Goal: Communication & Community: Answer question/provide support

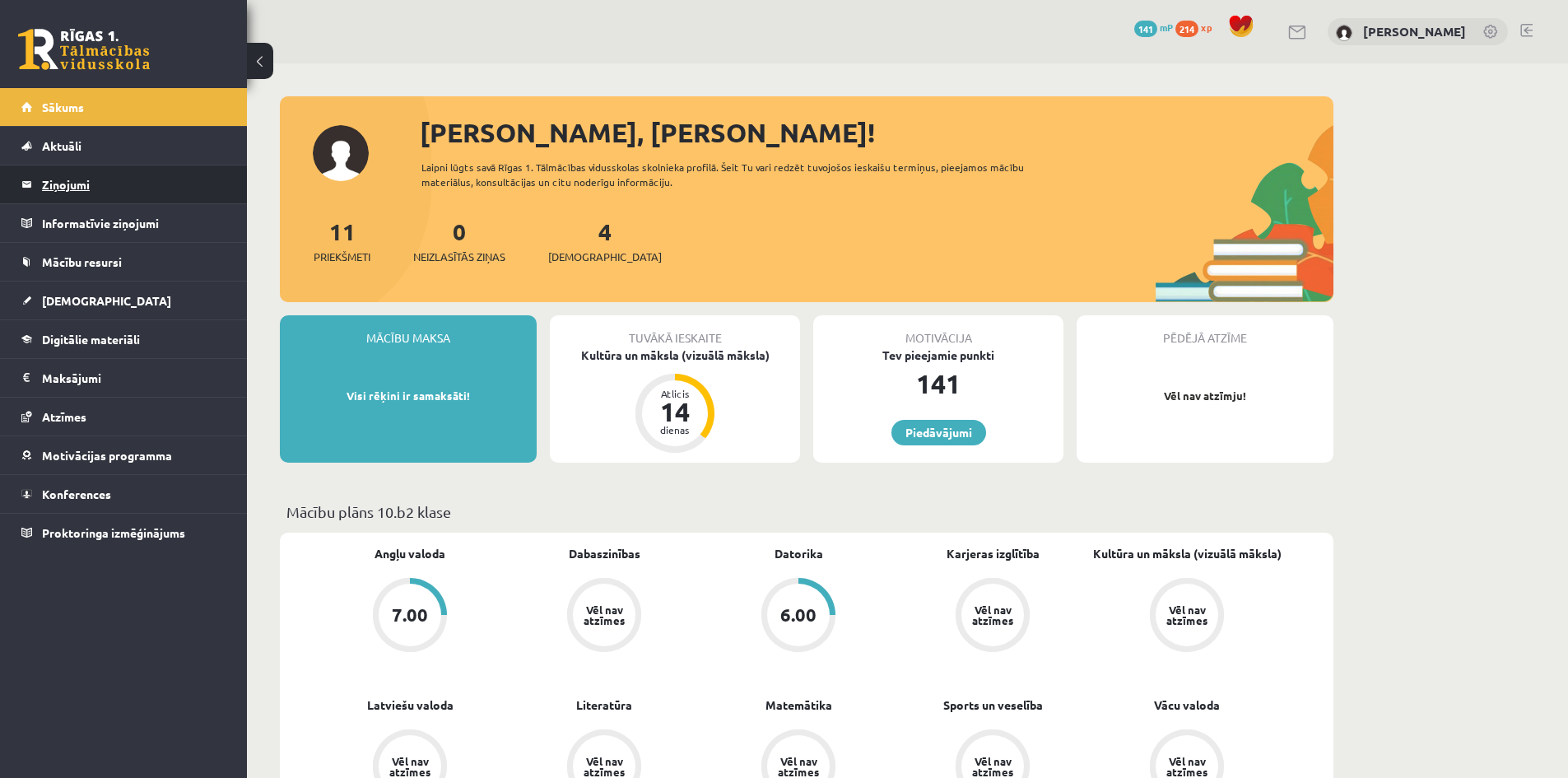
click at [59, 182] on legend "Ziņojumi 0" at bounding box center [134, 185] width 185 height 38
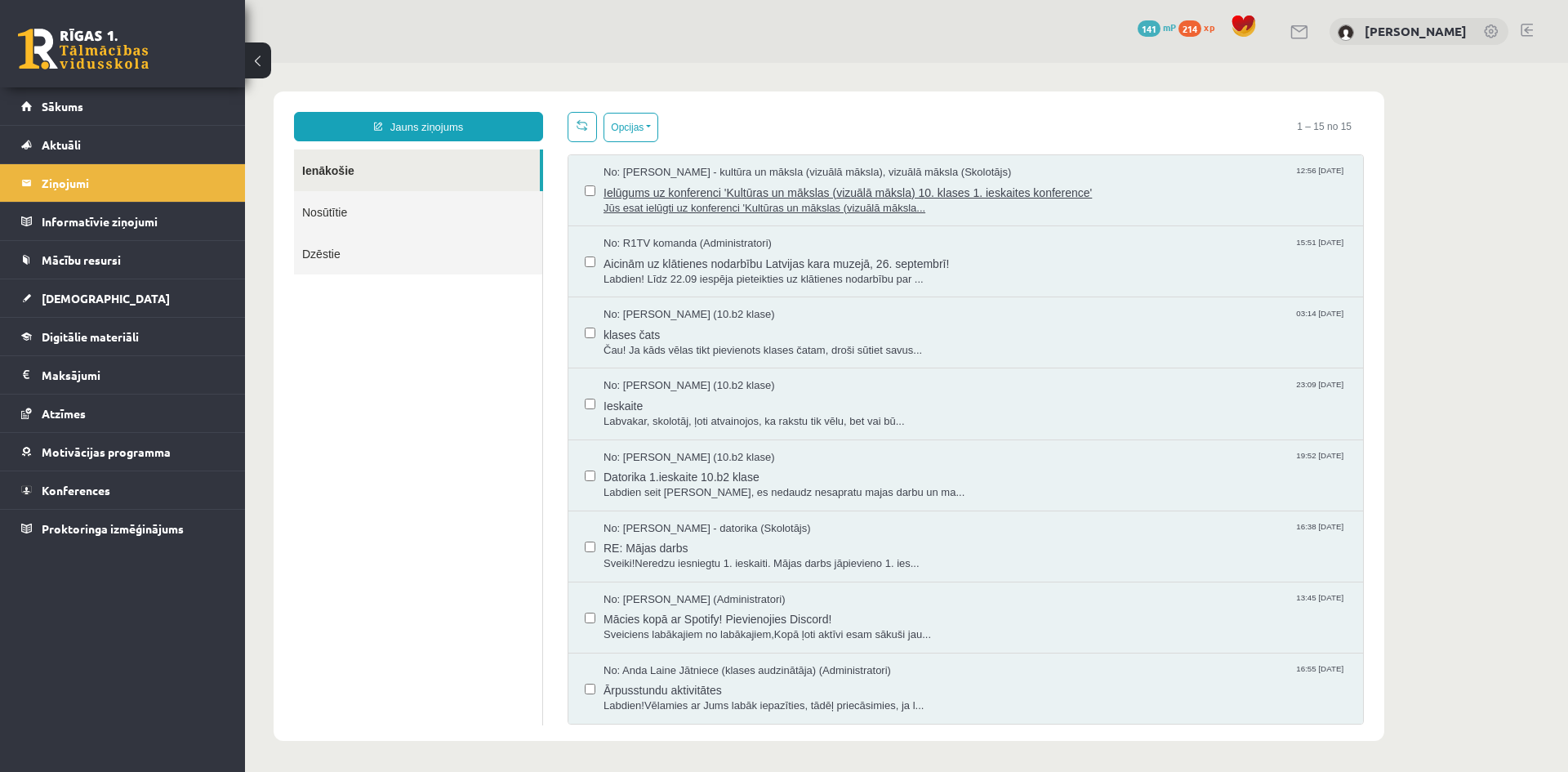
click at [703, 196] on span "Ielūgums uz konferenci 'Kultūras un mākslas (vizuālā māksla) 10. klases 1. iesk…" at bounding box center [975, 191] width 743 height 20
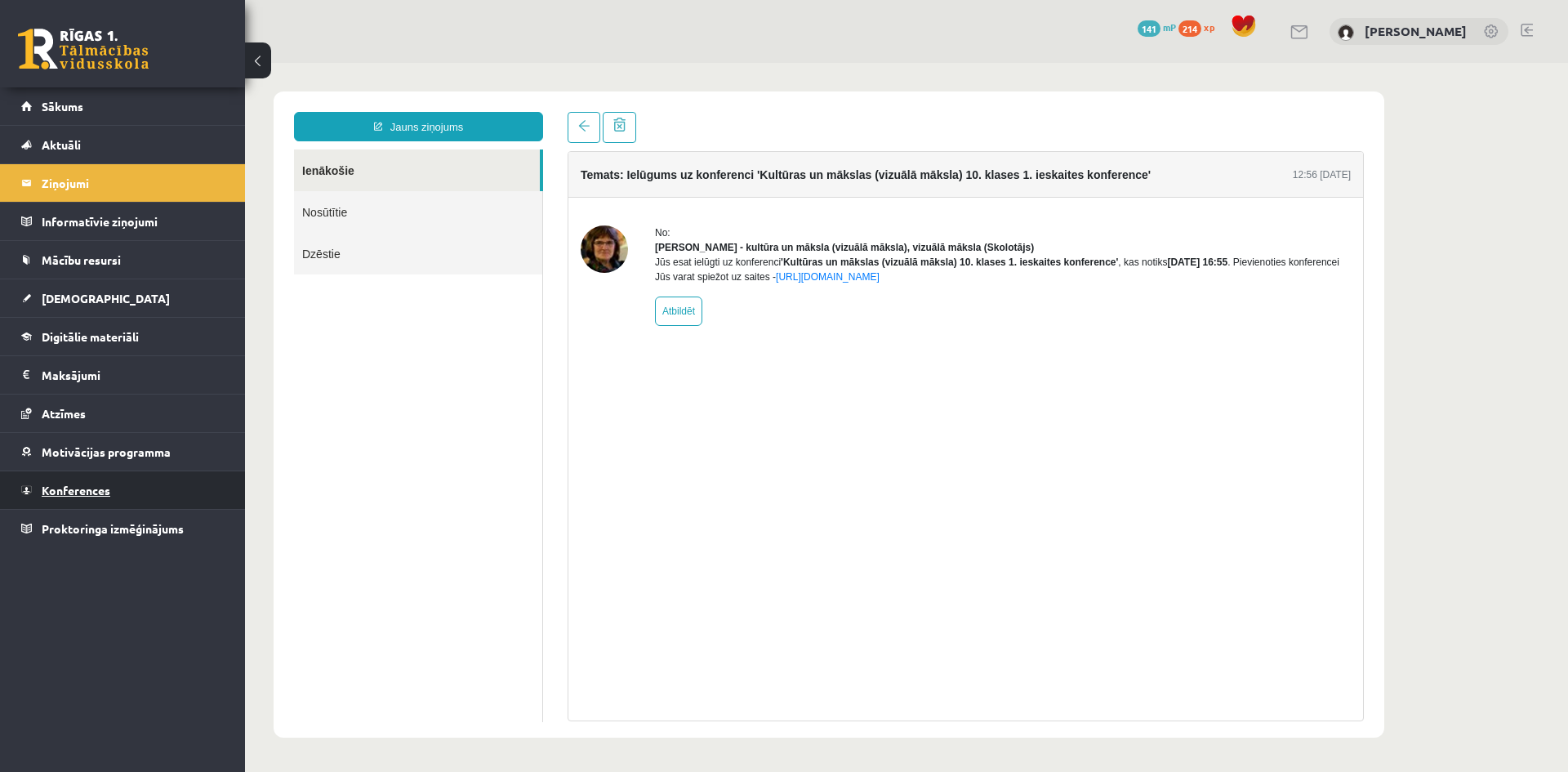
click at [30, 490] on link "Konferences" at bounding box center [123, 490] width 203 height 38
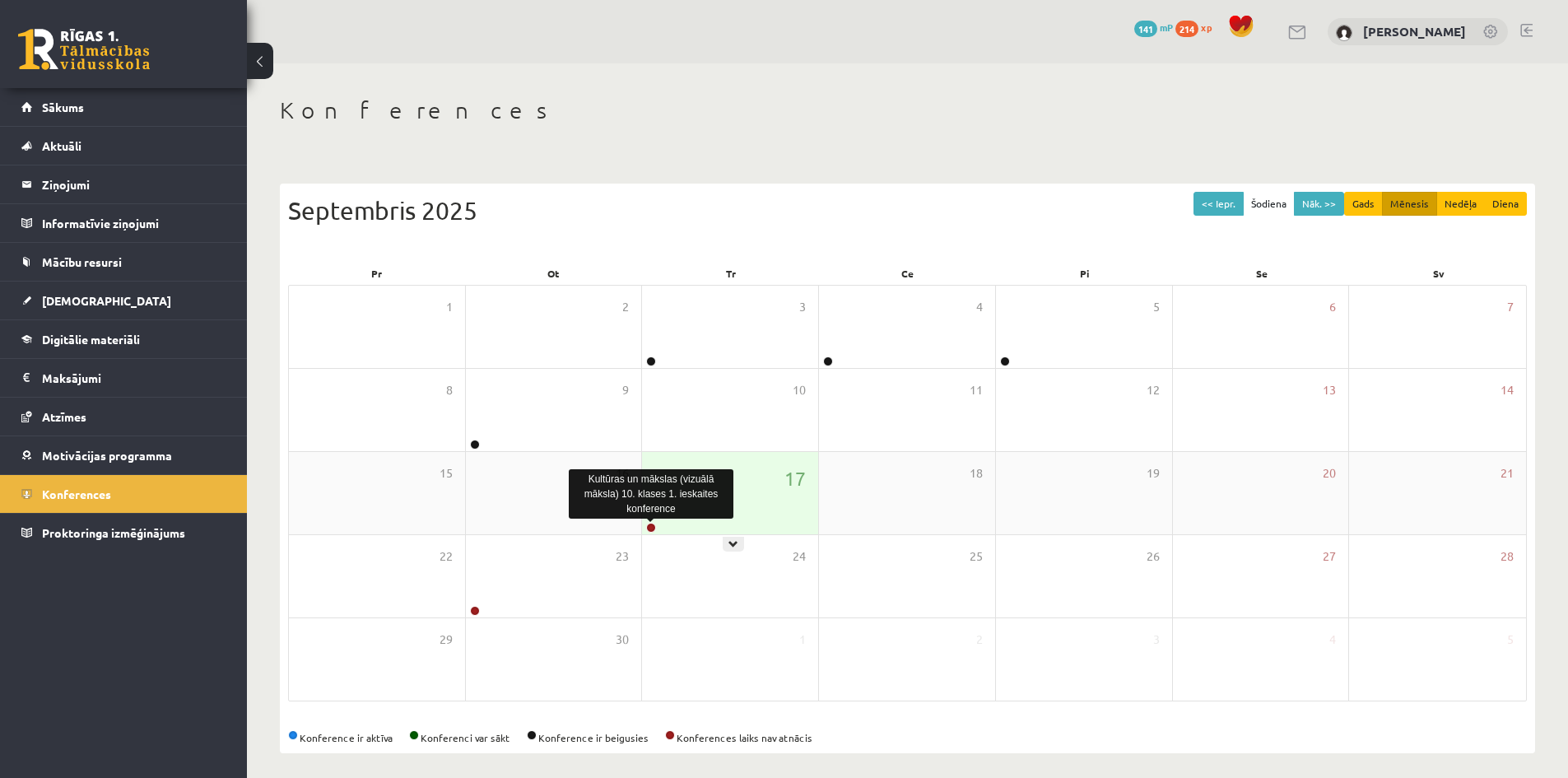
click at [652, 530] on link at bounding box center [651, 528] width 10 height 10
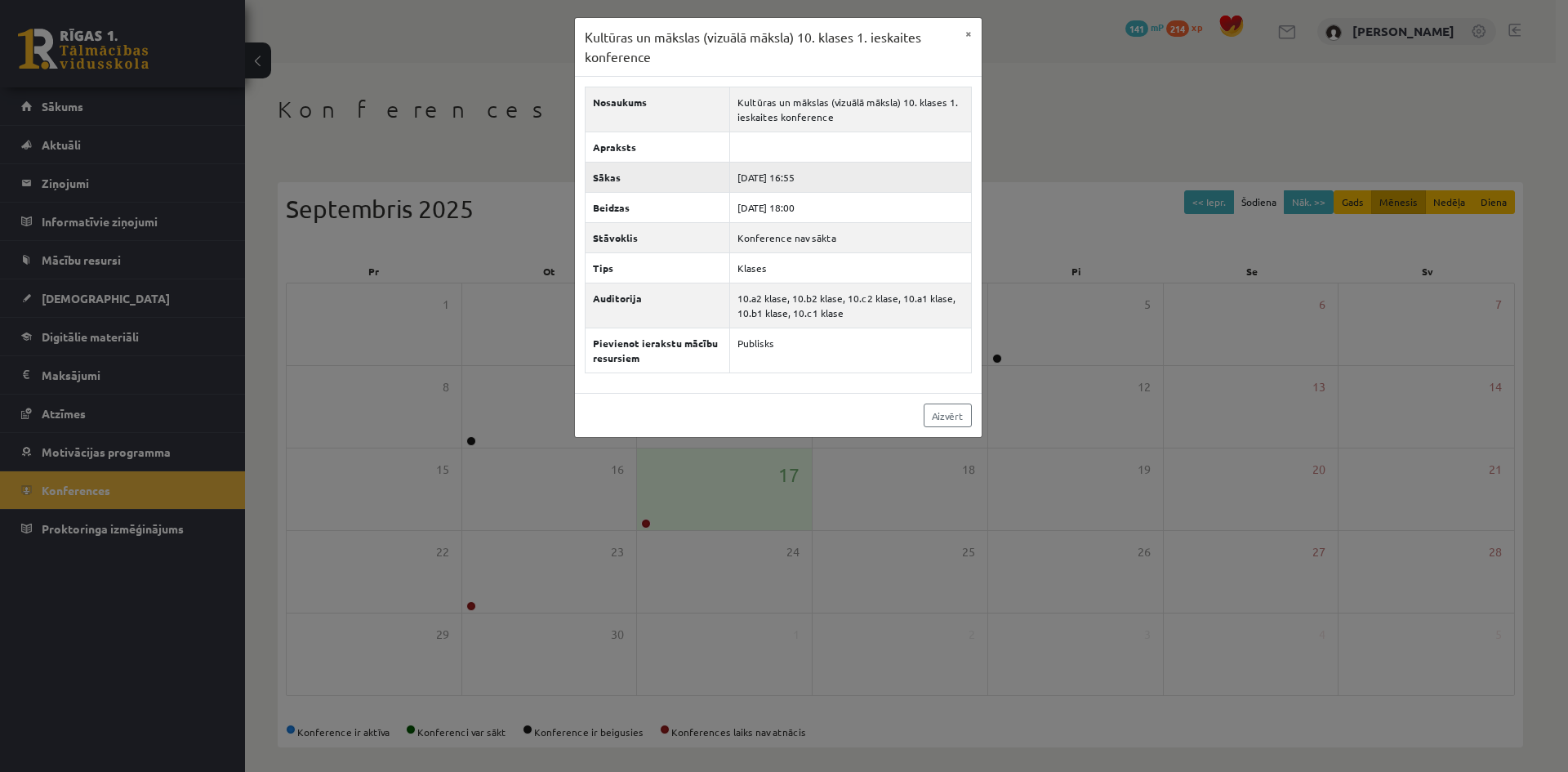
drag, startPoint x: 792, startPoint y: 173, endPoint x: 827, endPoint y: 177, distance: 35.2
click at [827, 177] on td "[DATE] 16:55" at bounding box center [849, 178] width 241 height 30
drag, startPoint x: 799, startPoint y: 208, endPoint x: 999, endPoint y: 116, distance: 220.1
click at [865, 196] on td "2025-09-17 18:00" at bounding box center [849, 207] width 241 height 30
drag, startPoint x: 976, startPoint y: 29, endPoint x: 966, endPoint y: 210, distance: 181.3
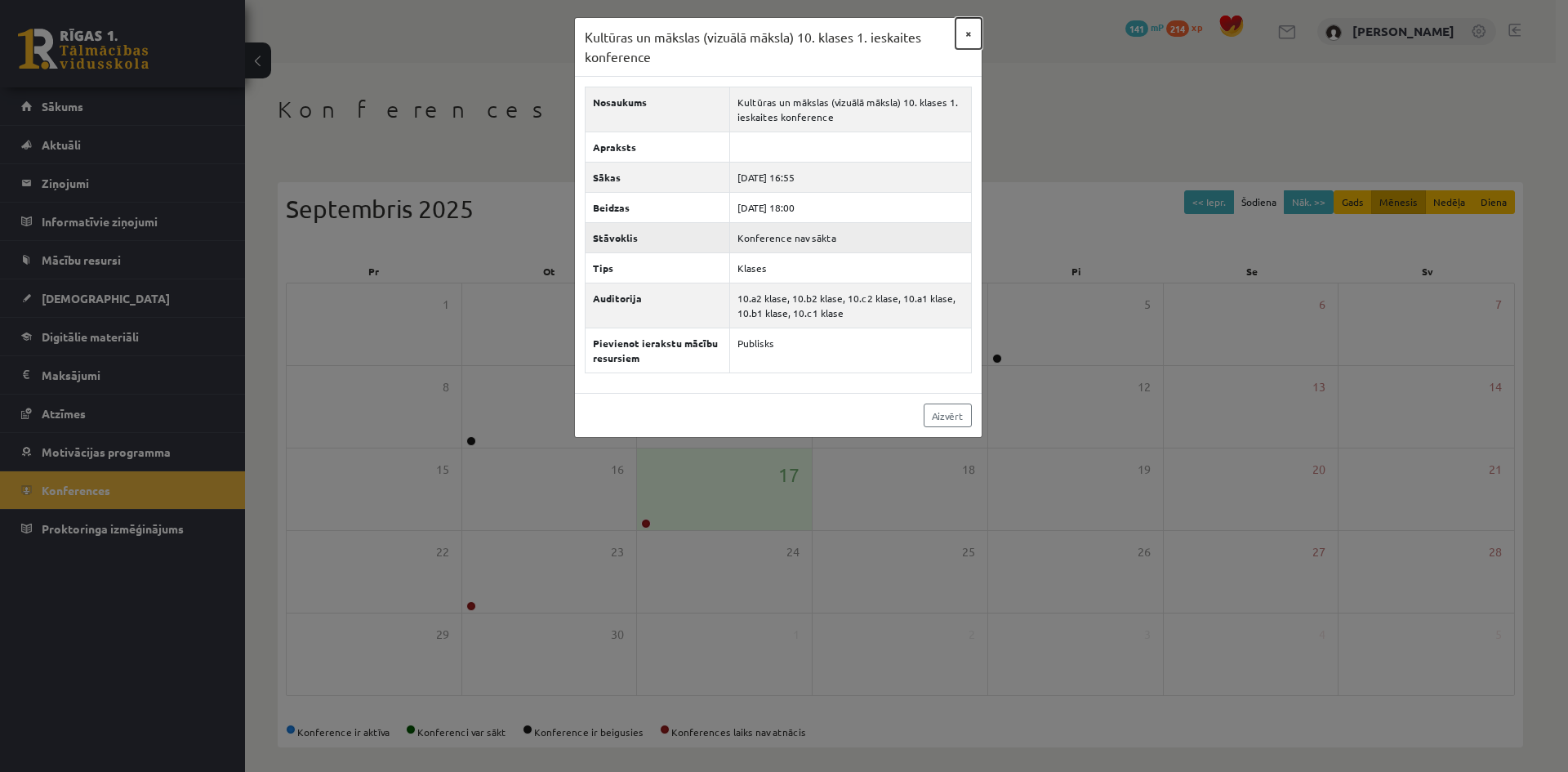
click at [978, 28] on button "×" at bounding box center [968, 34] width 26 height 31
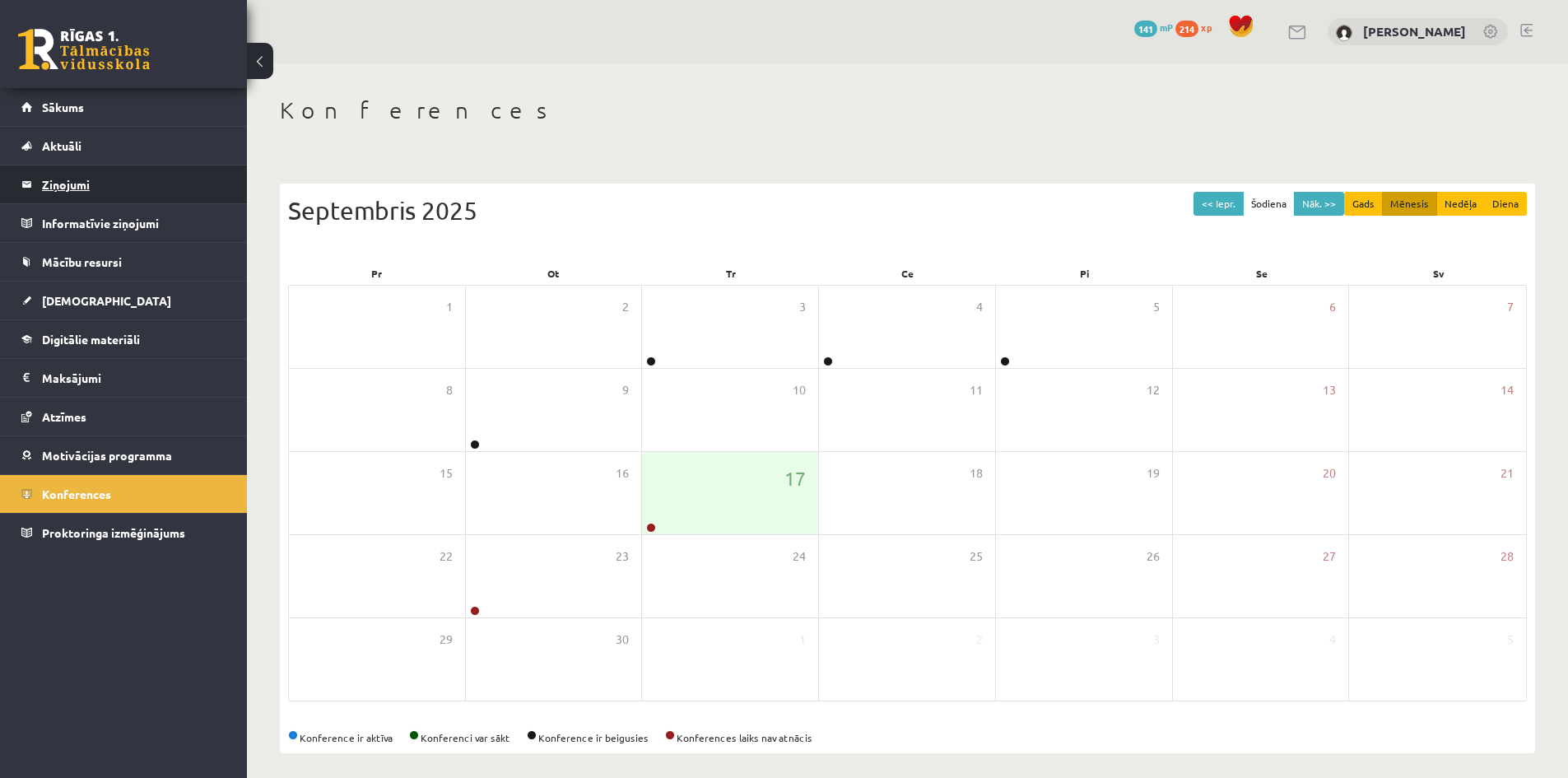
click at [54, 186] on legend "Ziņojumi 0" at bounding box center [134, 185] width 185 height 38
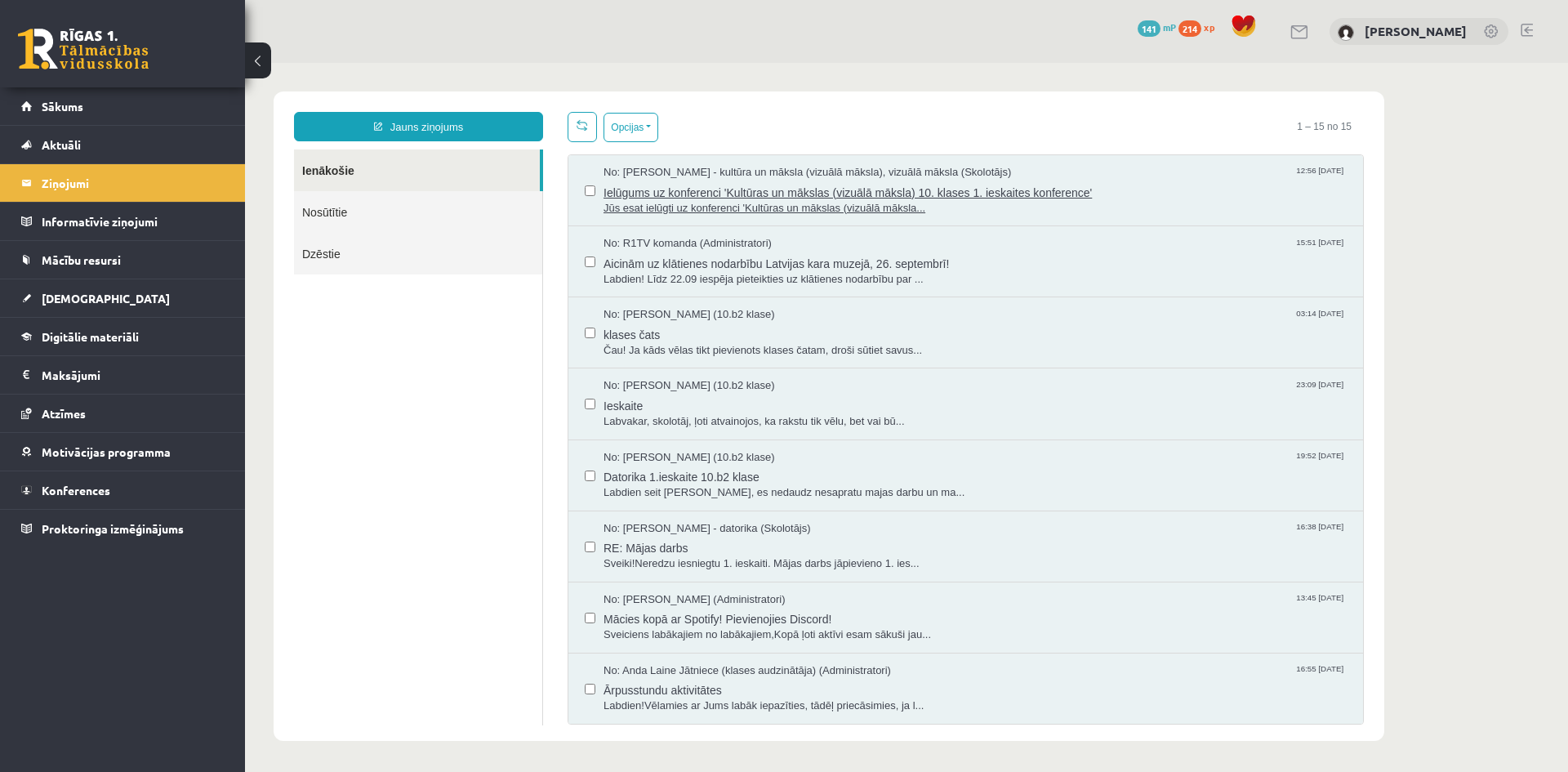
click at [718, 193] on span "Ielūgums uz konferenci 'Kultūras un mākslas (vizuālā māksla) 10. klases 1. iesk…" at bounding box center [975, 191] width 743 height 20
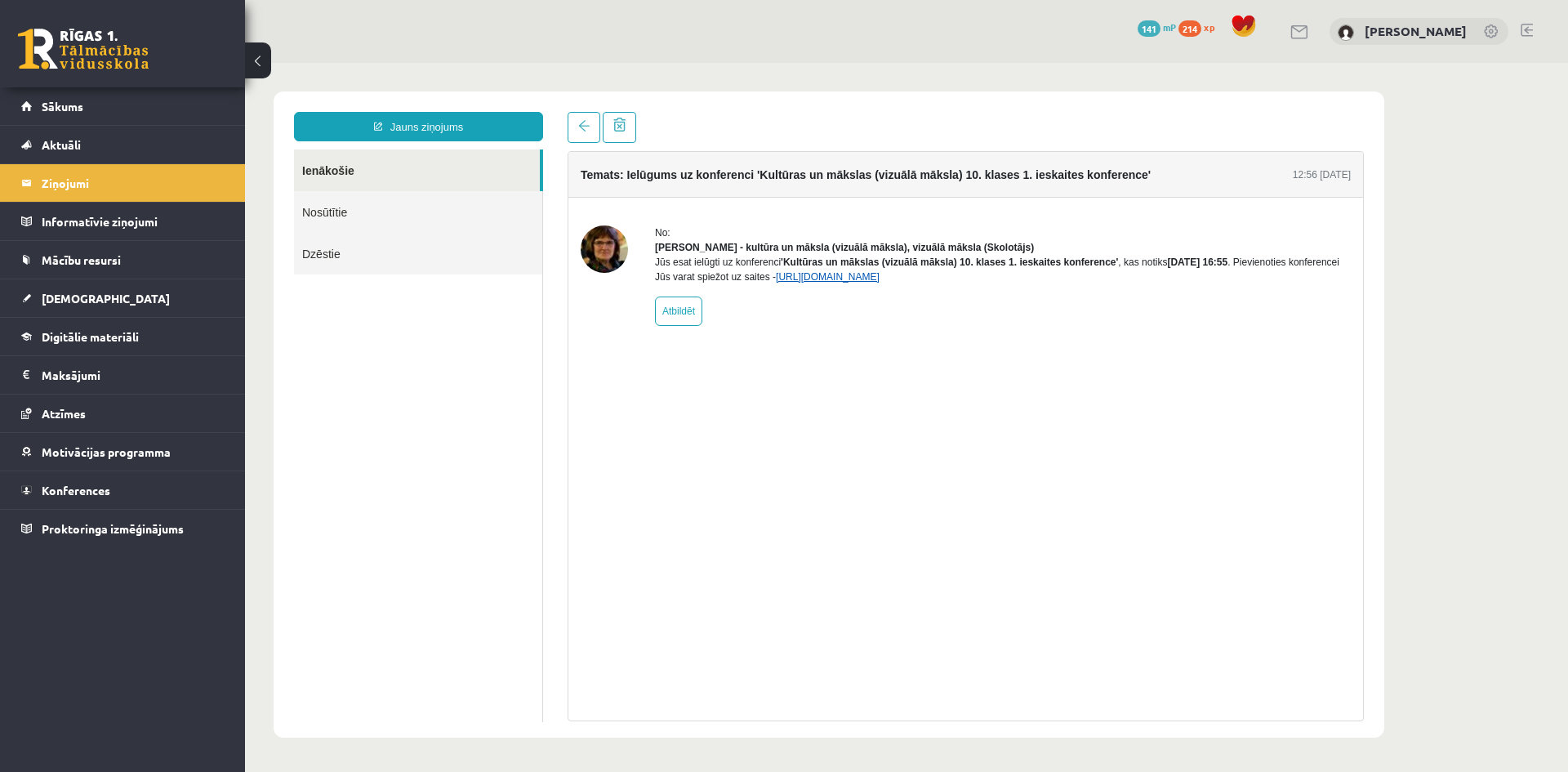
click at [816, 282] on link "[URL][DOMAIN_NAME]" at bounding box center [827, 277] width 104 height 11
click at [801, 282] on link "[URL][DOMAIN_NAME]" at bounding box center [827, 277] width 104 height 11
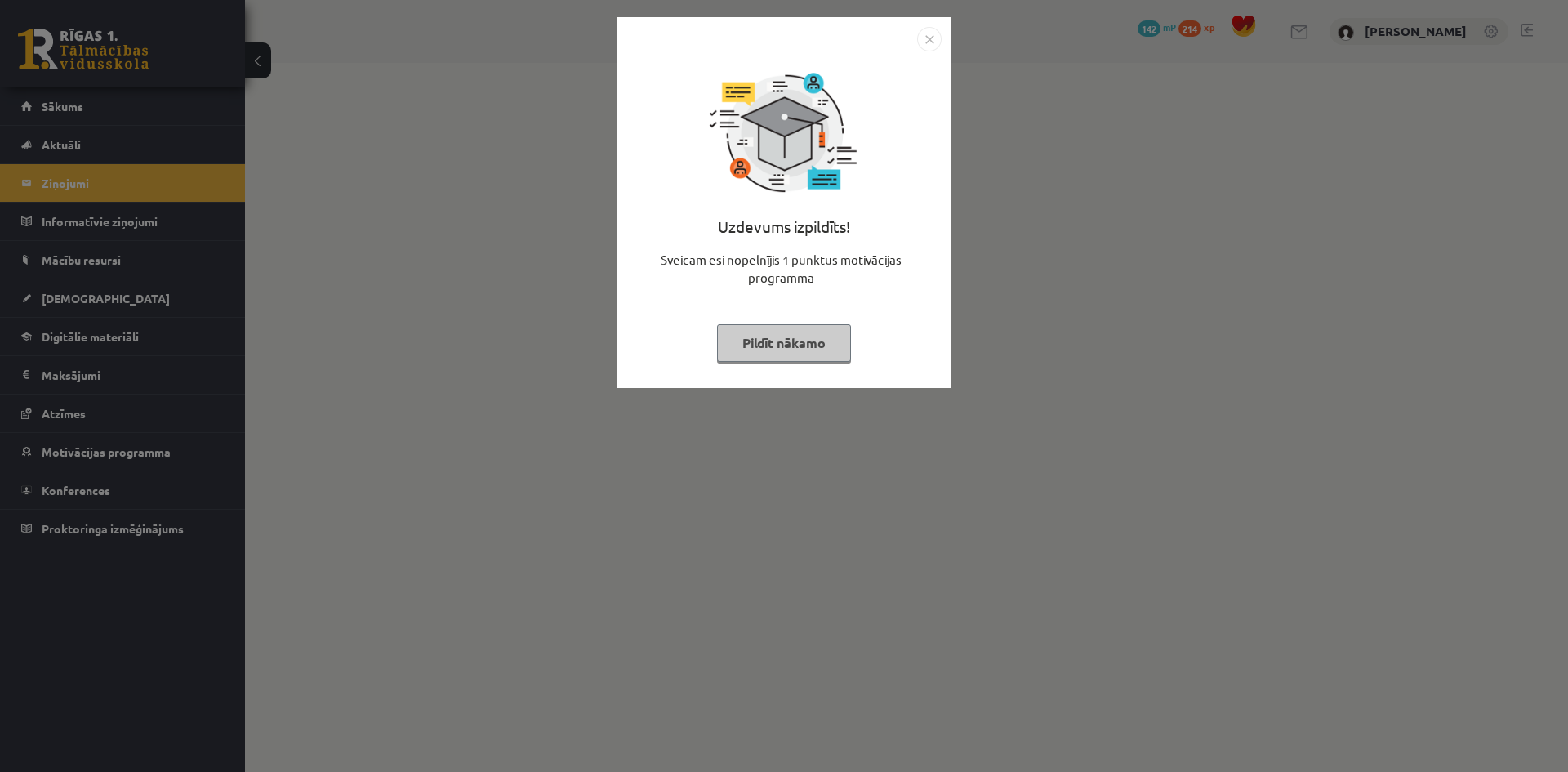
click at [795, 345] on button "Pildīt nākamo" at bounding box center [784, 343] width 134 height 38
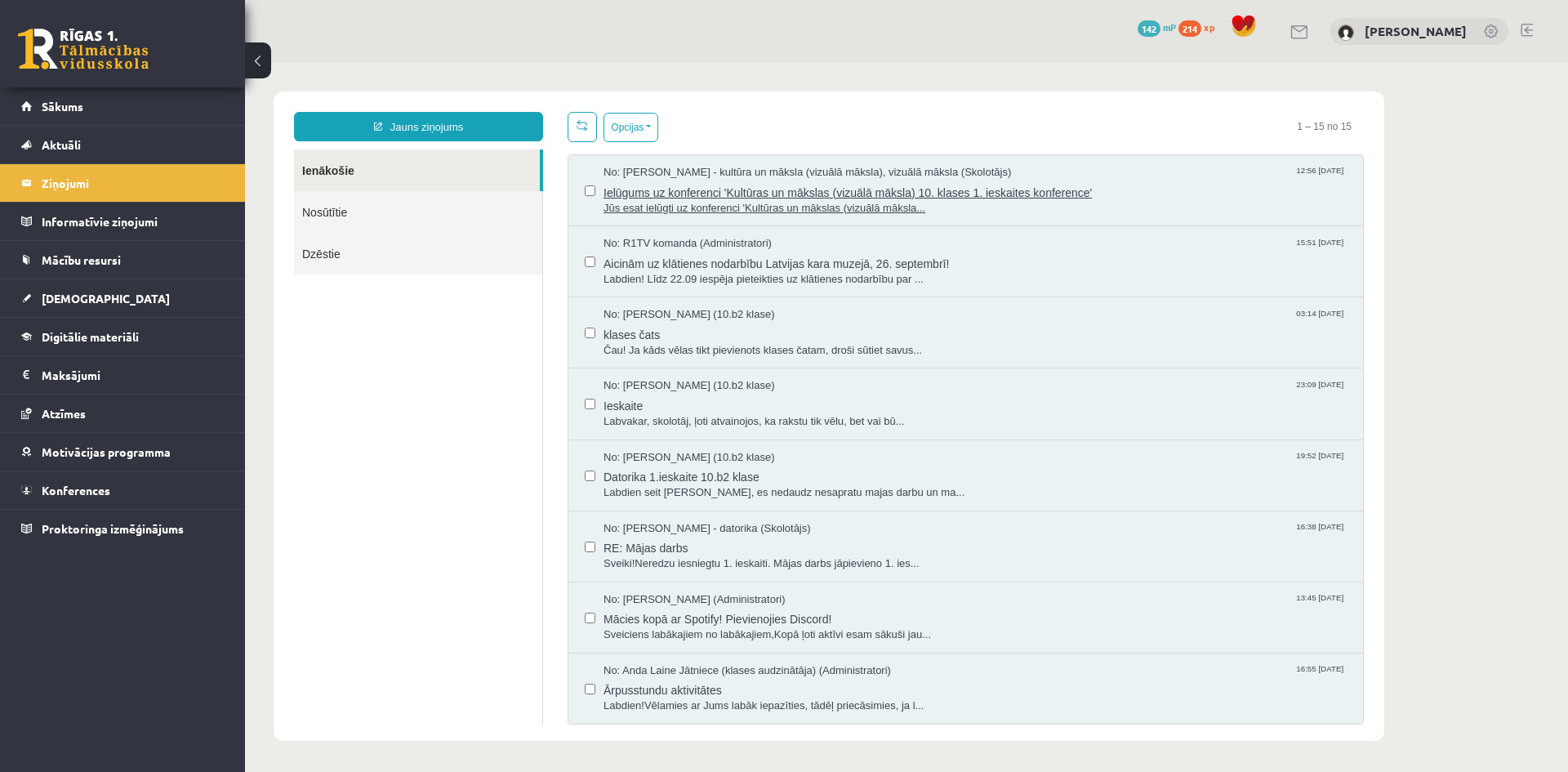
click at [672, 202] on span "Jūs esat ielūgti uz konferenci 'Kultūras un mākslas (vizuālā māksla..." at bounding box center [975, 208] width 743 height 16
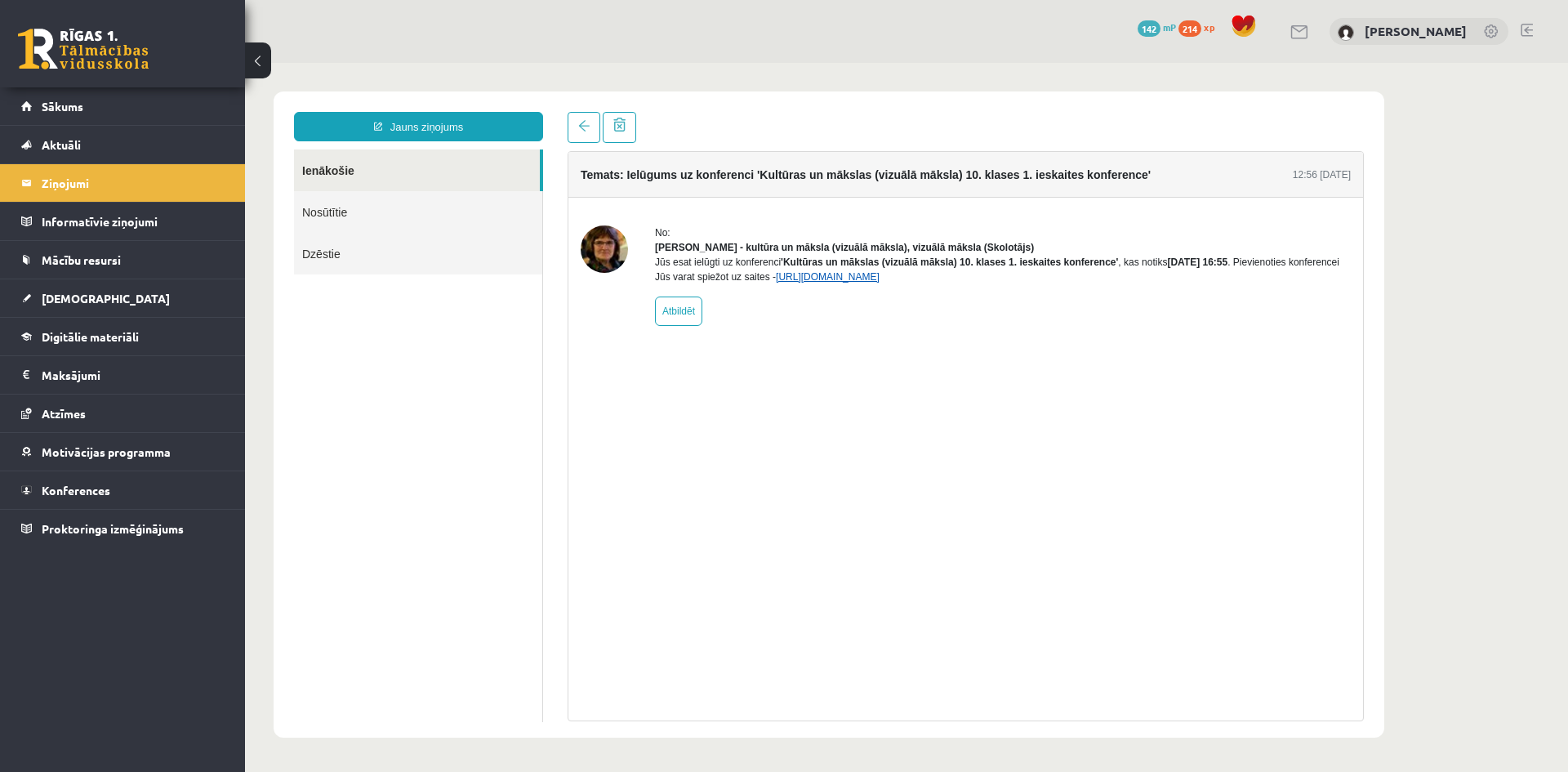
click at [831, 282] on link "https://eskola.r1tv.lv/conferences/4499/join" at bounding box center [827, 277] width 104 height 11
click at [879, 282] on link "https://eskola.r1tv.lv/conferences/4499/join" at bounding box center [827, 277] width 104 height 11
click at [880, 282] on link "https://eskola.r1tv.lv/conferences/4499/join" at bounding box center [827, 277] width 104 height 11
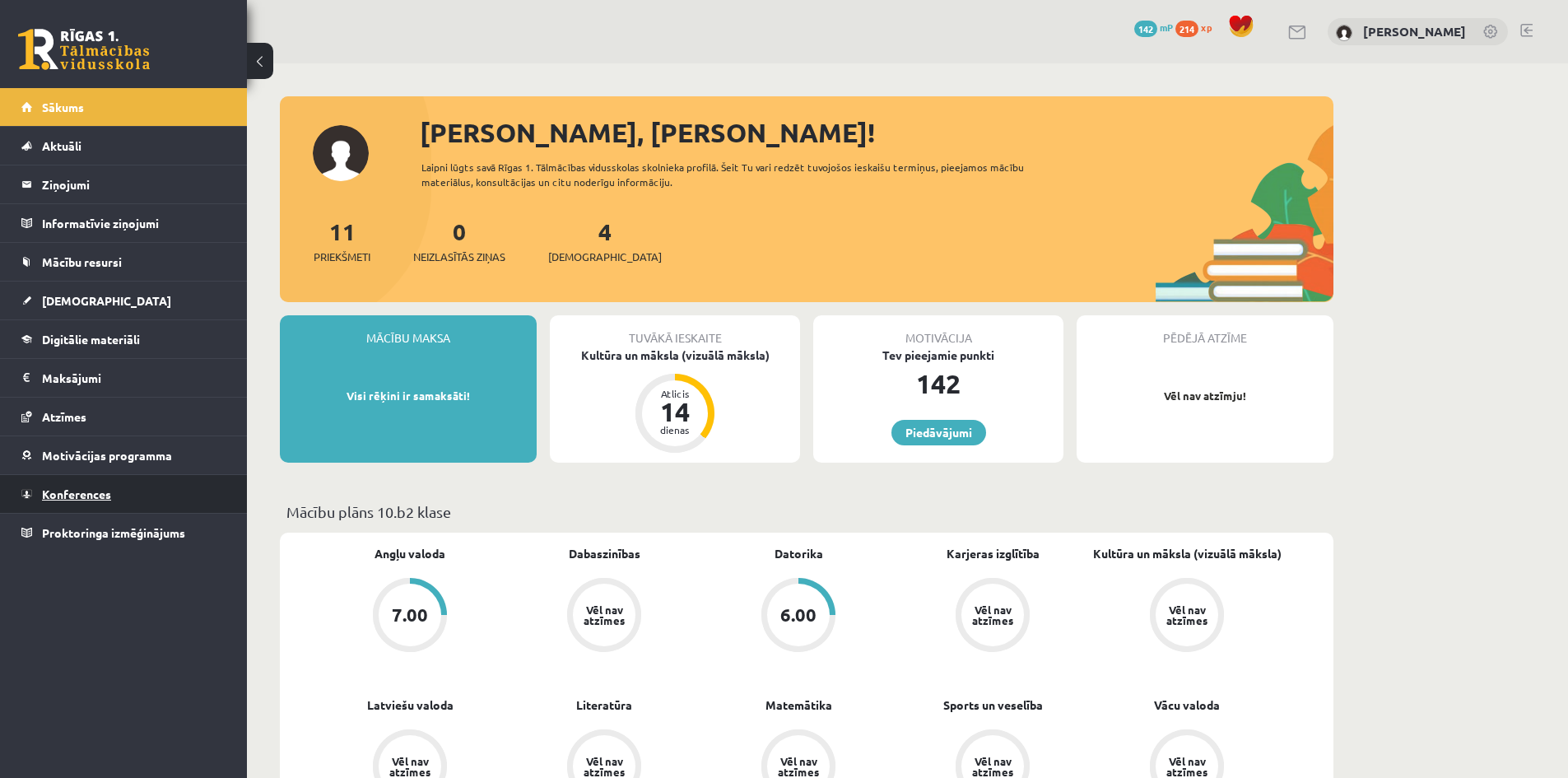
click at [55, 497] on span "Konferences" at bounding box center [77, 494] width 69 height 15
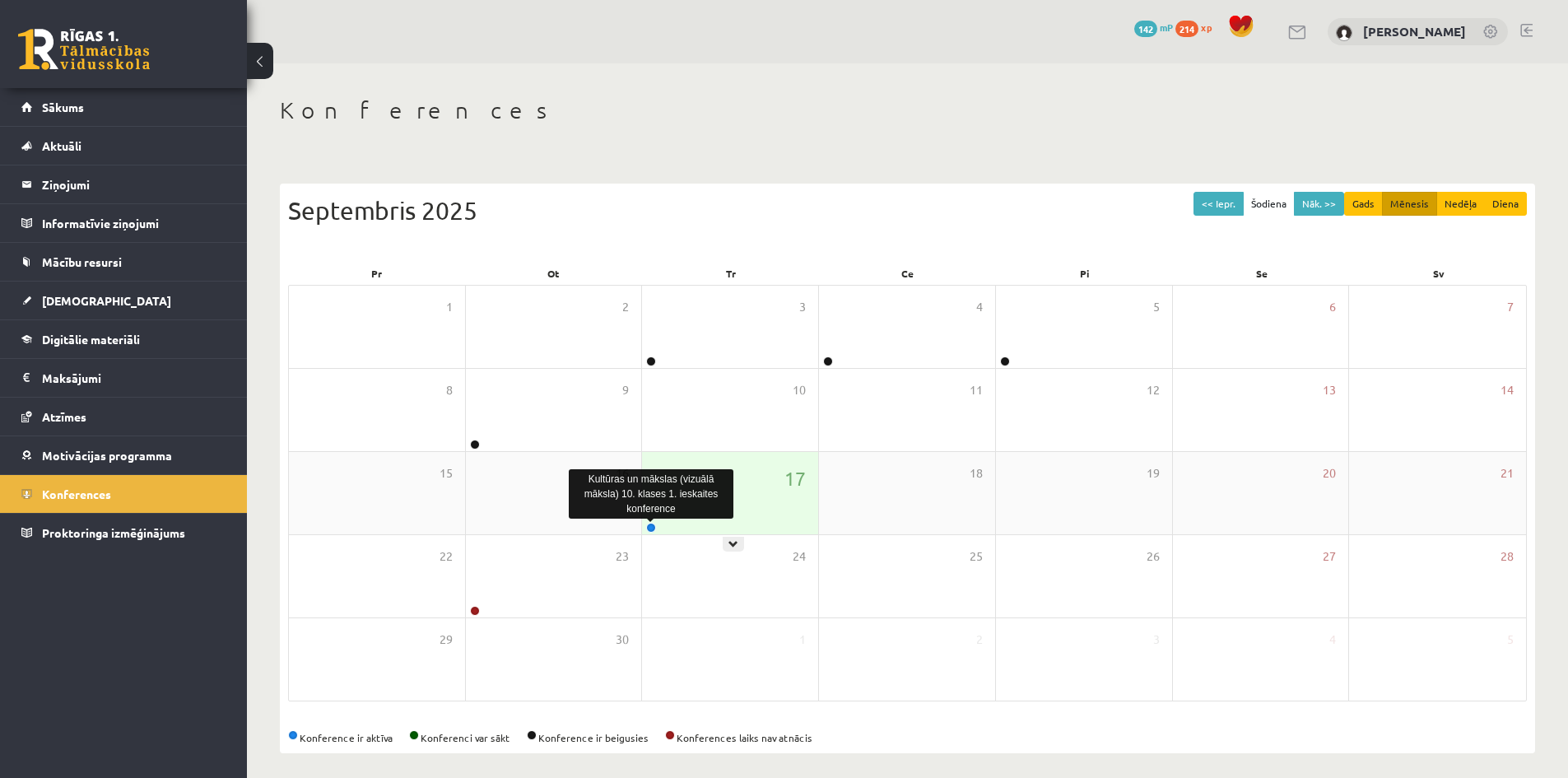
click at [649, 530] on link at bounding box center [651, 528] width 10 height 10
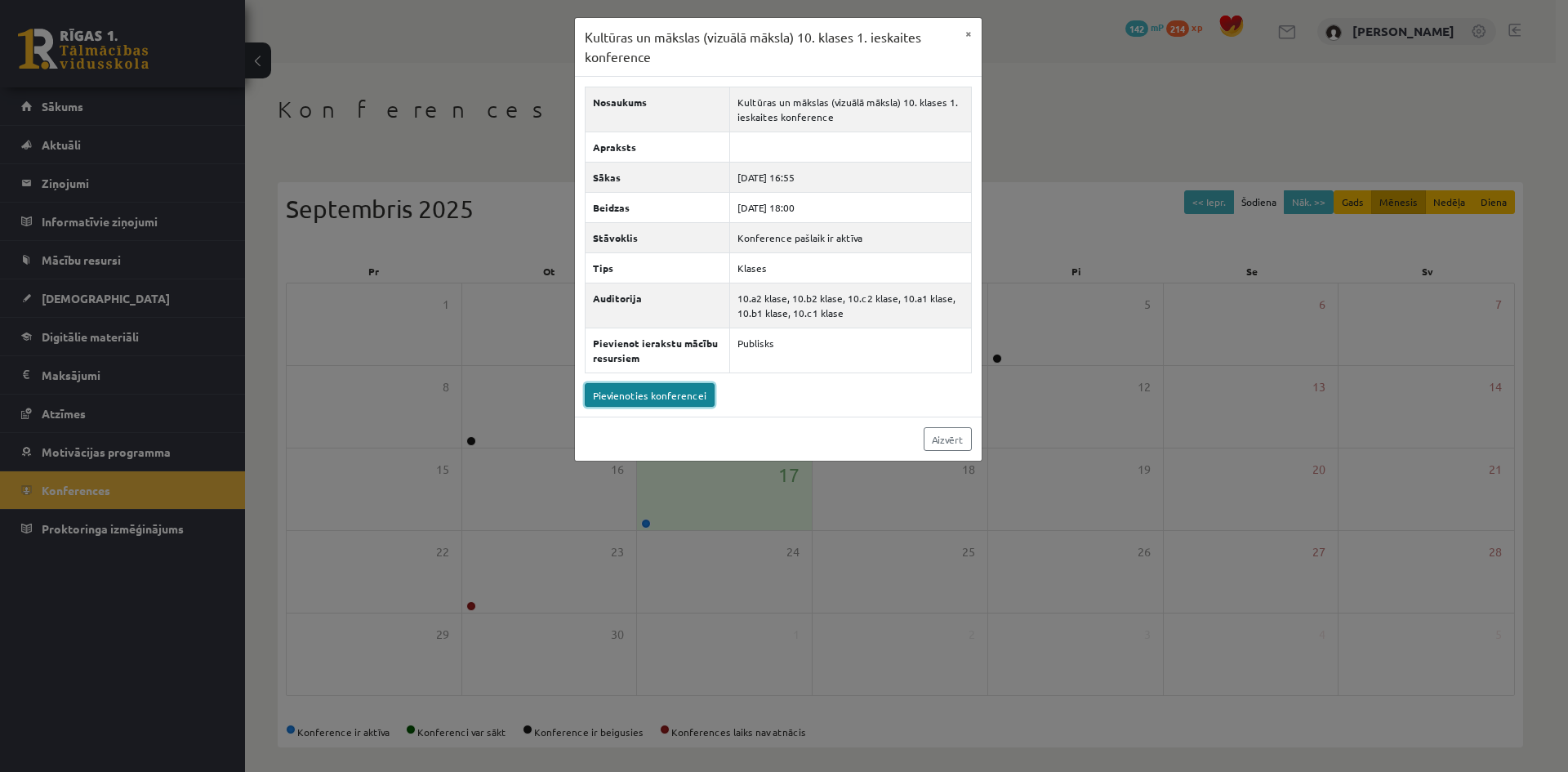
click at [697, 392] on link "Pievienoties konferencei" at bounding box center [649, 395] width 130 height 24
click at [1083, 398] on div "Kultūras un mākslas (vizuālā māksla) 10. klases 1. ieskaites konference × Nosau…" at bounding box center [784, 386] width 1568 height 772
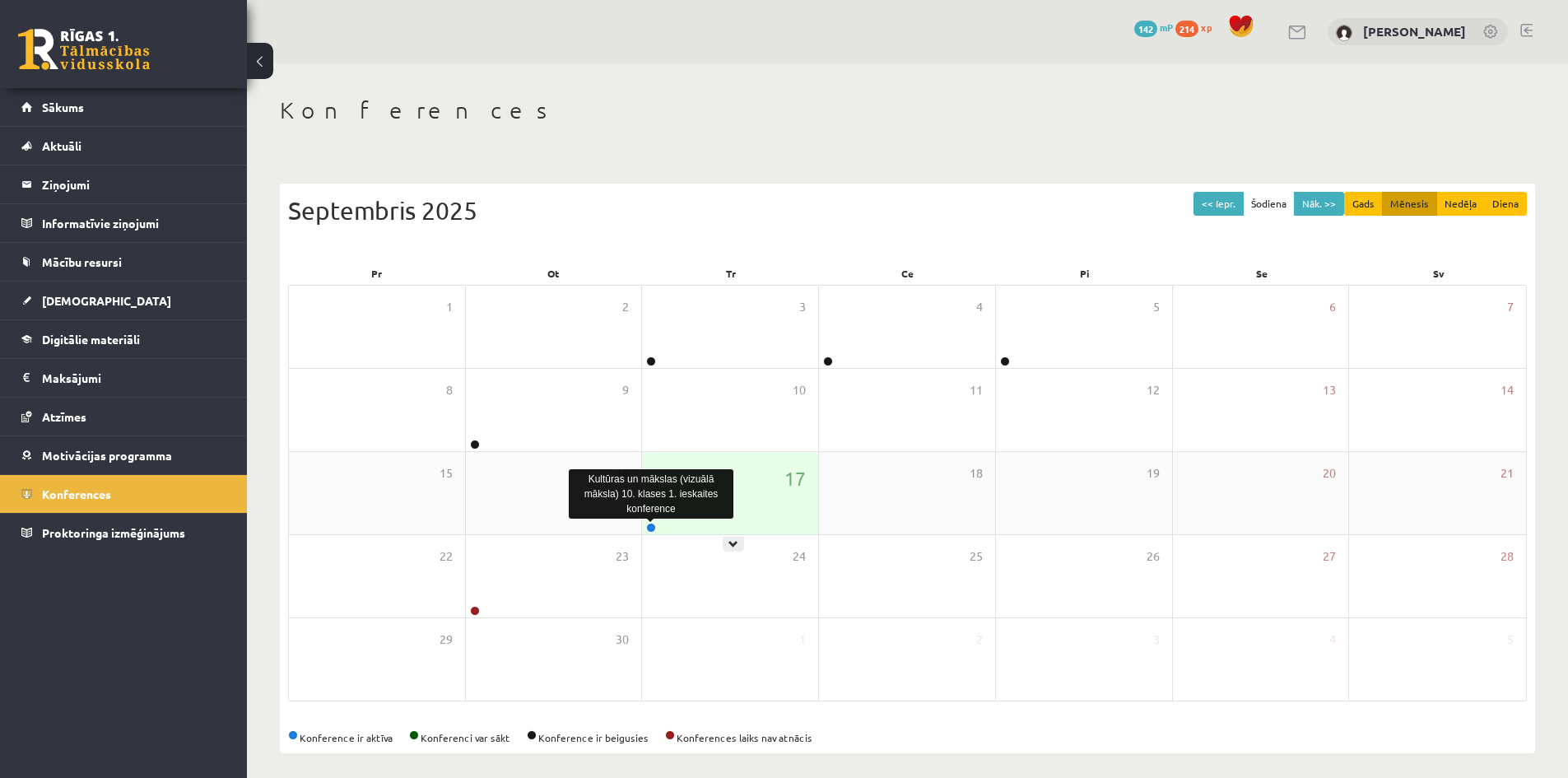
click at [649, 530] on link at bounding box center [651, 528] width 10 height 10
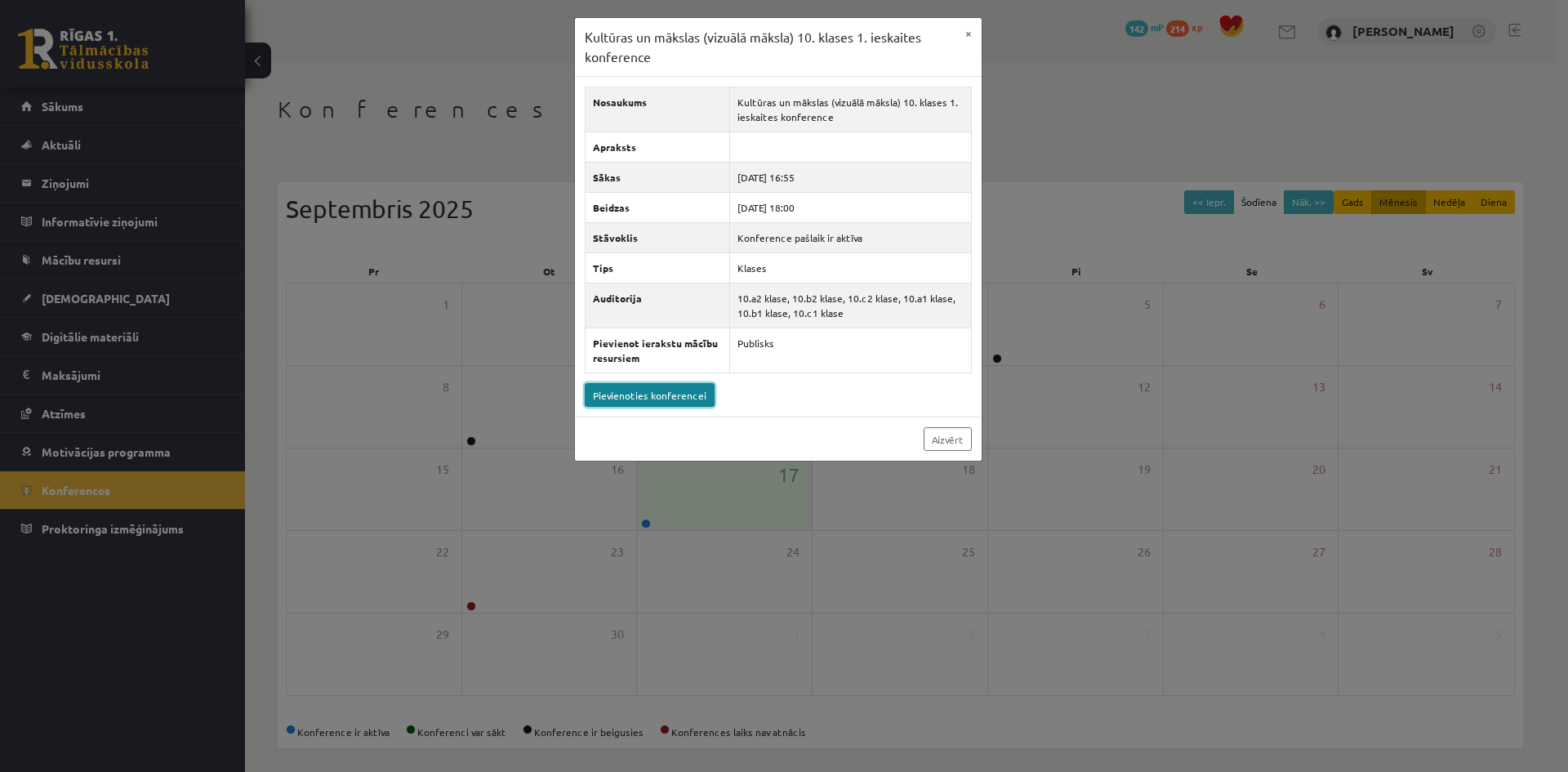
click at [660, 395] on link "Pievienoties konferencei" at bounding box center [649, 395] width 130 height 24
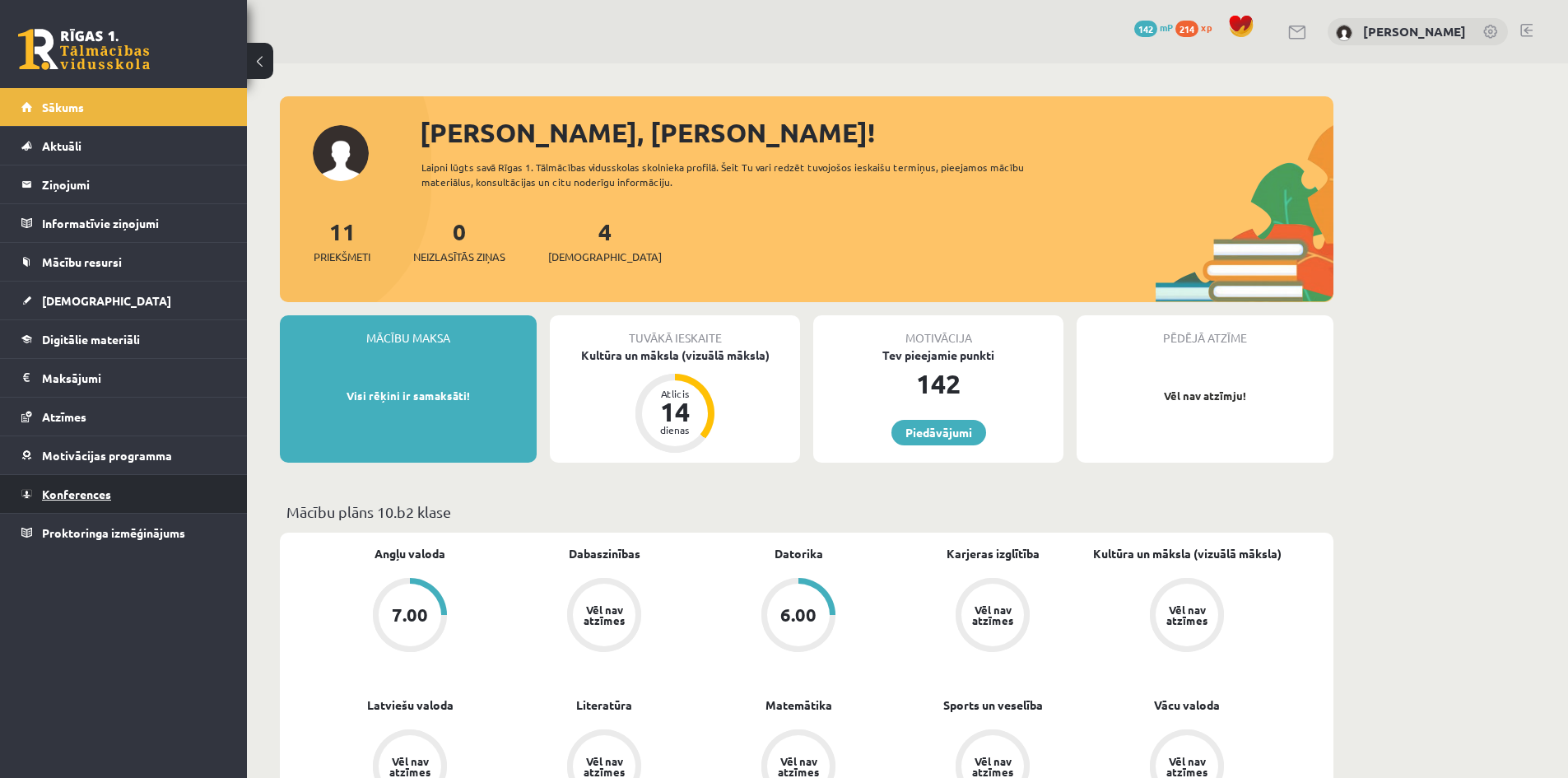
click at [83, 497] on span "Konferences" at bounding box center [77, 494] width 69 height 15
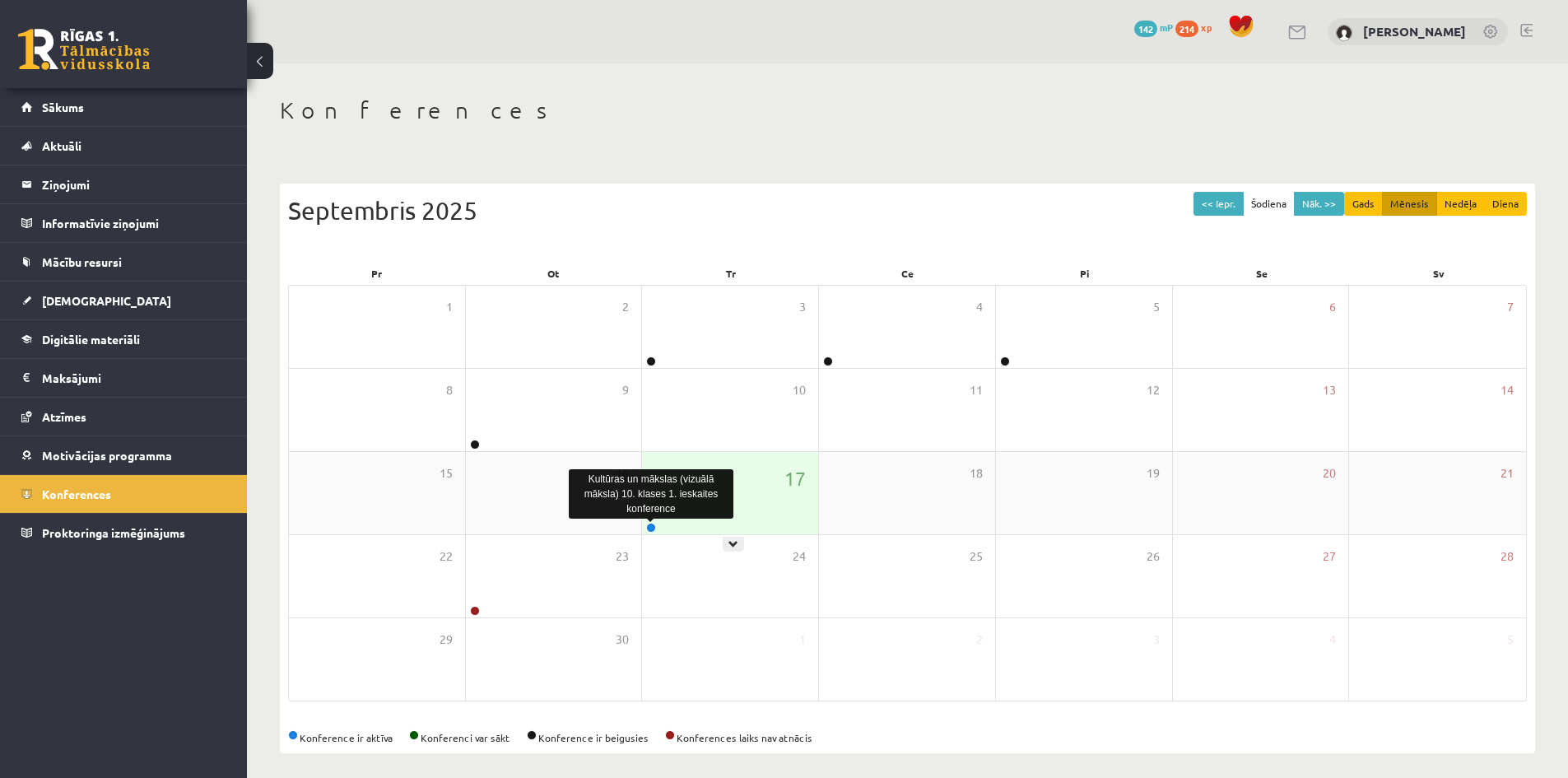
click at [654, 524] on link at bounding box center [651, 528] width 10 height 10
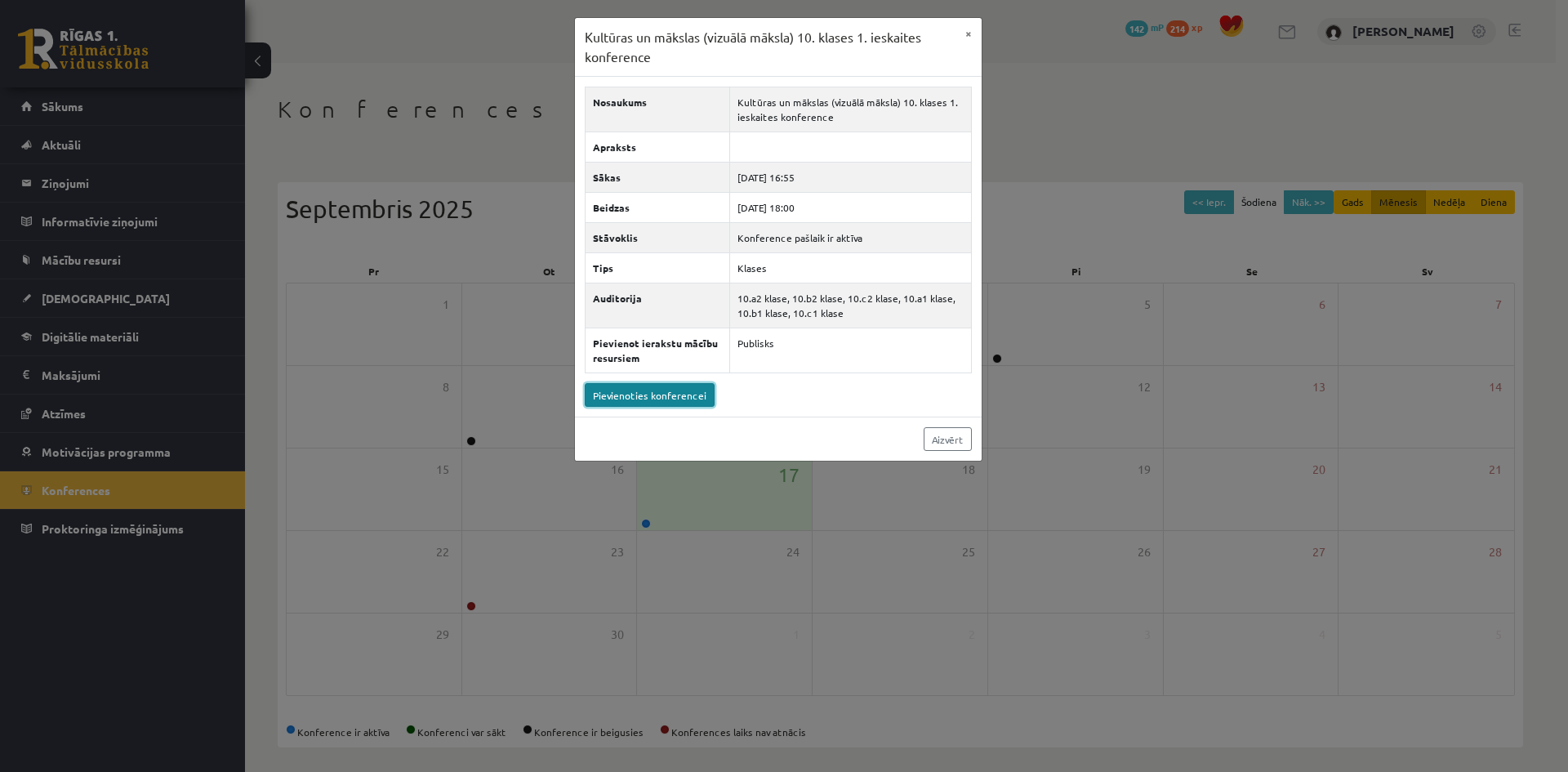
click at [684, 396] on link "Pievienoties konferencei" at bounding box center [649, 395] width 130 height 24
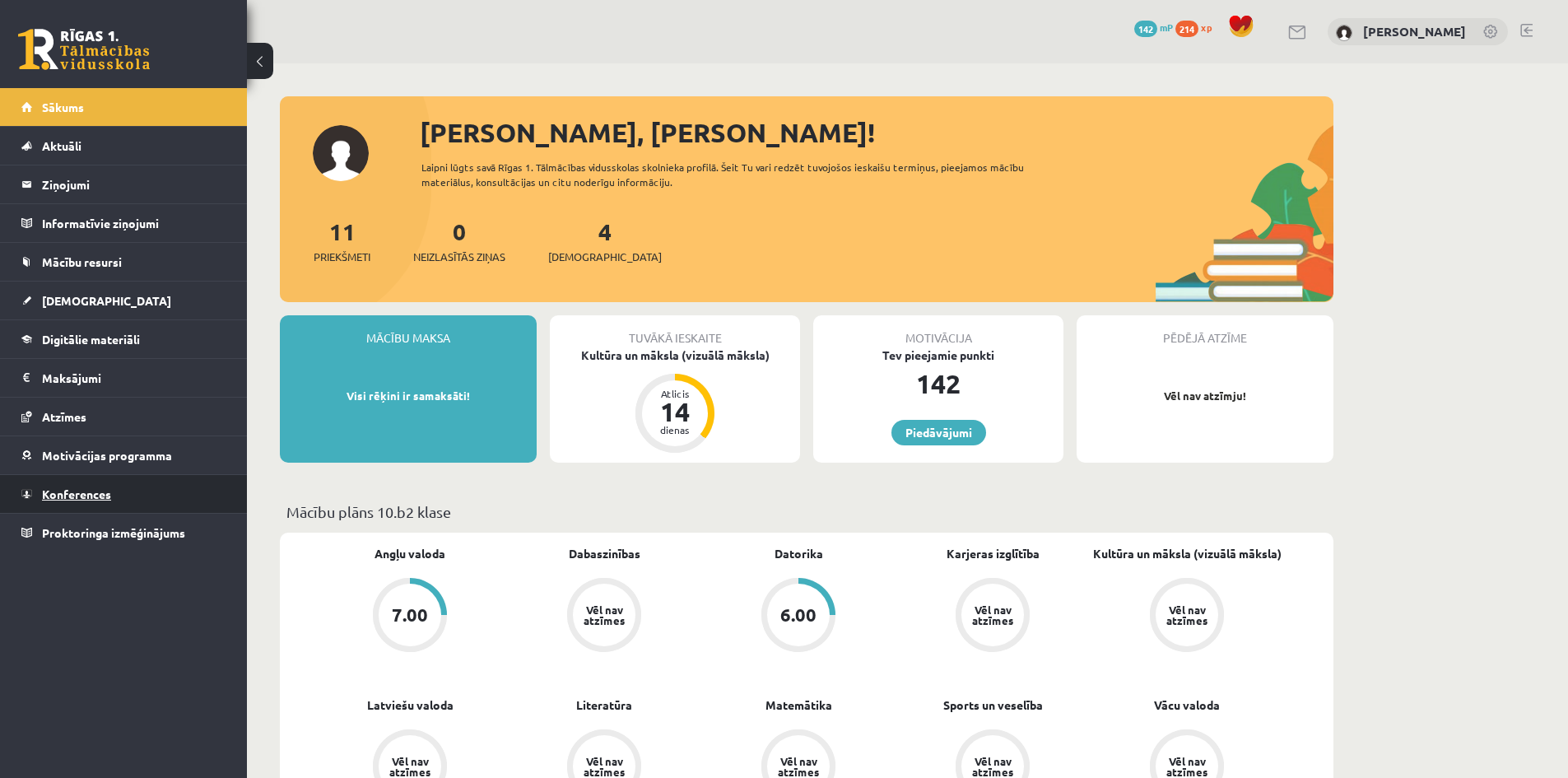
click at [78, 498] on span "Konferences" at bounding box center [77, 494] width 69 height 15
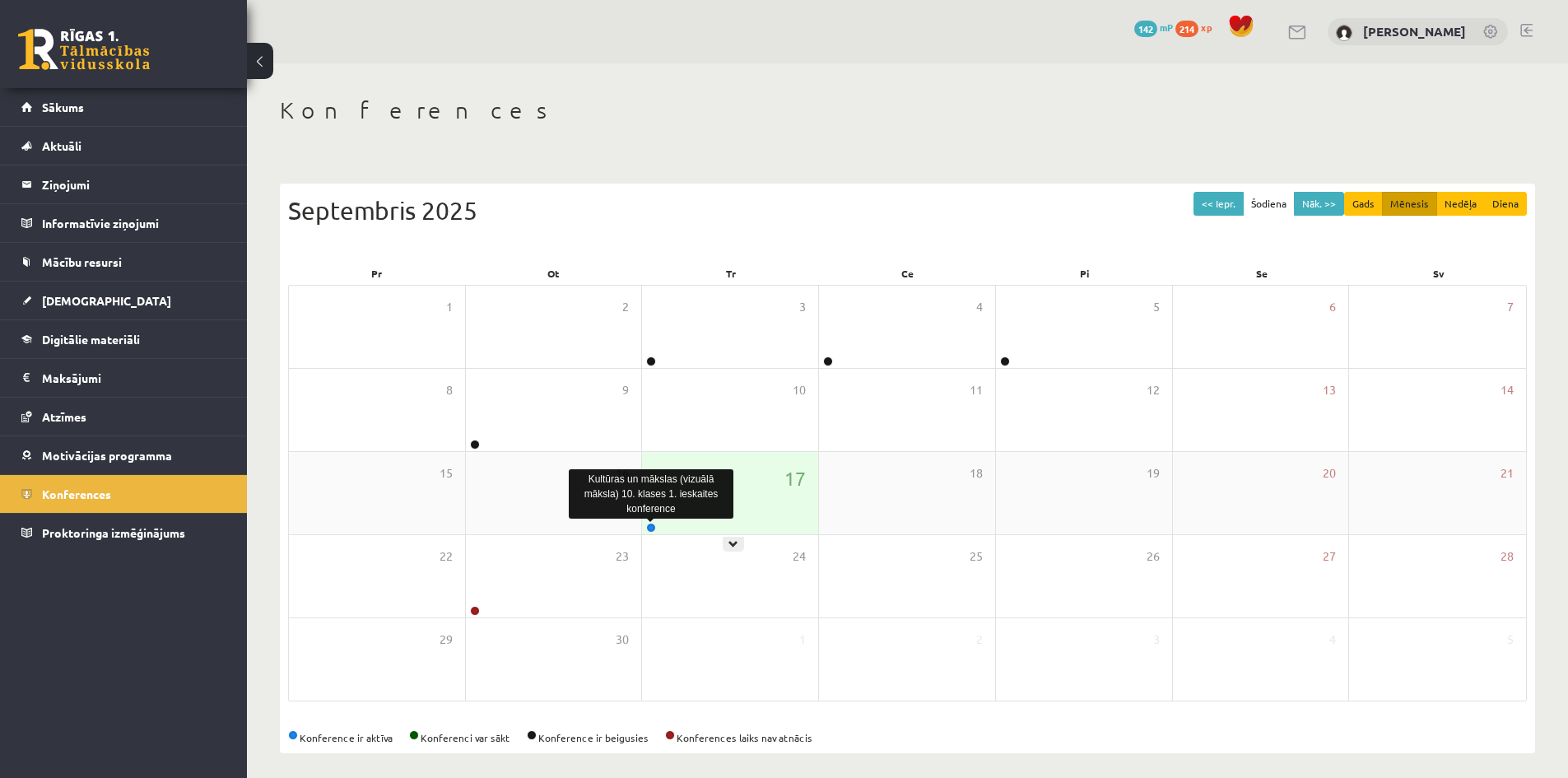
click at [651, 528] on link at bounding box center [651, 528] width 10 height 10
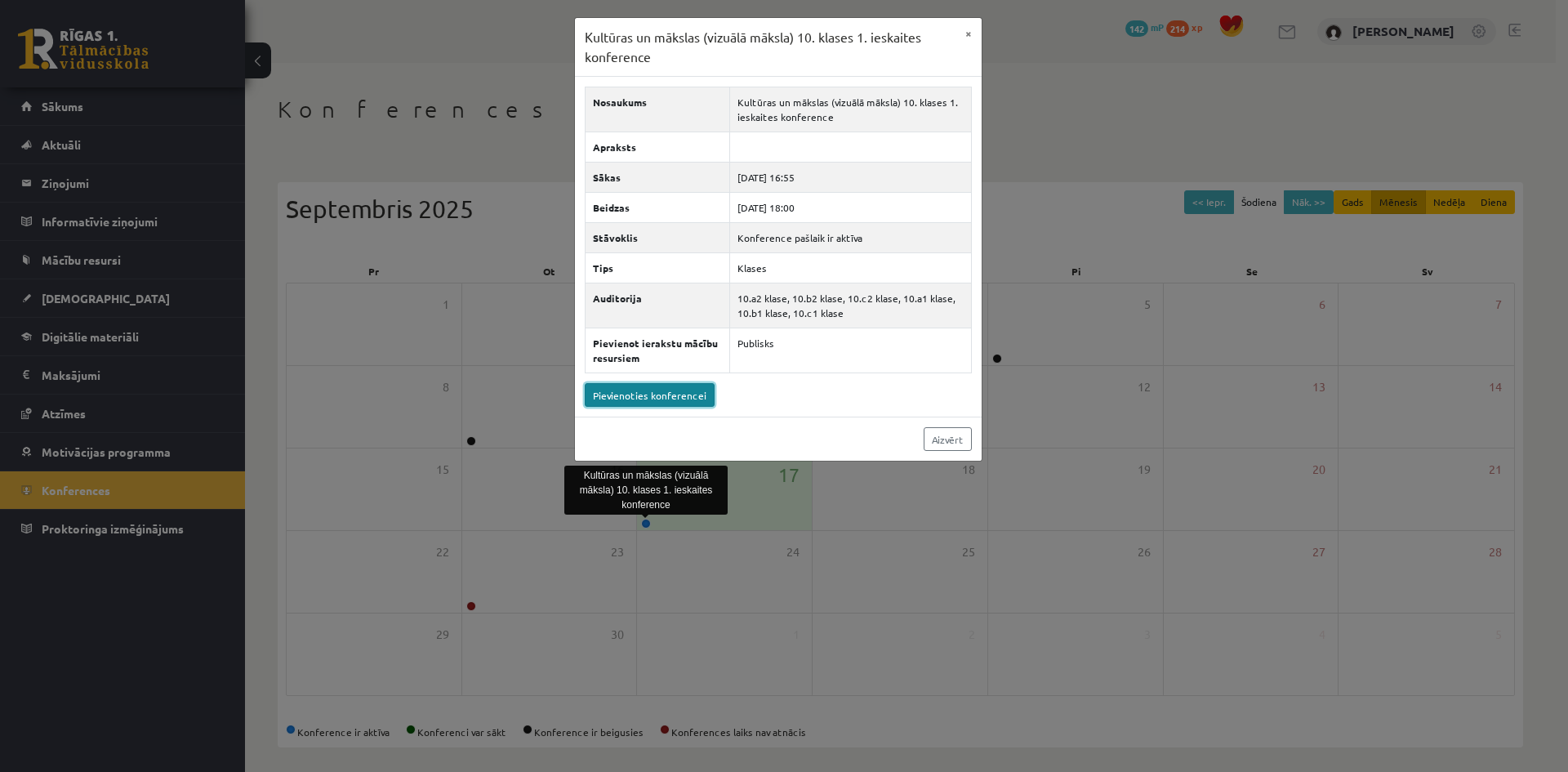
click at [670, 395] on link "Pievienoties konferencei" at bounding box center [649, 395] width 130 height 24
drag, startPoint x: 948, startPoint y: 440, endPoint x: 937, endPoint y: 444, distance: 11.7
click at [948, 440] on link "Aizvērt" at bounding box center [948, 439] width 48 height 24
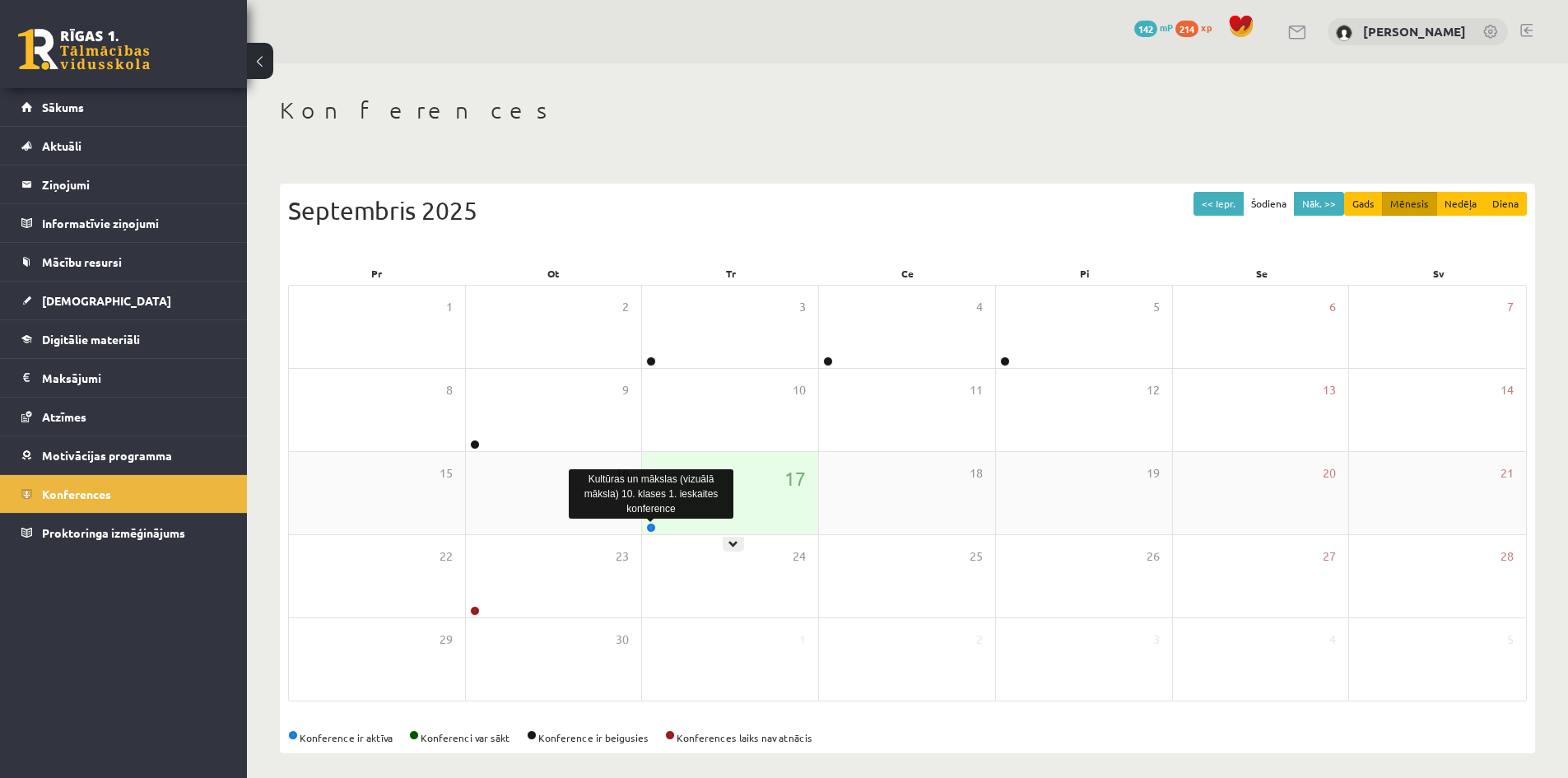
click at [652, 529] on link at bounding box center [651, 528] width 10 height 10
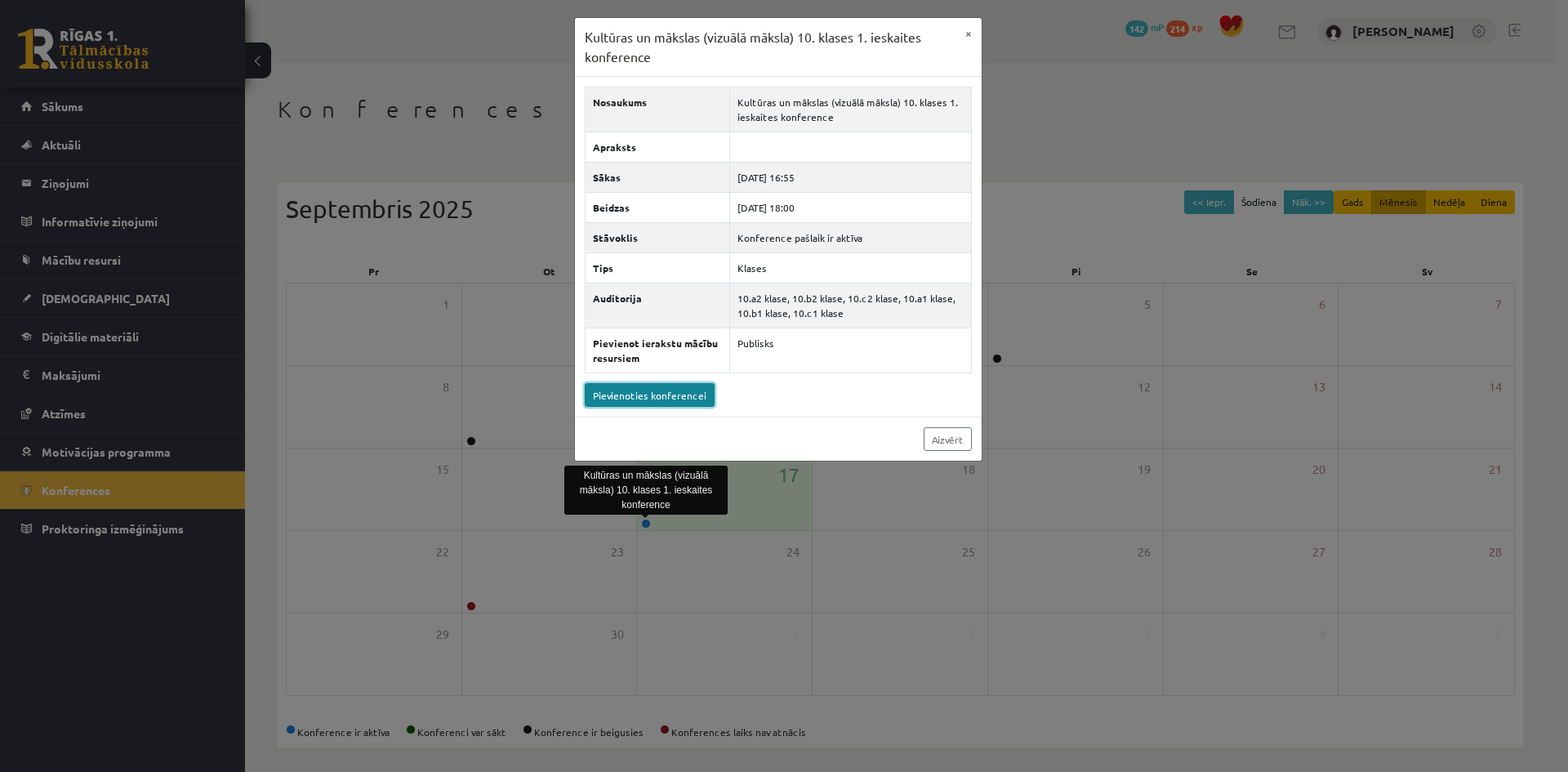
click at [667, 393] on link "Pievienoties konferencei" at bounding box center [649, 395] width 130 height 24
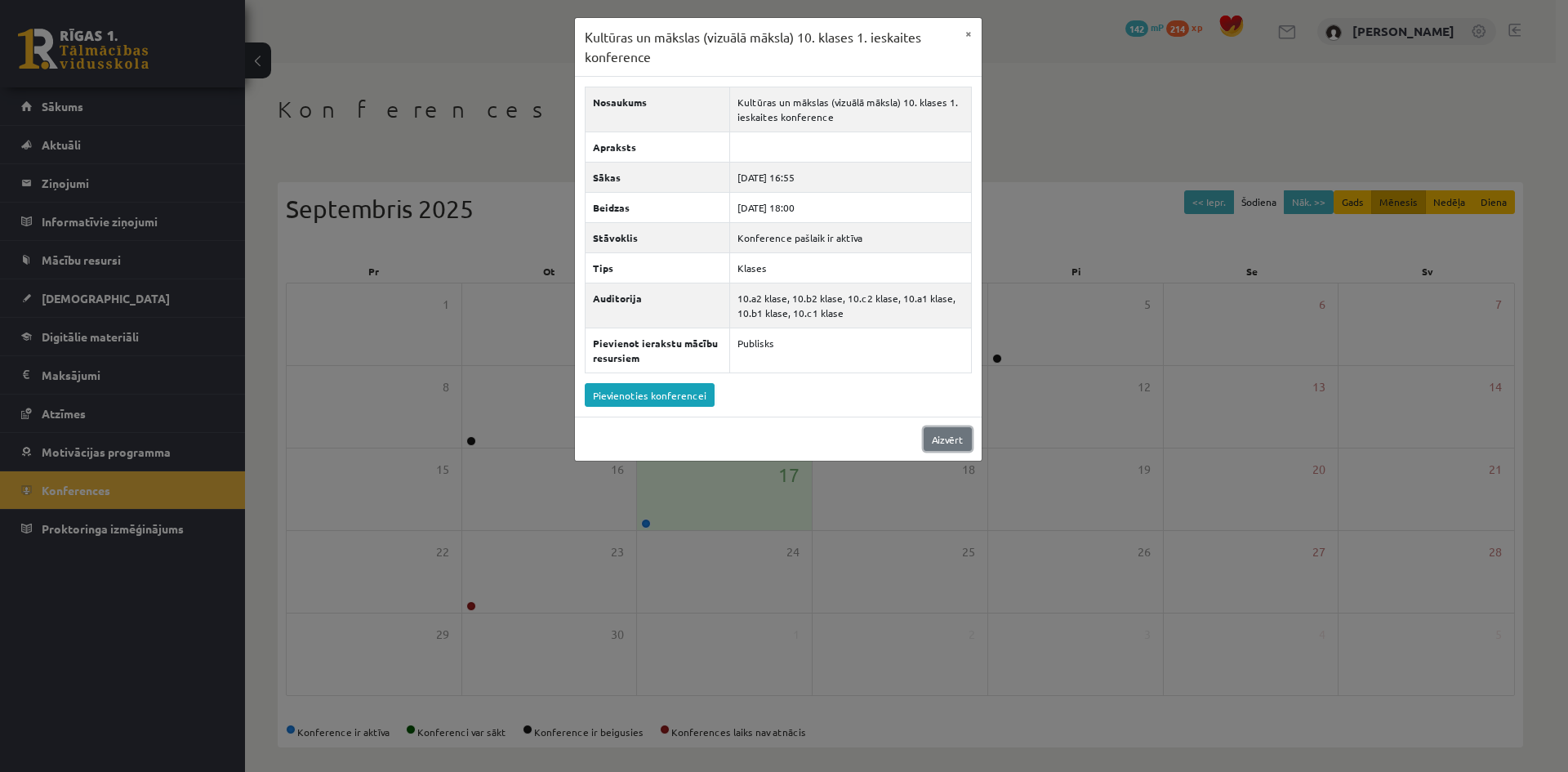
click at [941, 434] on link "Aizvērt" at bounding box center [948, 439] width 48 height 24
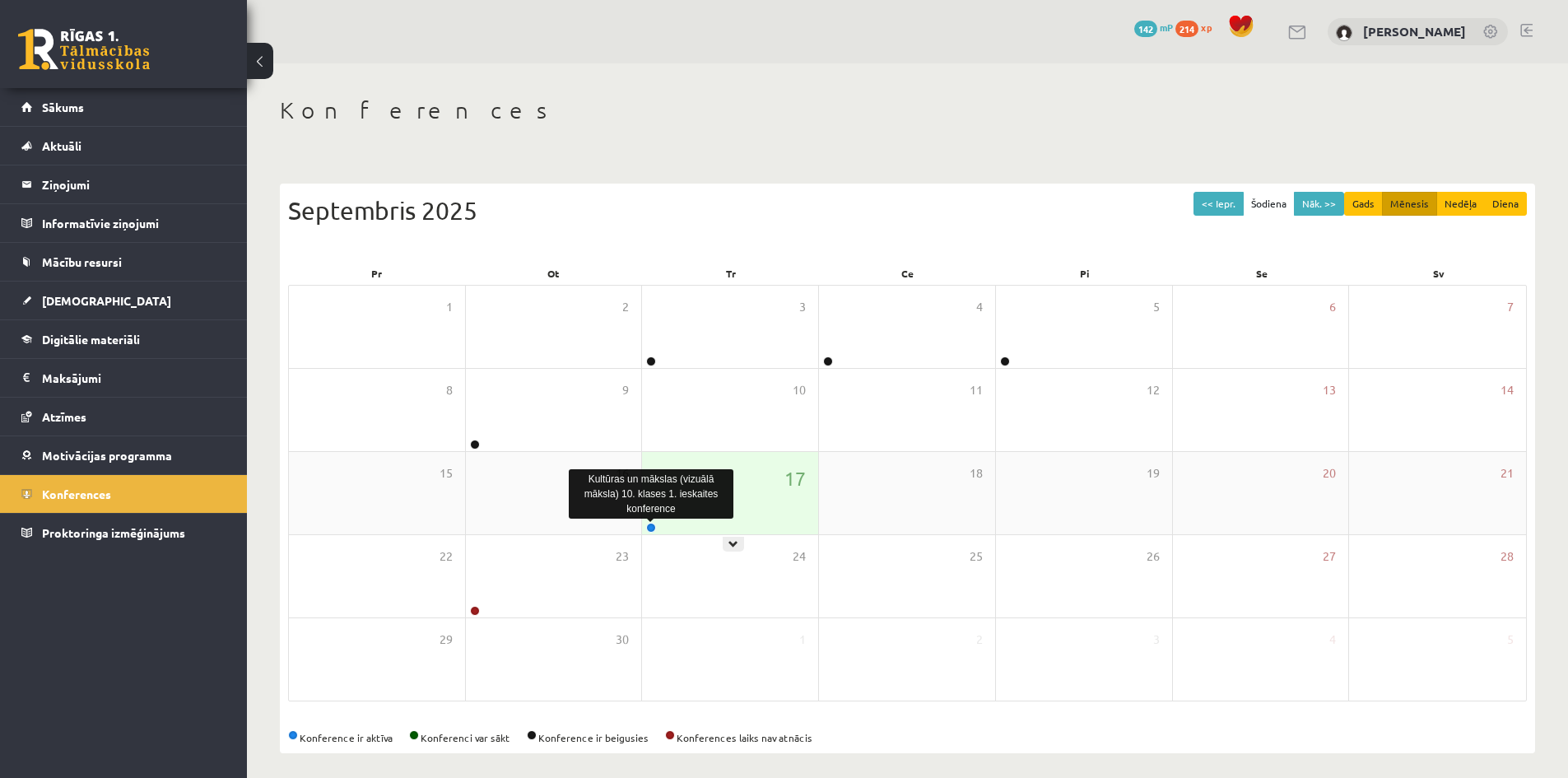
click at [647, 526] on link at bounding box center [651, 528] width 10 height 10
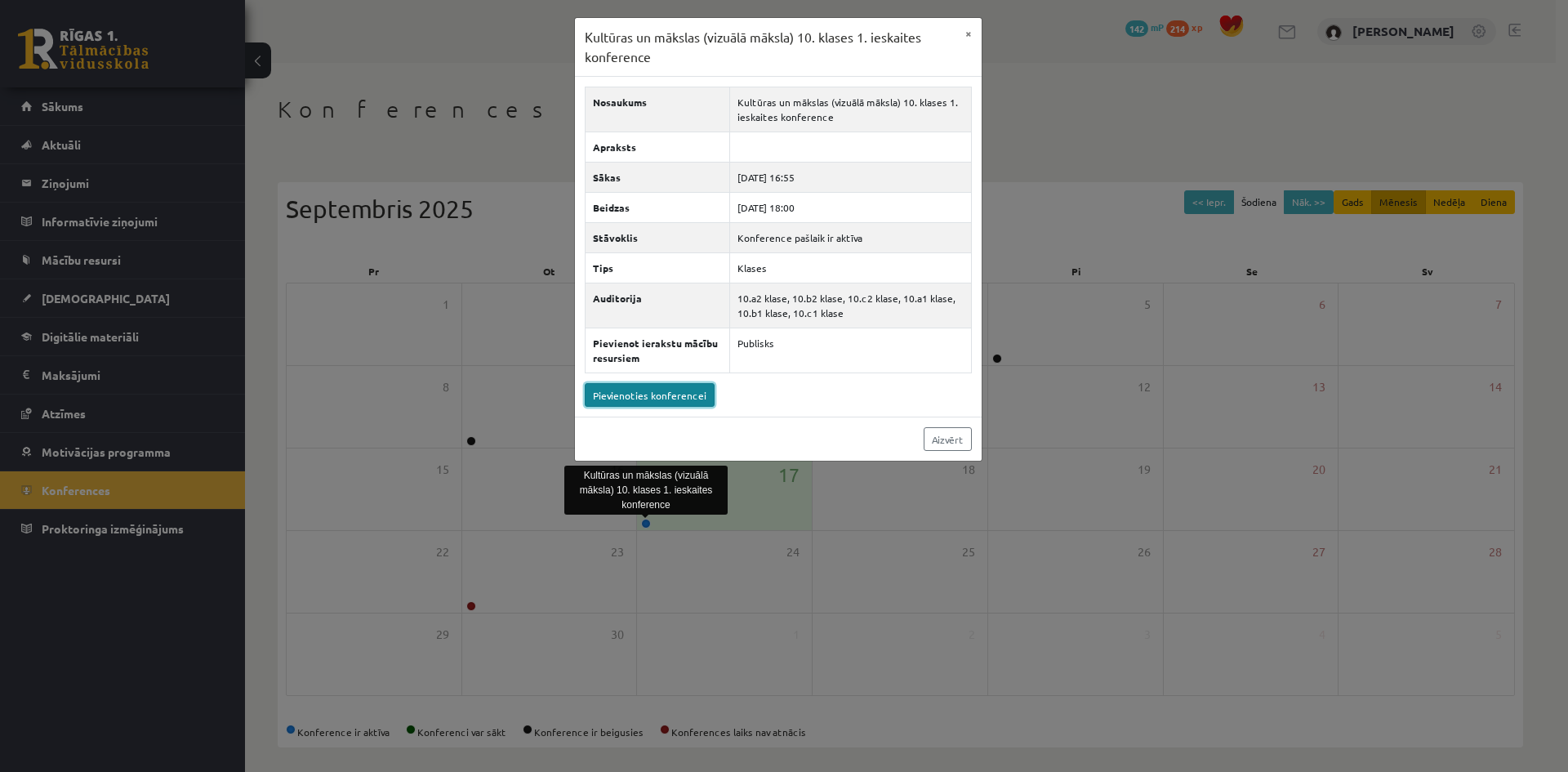
click at [643, 401] on link "Pievienoties konferencei" at bounding box center [649, 395] width 130 height 24
click at [669, 388] on link "Pievienoties konferencei" at bounding box center [649, 395] width 130 height 24
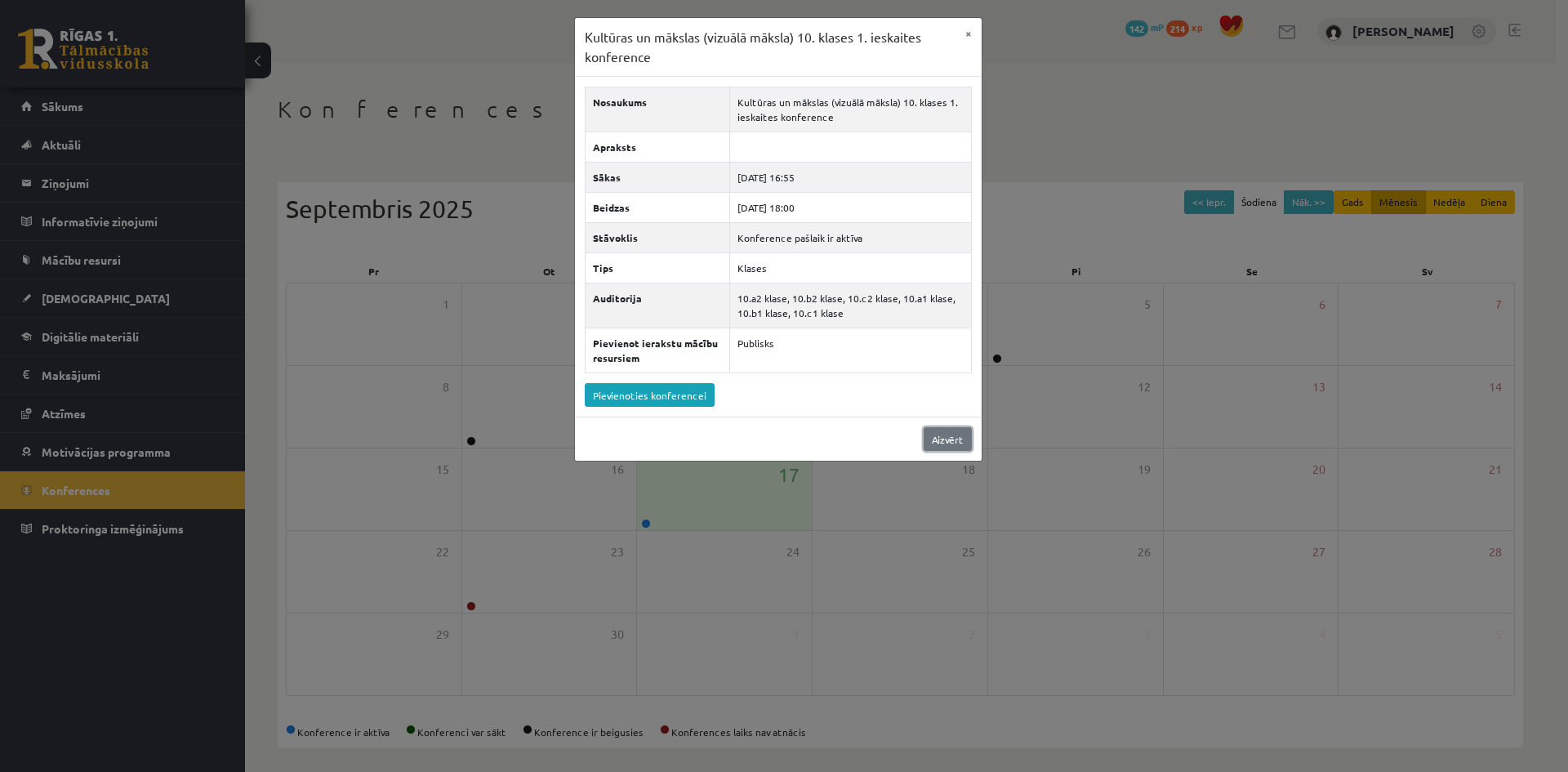
click at [960, 440] on link "Aizvērt" at bounding box center [948, 439] width 48 height 24
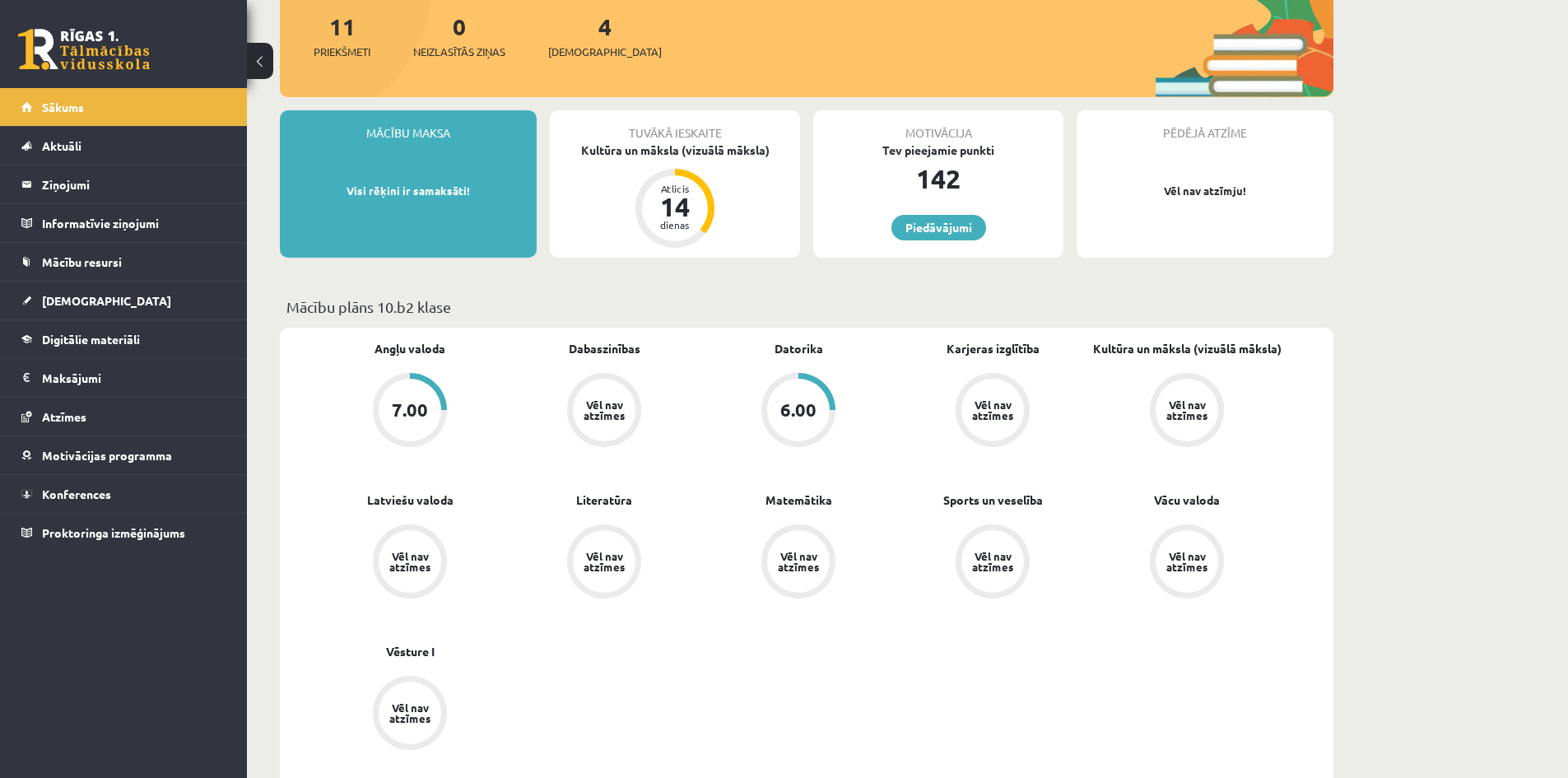
scroll to position [412, 0]
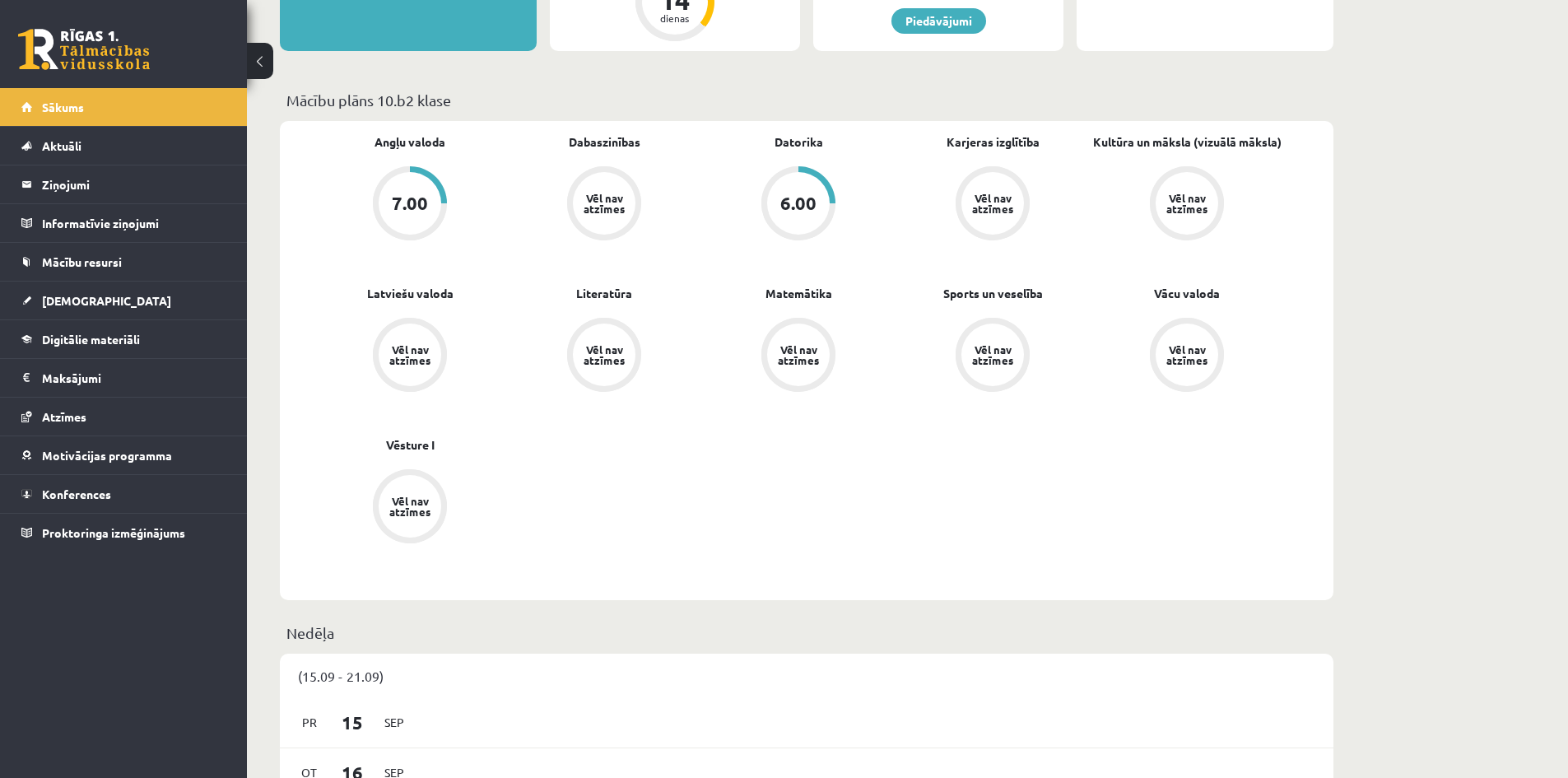
drag, startPoint x: 1464, startPoint y: 222, endPoint x: 1383, endPoint y: 210, distance: 81.9
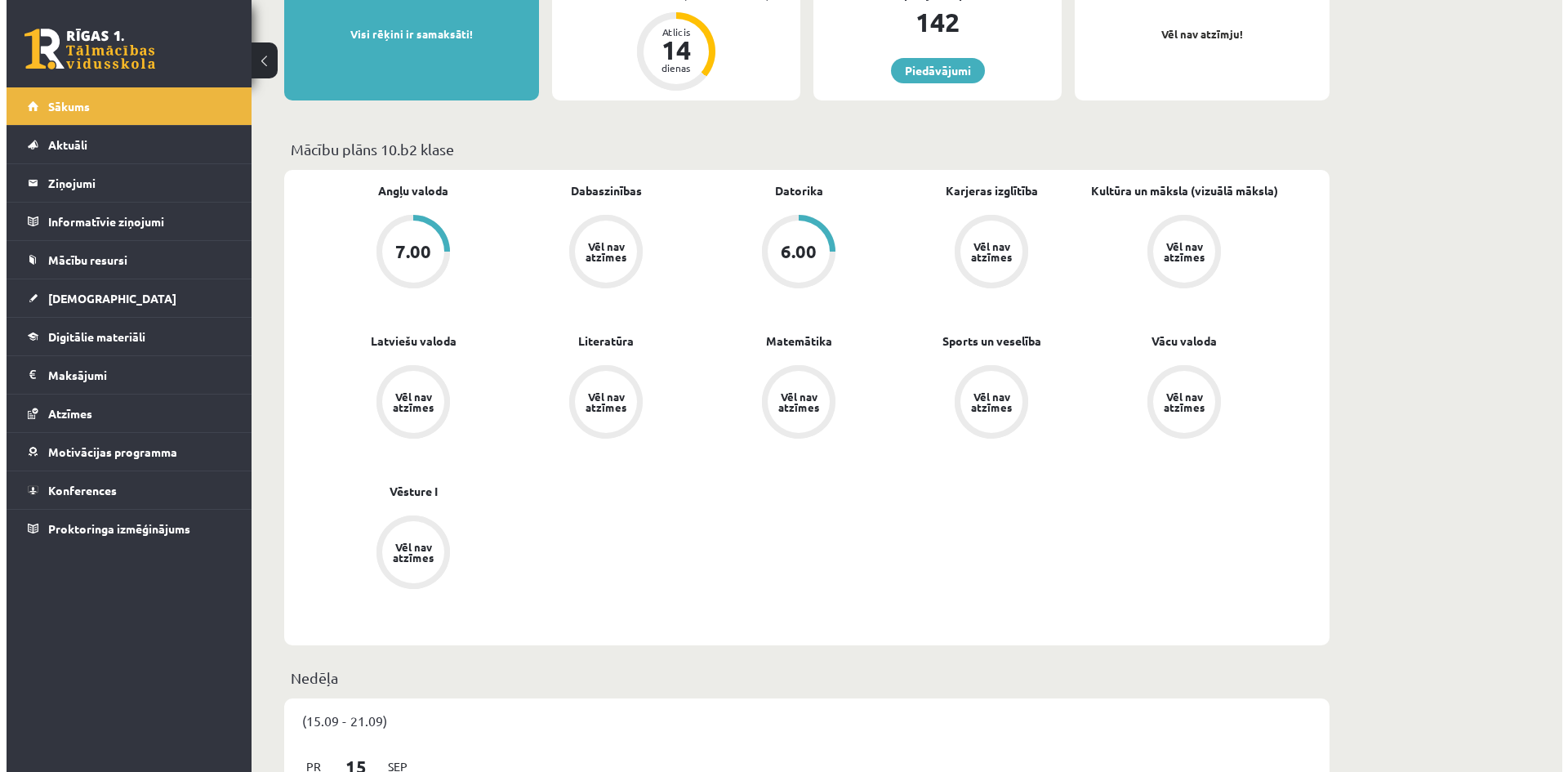
scroll to position [0, 0]
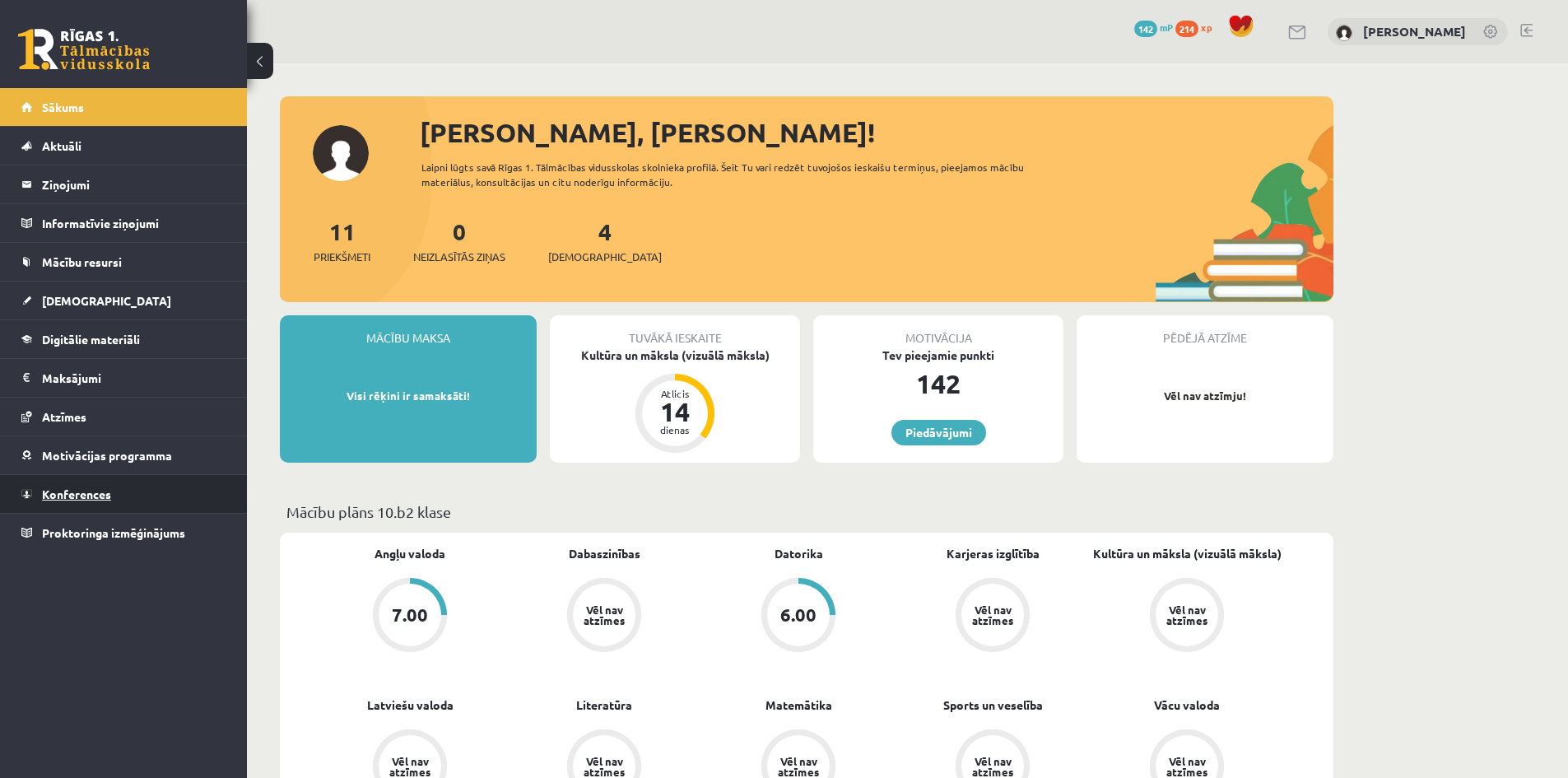
click at [87, 492] on span "Konferences" at bounding box center [77, 494] width 69 height 15
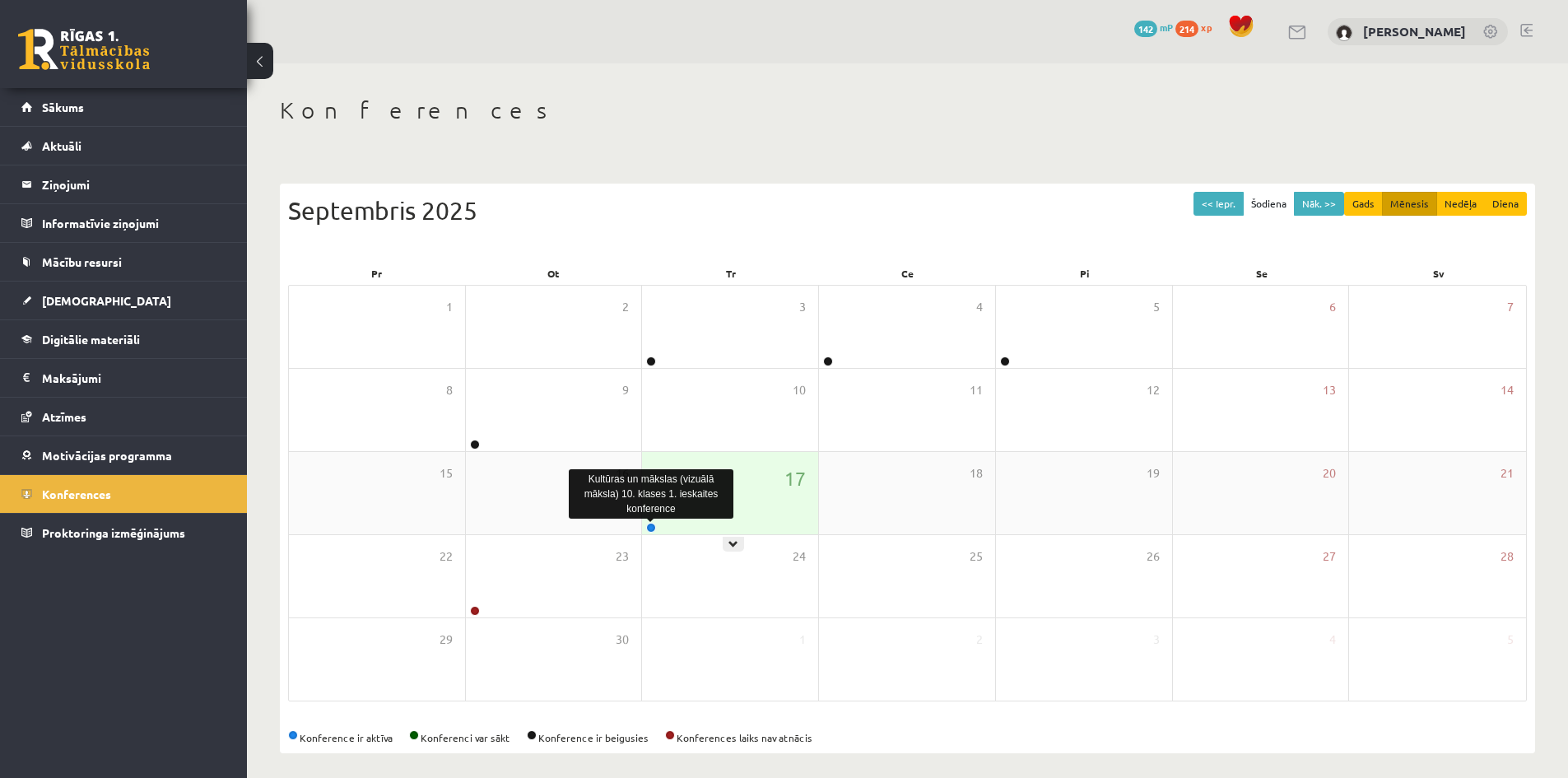
click at [653, 530] on link at bounding box center [651, 528] width 10 height 10
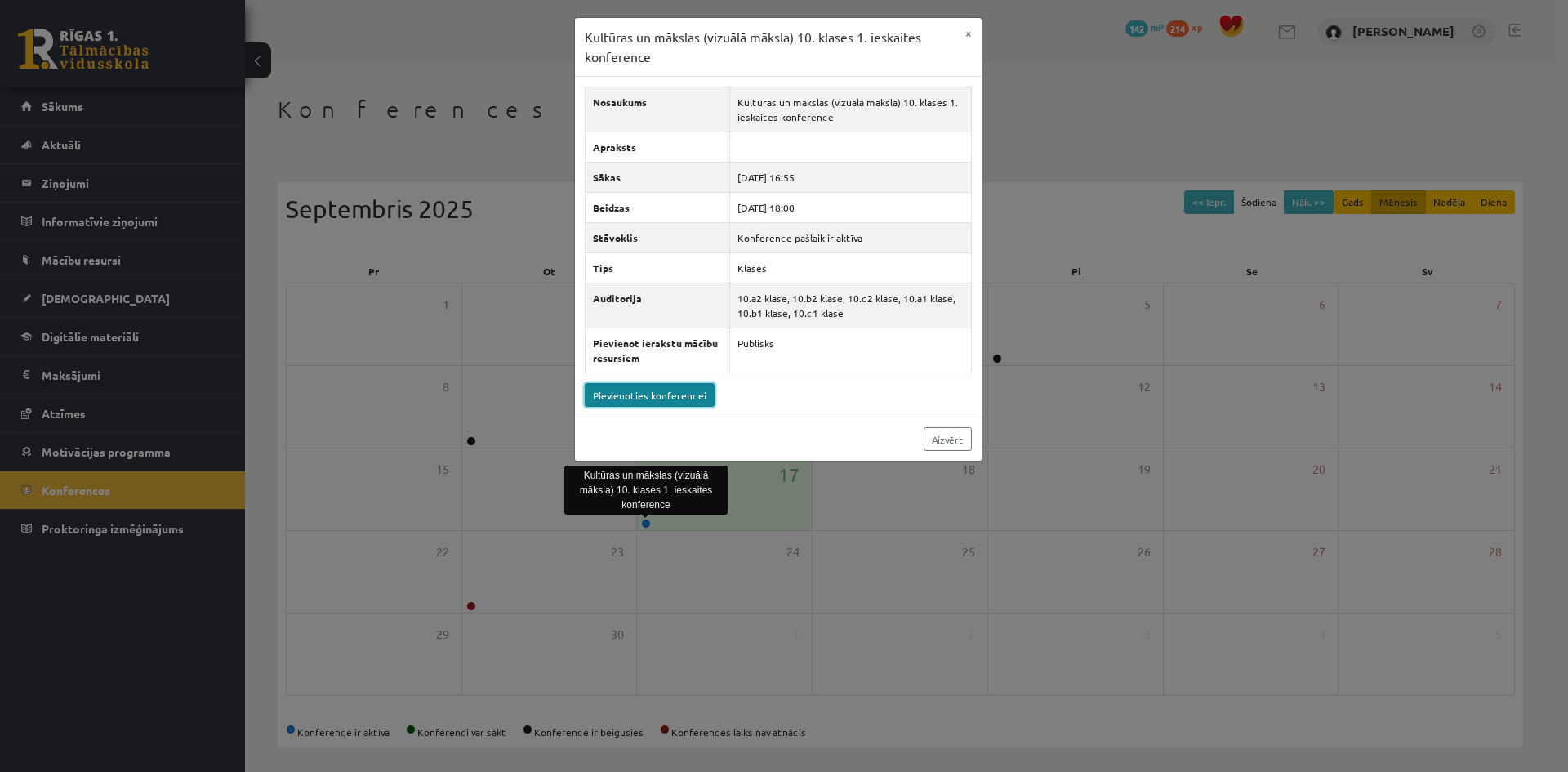
click at [651, 395] on link "Pievienoties konferencei" at bounding box center [649, 395] width 130 height 24
click at [968, 29] on button "×" at bounding box center [968, 34] width 26 height 31
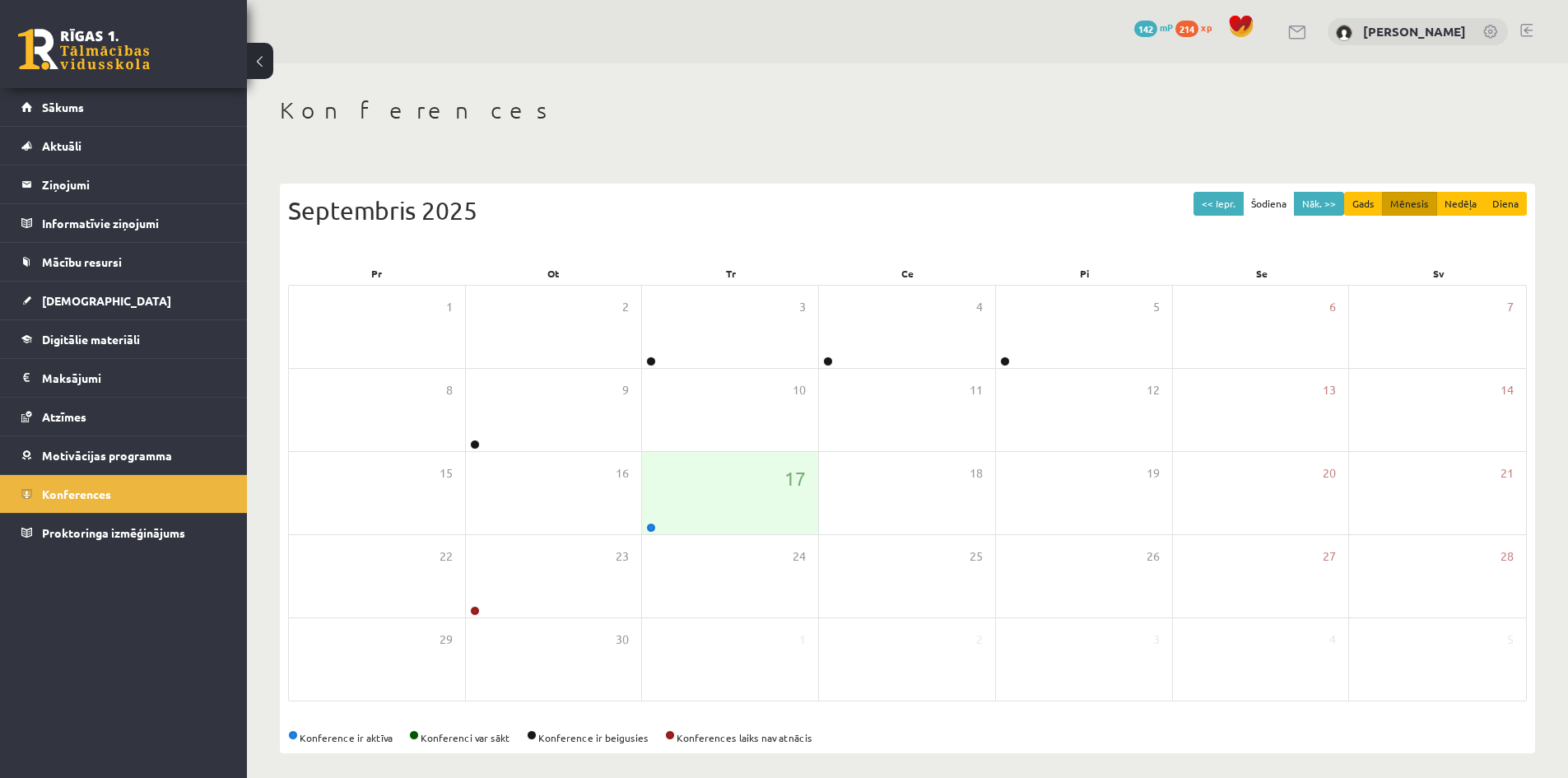
click at [830, 159] on div "Konferences << Iepr. Šodiena Nāk. >> Gads Mēnesis Nedēļa Diena Septembris 2025 …" at bounding box center [907, 425] width 1321 height 723
click at [72, 172] on legend "Ziņojumi 0" at bounding box center [134, 185] width 185 height 38
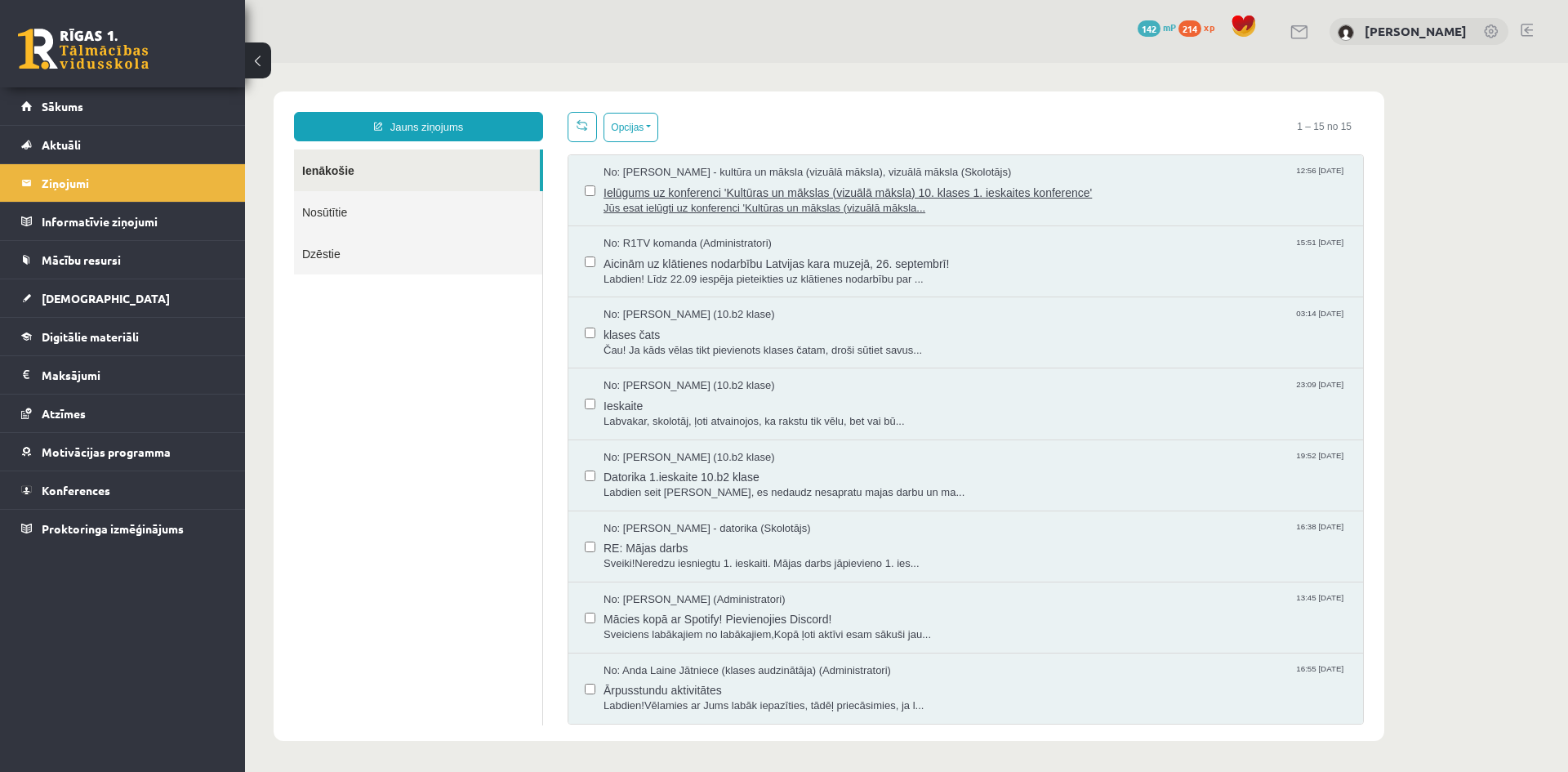
click at [787, 194] on span "Ielūgums uz konferenci 'Kultūras un mākslas (vizuālā māksla) 10. klases 1. iesk…" at bounding box center [975, 191] width 743 height 20
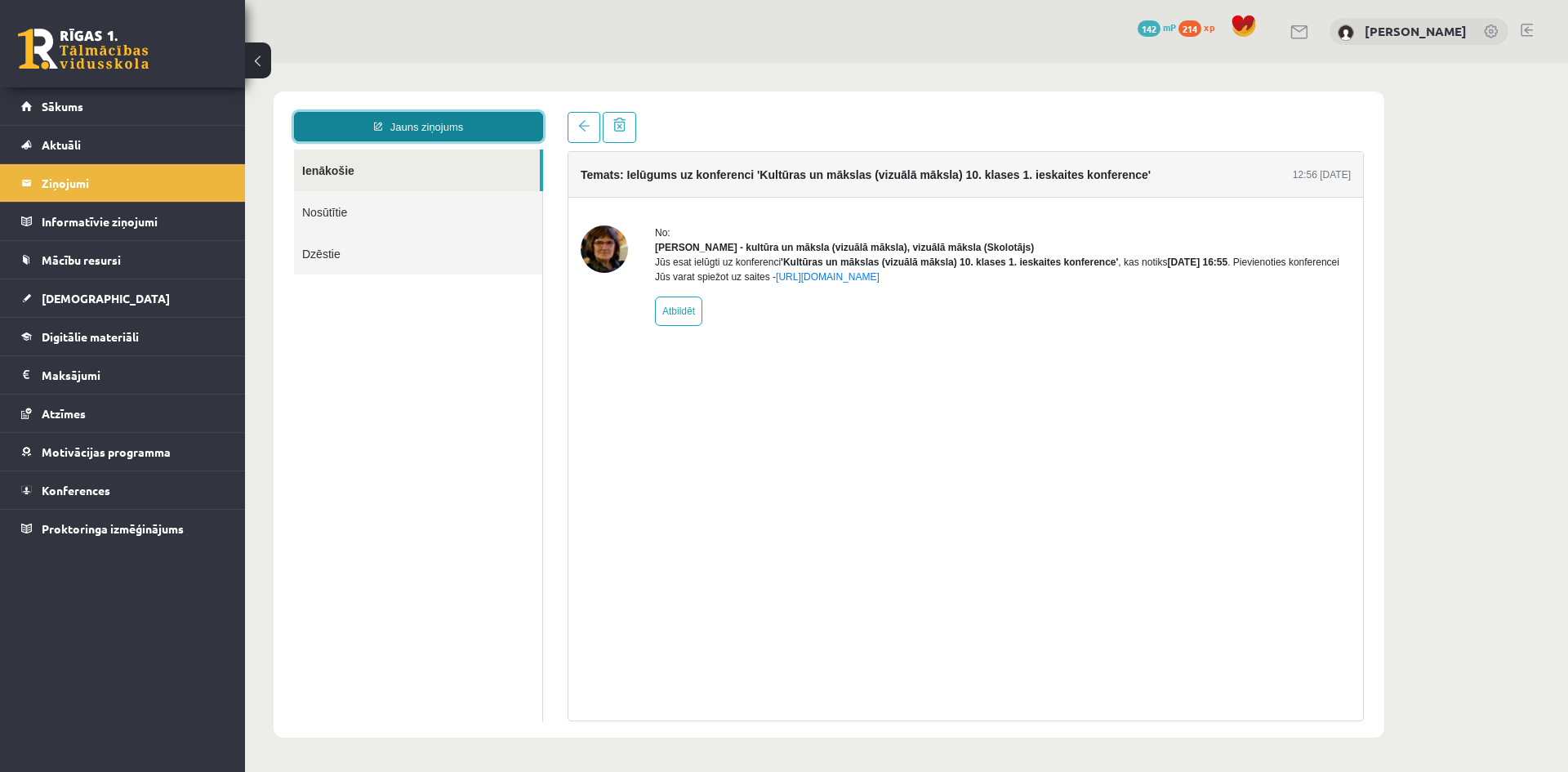
click at [487, 115] on link "Jauns ziņojums" at bounding box center [418, 127] width 249 height 29
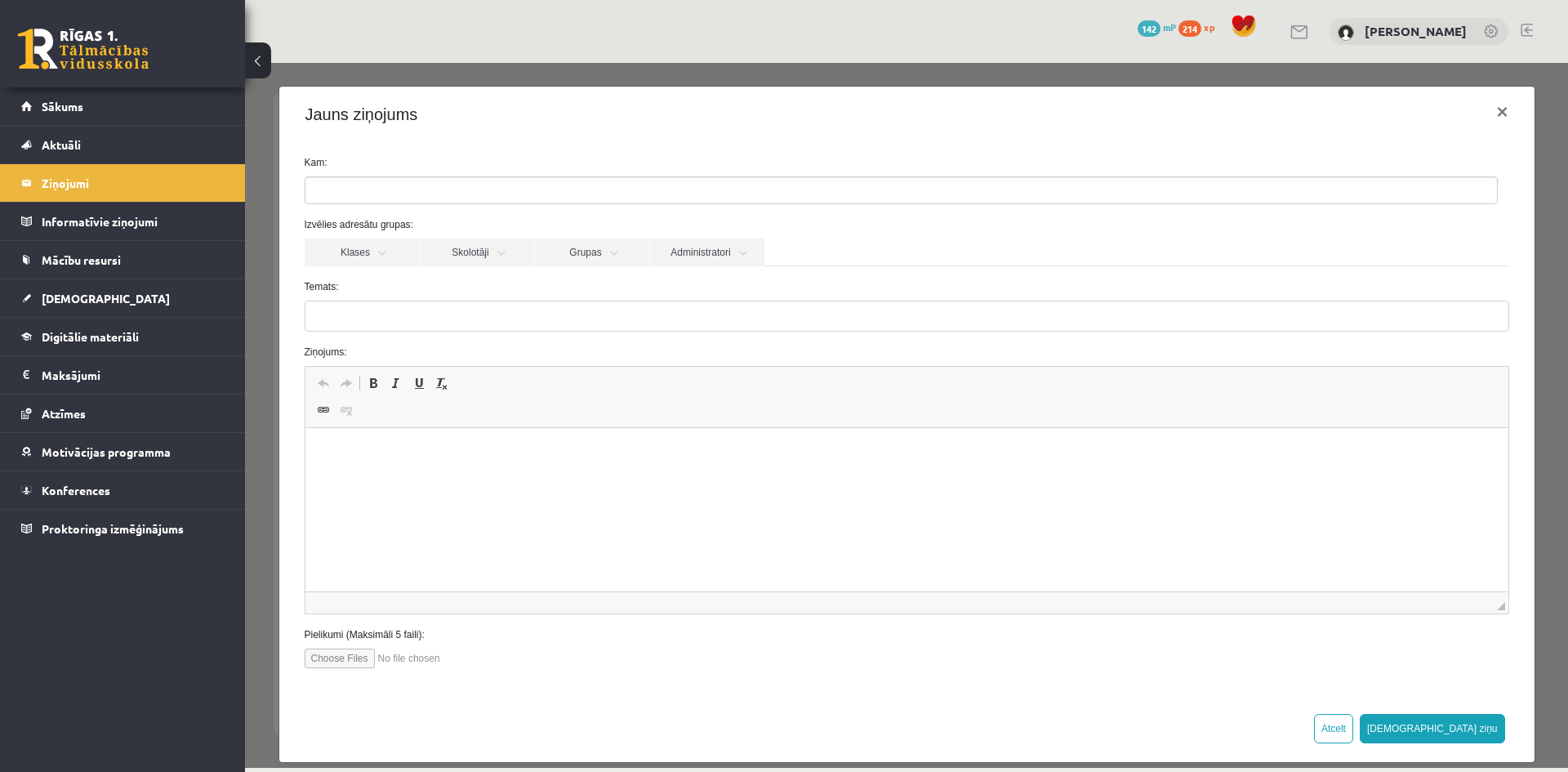
drag, startPoint x: 354, startPoint y: 183, endPoint x: 366, endPoint y: 202, distance: 22.5
click at [355, 183] on input "search" at bounding box center [334, 191] width 57 height 26
click at [402, 279] on label "Temats:" at bounding box center [907, 287] width 1229 height 15
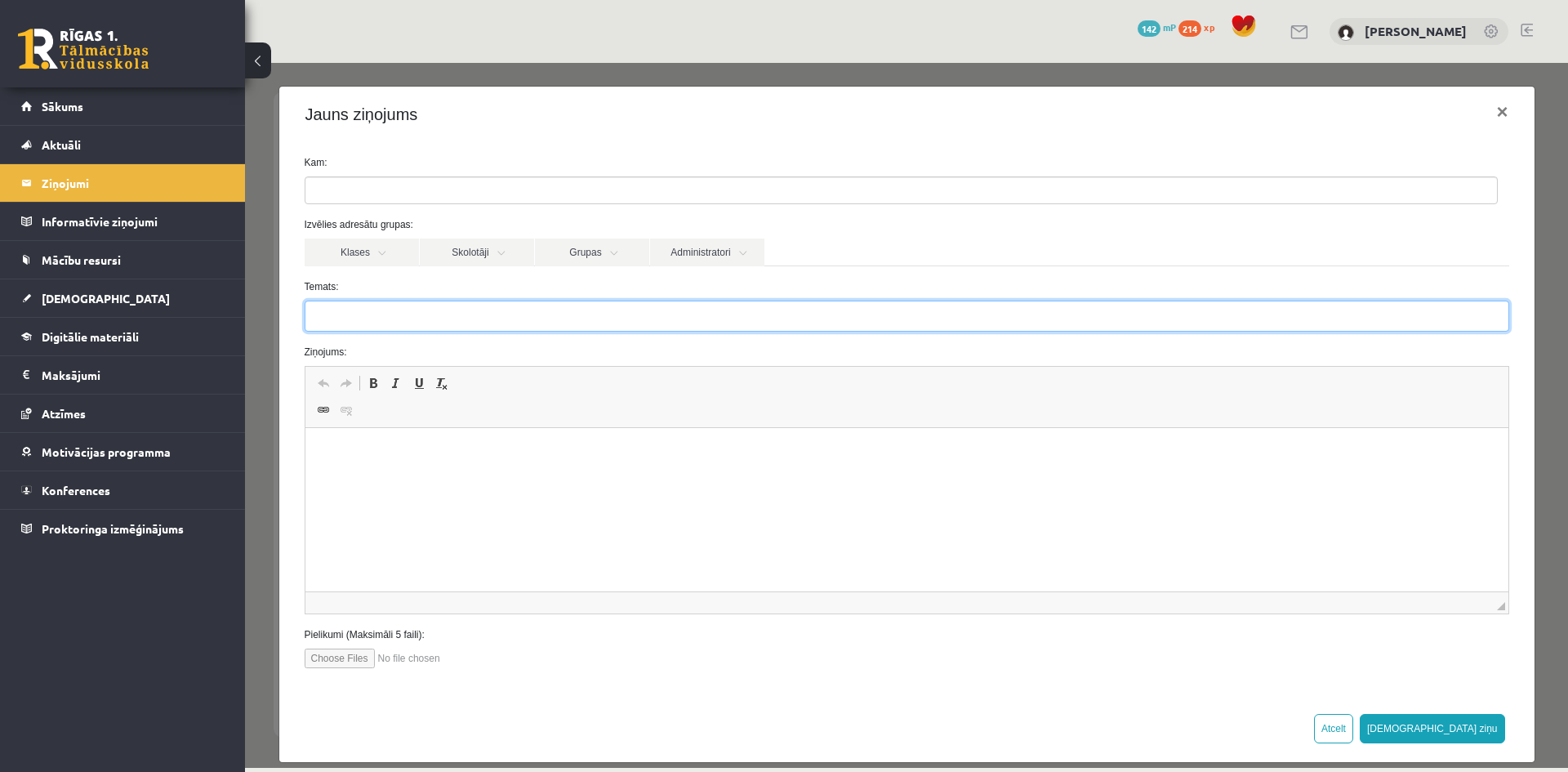
click at [402, 300] on input "Temats:" at bounding box center [907, 316] width 1205 height 31
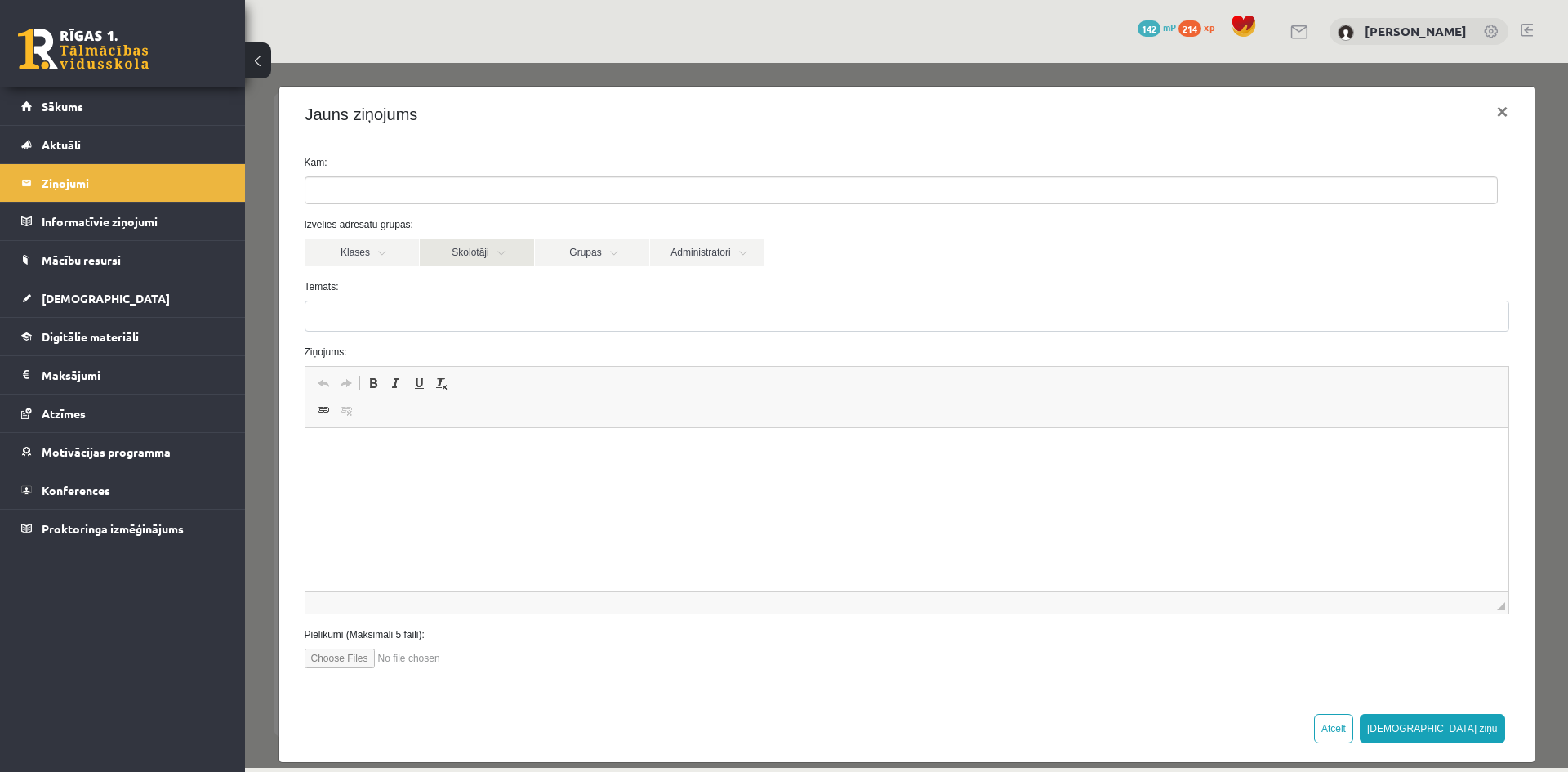
click at [484, 257] on link "Skolotāji" at bounding box center [477, 252] width 115 height 28
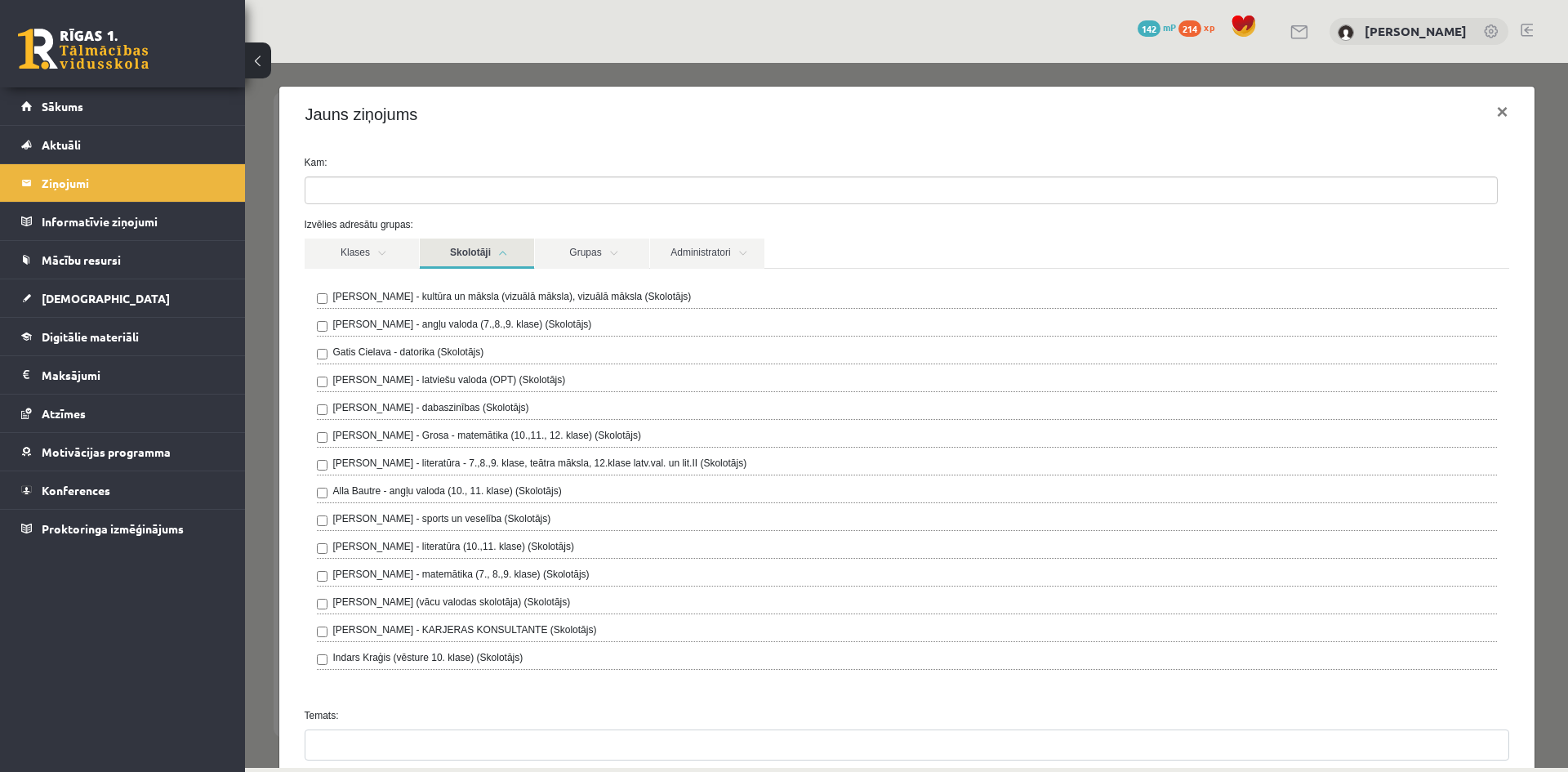
click at [456, 296] on label "Ilze Kolka - kultūra un māksla (vizuālā māksla), vizuālā māksla (Skolotājs)" at bounding box center [512, 296] width 358 height 15
click at [1492, 108] on button "×" at bounding box center [1502, 112] width 38 height 46
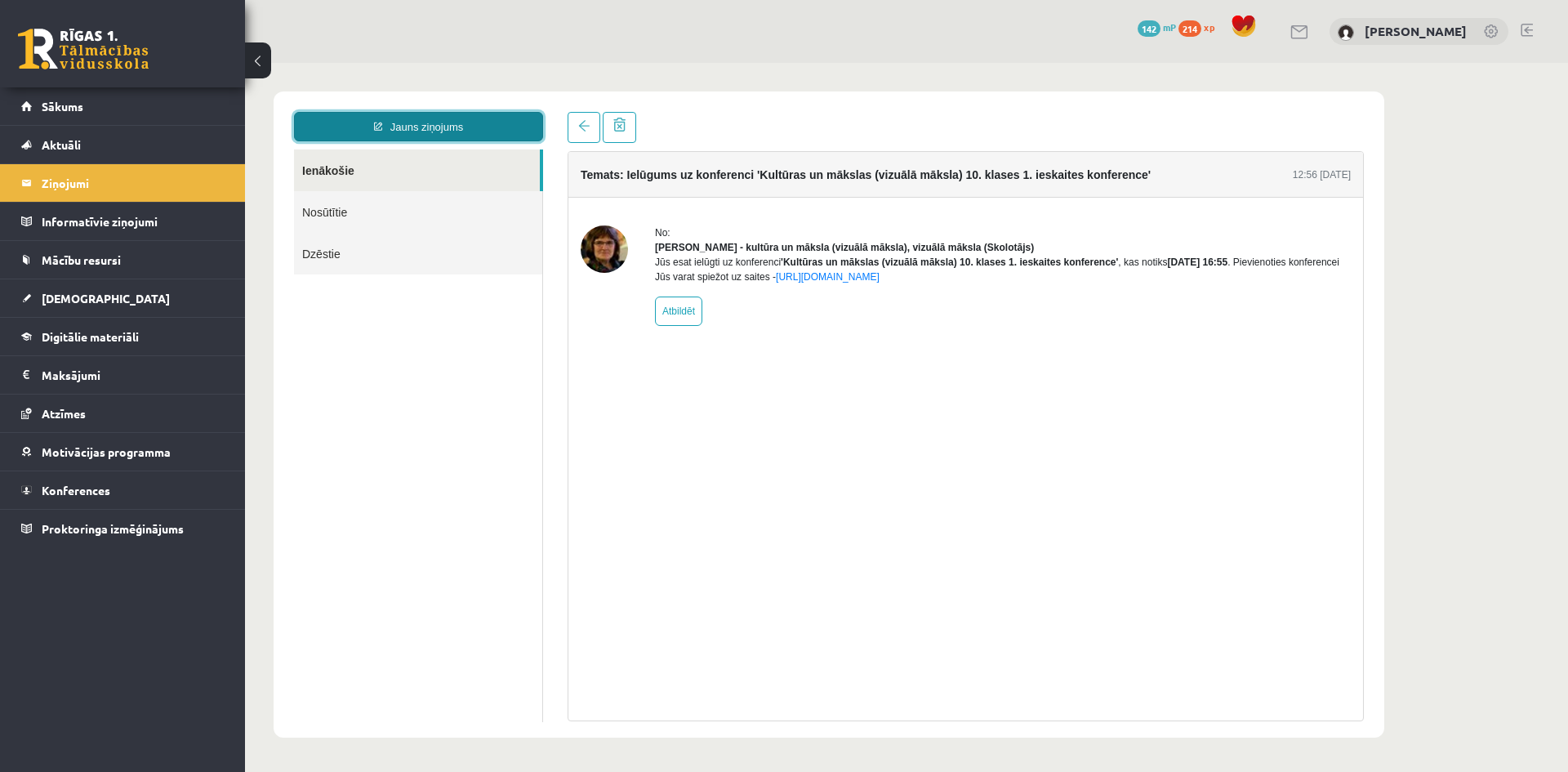
click at [409, 118] on link "Jauns ziņojums" at bounding box center [418, 127] width 249 height 29
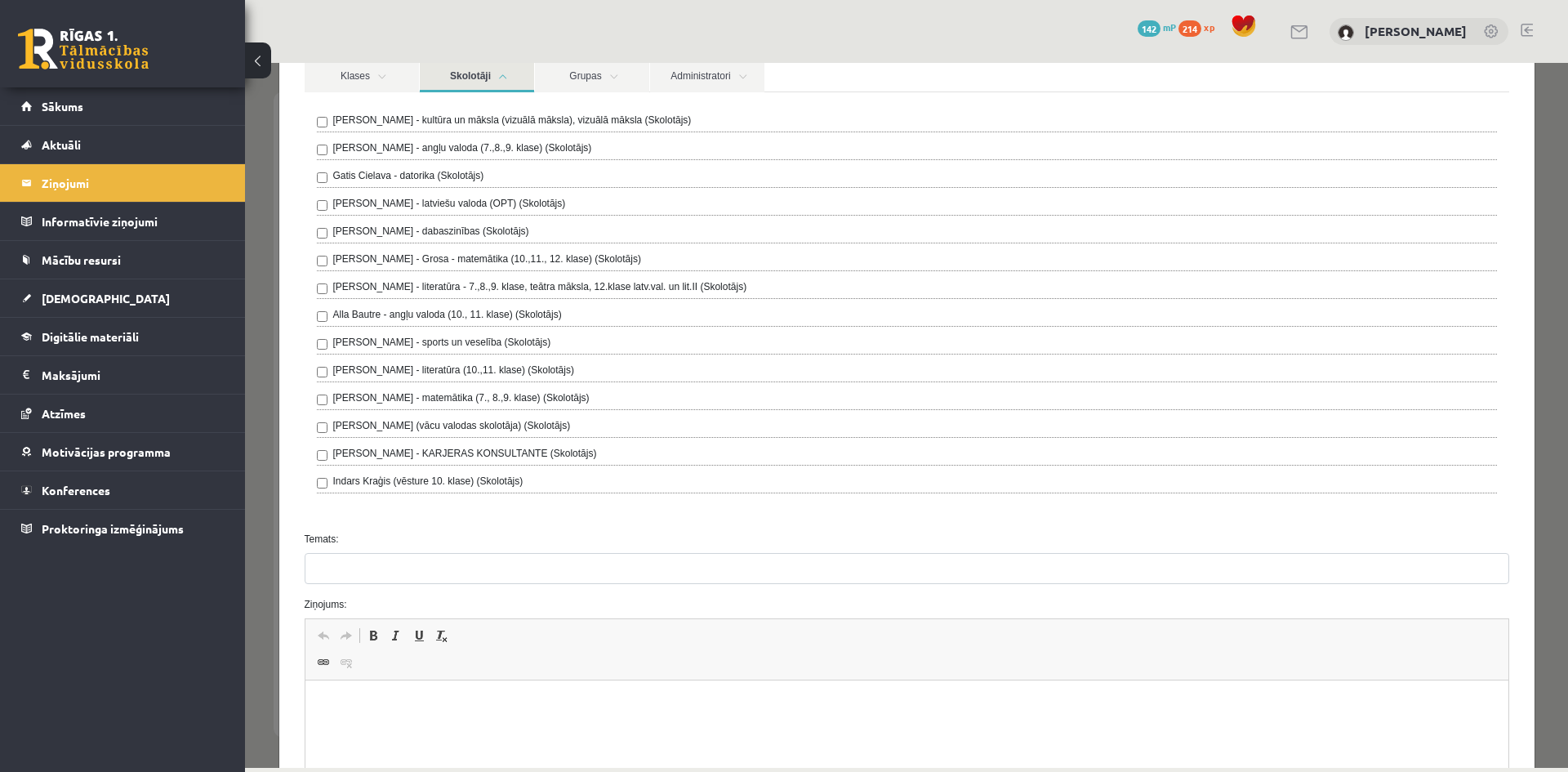
scroll to position [409, 0]
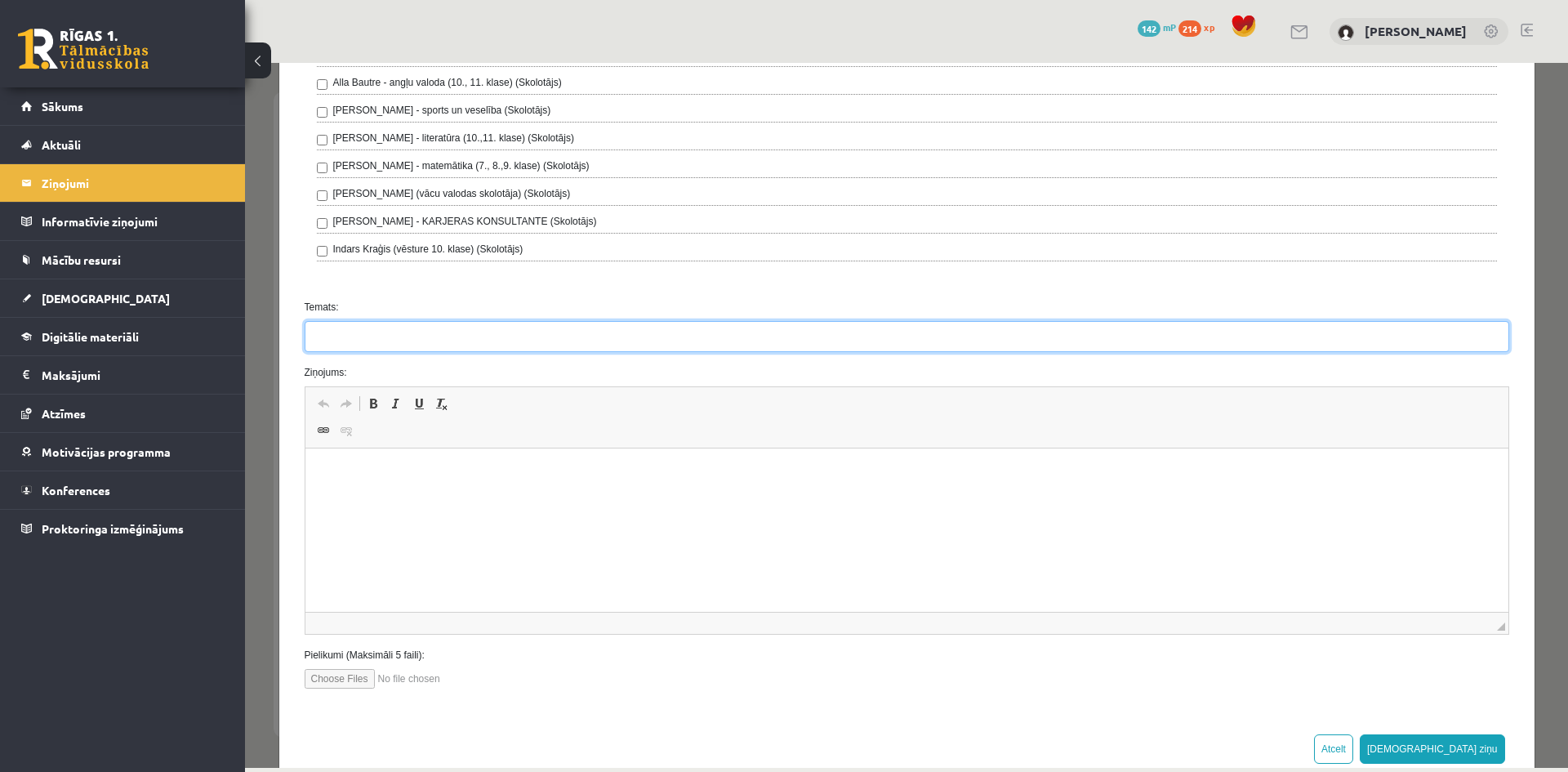
click at [354, 327] on input "Temats:" at bounding box center [907, 336] width 1205 height 31
type input "**********"
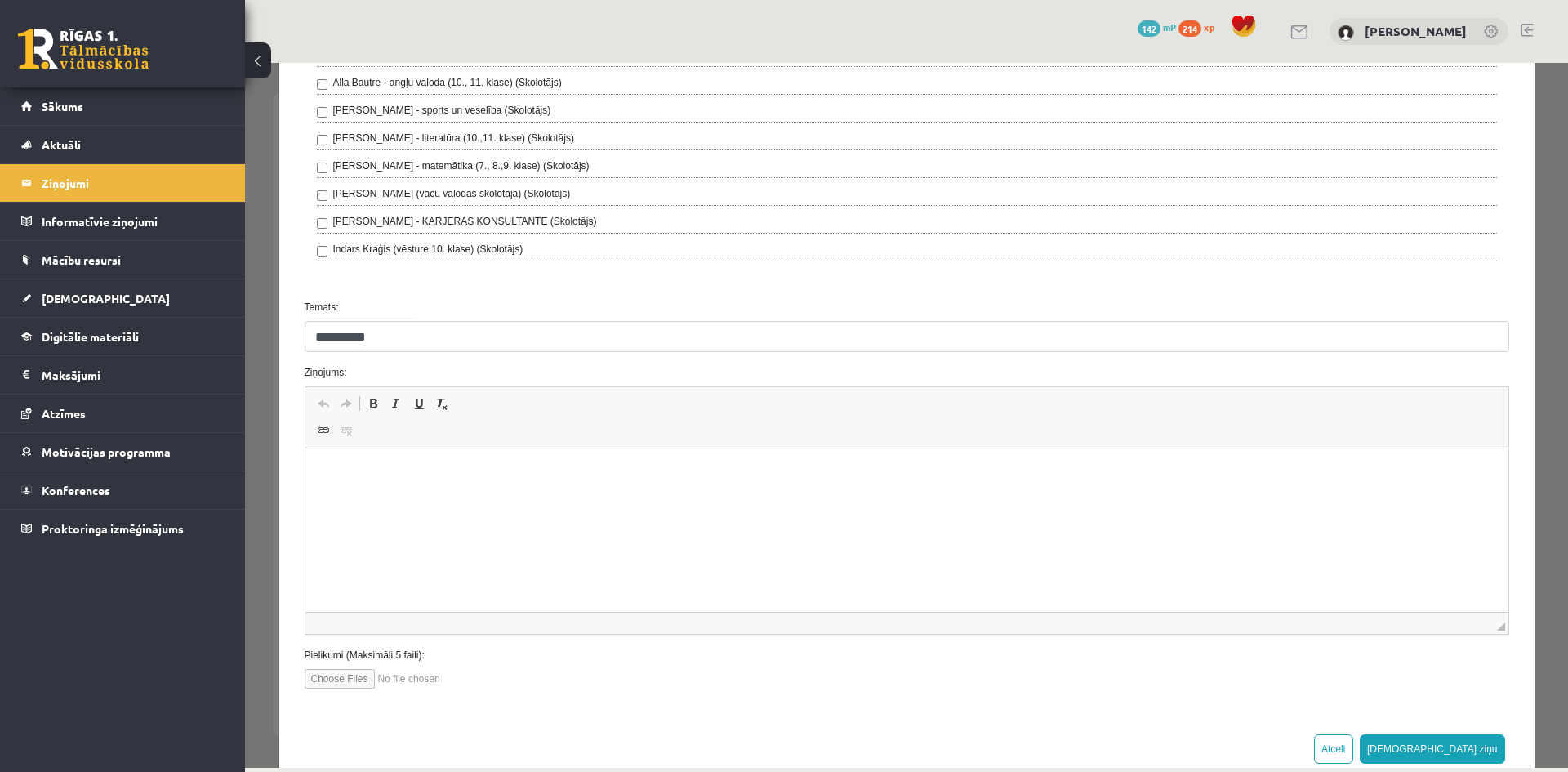
click at [411, 499] on html at bounding box center [906, 473] width 1203 height 50
click at [453, 499] on p "**********" at bounding box center [900, 501] width 1159 height 17
click at [532, 499] on p "**********" at bounding box center [900, 501] width 1159 height 17
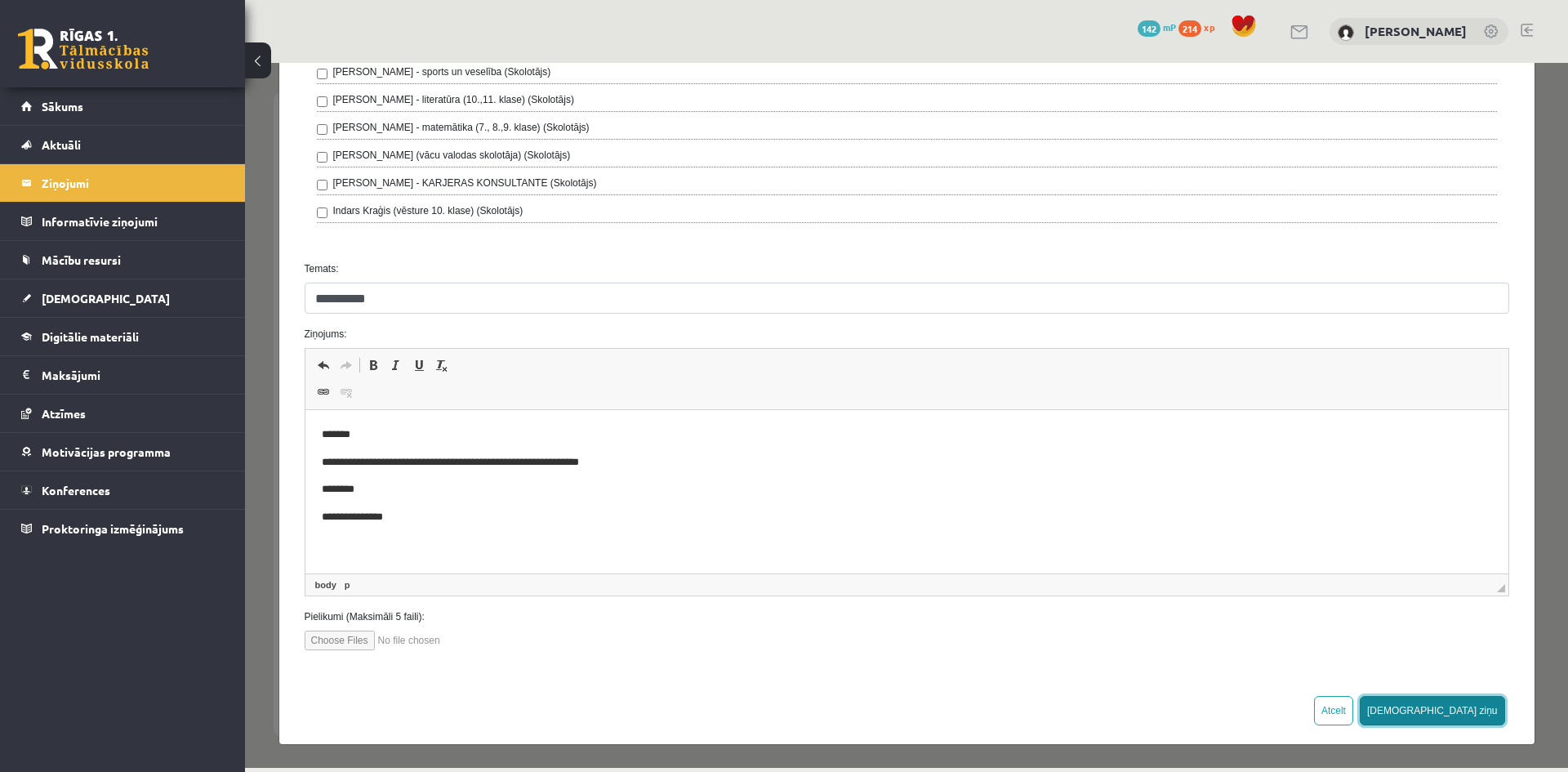
click at [1471, 720] on button "Sūtīt ziņu" at bounding box center [1432, 711] width 146 height 29
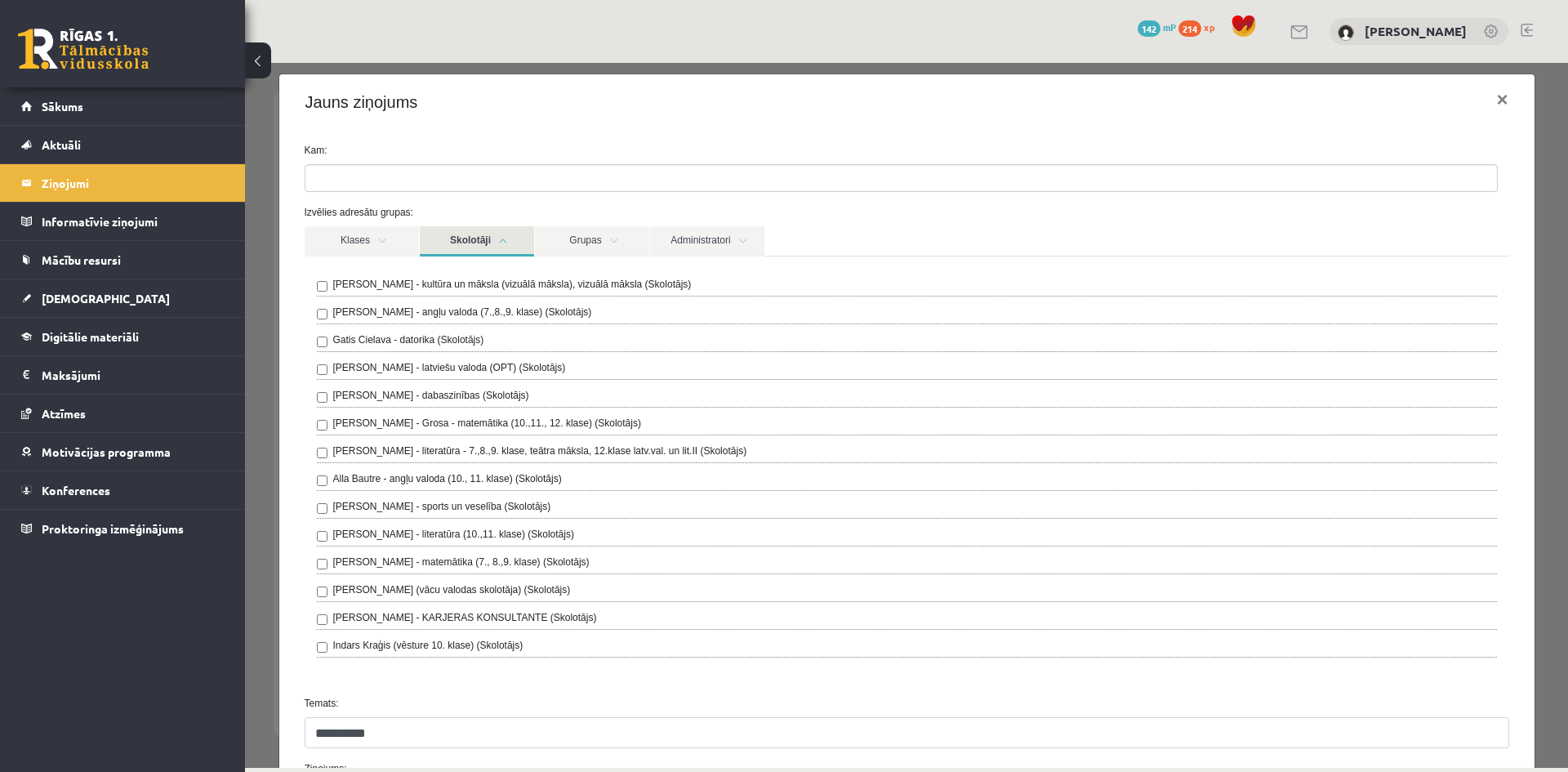
scroll to position [0, 0]
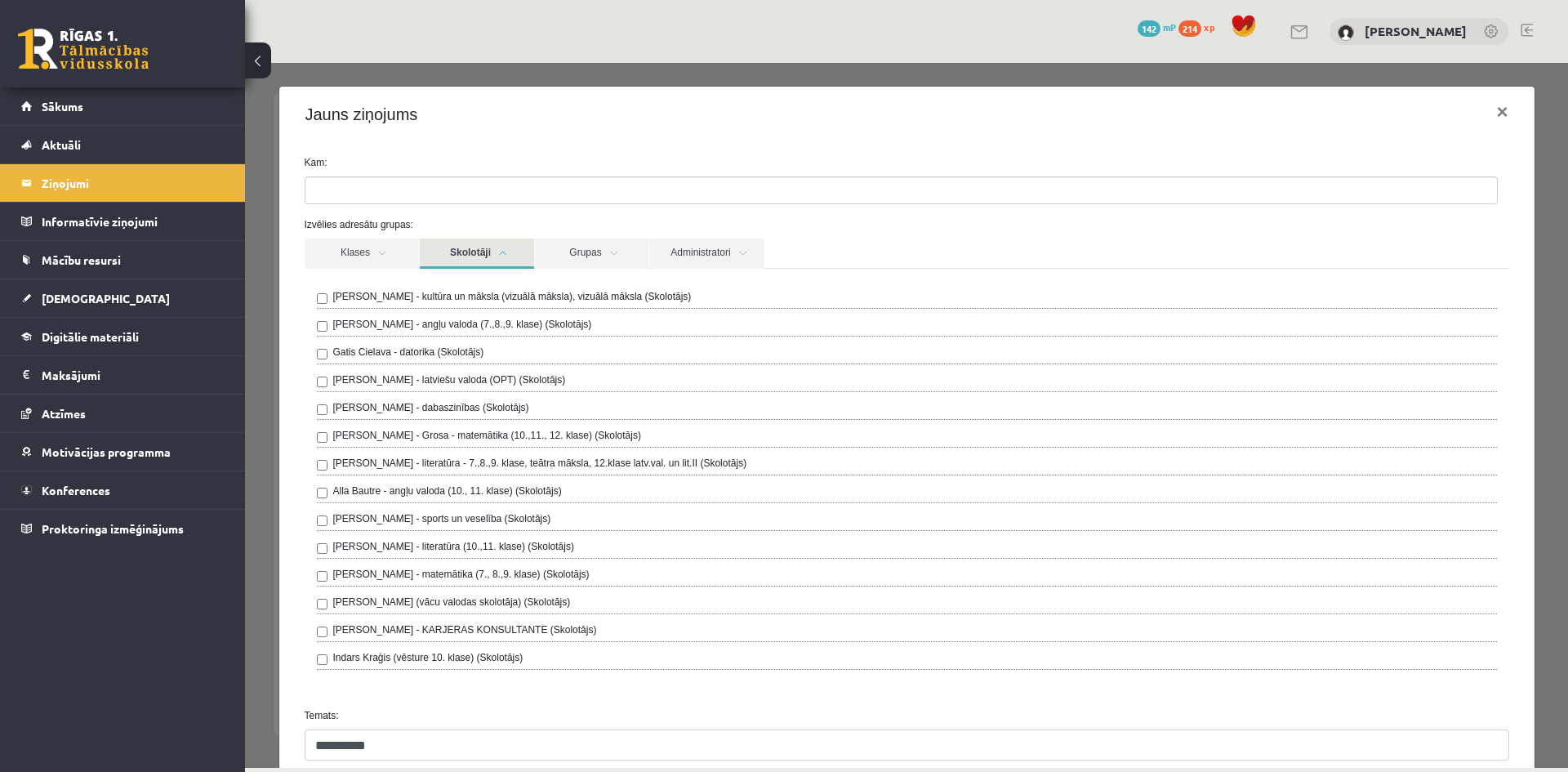
click at [363, 190] on ul at bounding box center [901, 191] width 1192 height 26
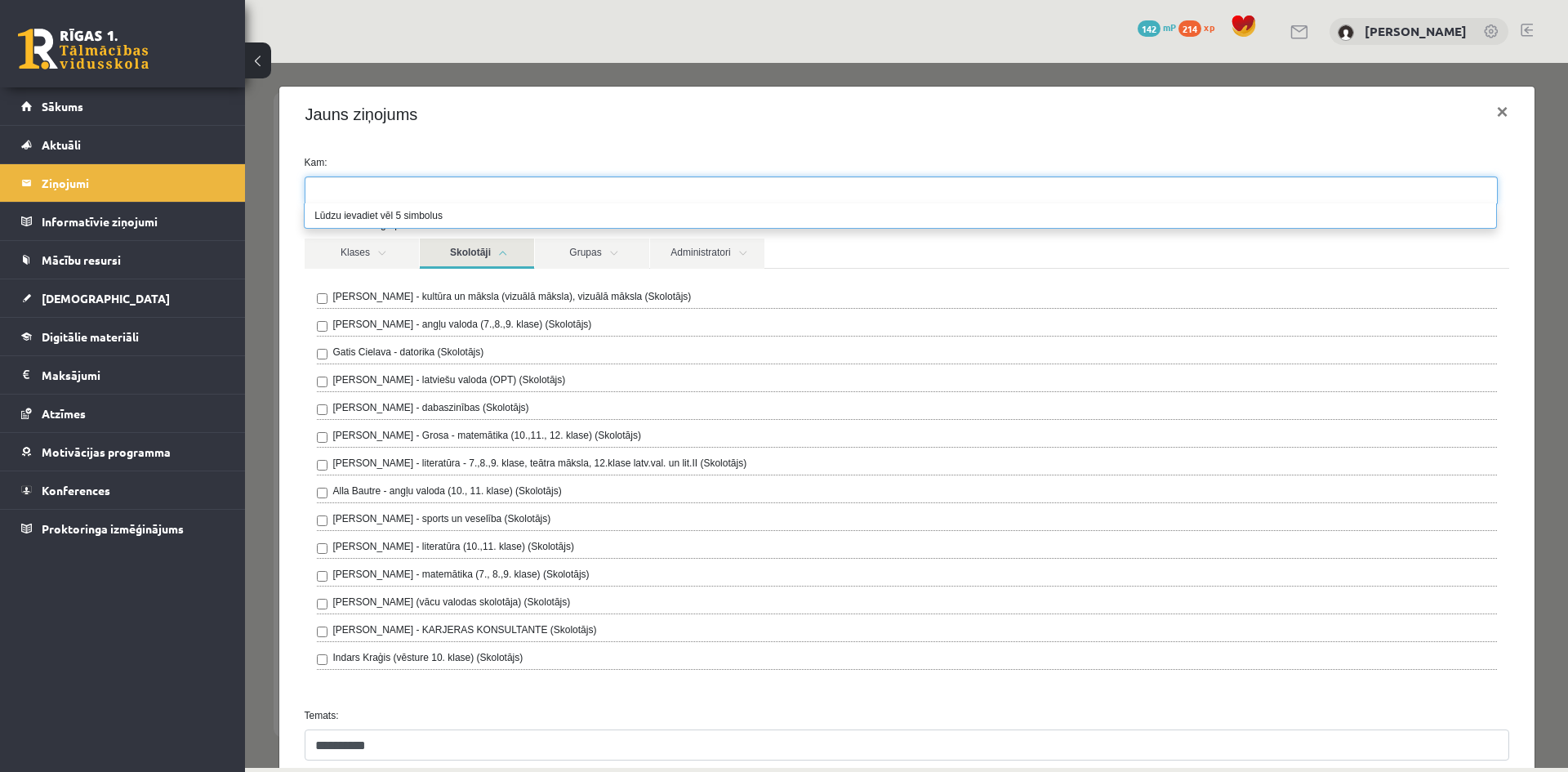
click at [385, 209] on li "Lūdzu ievadiet vēl 5 simbolus" at bounding box center [900, 215] width 1192 height 25
click at [378, 251] on link "Klases" at bounding box center [362, 253] width 115 height 30
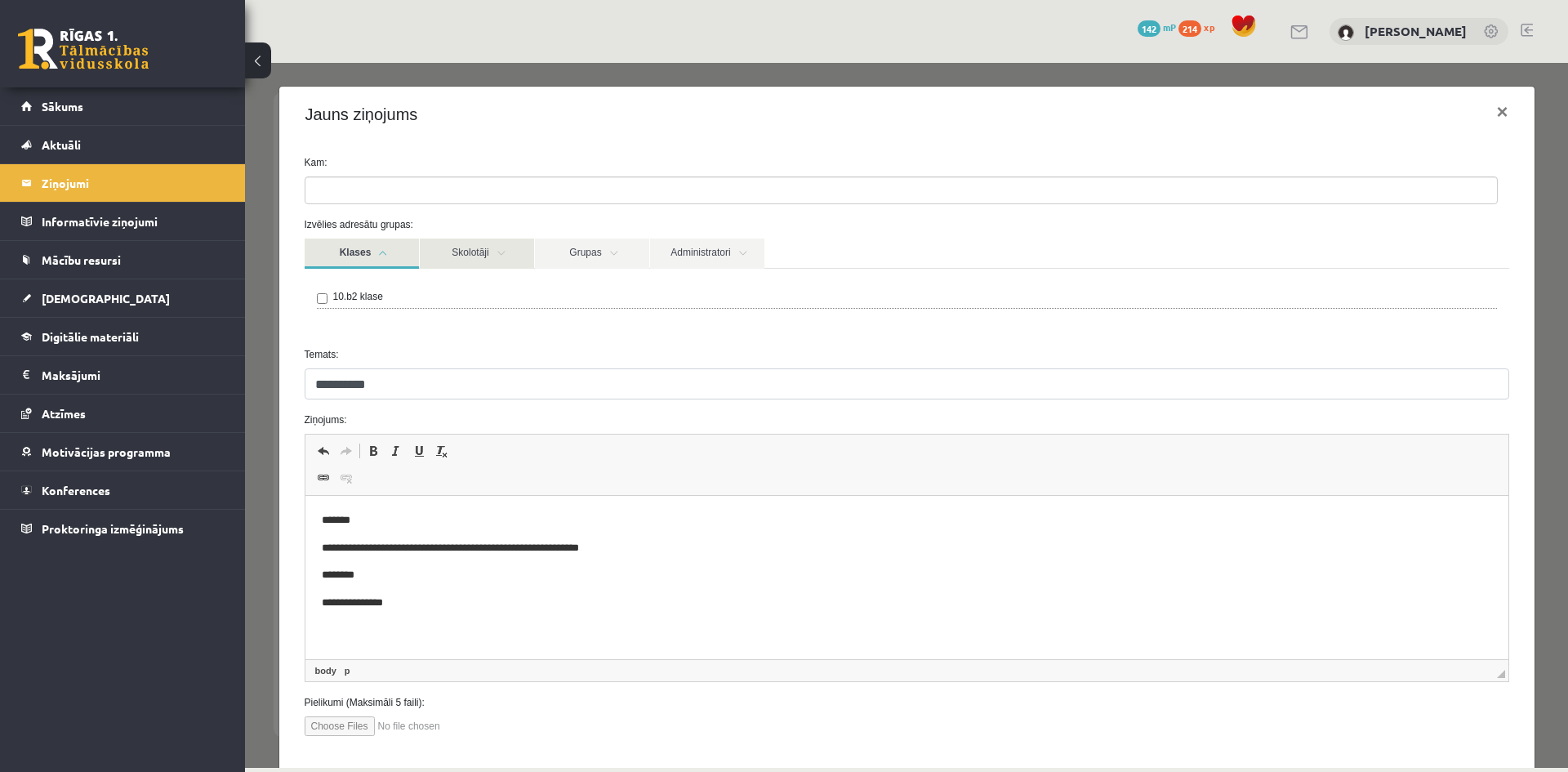
click at [466, 251] on link "Skolotāji" at bounding box center [477, 253] width 115 height 30
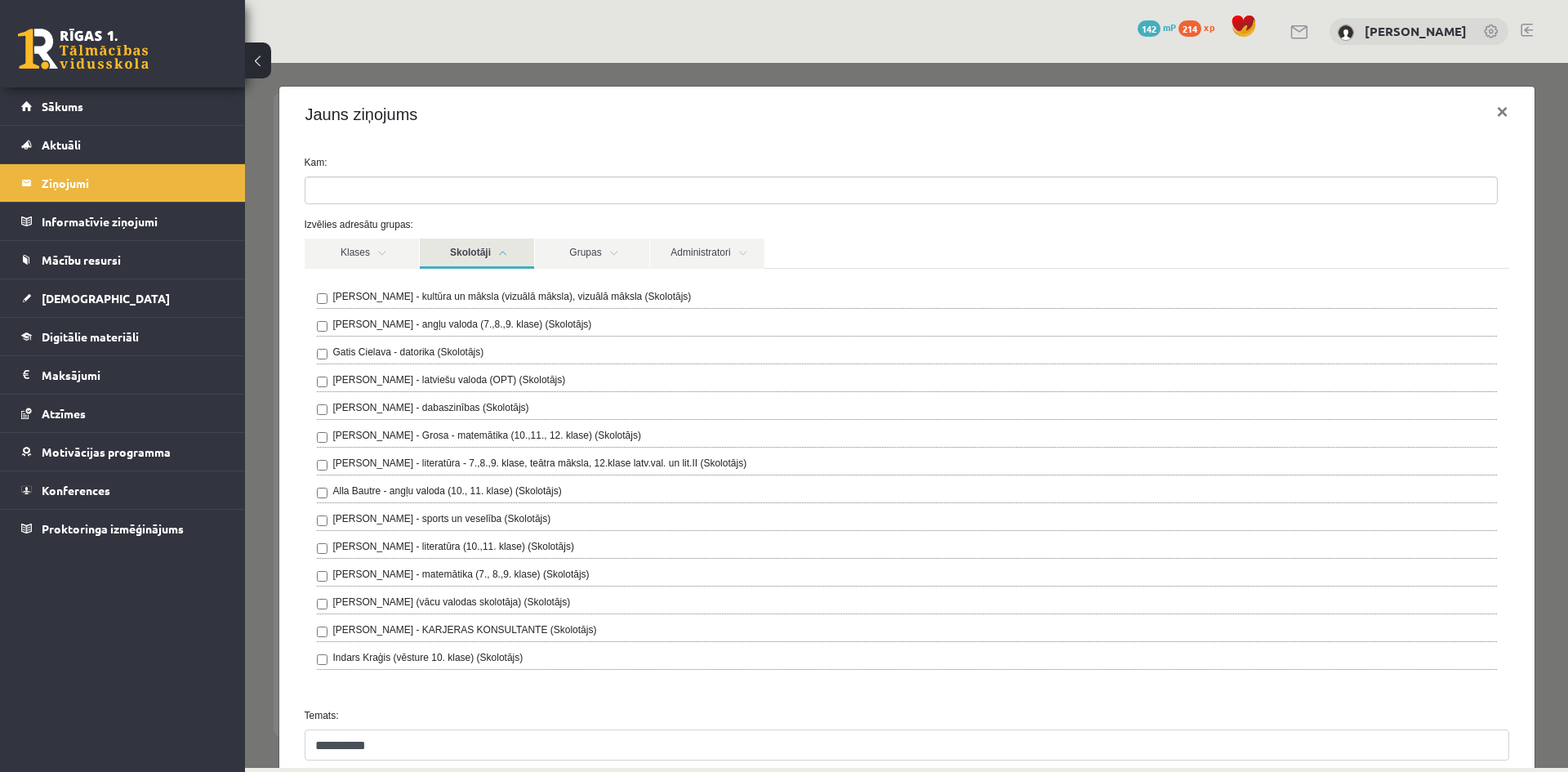
click at [390, 294] on label "Ilze Kolka - kultūra un māksla (vizuālā māksla), vizuālā māksla (Skolotājs)" at bounding box center [512, 296] width 358 height 15
click at [383, 296] on label "Ilze Kolka - kultūra un māksla (vizuālā māksla), vizuālā māksla (Skolotājs)" at bounding box center [512, 296] width 358 height 15
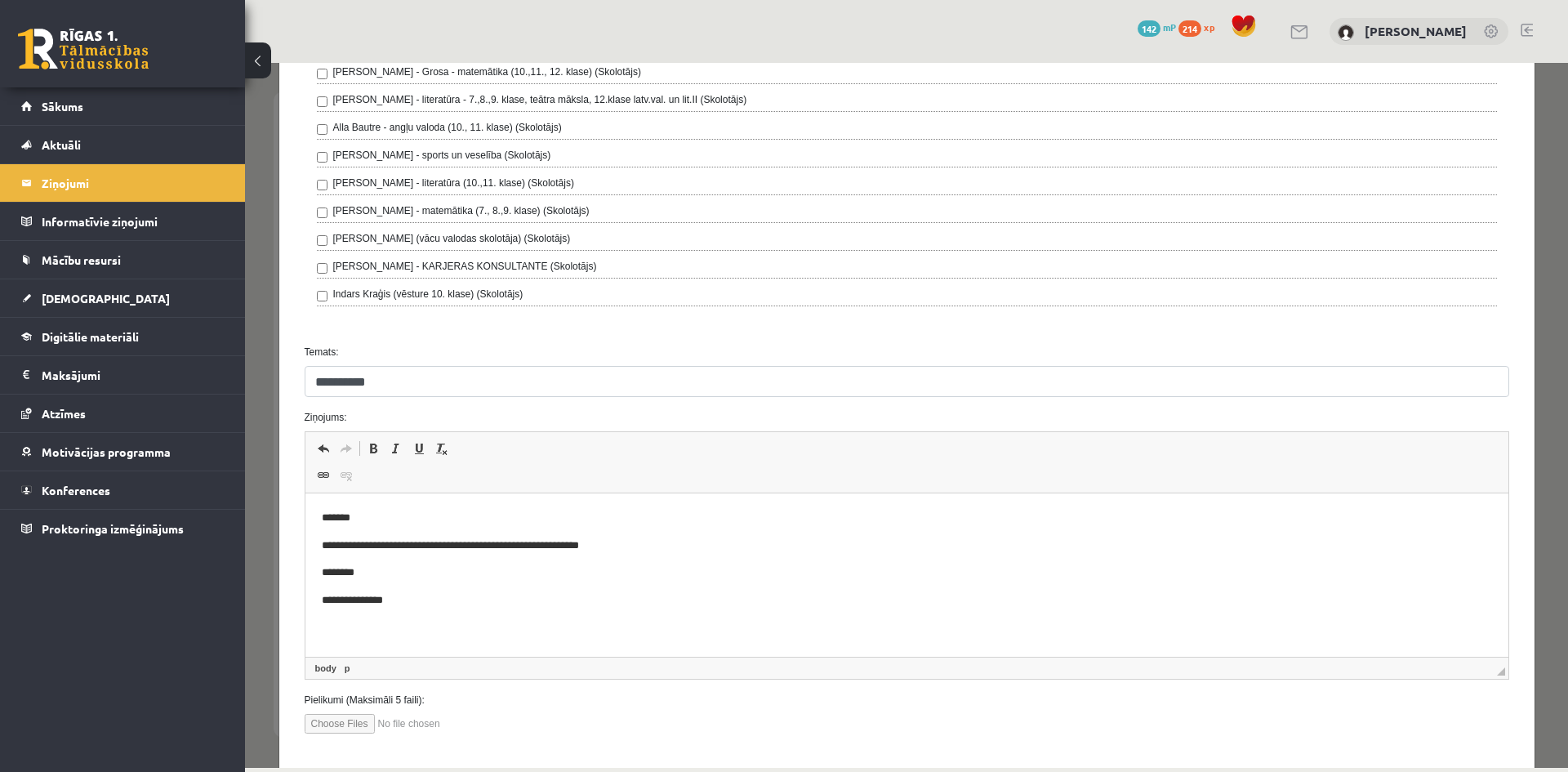
scroll to position [447, 0]
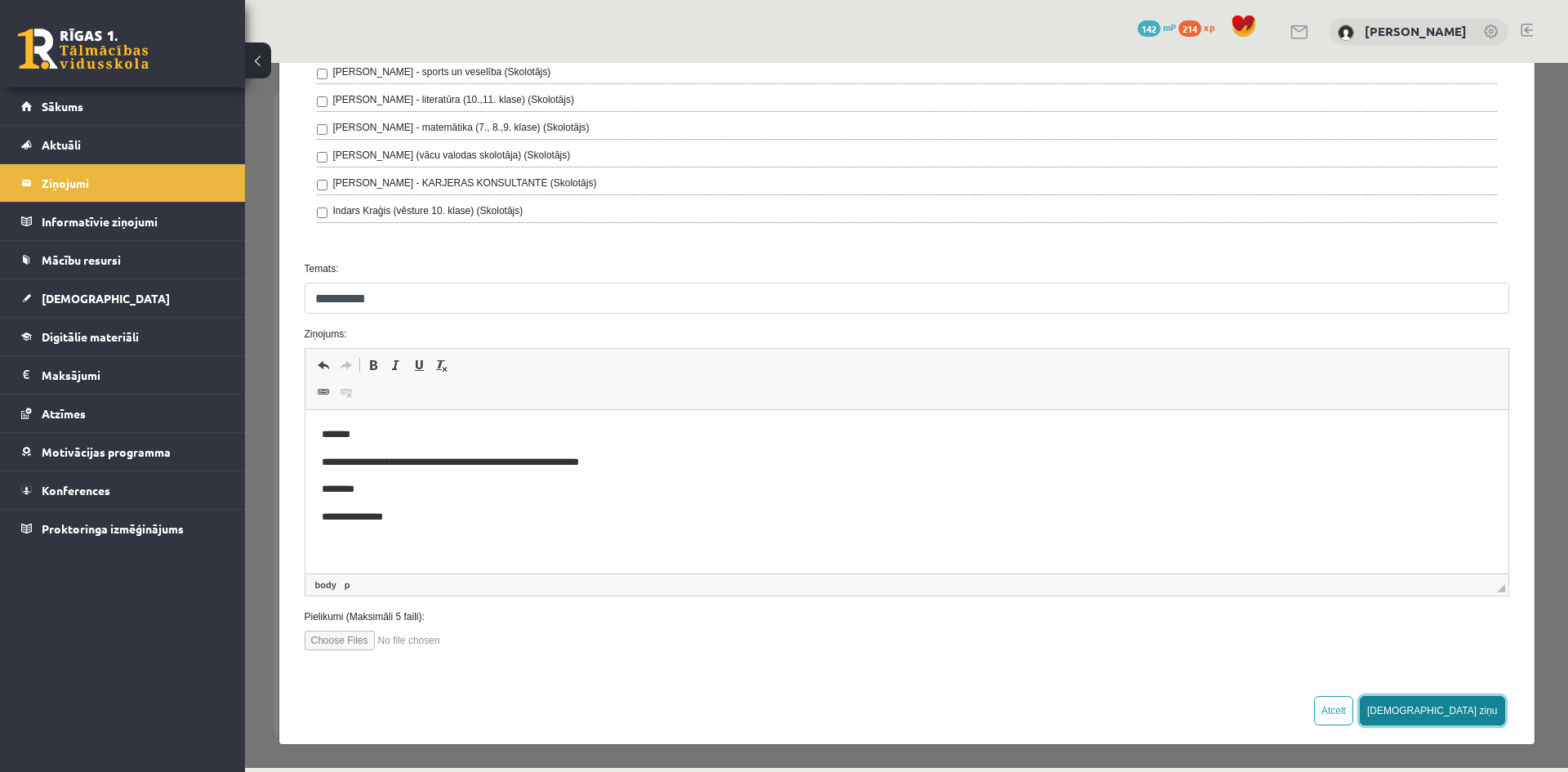
click at [1484, 708] on button "Sūtīt ziņu" at bounding box center [1432, 711] width 146 height 29
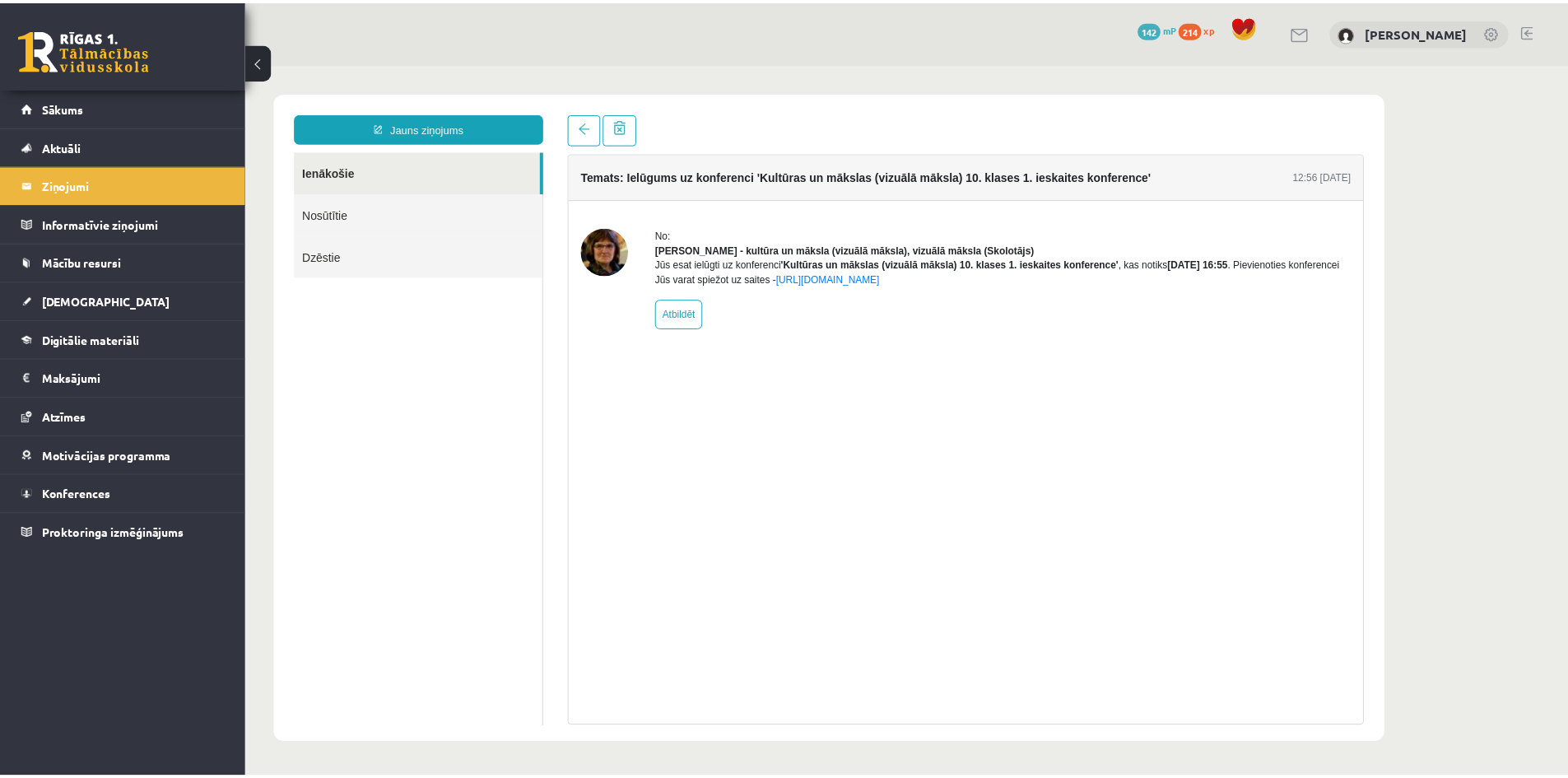
scroll to position [0, 0]
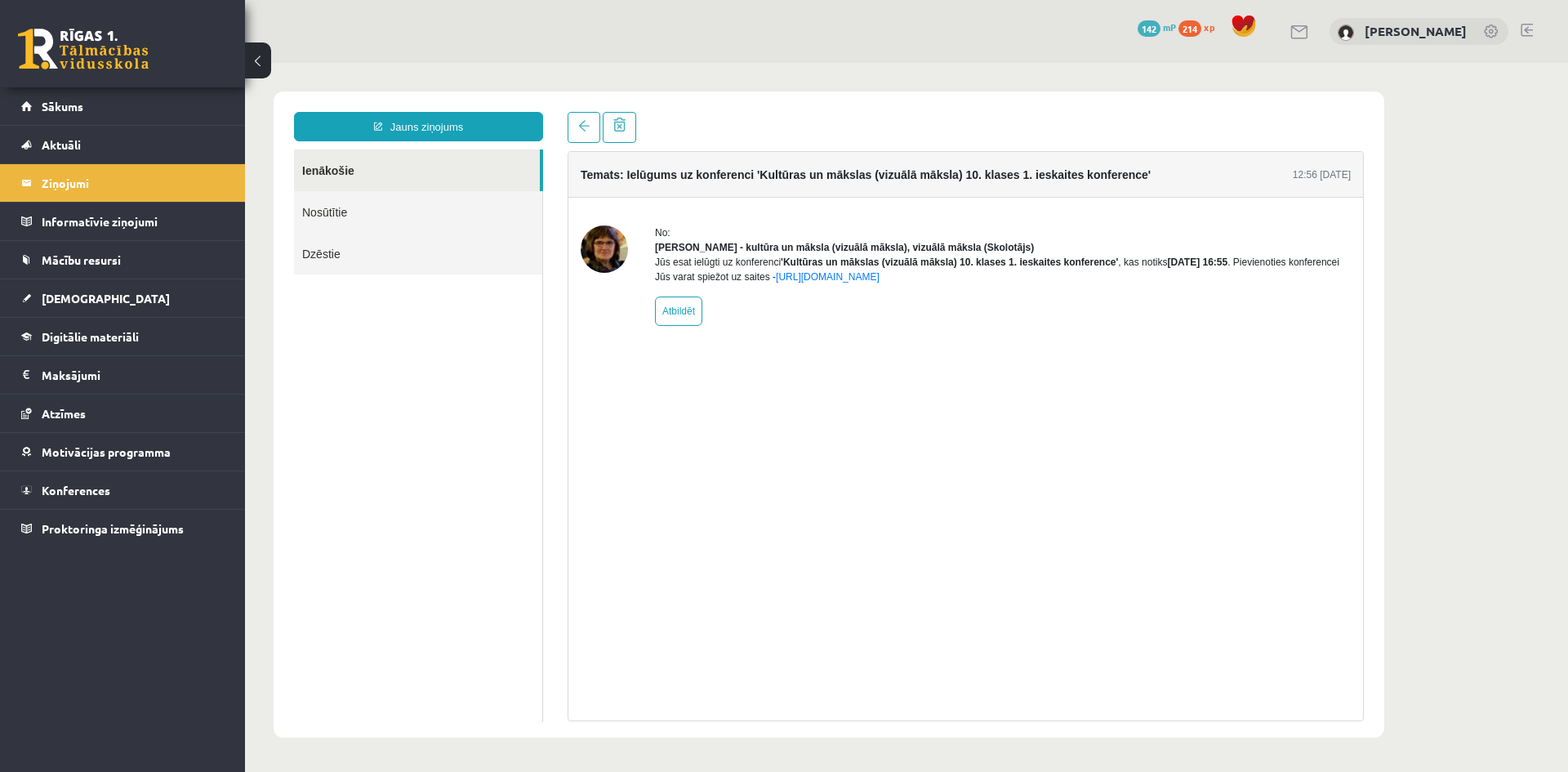
click at [412, 389] on ul "Ienākošie Nosūtītie Dzēstie" at bounding box center [418, 436] width 249 height 572
click at [880, 282] on link "https://eskola.r1tv.lv/conferences/4499/join" at bounding box center [827, 277] width 104 height 11
click at [844, 282] on link "https://eskola.r1tv.lv/conferences/4499/join" at bounding box center [827, 277] width 104 height 11
click at [74, 487] on span "Konferences" at bounding box center [76, 490] width 69 height 15
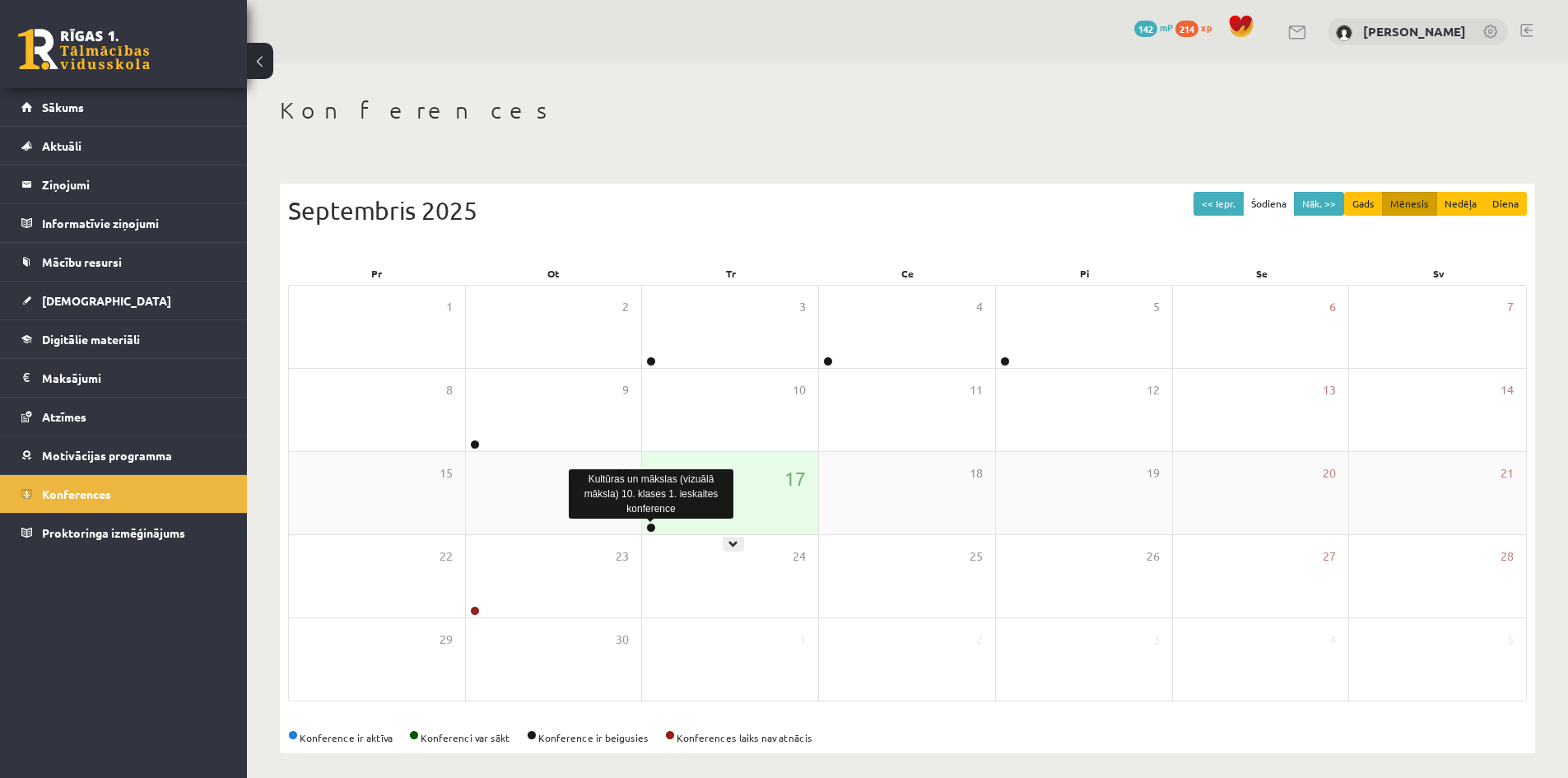
click at [652, 524] on link at bounding box center [651, 528] width 10 height 10
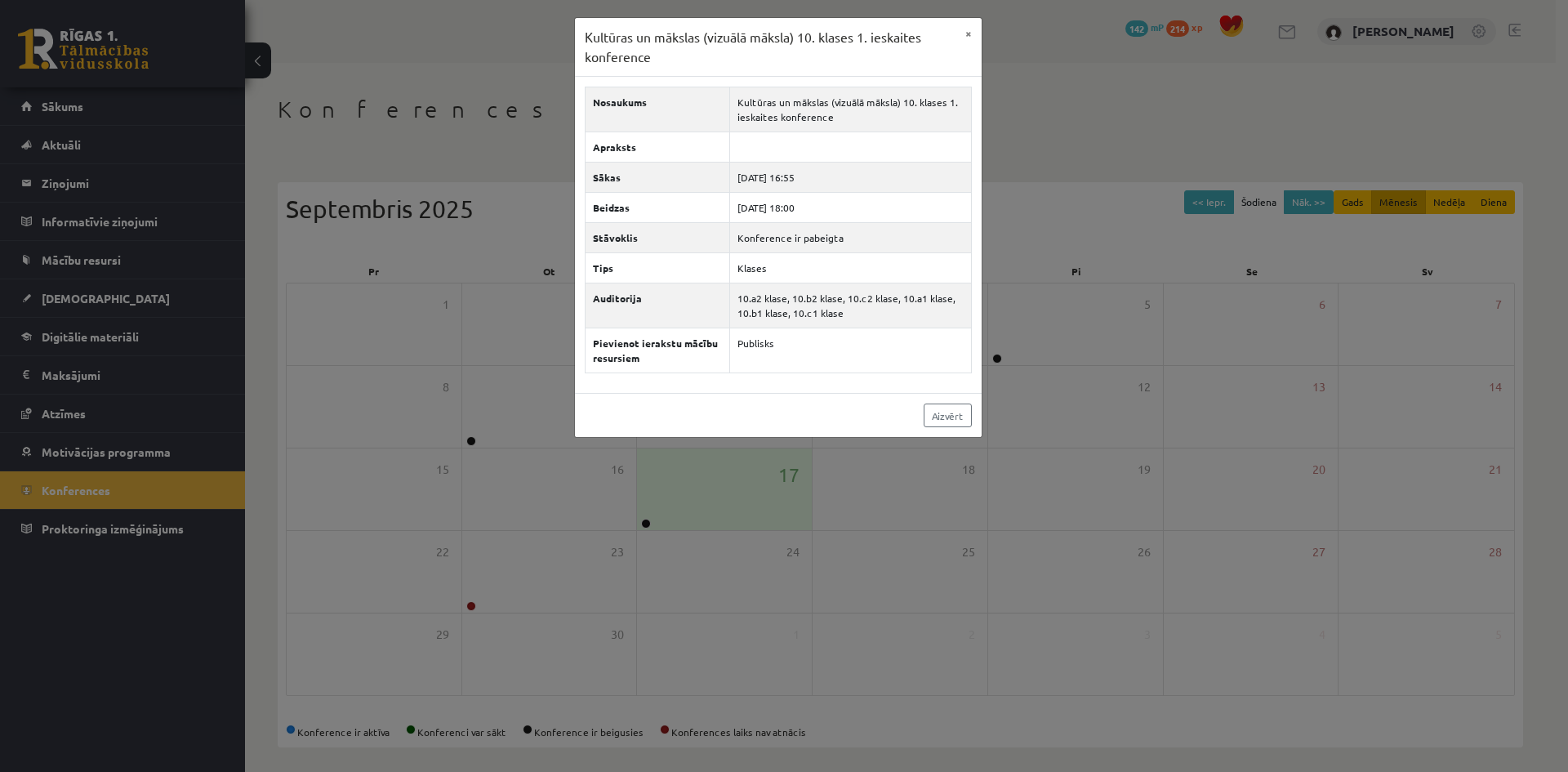
click at [645, 520] on div "Kultūras un mākslas (vizuālā māksla) 10. klases 1. ieskaites konference × Nosau…" at bounding box center [784, 386] width 1568 height 772
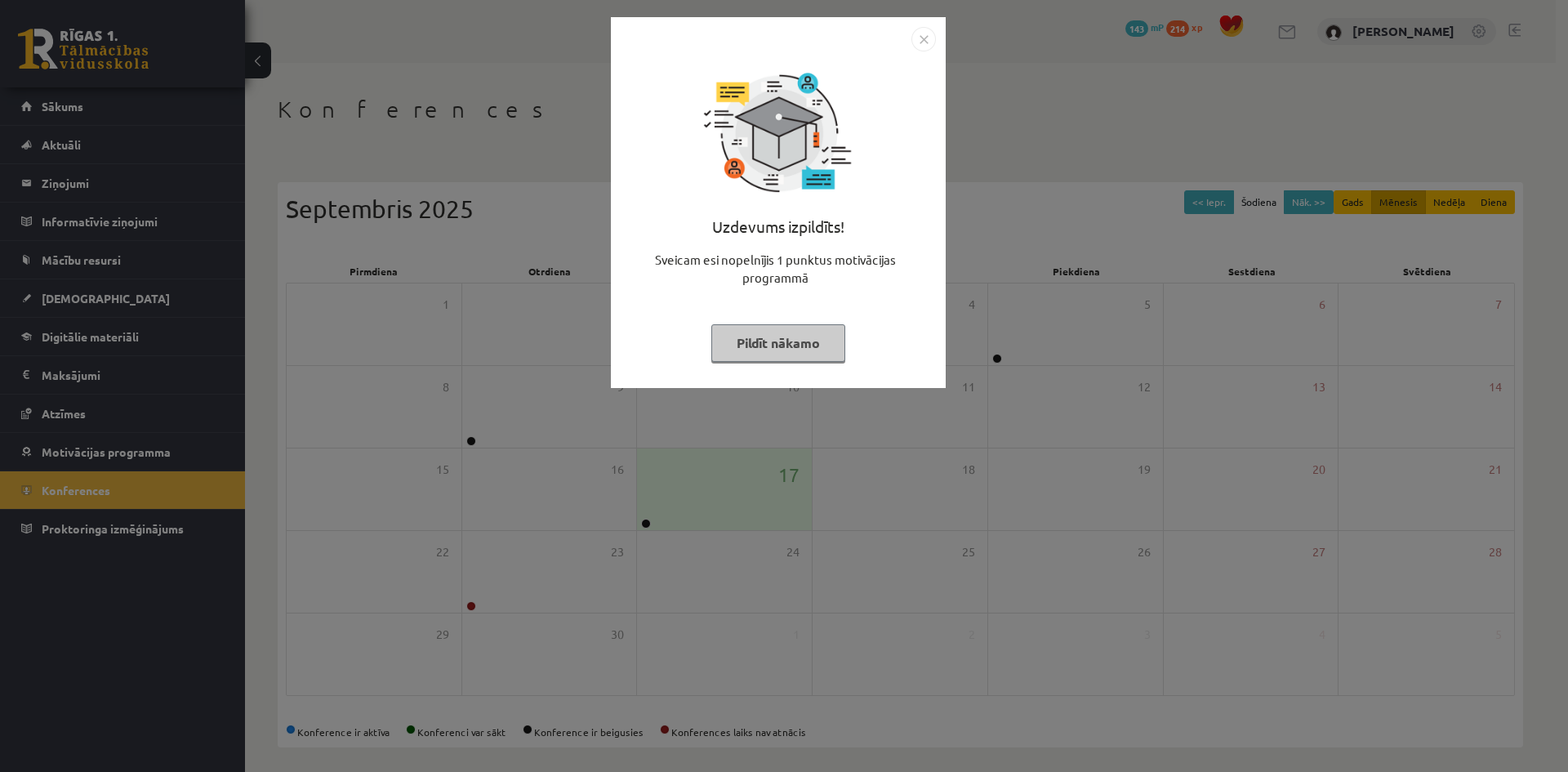
click at [800, 345] on button "Pildīt nākamo" at bounding box center [778, 343] width 134 height 38
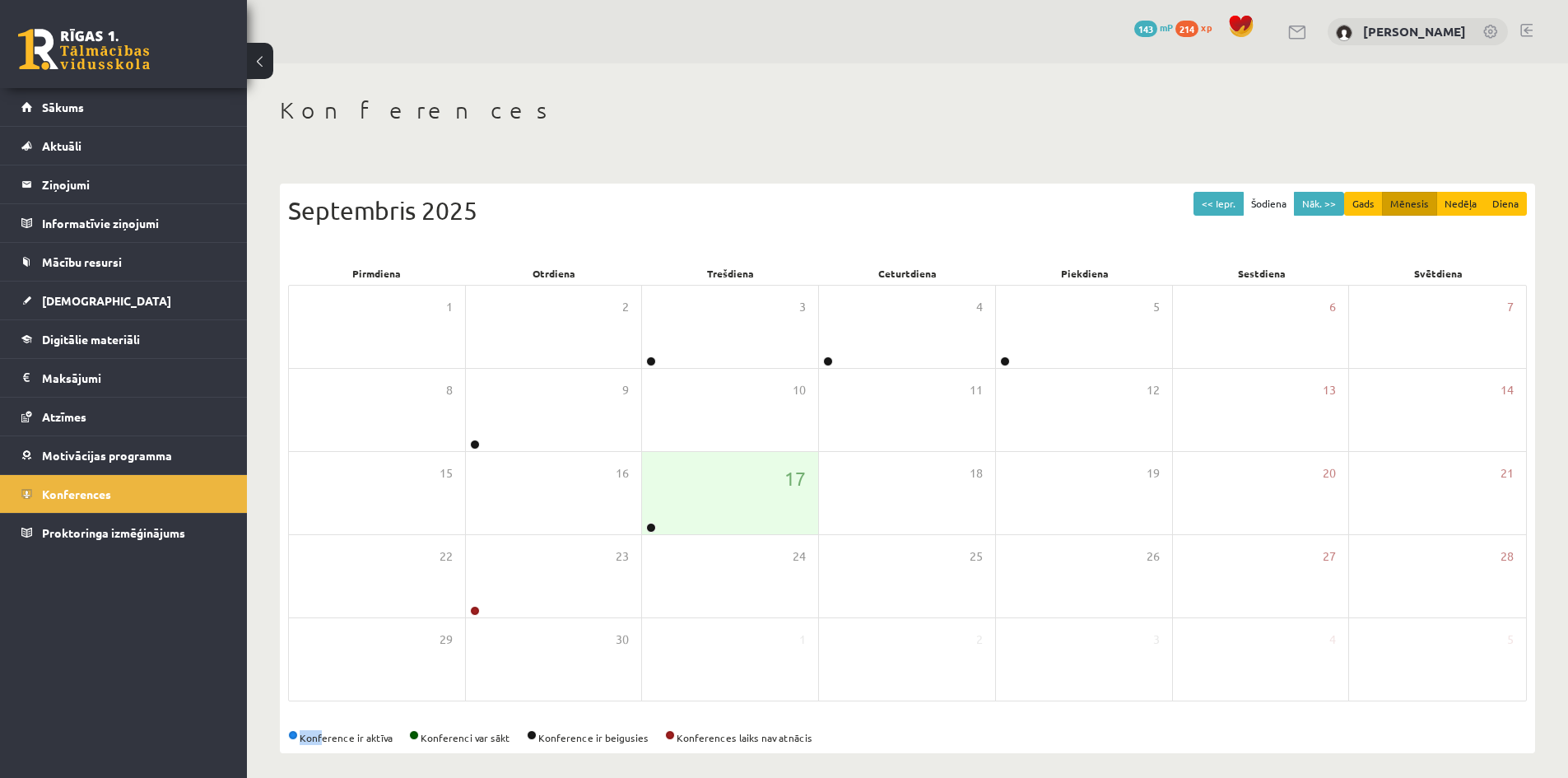
drag, startPoint x: 323, startPoint y: 735, endPoint x: 310, endPoint y: 729, distance: 14.3
click at [312, 730] on div "Konference ir aktīva Konferenci var sākt Konference ir beigusies Konferences la…" at bounding box center [907, 738] width 1239 height 15
click at [292, 728] on div "<< Iepr. Šodiena Nāk. >> Gads Mēnesis Nedēļa Diena [DATE] Pirmdiena Otrdiena Tr…" at bounding box center [907, 469] width 1255 height 570
click at [59, 188] on legend "Ziņojumi 0" at bounding box center [134, 185] width 185 height 38
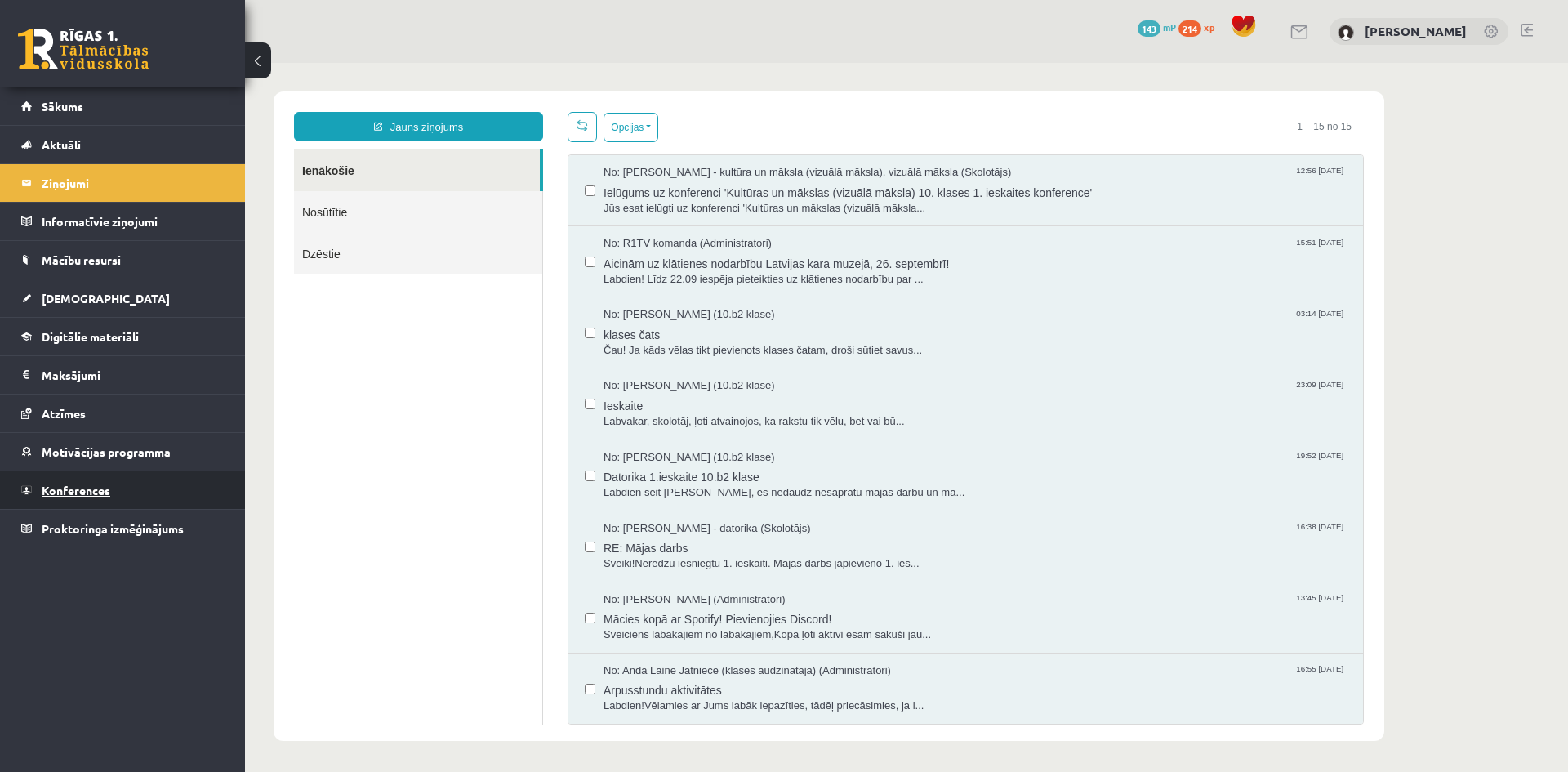
click at [45, 499] on link "Konferences" at bounding box center [123, 490] width 203 height 38
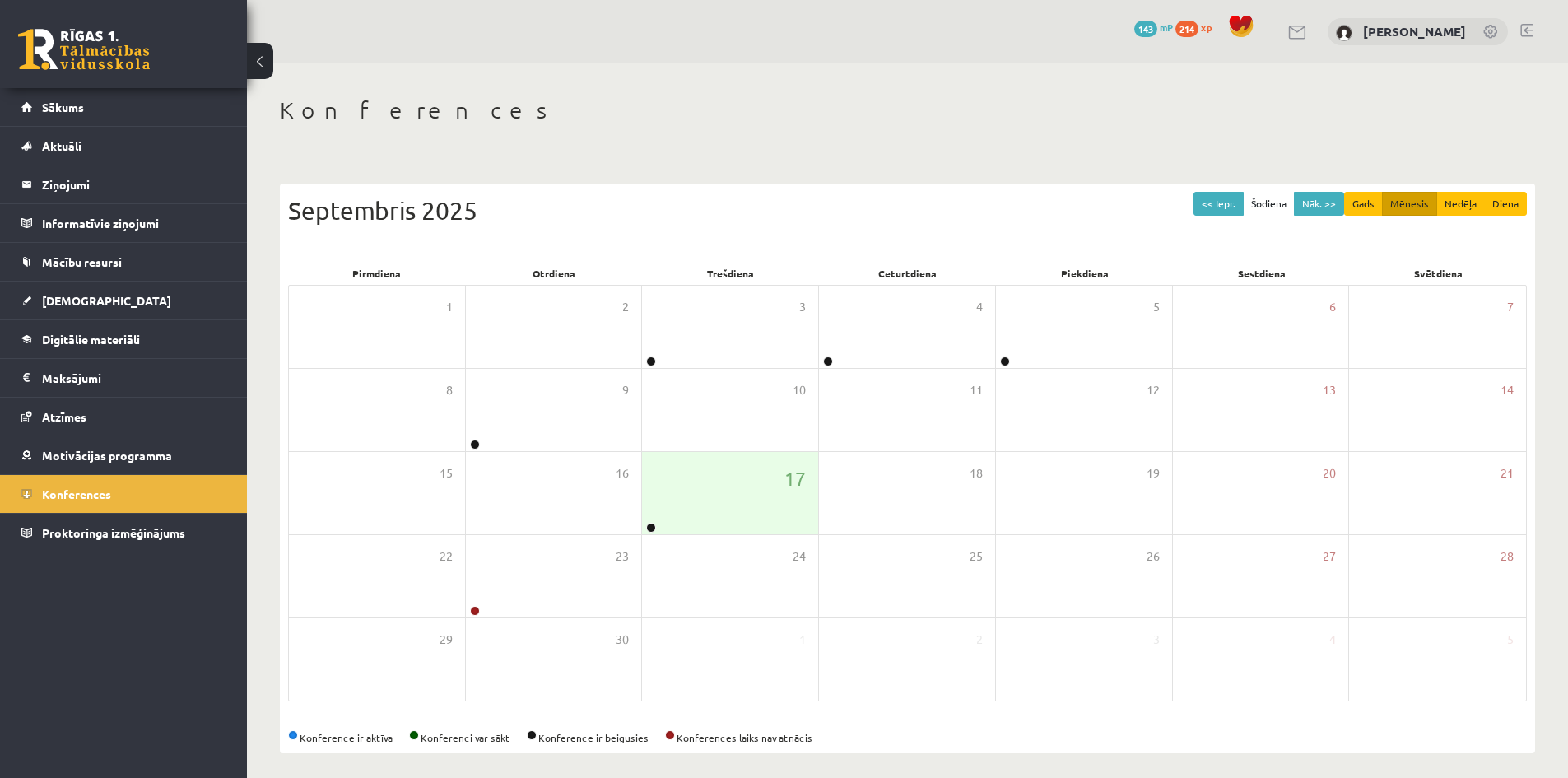
click at [1194, 31] on span "214" at bounding box center [1187, 29] width 23 height 17
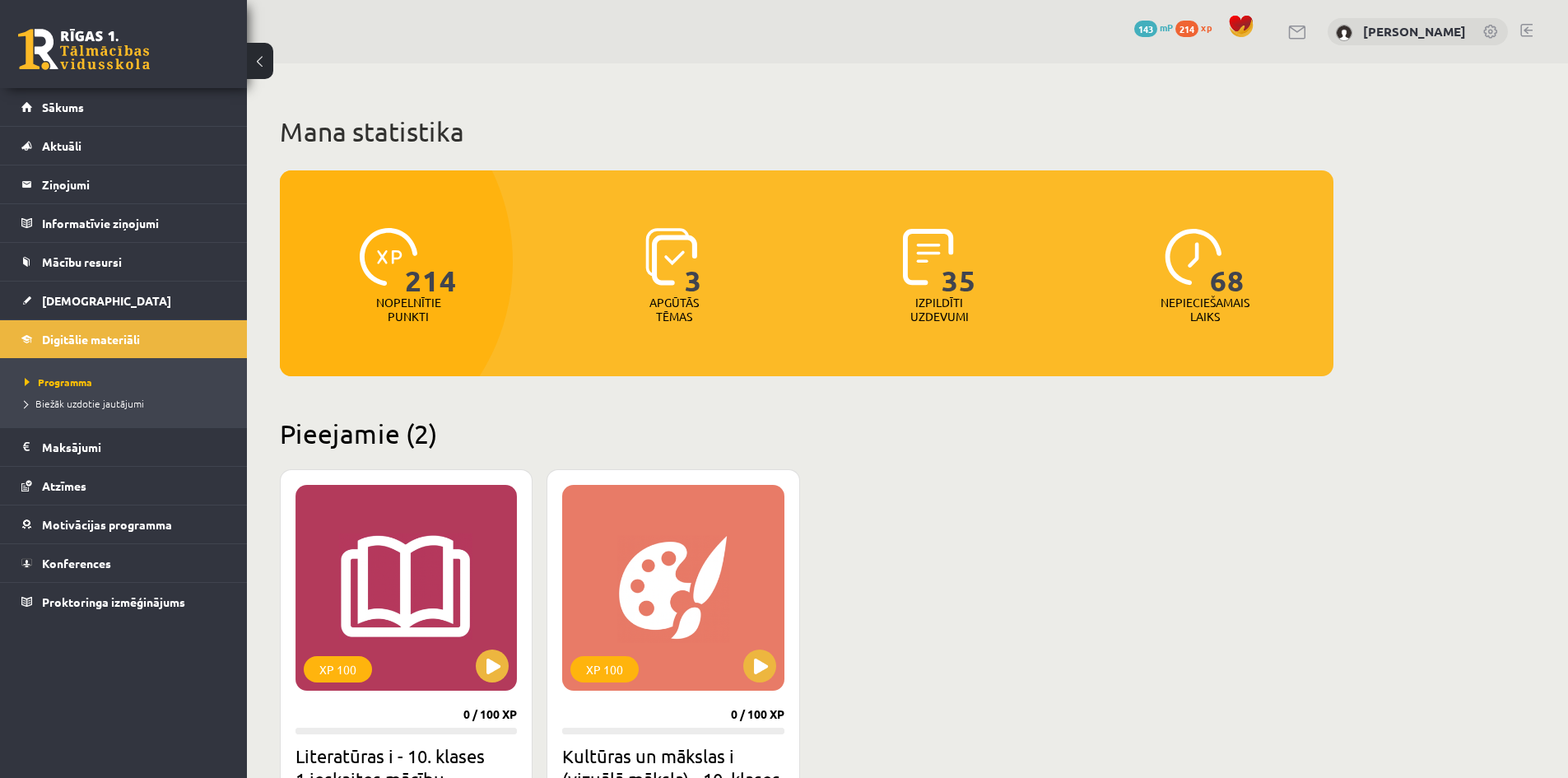
click at [1155, 26] on span "143" at bounding box center [1146, 29] width 23 height 17
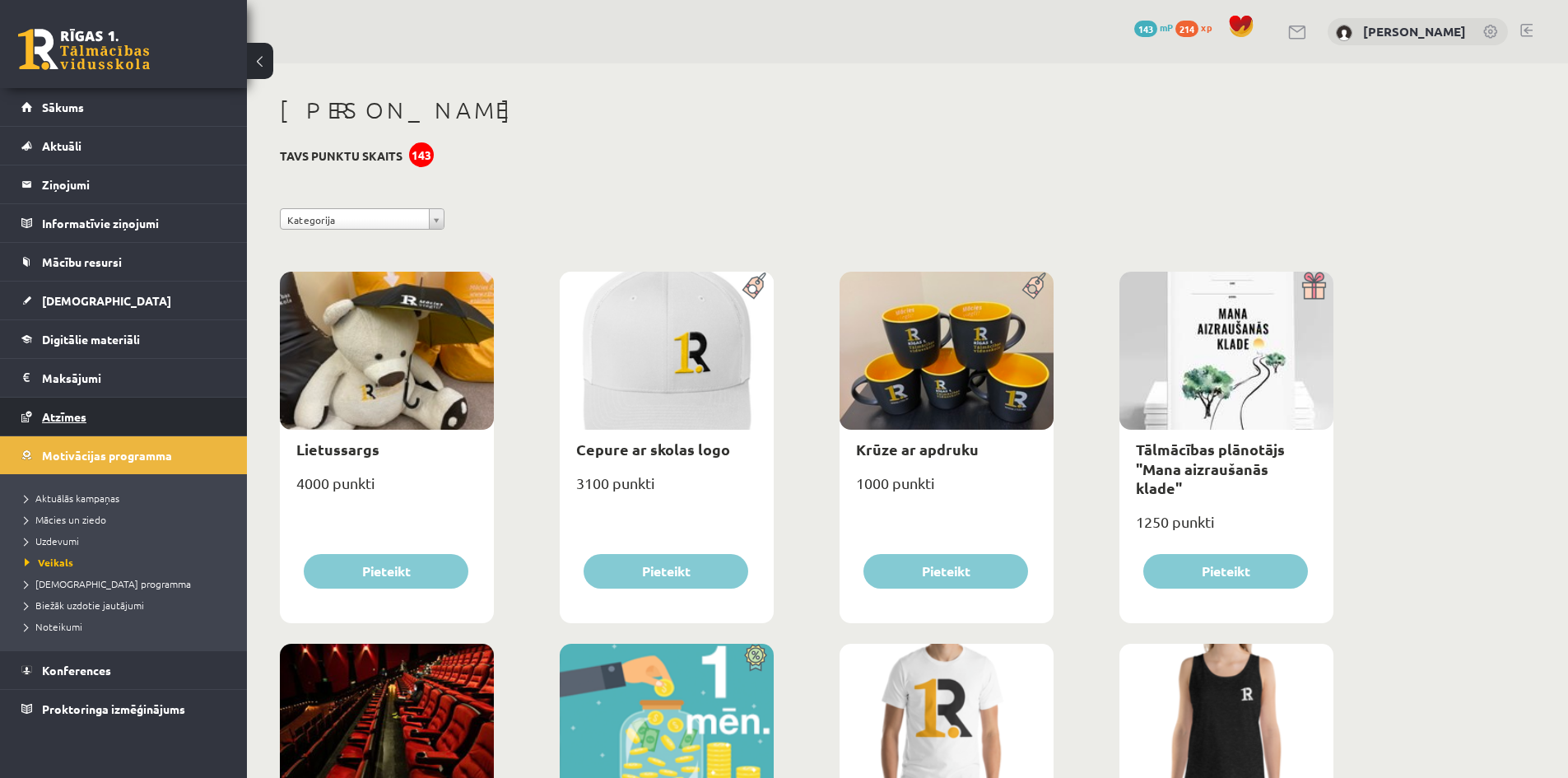
click at [80, 413] on span "Atzīmes" at bounding box center [64, 417] width 45 height 15
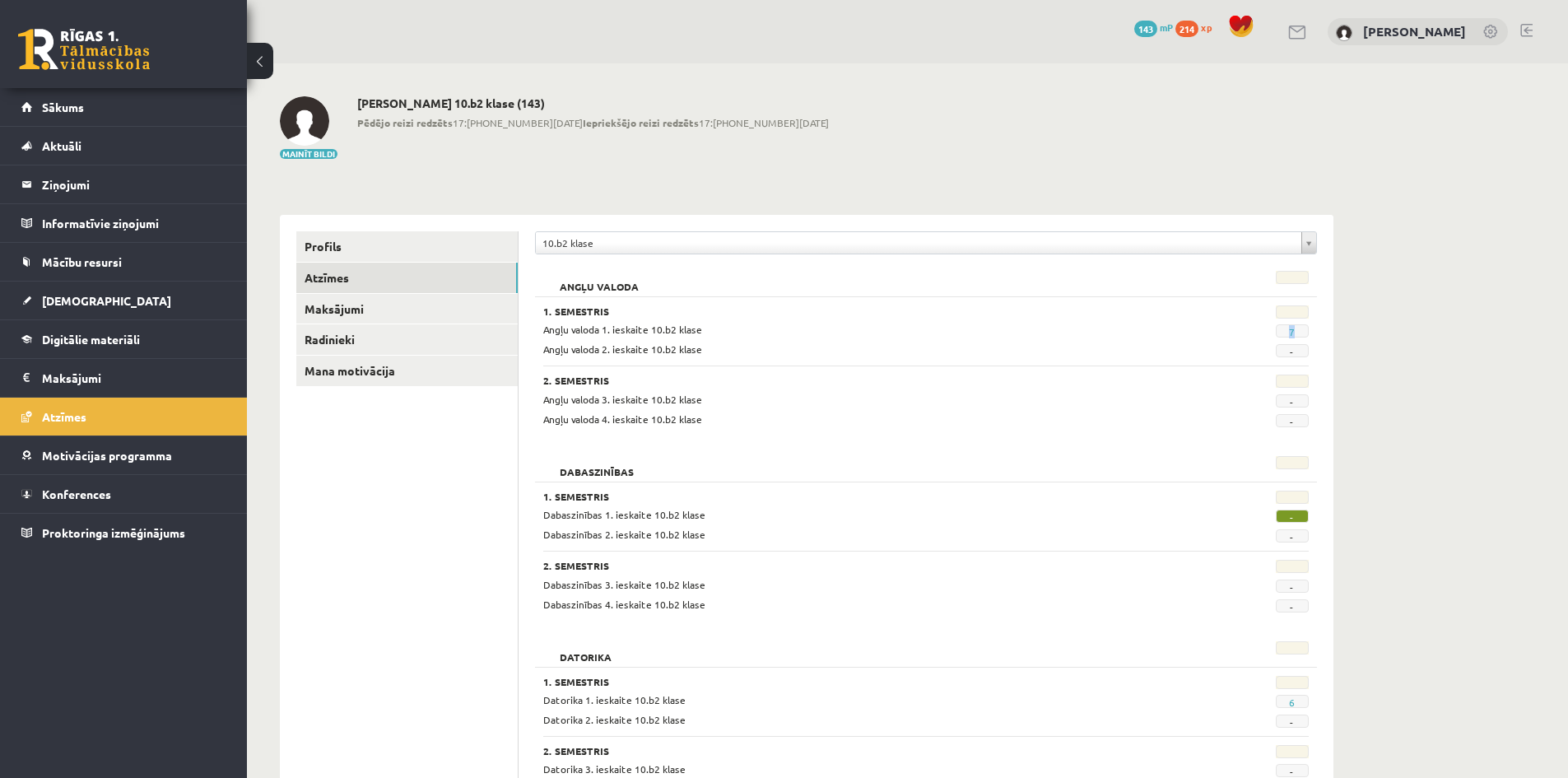
drag, startPoint x: 1316, startPoint y: 331, endPoint x: 1308, endPoint y: 336, distance: 9.4
click at [1313, 332] on div "7" at bounding box center [1255, 329] width 132 height 16
click at [68, 309] on link "[DEMOGRAPHIC_DATA]" at bounding box center [124, 300] width 205 height 38
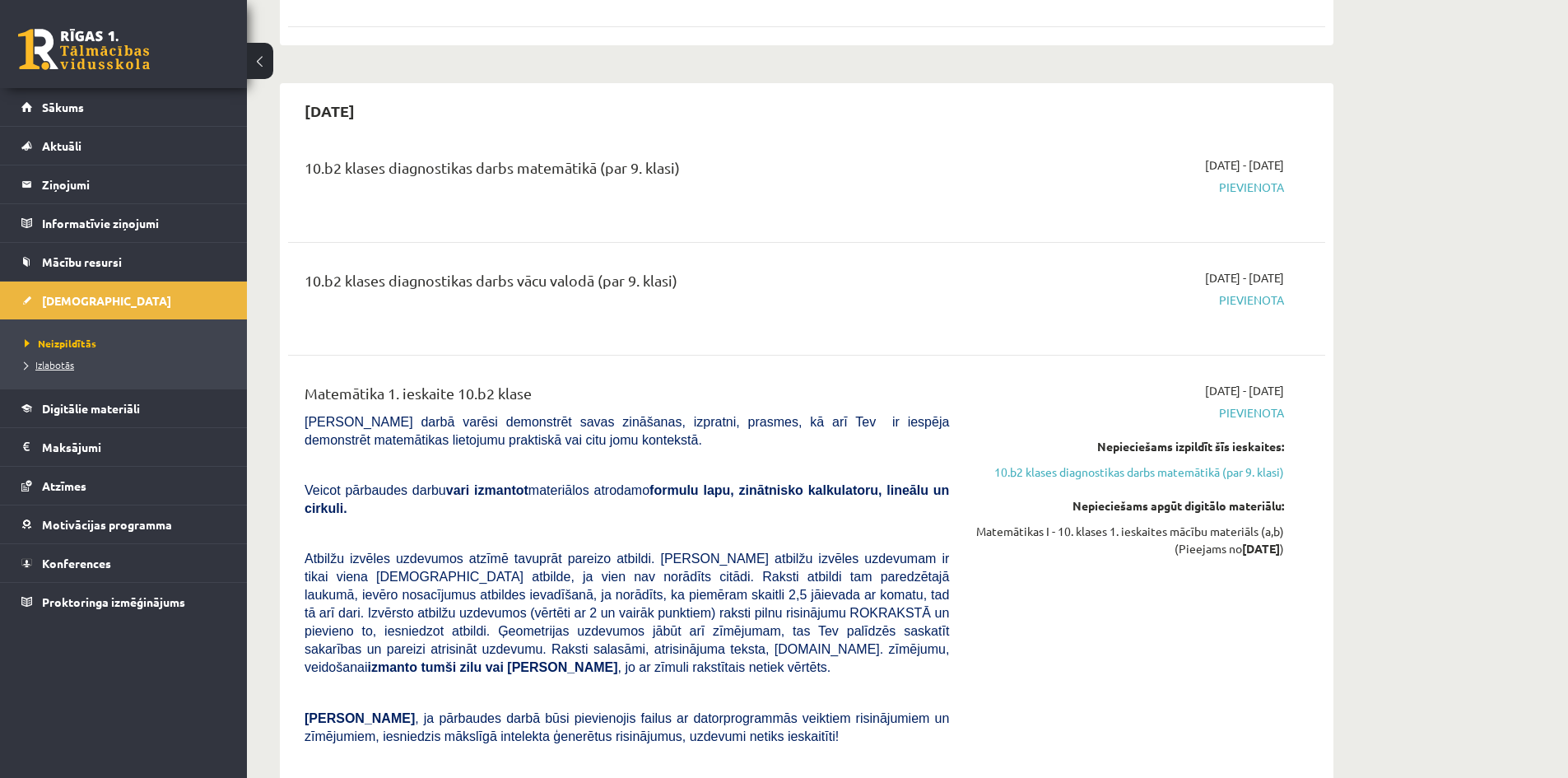
click at [47, 368] on span "Izlabotās" at bounding box center [49, 365] width 49 height 13
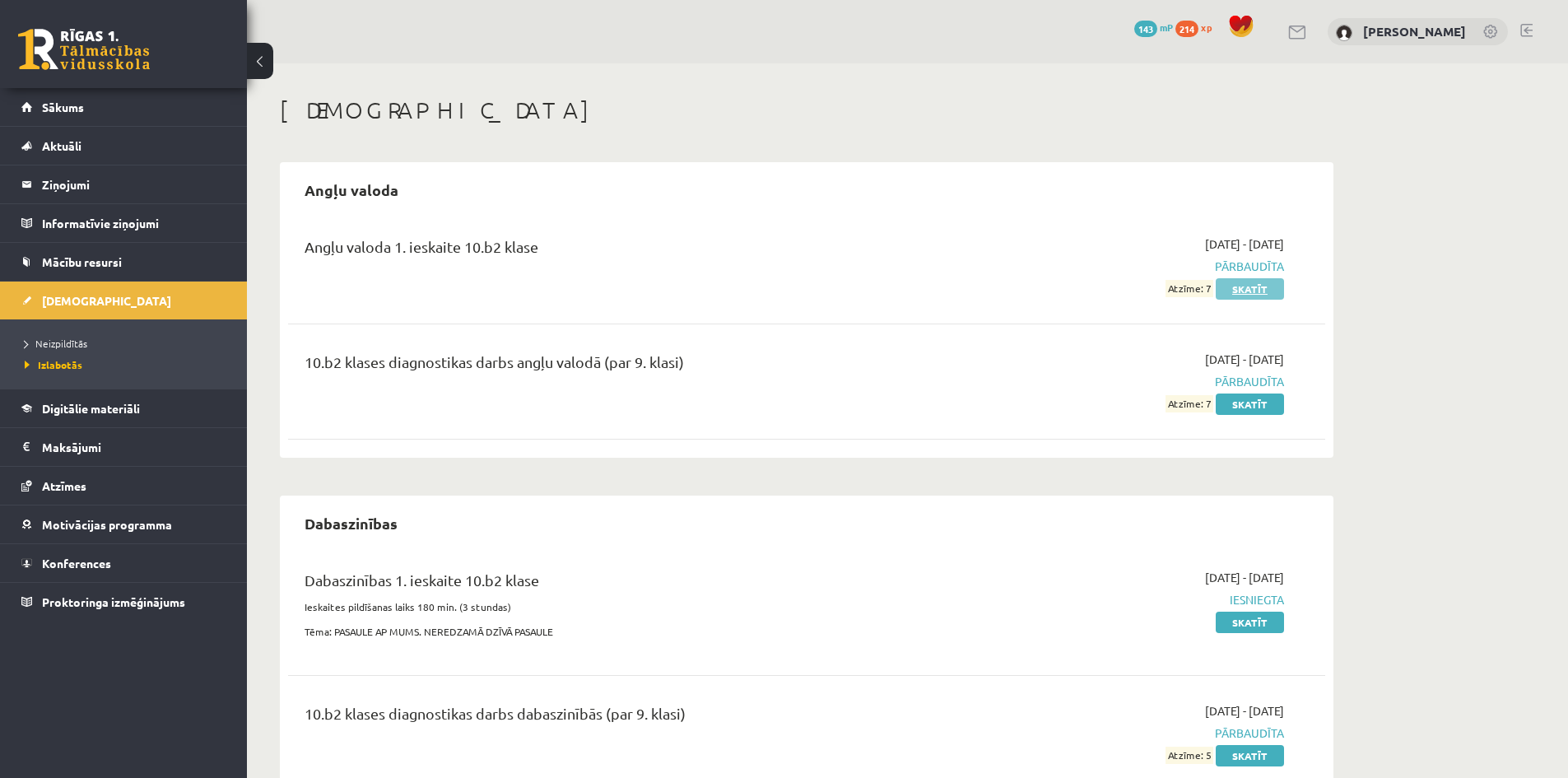
click at [1238, 285] on link "Skatīt" at bounding box center [1250, 289] width 68 height 21
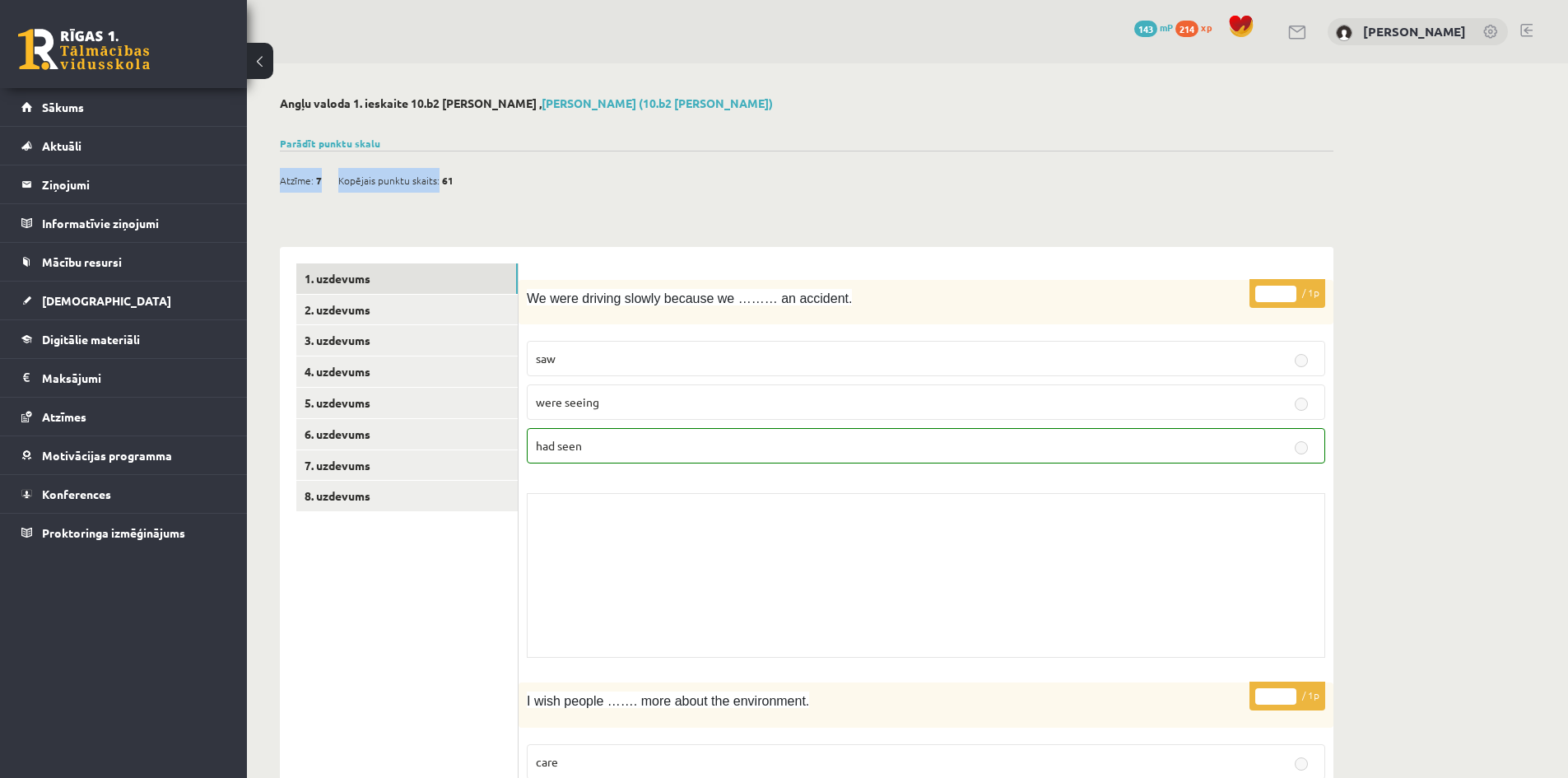
drag, startPoint x: 438, startPoint y: 177, endPoint x: 473, endPoint y: 182, distance: 35.4
click at [473, 182] on div "Atzīme: 7 Kopējais punktu skaits: 61" at bounding box center [806, 172] width 1053 height 42
click at [485, 185] on div "Atzīme: 7 Kopējais punktu skaits: 61" at bounding box center [806, 172] width 1053 height 42
click at [342, 141] on link "Parādīt punktu skalu" at bounding box center [330, 144] width 101 height 13
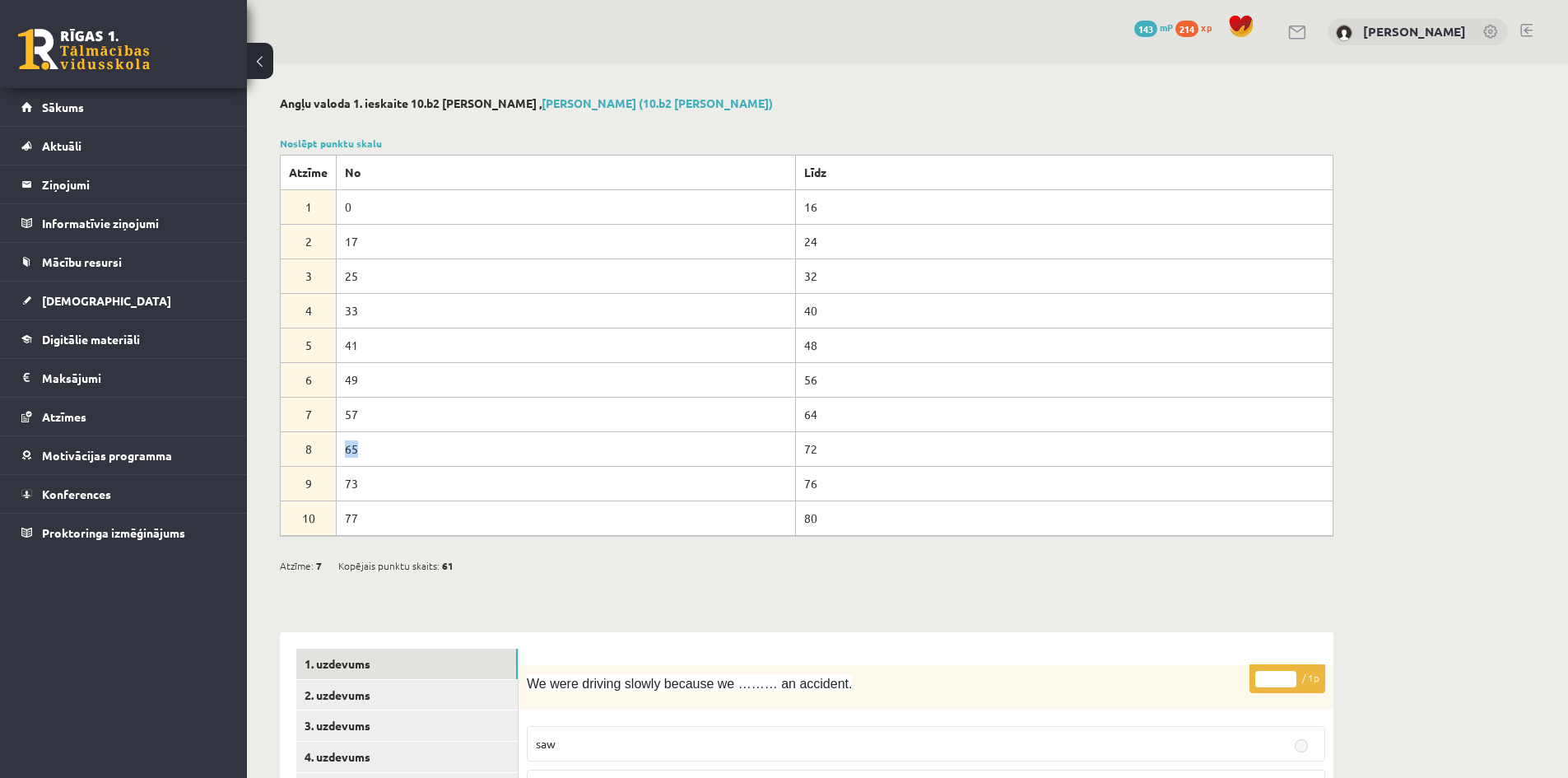
drag, startPoint x: 341, startPoint y: 445, endPoint x: 366, endPoint y: 446, distance: 25.0
click at [366, 446] on td "65" at bounding box center [566, 449] width 459 height 35
click at [371, 144] on link "Noslēpt punktu skalu" at bounding box center [331, 144] width 102 height 13
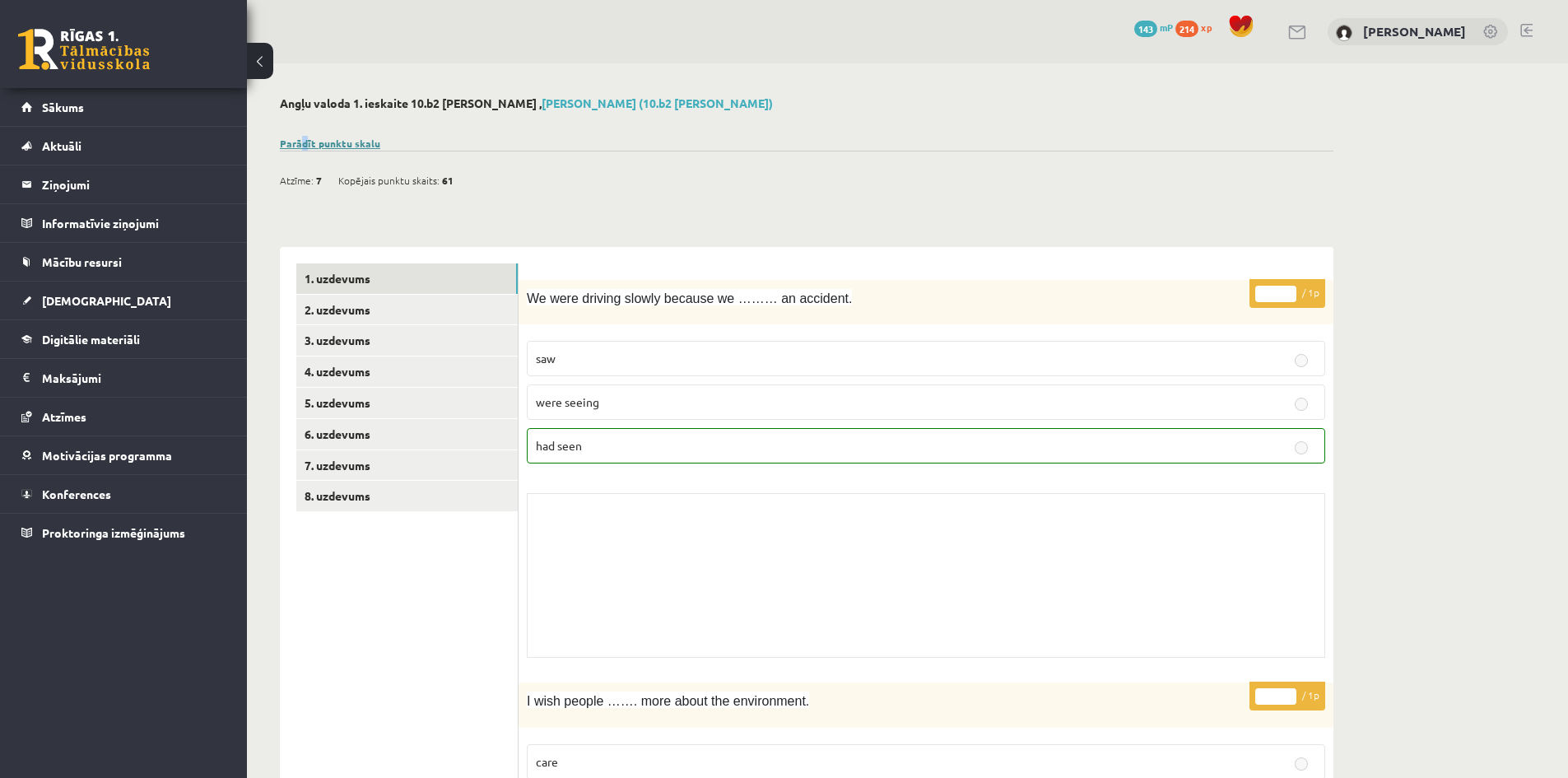
click at [304, 137] on div "Parādīt punktu skalu Atzīme No Līdz 1 0 16 2 17 24 3 25 32 4 33 40 5 41 48 6 49…" at bounding box center [806, 144] width 1053 height 15
click at [304, 137] on link "Parādīt punktu skalu" at bounding box center [330, 144] width 101 height 13
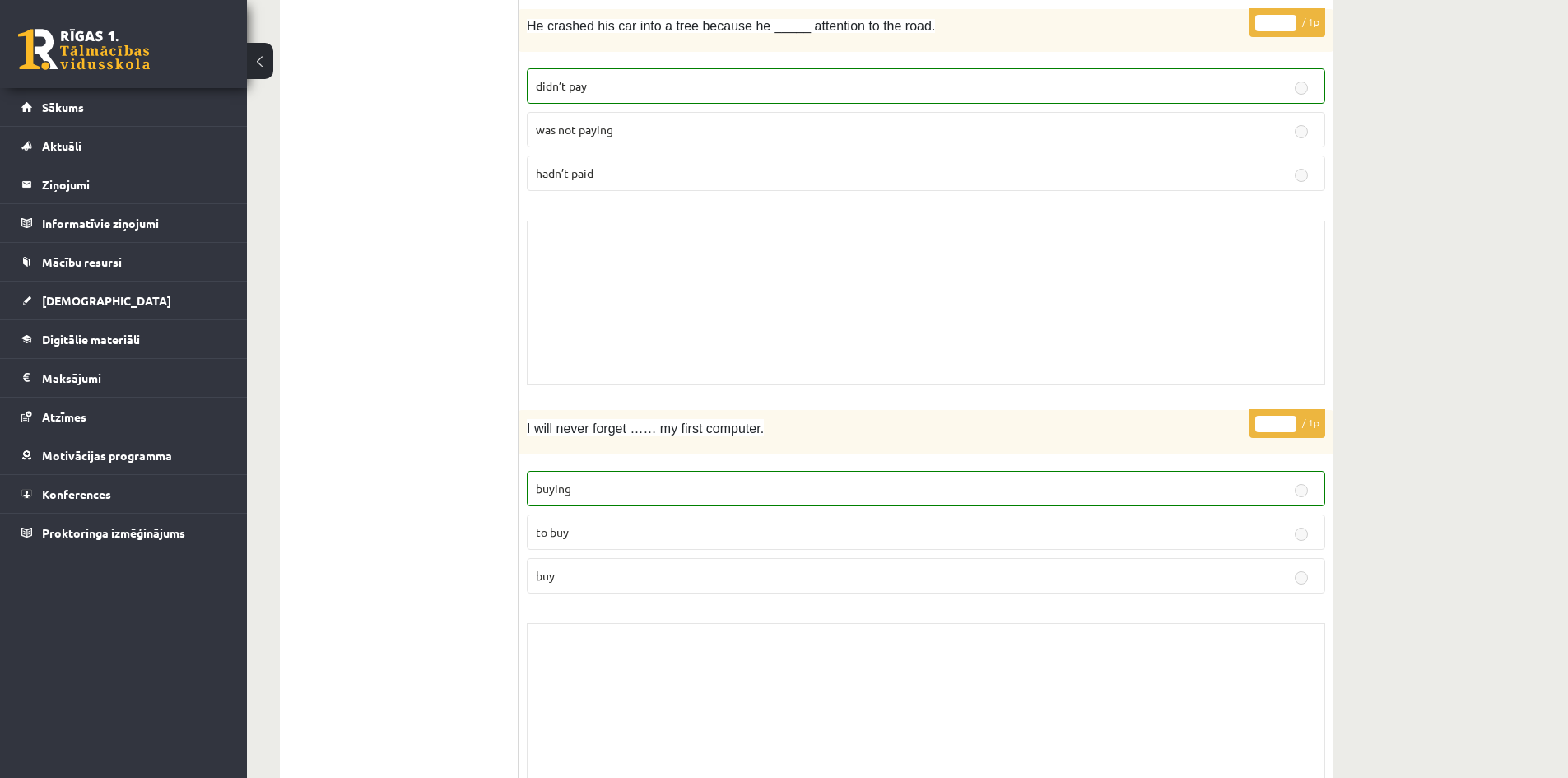
scroll to position [7953, 0]
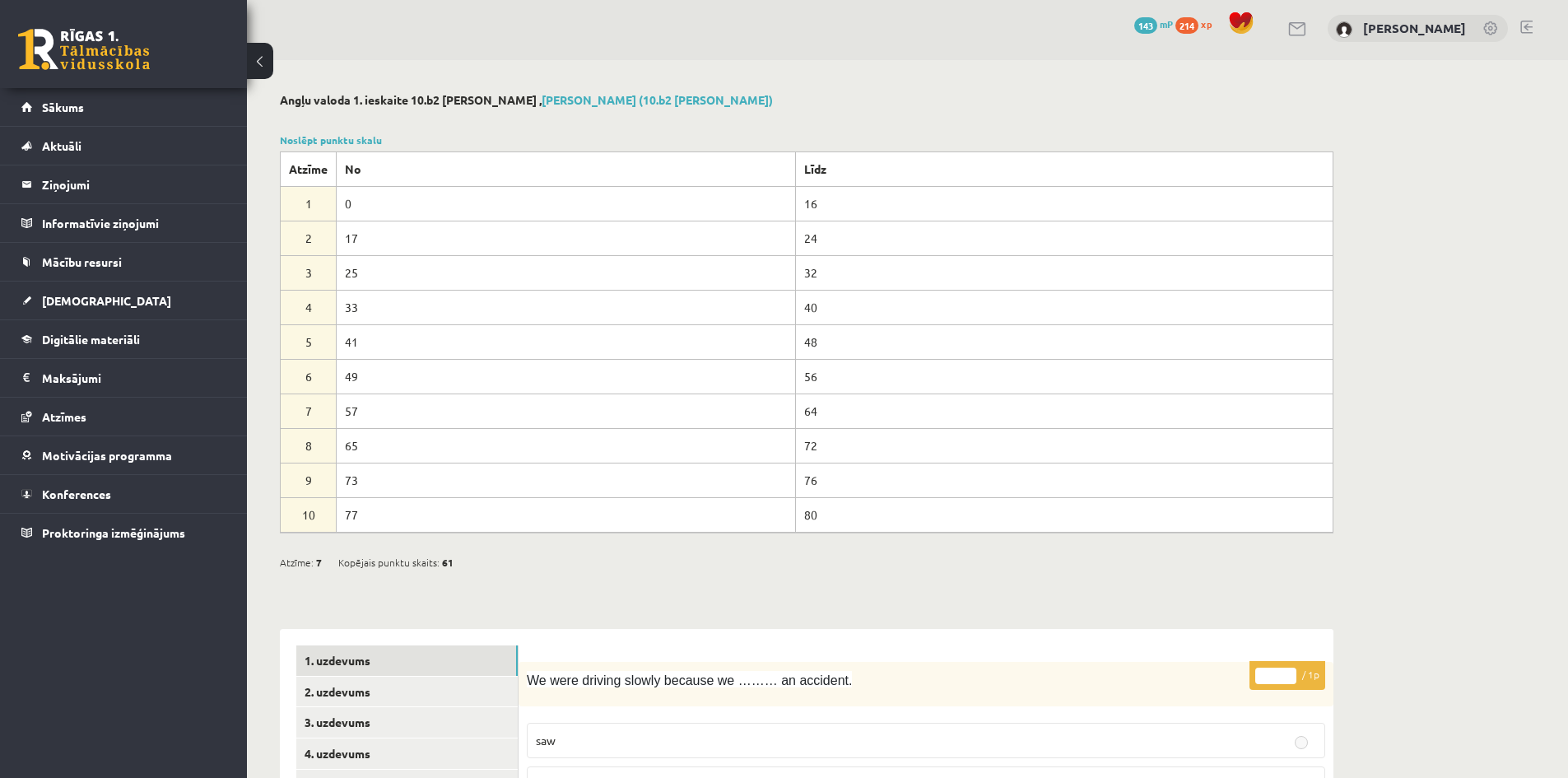
scroll to position [0, 0]
click at [327, 145] on link "Noslēpt punktu skalu" at bounding box center [331, 144] width 102 height 13
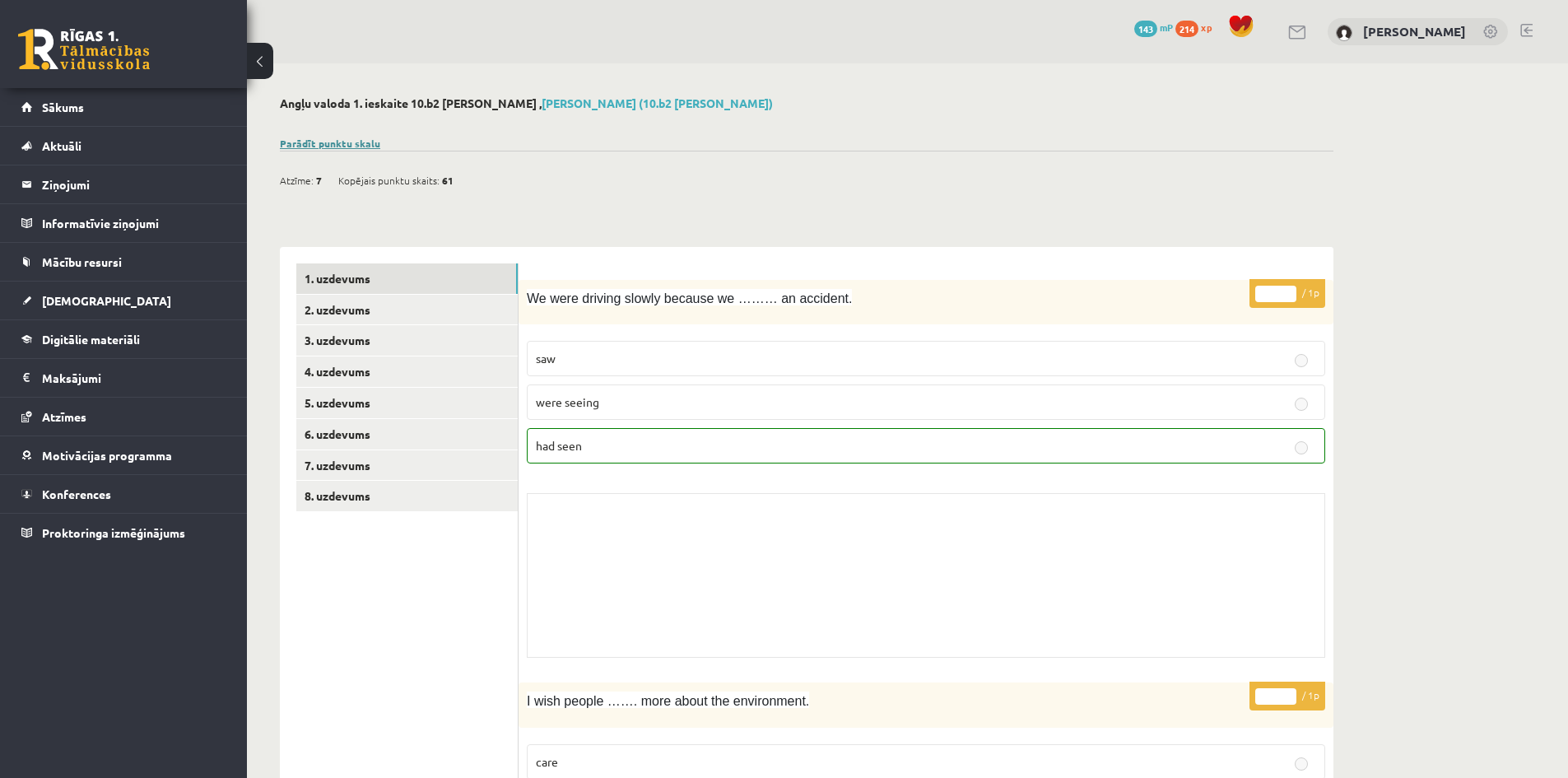
click at [327, 145] on link "Parādīt punktu skalu" at bounding box center [330, 144] width 101 height 13
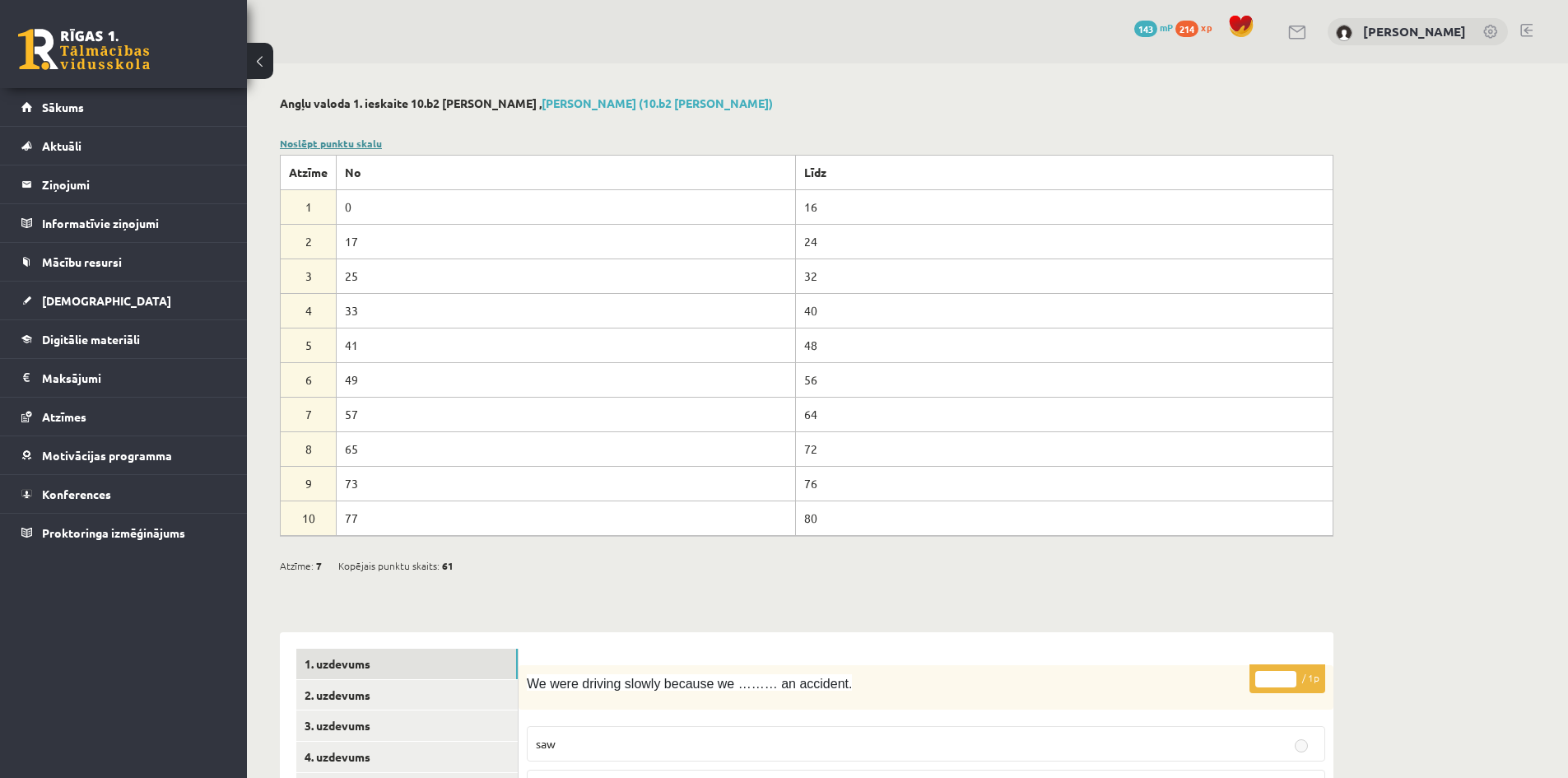
click at [334, 143] on link "Noslēpt punktu skalu" at bounding box center [331, 144] width 102 height 13
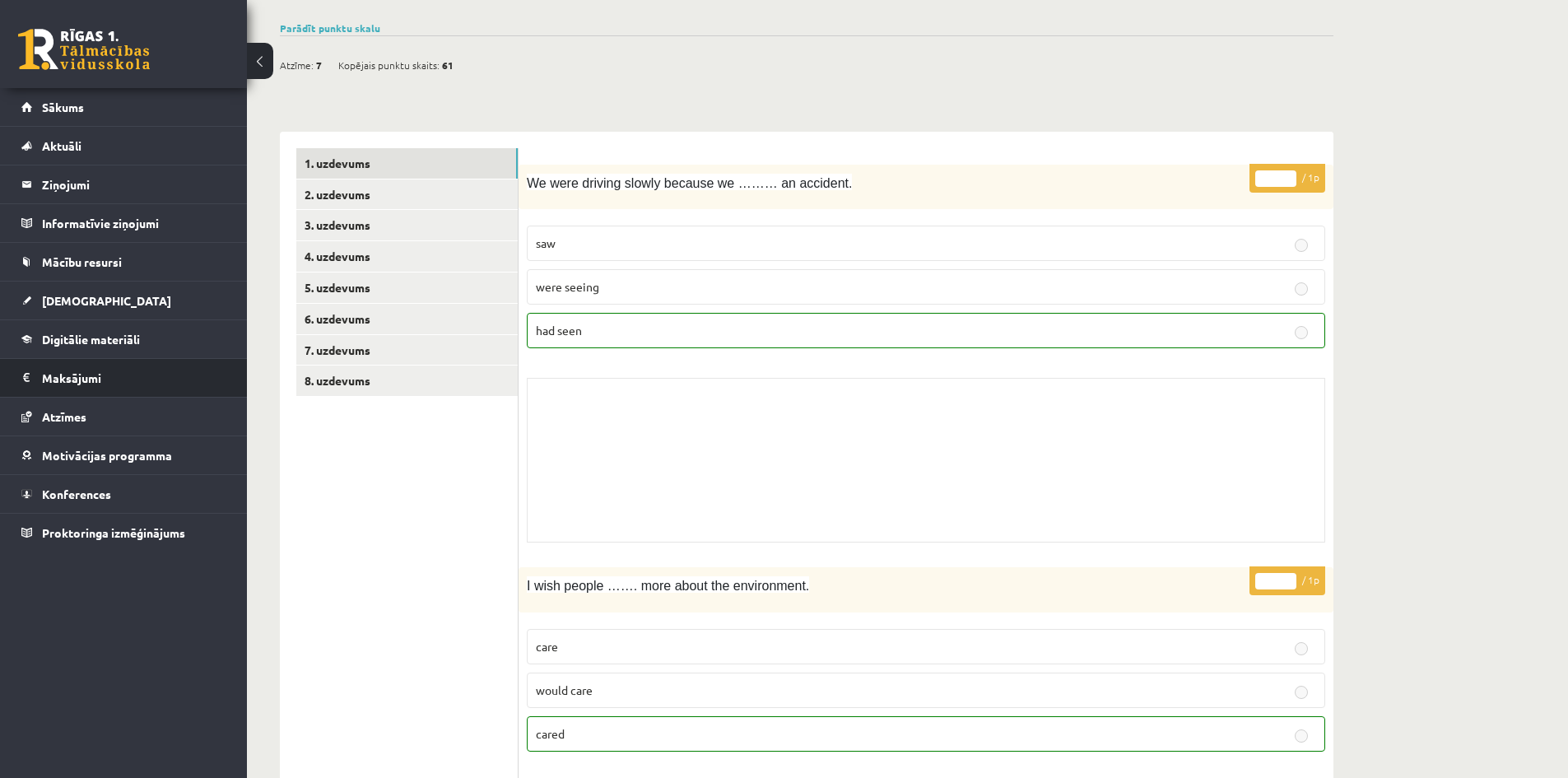
scroll to position [83, 0]
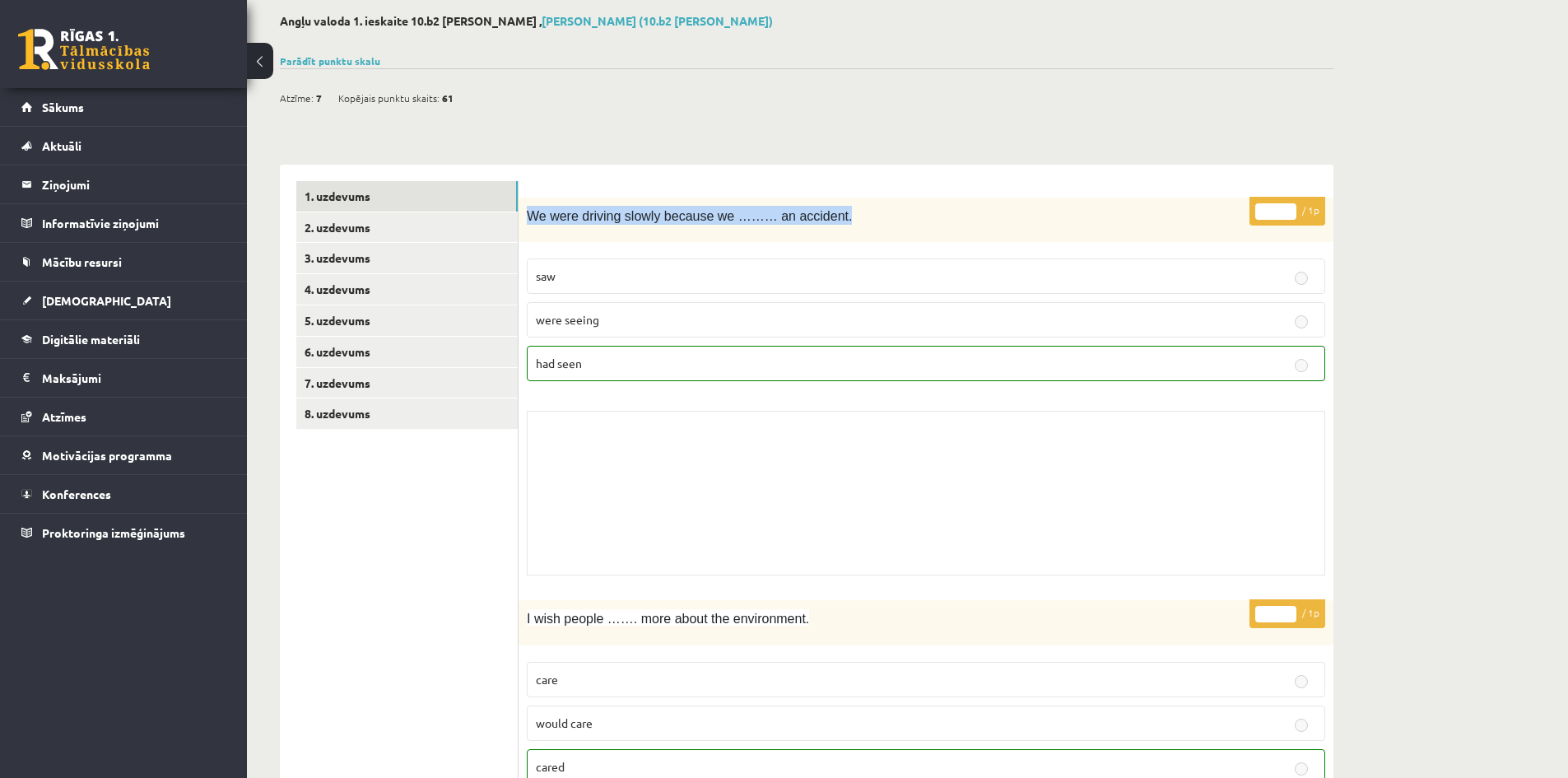
drag, startPoint x: 610, startPoint y: 223, endPoint x: 908, endPoint y: 235, distance: 298.2
click at [908, 235] on div "We were driving slowly because we ……… an accident." at bounding box center [926, 219] width 815 height 45
drag, startPoint x: 908, startPoint y: 235, endPoint x: 894, endPoint y: 244, distance: 16.6
click at [909, 235] on div "We were driving slowly because we ……… an accident." at bounding box center [926, 219] width 815 height 45
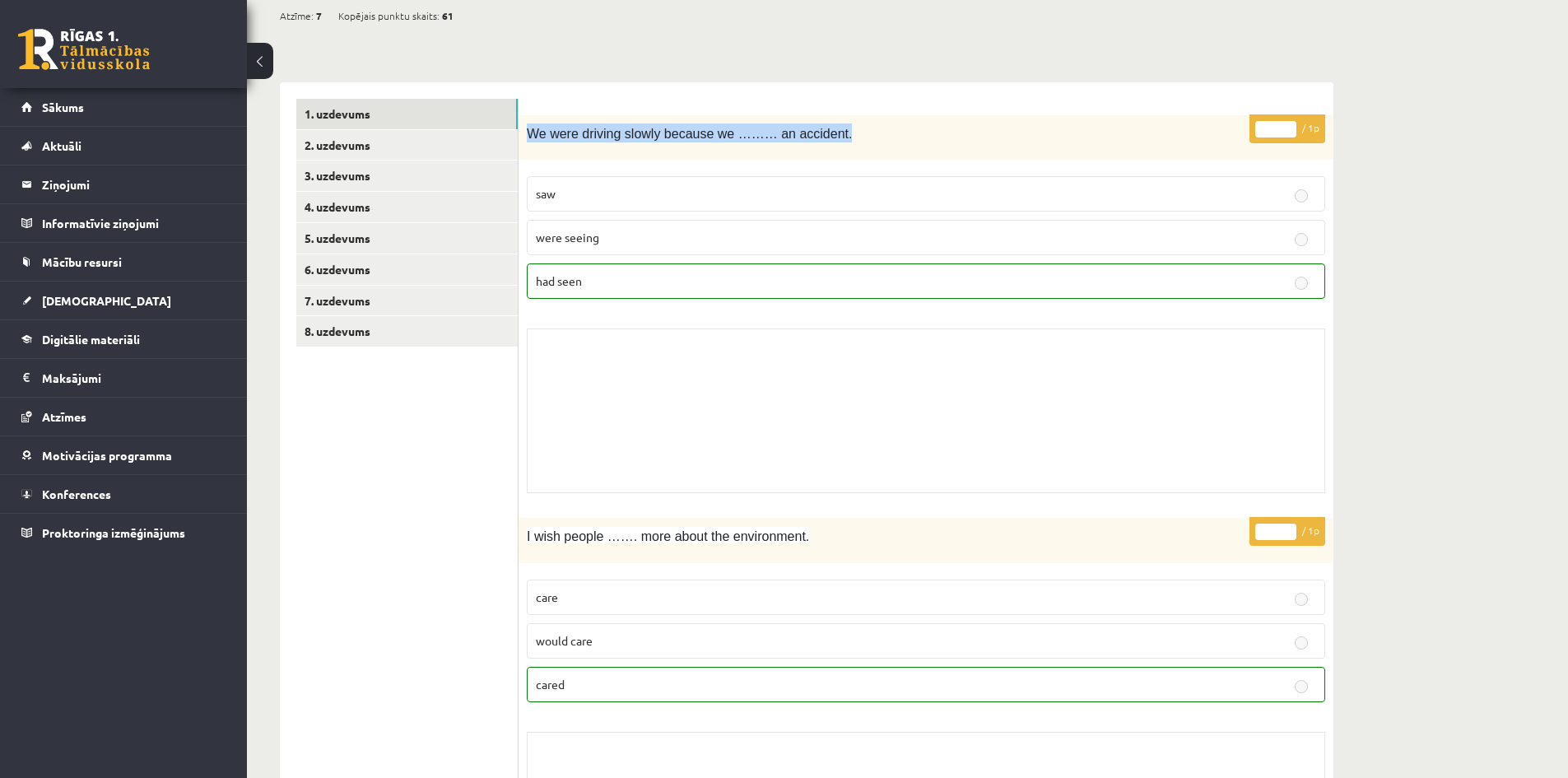
scroll to position [0, 0]
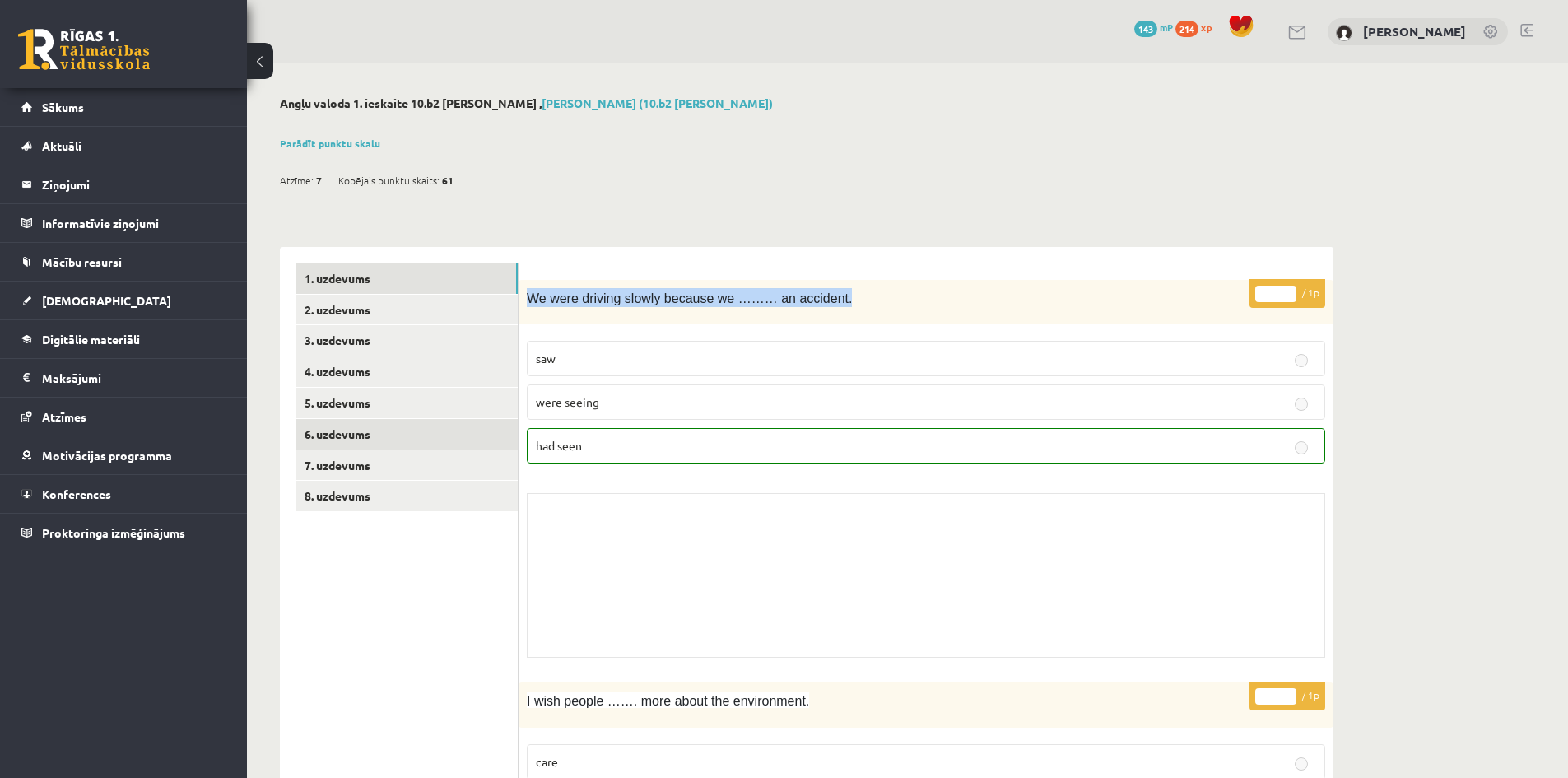
click at [337, 426] on link "6. uzdevums" at bounding box center [407, 434] width 221 height 31
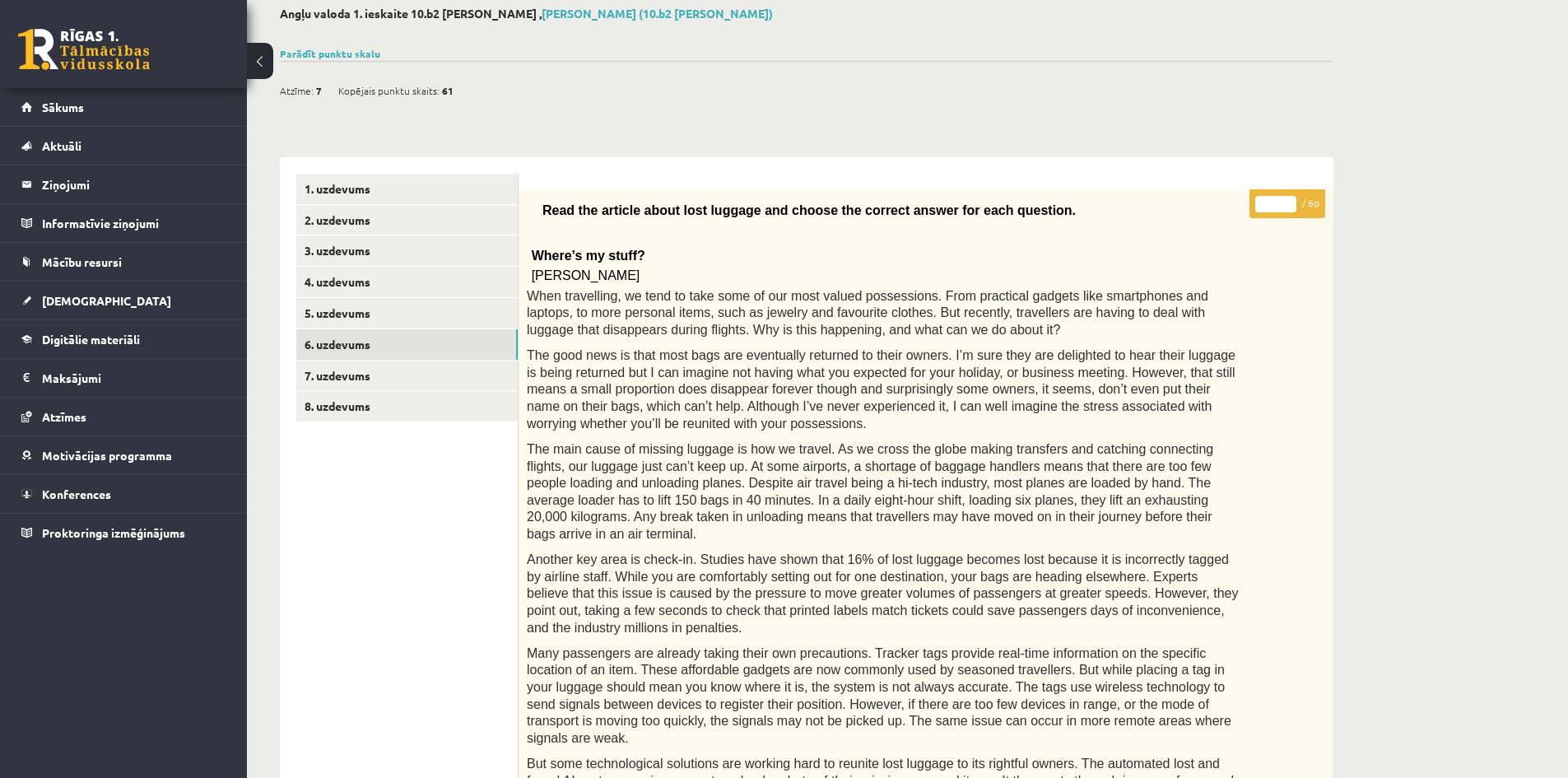
scroll to position [165, 0]
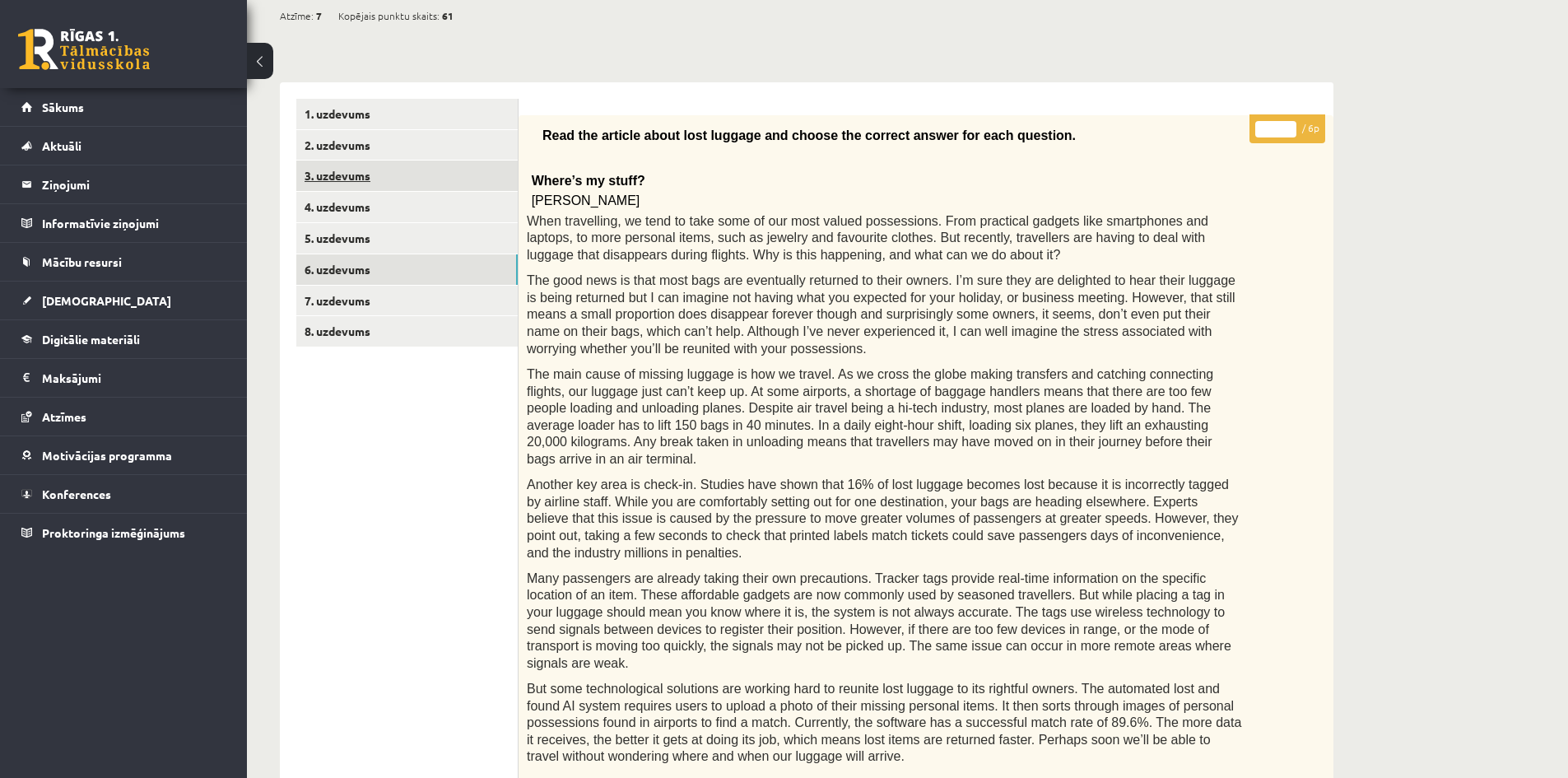
click at [354, 189] on link "3. uzdevums" at bounding box center [407, 176] width 221 height 31
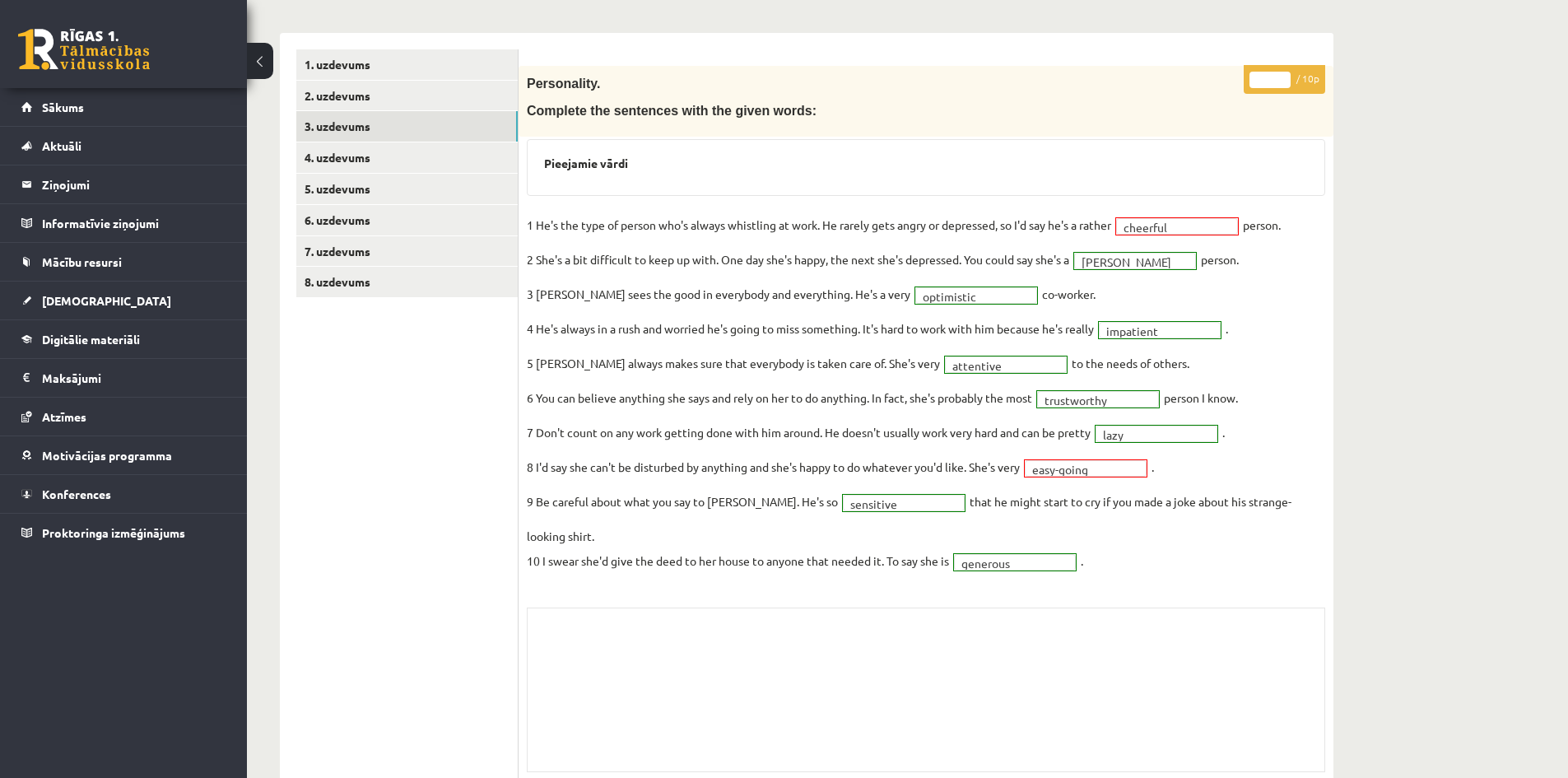
scroll to position [241, 0]
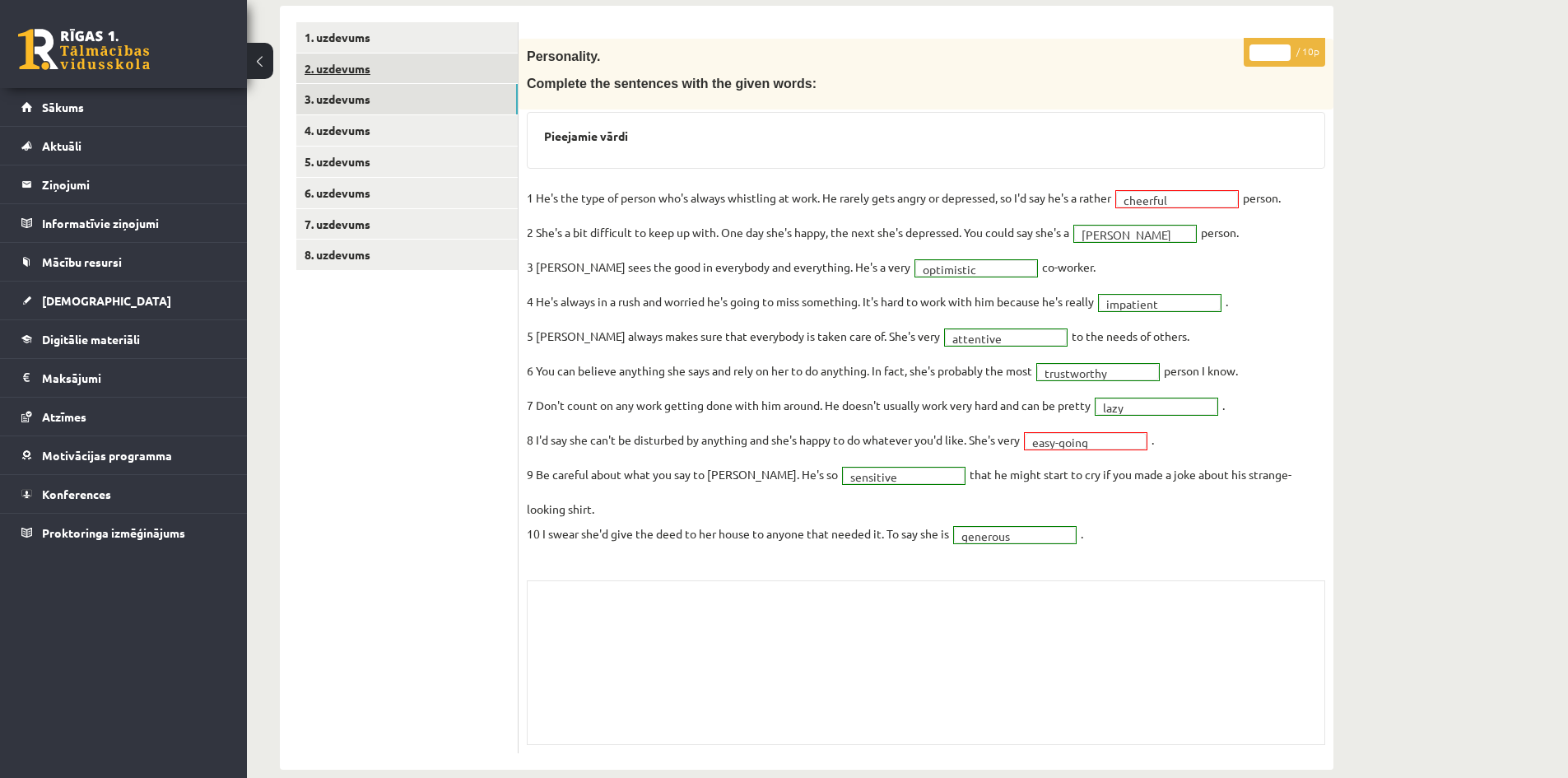
click at [311, 69] on link "2. uzdevums" at bounding box center [407, 68] width 221 height 31
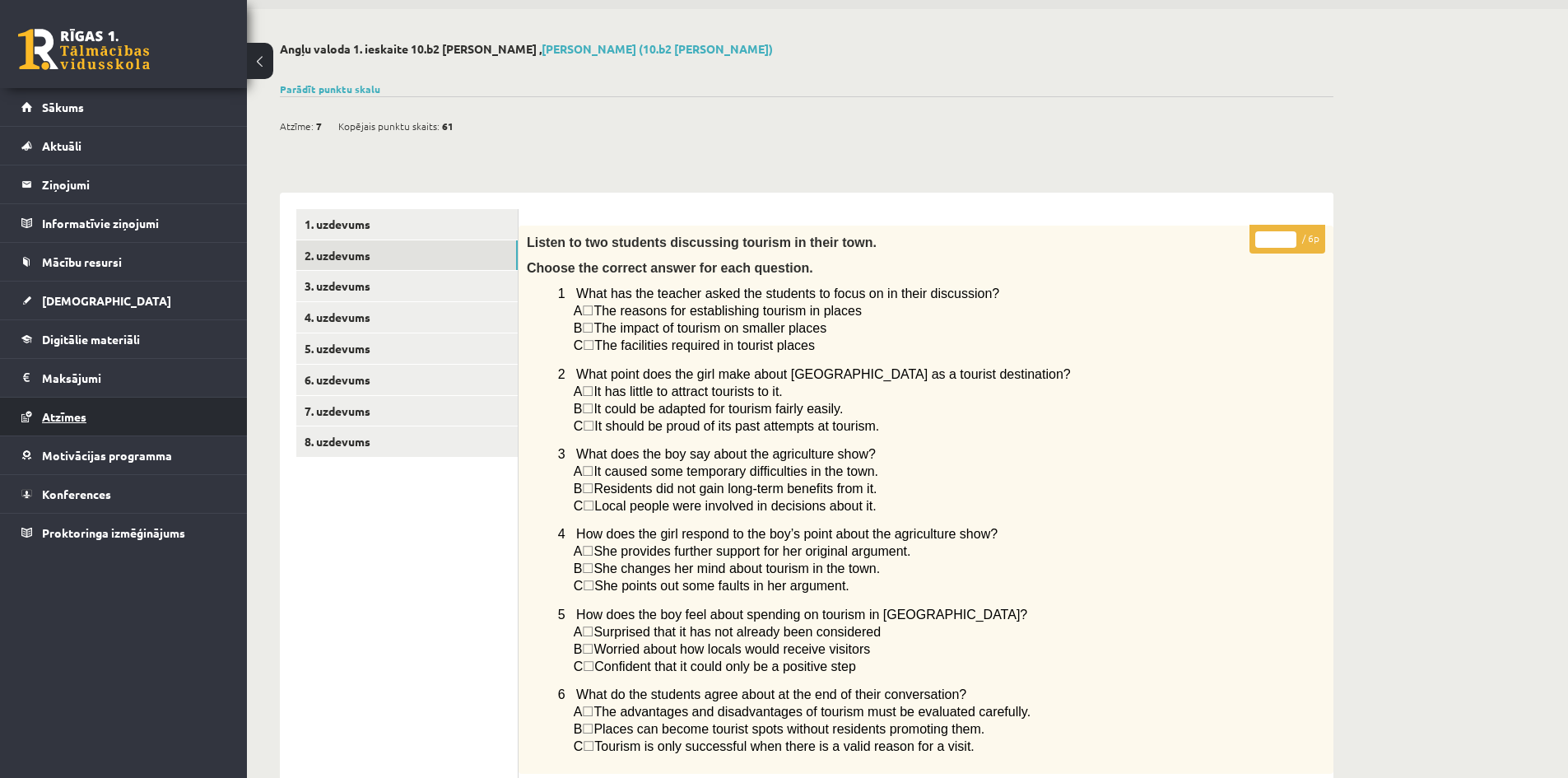
scroll to position [0, 0]
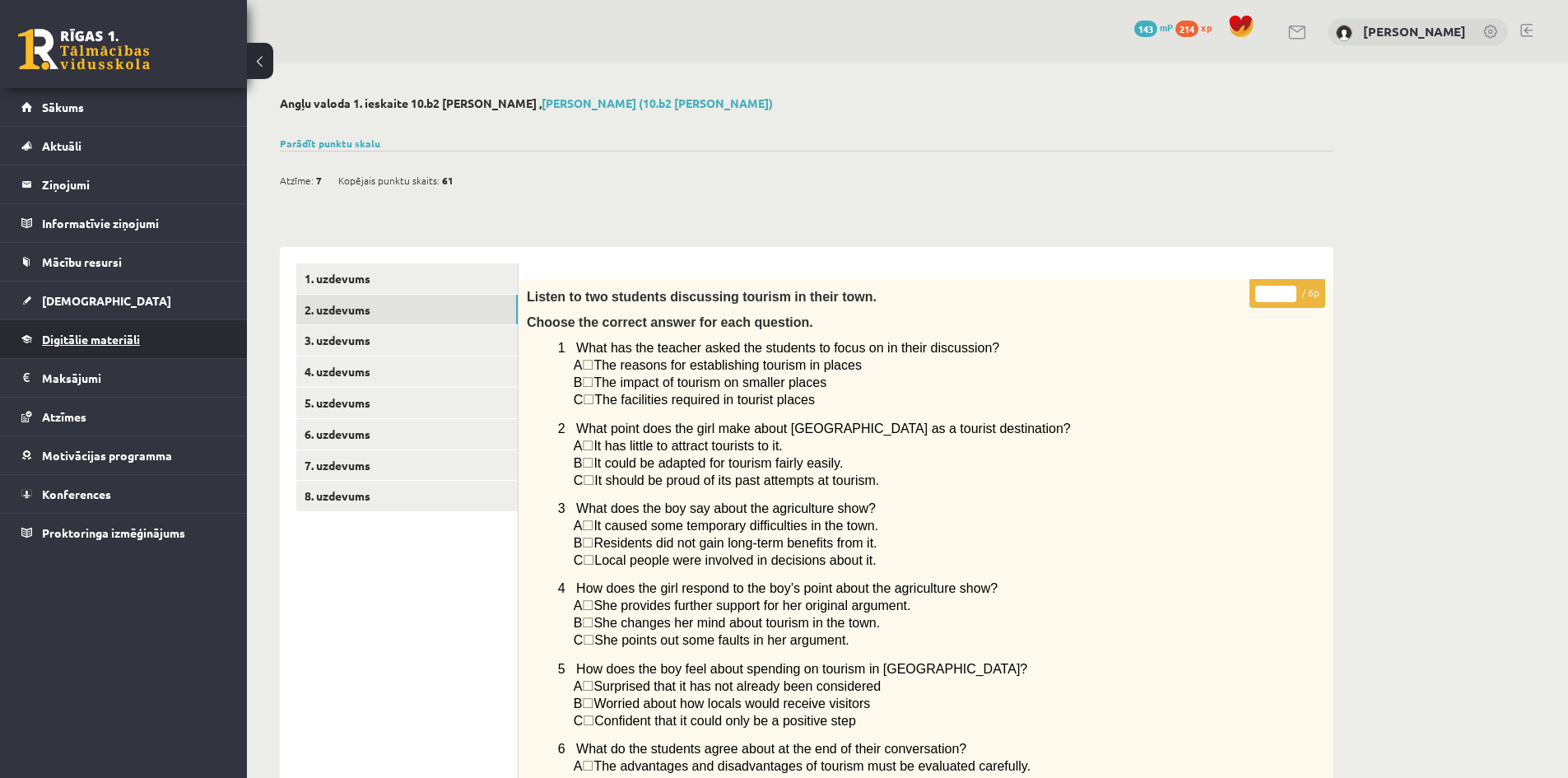
click at [93, 337] on span "Digitālie materiāli" at bounding box center [91, 339] width 98 height 15
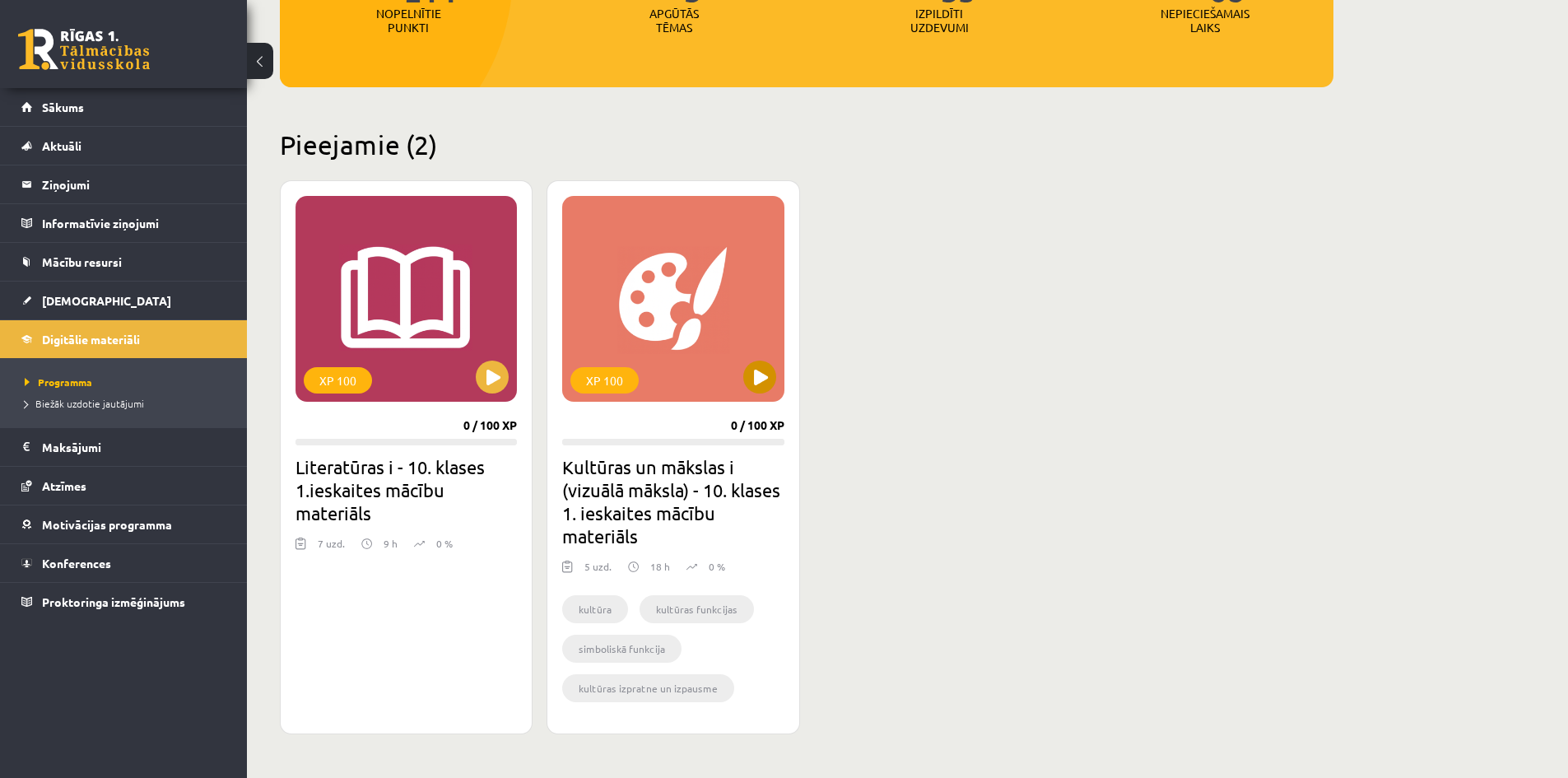
scroll to position [165, 0]
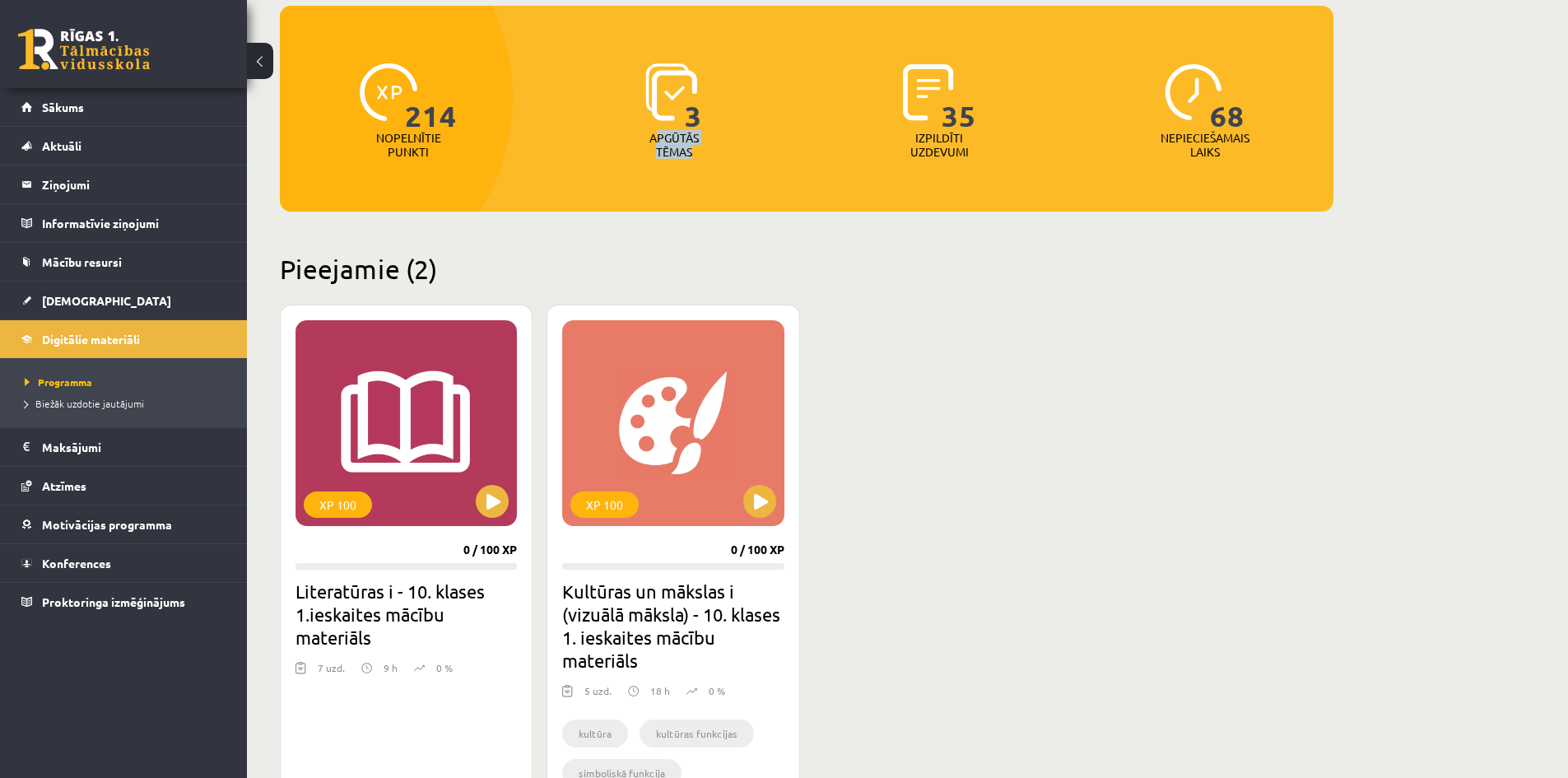
drag, startPoint x: 654, startPoint y: 137, endPoint x: 742, endPoint y: 186, distance: 100.7
click at [741, 166] on div "3 Apgūtās tēmas" at bounding box center [675, 112] width 257 height 114
click at [914, 354] on div "XP 100 0 / 100 XP Literatūras i - 10. klases 1.ieskaites mācību materiāls 7 uzd…" at bounding box center [806, 582] width 1053 height 554
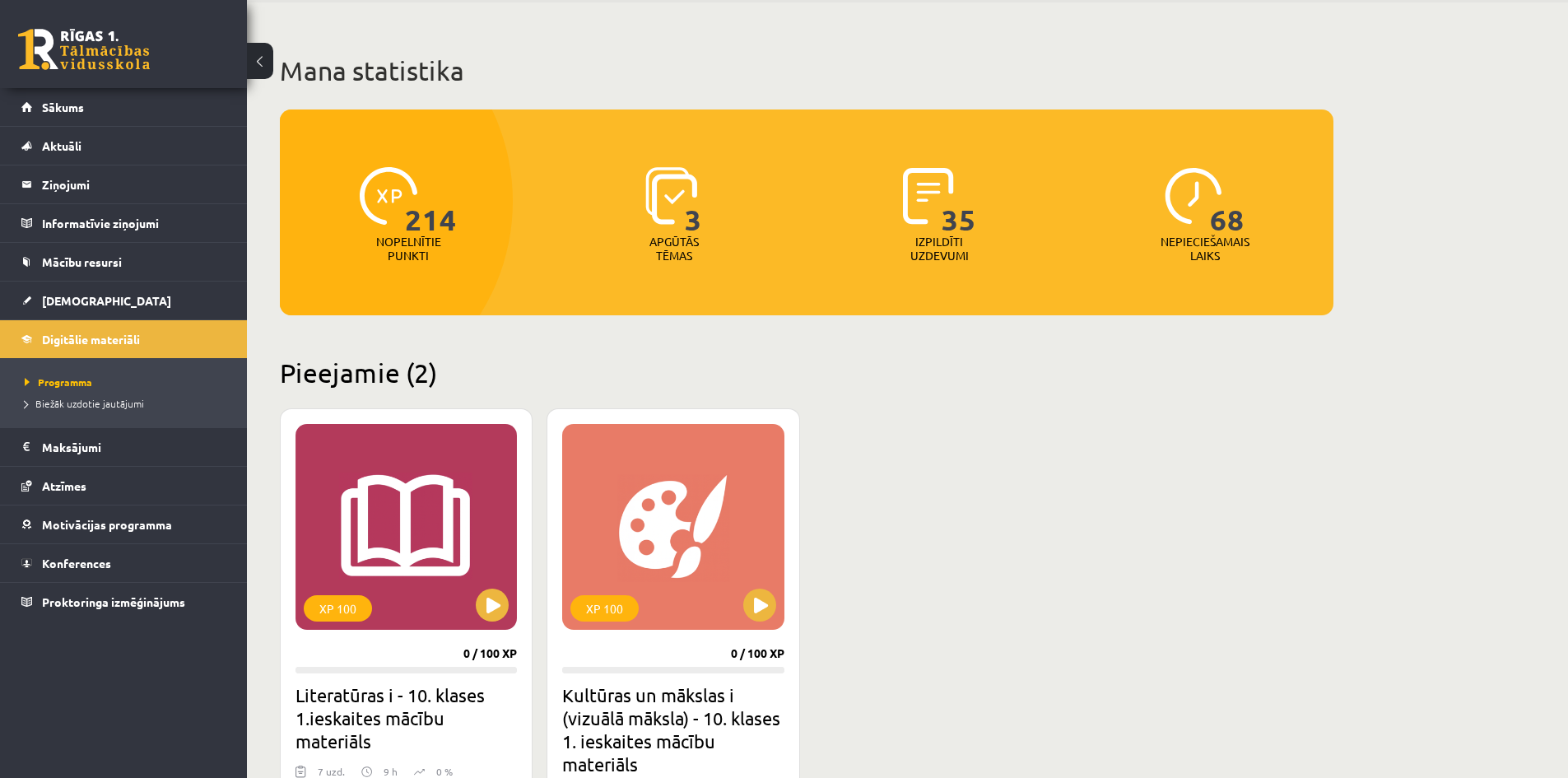
scroll to position [0, 0]
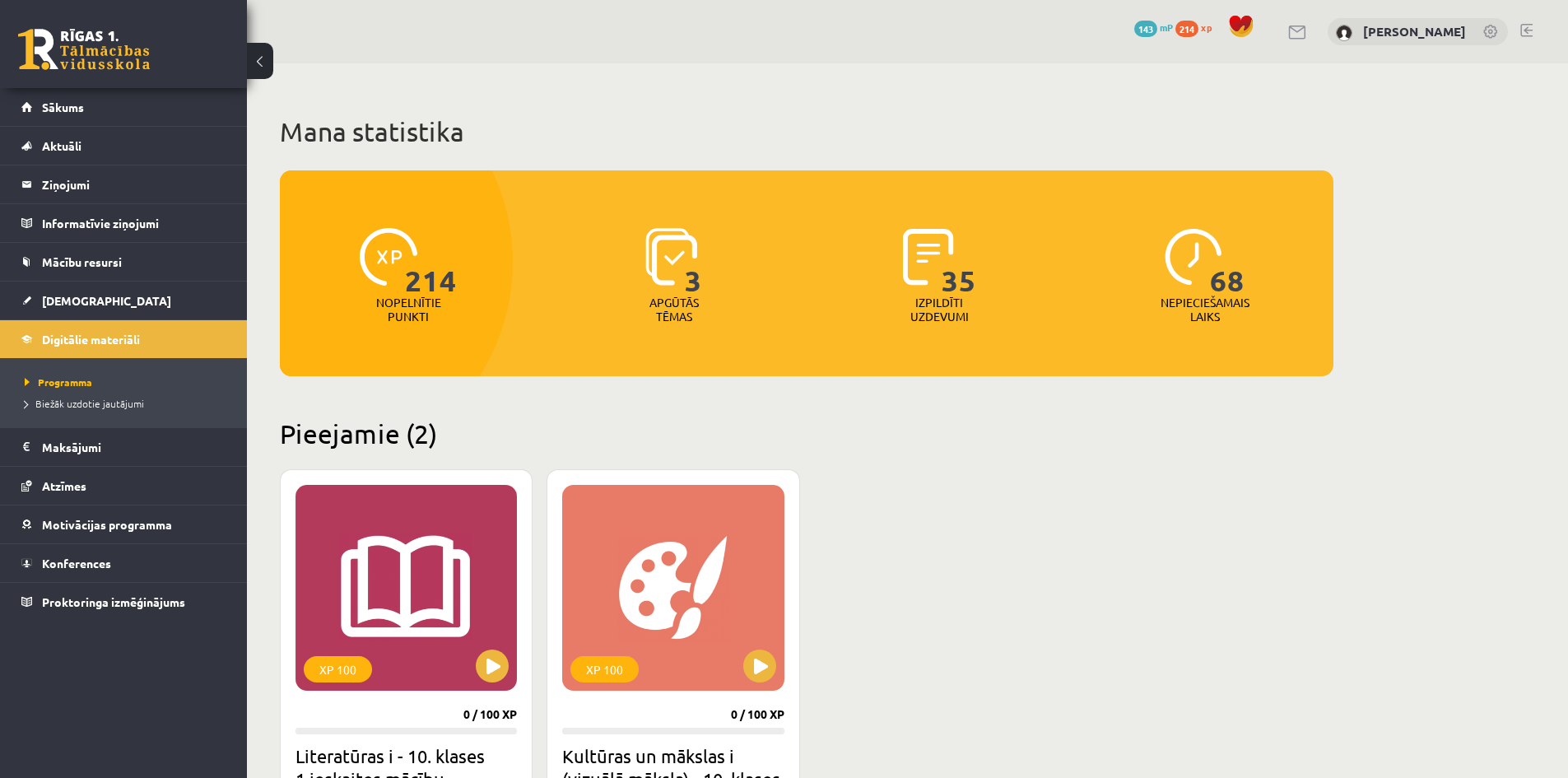
click at [1191, 36] on span "214" at bounding box center [1187, 29] width 23 height 17
click at [1194, 28] on span "214" at bounding box center [1187, 29] width 23 height 17
click at [1147, 29] on span "143" at bounding box center [1146, 29] width 23 height 17
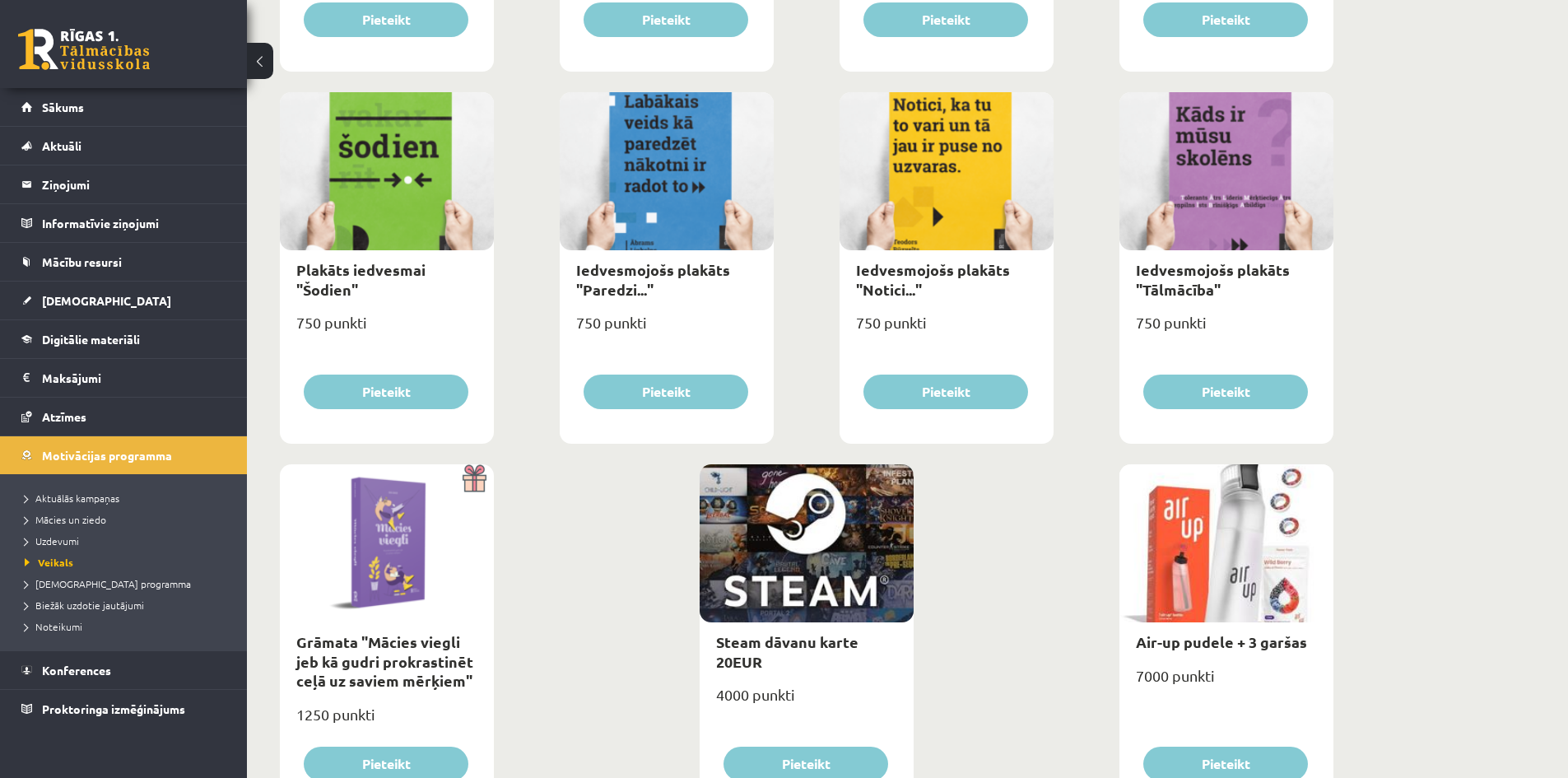
scroll to position [1680, 0]
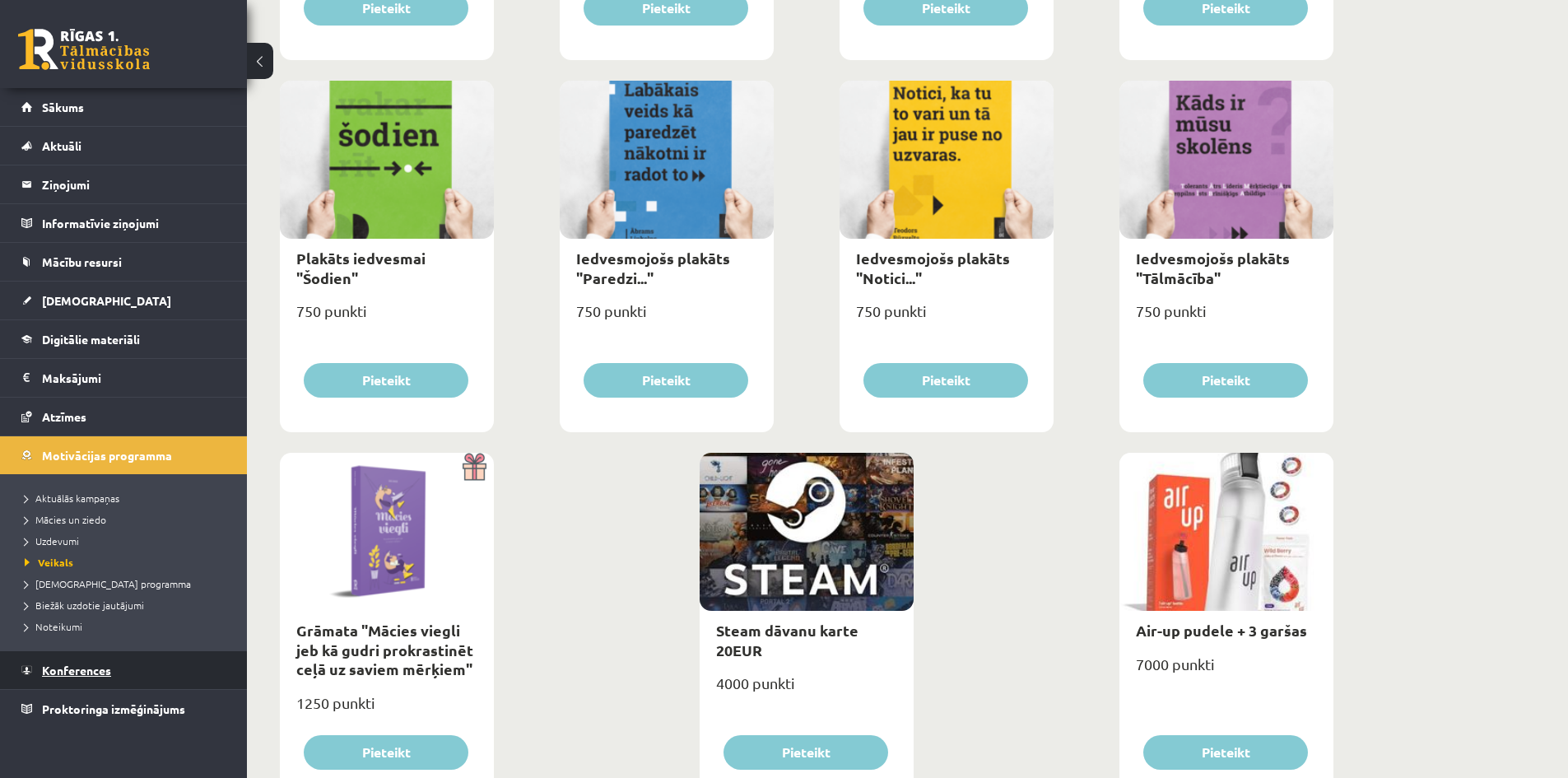
click at [50, 666] on span "Konferences" at bounding box center [77, 670] width 69 height 15
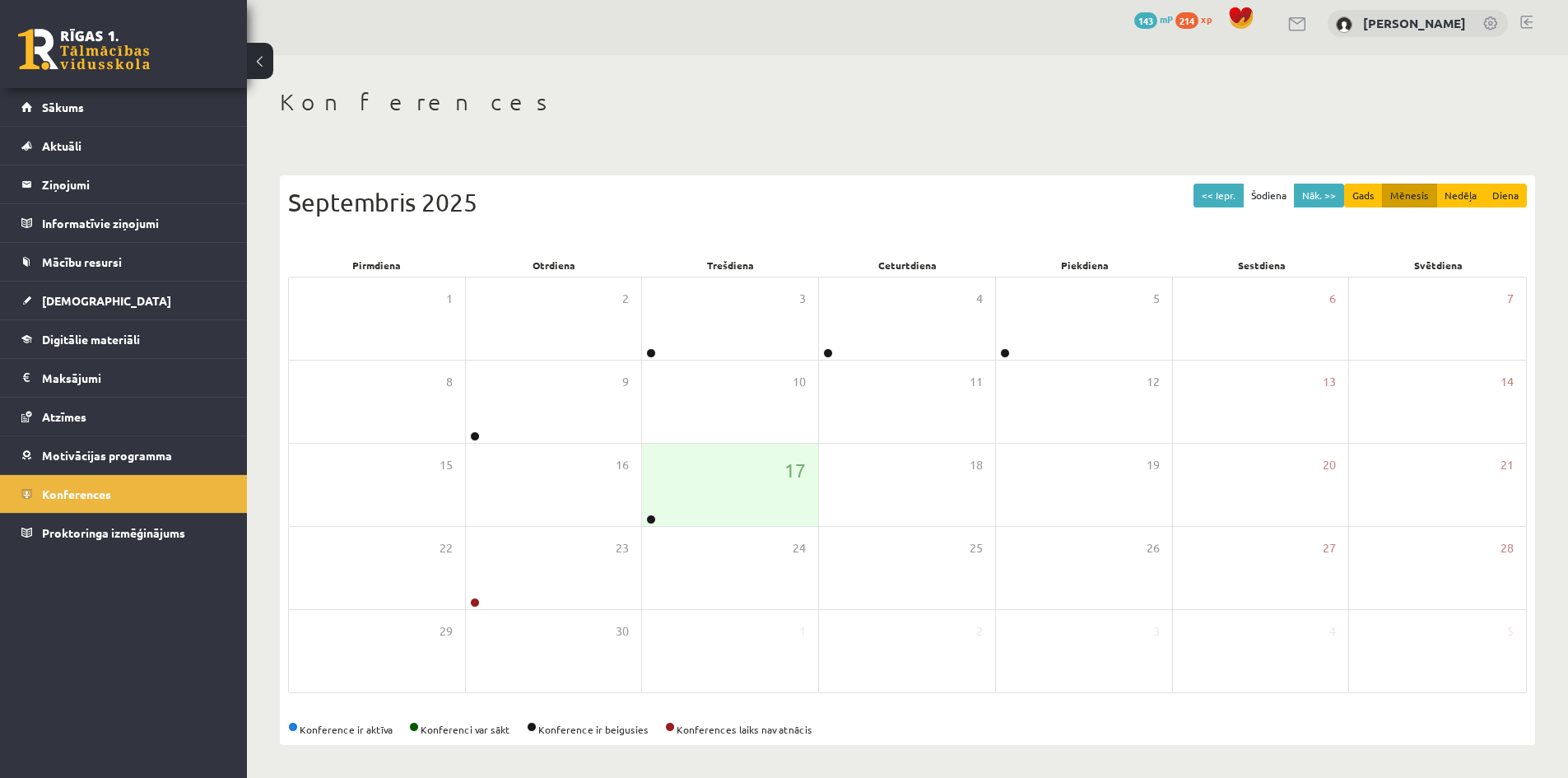
scroll to position [9, 0]
click at [70, 173] on legend "Ziņojumi 0" at bounding box center [134, 185] width 185 height 38
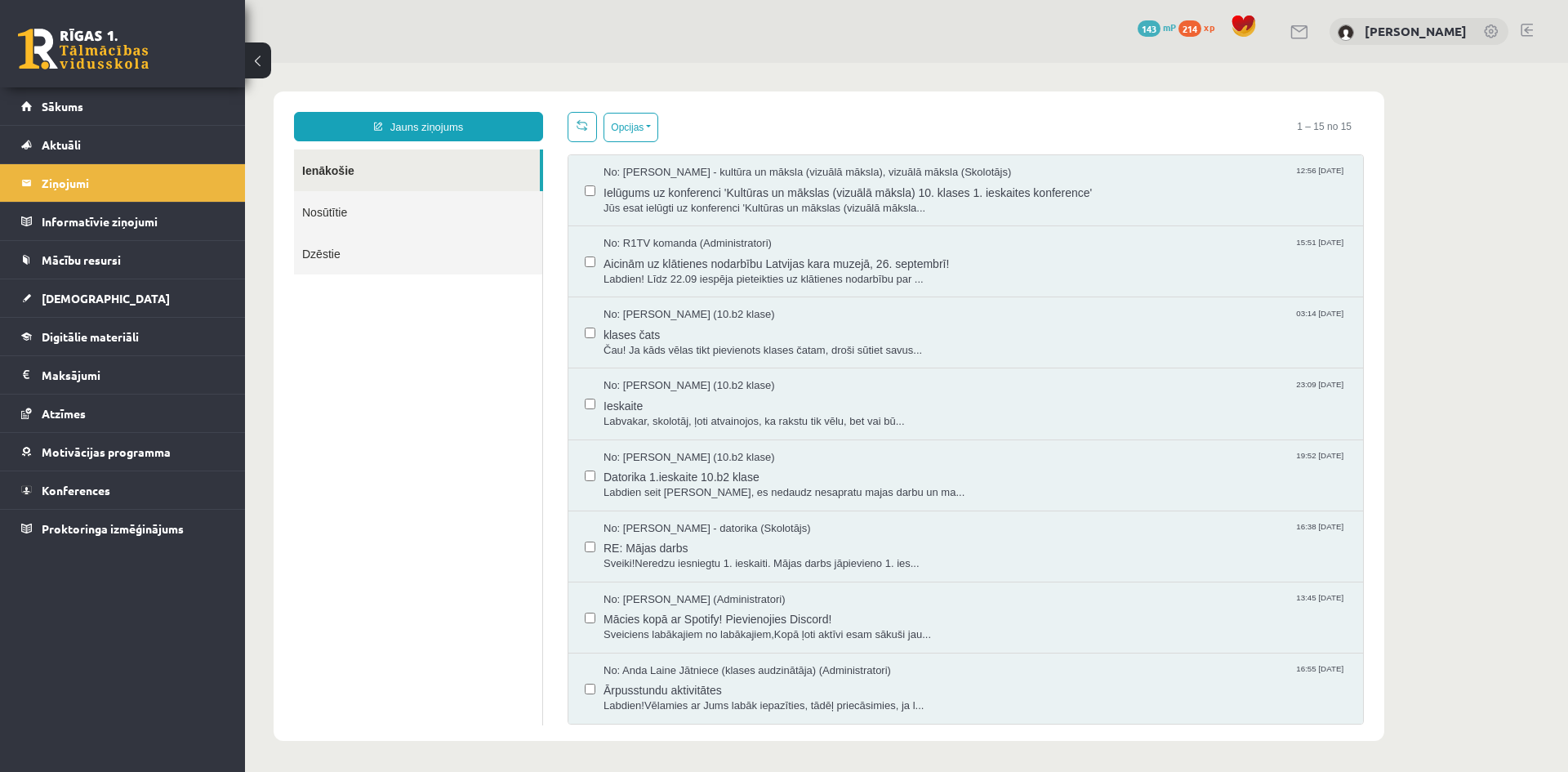
click at [369, 208] on link "Nosūtītie" at bounding box center [417, 211] width 248 height 42
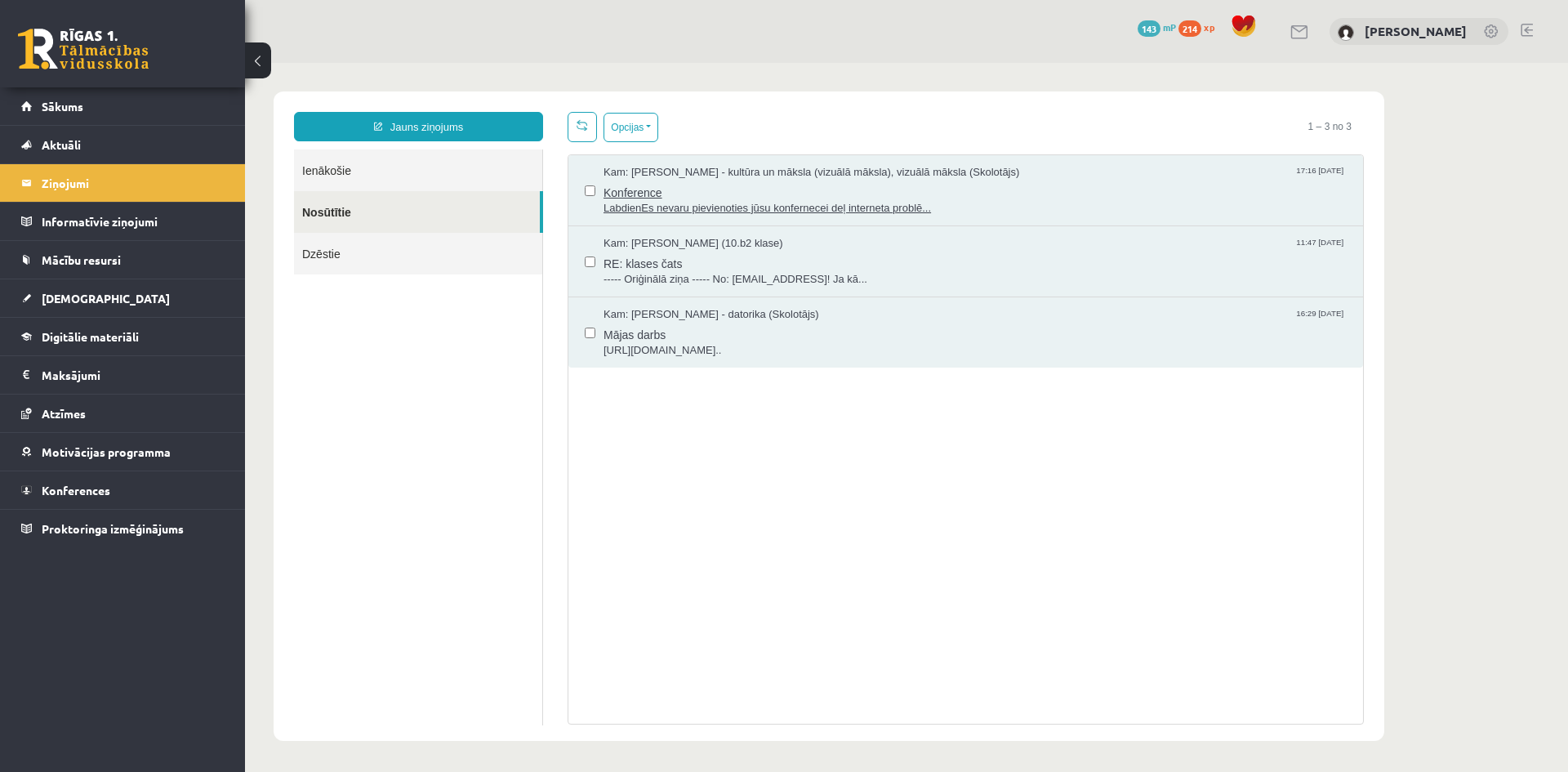
click at [684, 190] on span "Konference" at bounding box center [975, 191] width 743 height 20
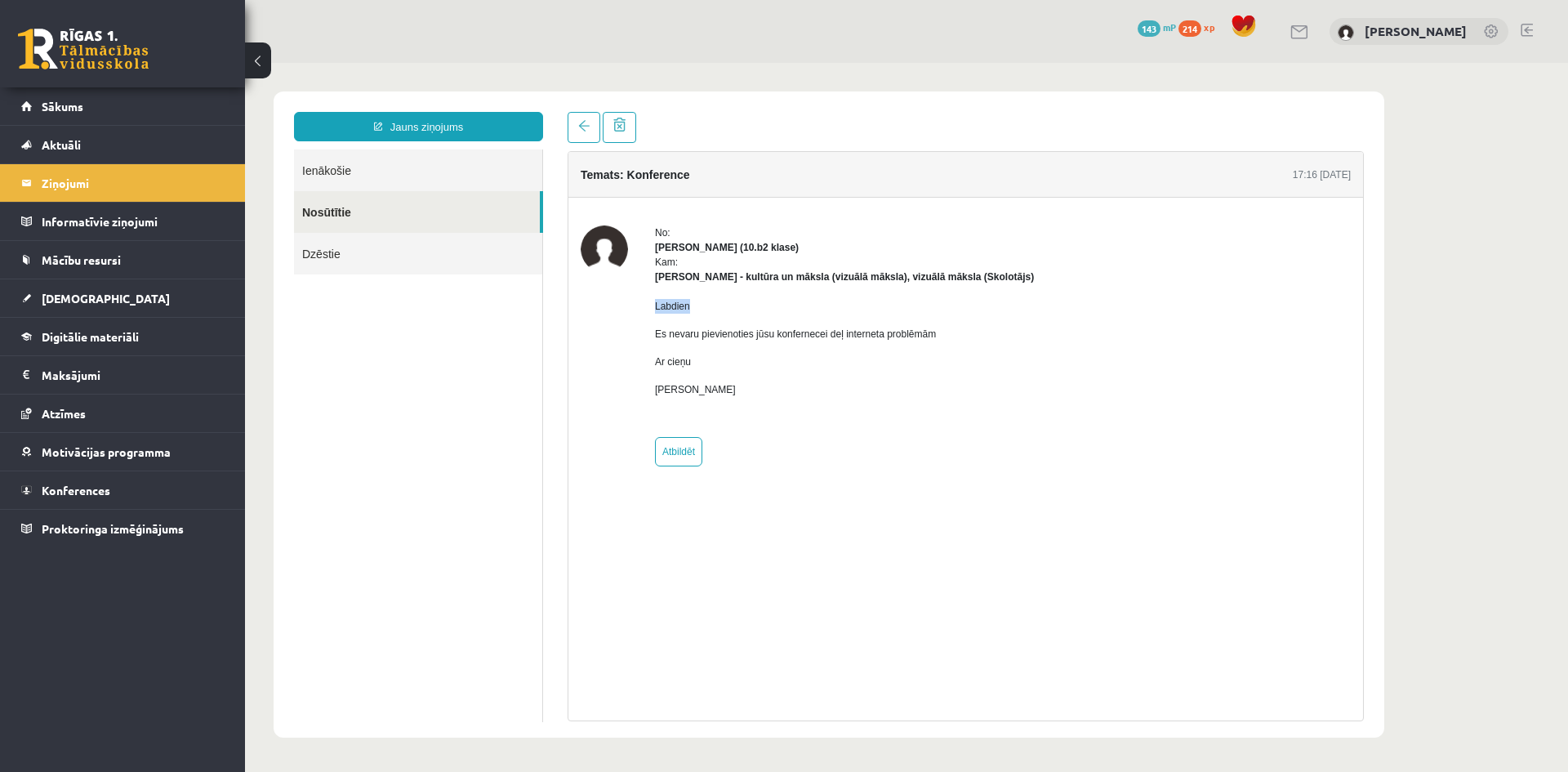
drag, startPoint x: 654, startPoint y: 305, endPoint x: 718, endPoint y: 314, distance: 64.6
click at [718, 314] on div "No: Marko Osemļjaks (10.b2 klase) Kam: Ilze Kolka - kultūra un māksla (vizuālā …" at bounding box center [965, 345] width 770 height 241
click at [658, 333] on p "Es nevaru pievienoties jūsu konfernecei deļ interneta problēmām" at bounding box center [844, 334] width 379 height 15
drag, startPoint x: 734, startPoint y: 336, endPoint x: 948, endPoint y: 323, distance: 214.4
click at [948, 323] on div "Labdien Es nevaru pievienoties jūsu konfernecei deļ interneta problēmām Ar cieņ…" at bounding box center [844, 354] width 379 height 141
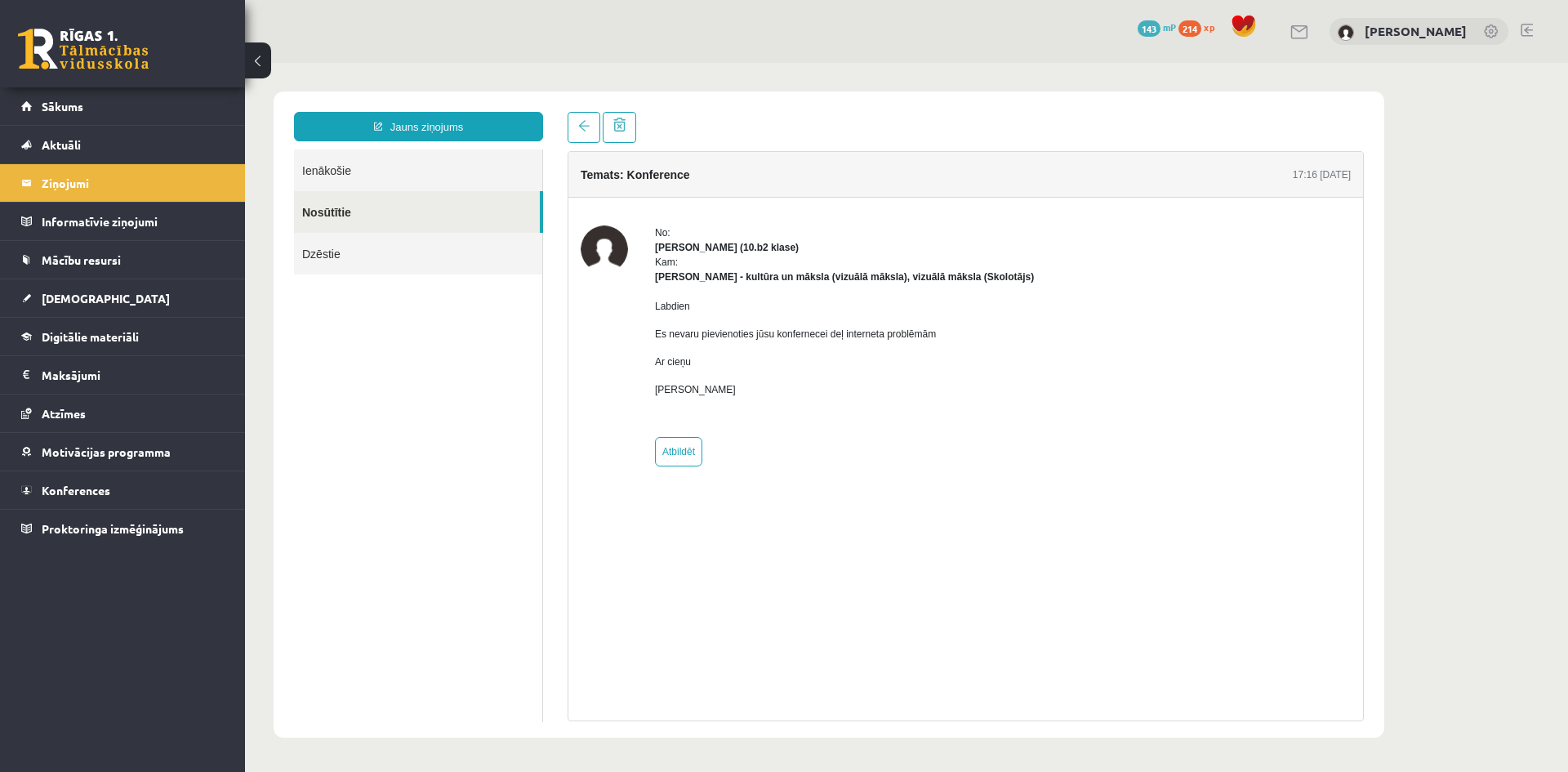
drag, startPoint x: 886, startPoint y: 403, endPoint x: 692, endPoint y: 363, distance: 198.1
click at [884, 403] on div "Labdien Es nevaru pievienoties jūsu konfernecei deļ interneta problēmām Ar cieņ…" at bounding box center [844, 354] width 379 height 141
click at [685, 360] on div "No: Marko Osemļjaks (10.b2 klase) Kam: Ilze Kolka - kultūra un māksla (vizuālā …" at bounding box center [965, 345] width 770 height 241
drag, startPoint x: 789, startPoint y: 406, endPoint x: 834, endPoint y: 407, distance: 45.0
click at [831, 407] on div "Labdien Es nevaru pievienoties jūsu konfernecei deļ interneta problēmām Ar cieņ…" at bounding box center [844, 354] width 379 height 141
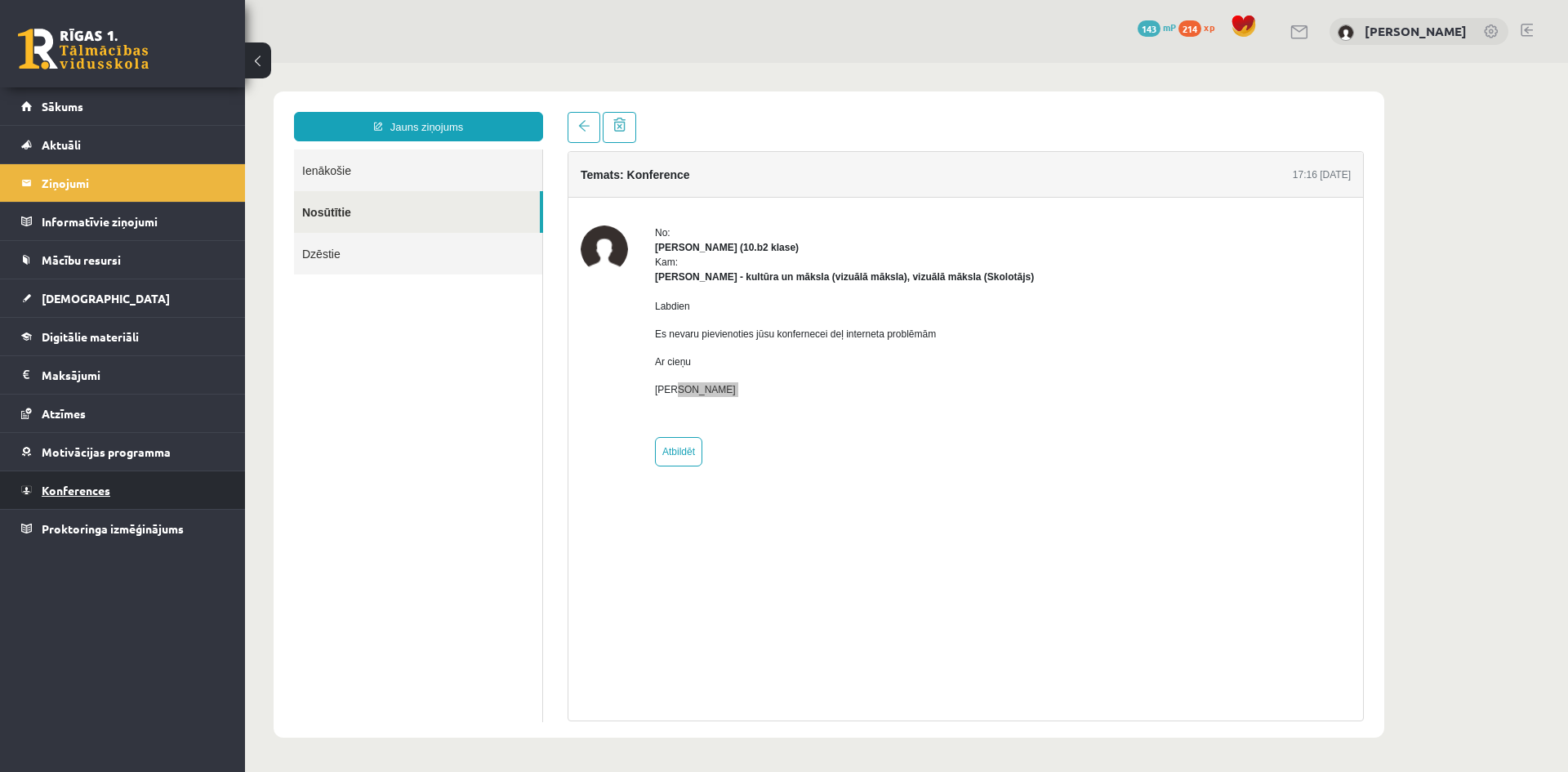
click at [71, 496] on span "Konferences" at bounding box center [76, 490] width 69 height 15
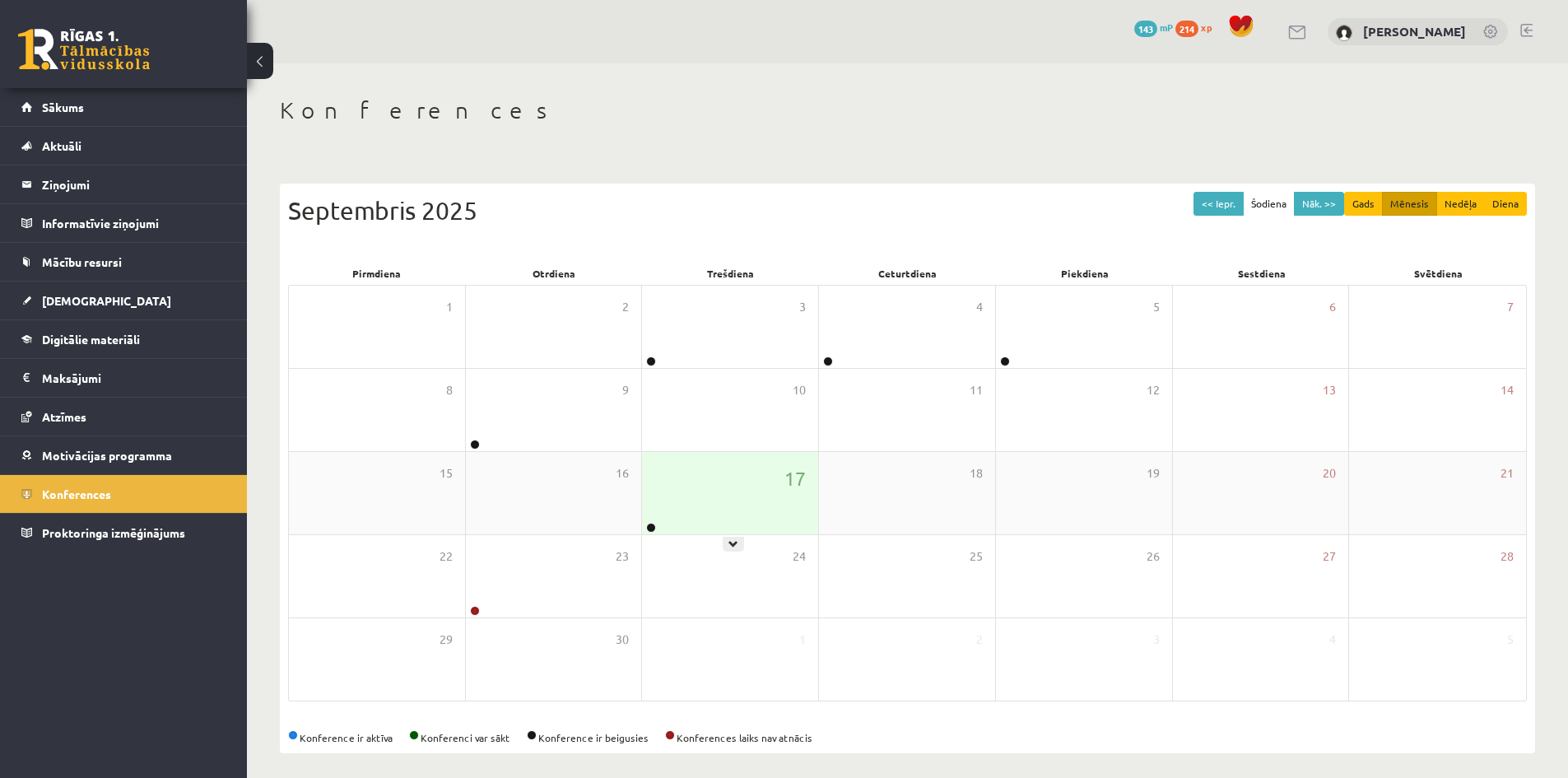
click at [660, 530] on div "17" at bounding box center [730, 493] width 177 height 83
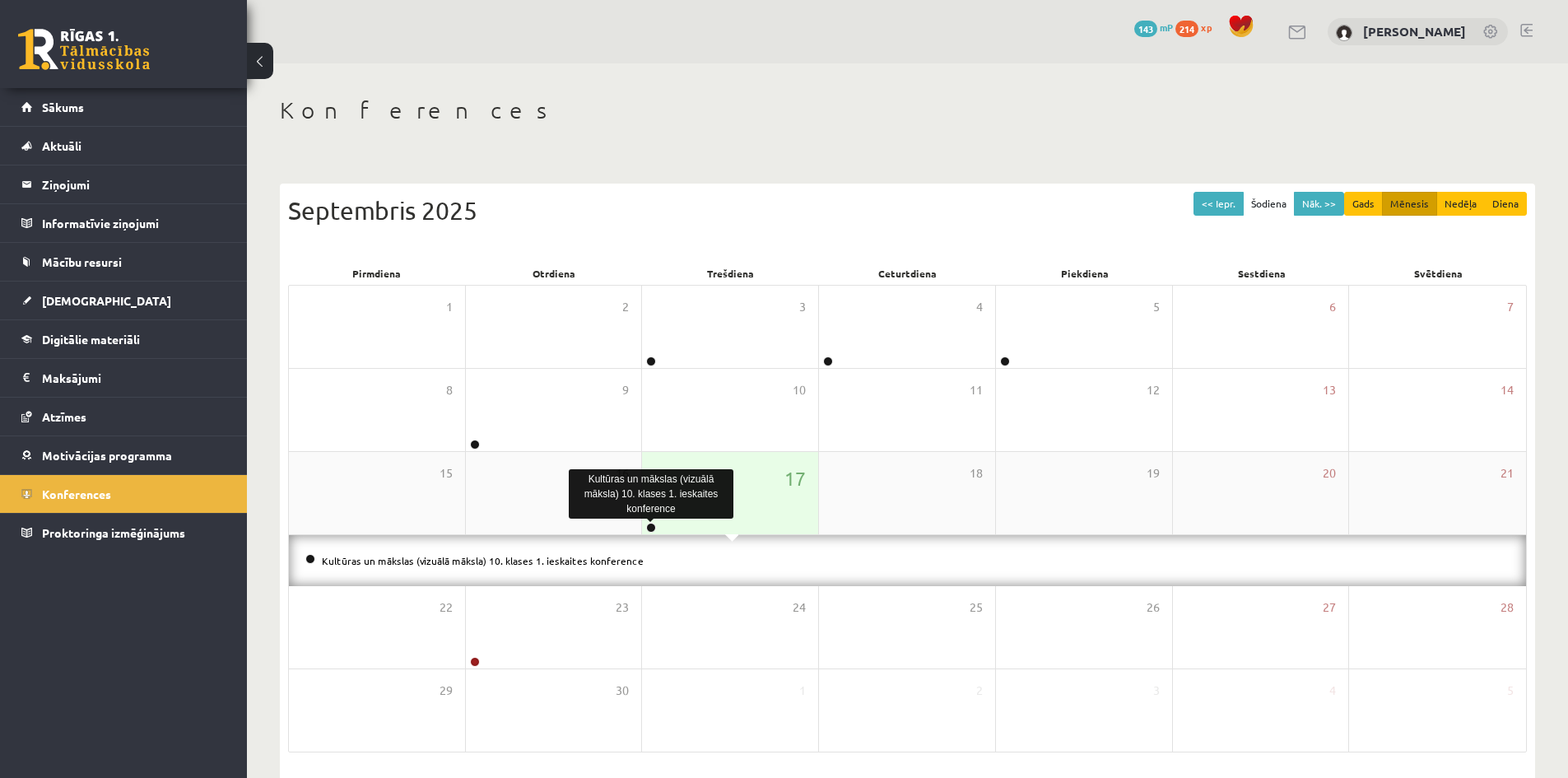
click at [649, 531] on link at bounding box center [651, 528] width 10 height 10
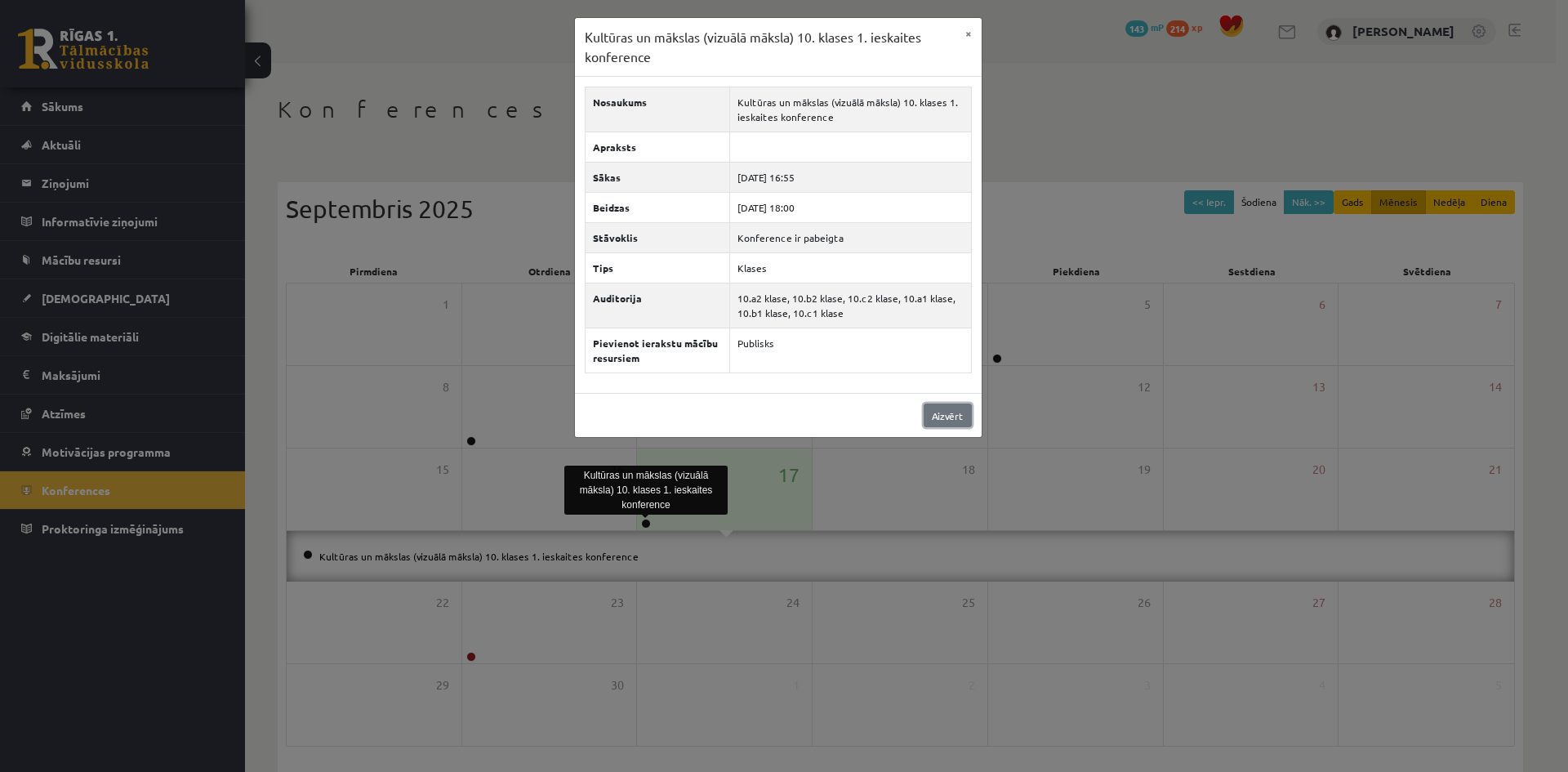
click at [943, 419] on link "Aizvērt" at bounding box center [948, 415] width 48 height 24
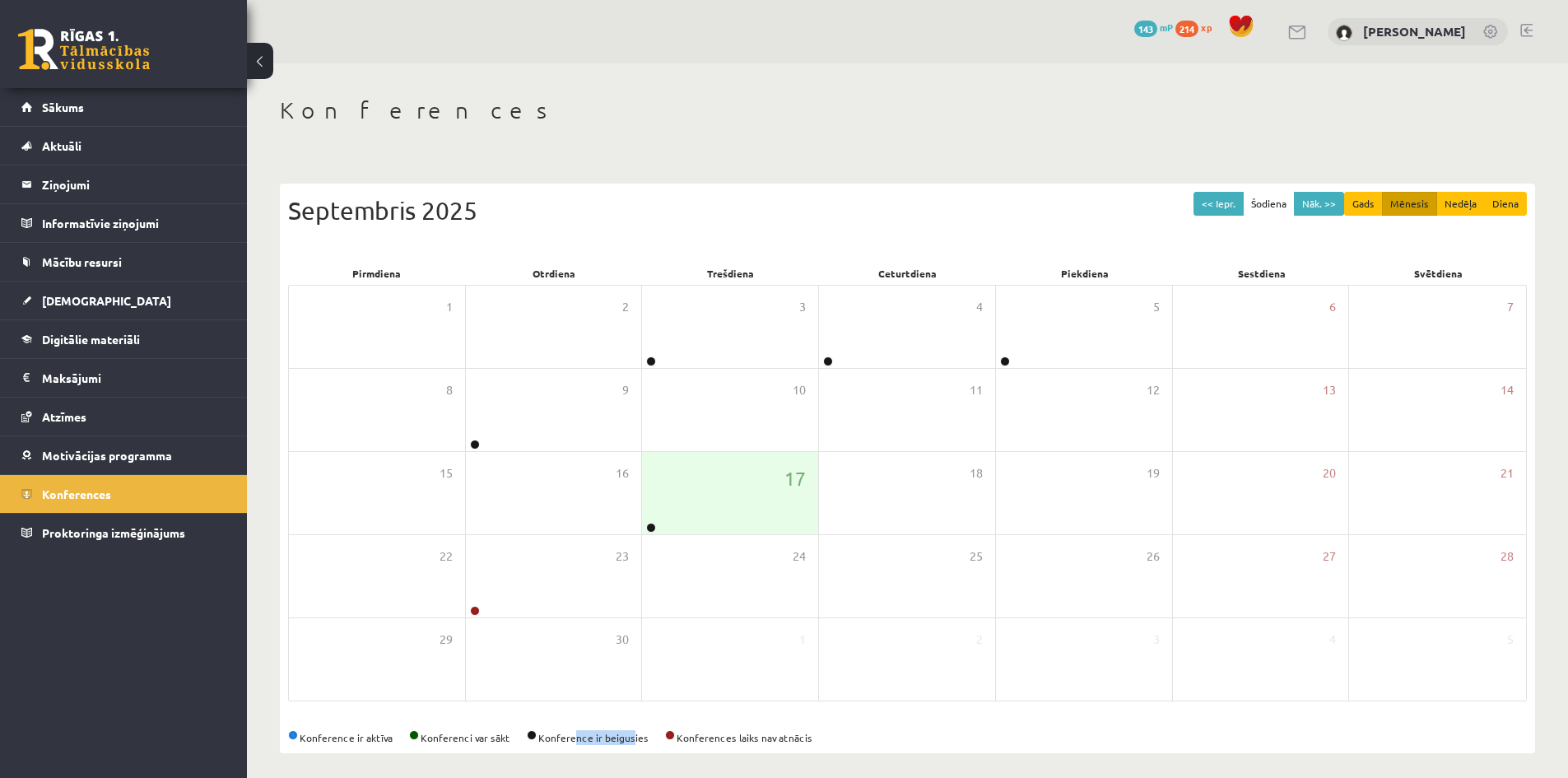
click at [633, 725] on div "<< Iepr. Šodiena Nāk. >> Gads Mēnesis Nedēļa Diena Septembris 2025 Pirmdiena Ot…" at bounding box center [907, 469] width 1255 height 570
click at [647, 717] on div "<< Iepr. Šodiena Nāk. >> Gads Mēnesis Nedēļa Diena Septembris 2025 Pirmdiena Ot…" at bounding box center [907, 469] width 1255 height 570
drag, startPoint x: 690, startPoint y: 509, endPoint x: 853, endPoint y: 517, distance: 163.2
click at [864, 519] on div "15 16 17 18 19 20 21" at bounding box center [907, 493] width 1237 height 83
click at [681, 554] on div "24" at bounding box center [730, 577] width 177 height 83
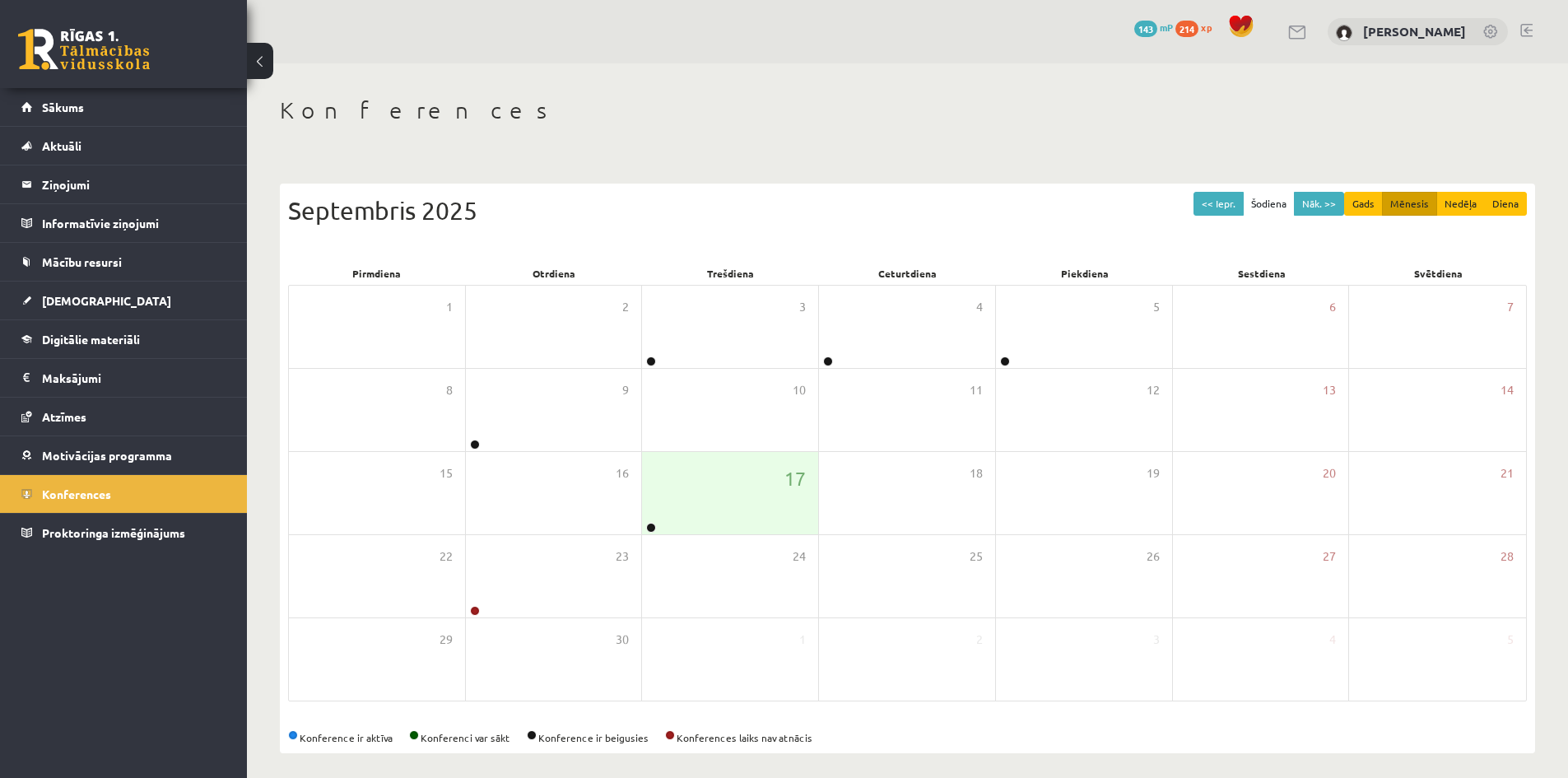
drag, startPoint x: 290, startPoint y: 733, endPoint x: 391, endPoint y: 743, distance: 101.5
click at [391, 743] on div "Konference ir aktīva Konferenci var sākt Konference ir beigusies Konferences la…" at bounding box center [907, 738] width 1239 height 15
click at [386, 705] on div "<< Iepr. Šodiena Nāk. >> Gads Mēnesis Nedēļa Diena Septembris 2025 Pirmdiena Ot…" at bounding box center [907, 469] width 1255 height 570
drag, startPoint x: 1363, startPoint y: 34, endPoint x: 1498, endPoint y: 46, distance: 135.5
click at [1498, 46] on div "0 Dāvanas 143 mP 214 xp Marko Osemļjaks" at bounding box center [907, 31] width 1321 height 64
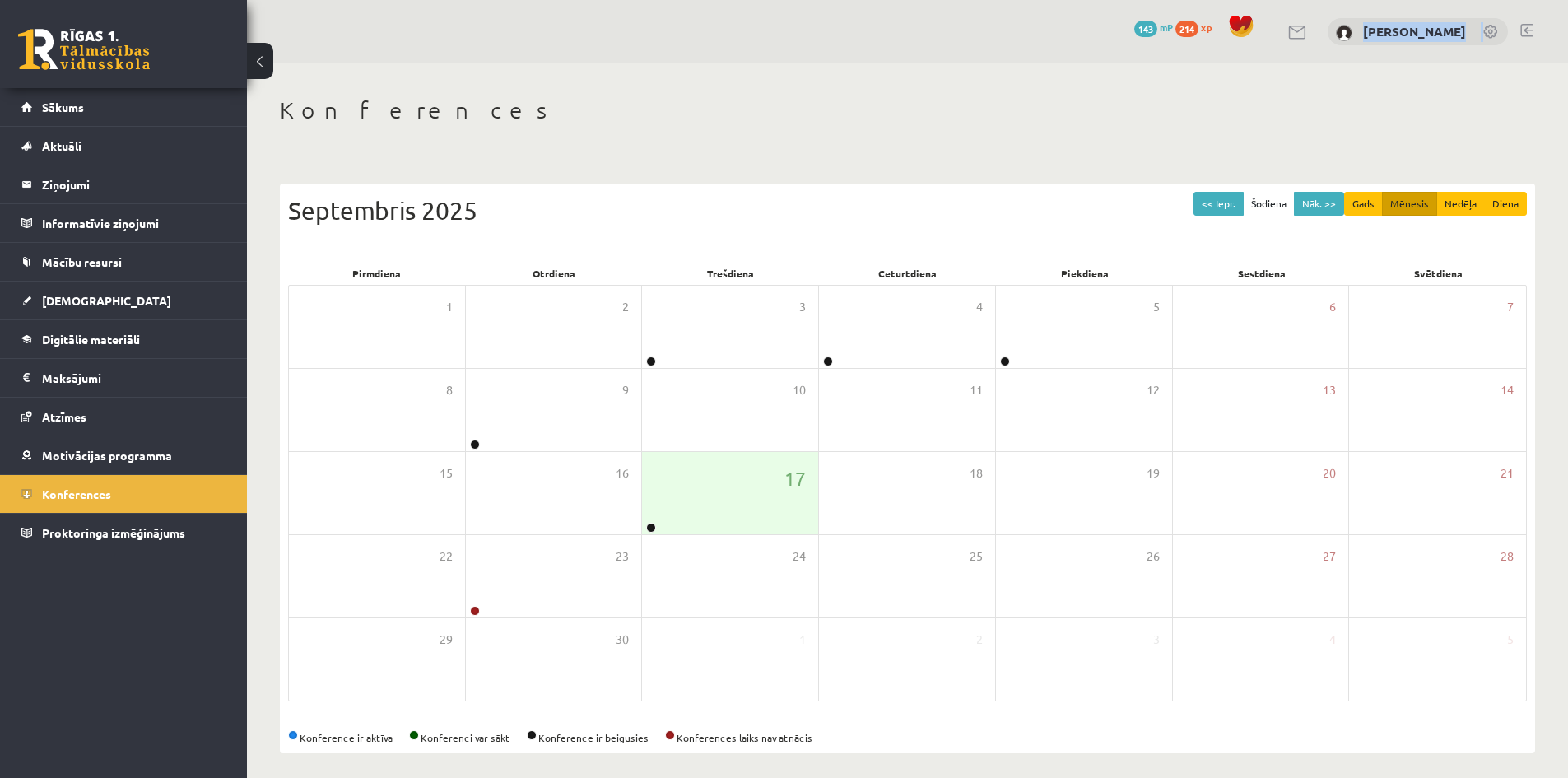
click at [1386, 21] on div "[PERSON_NAME]" at bounding box center [1418, 32] width 181 height 28
click at [1365, 33] on link "[PERSON_NAME]" at bounding box center [1414, 31] width 103 height 17
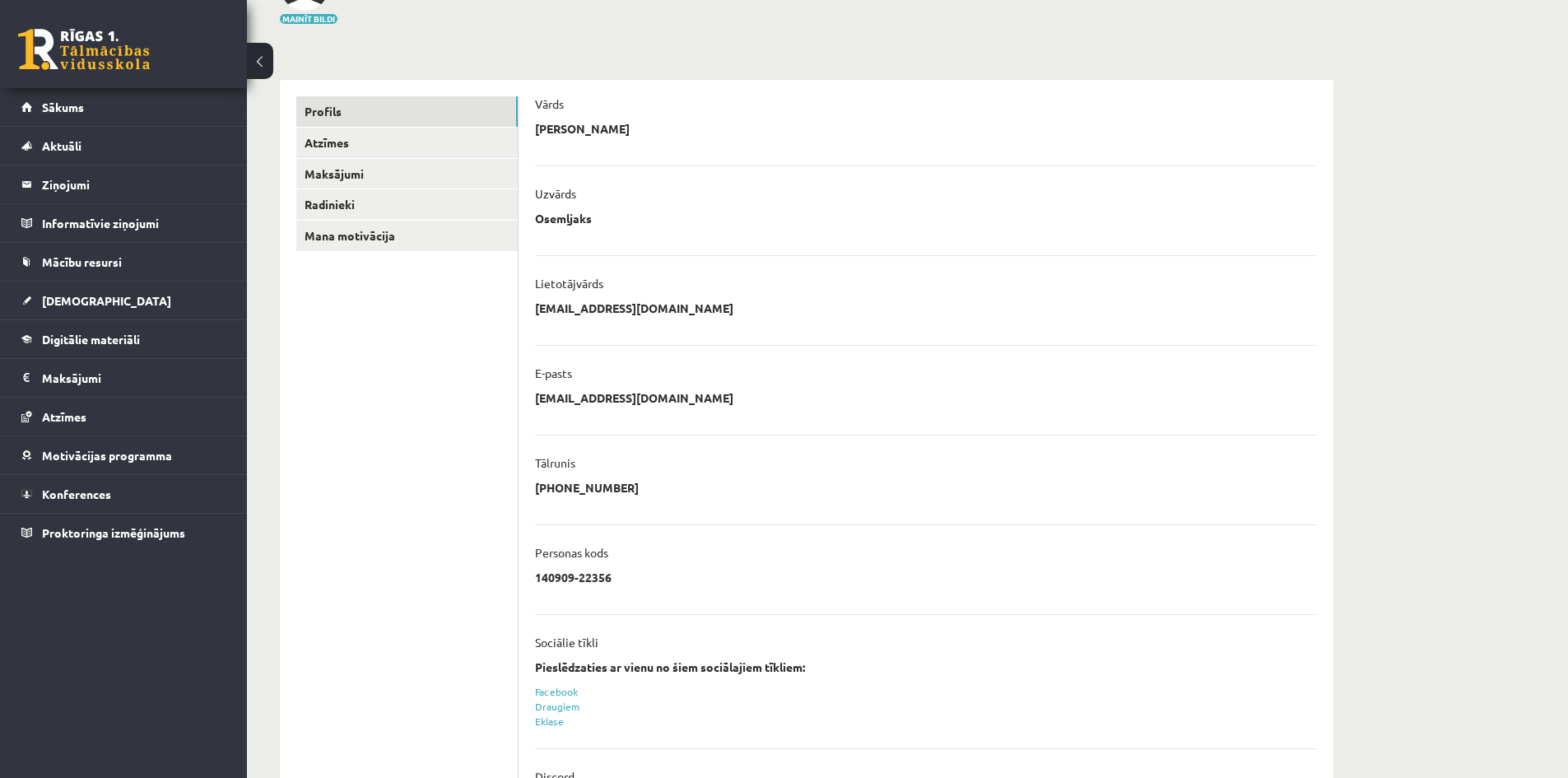
scroll to position [224, 0]
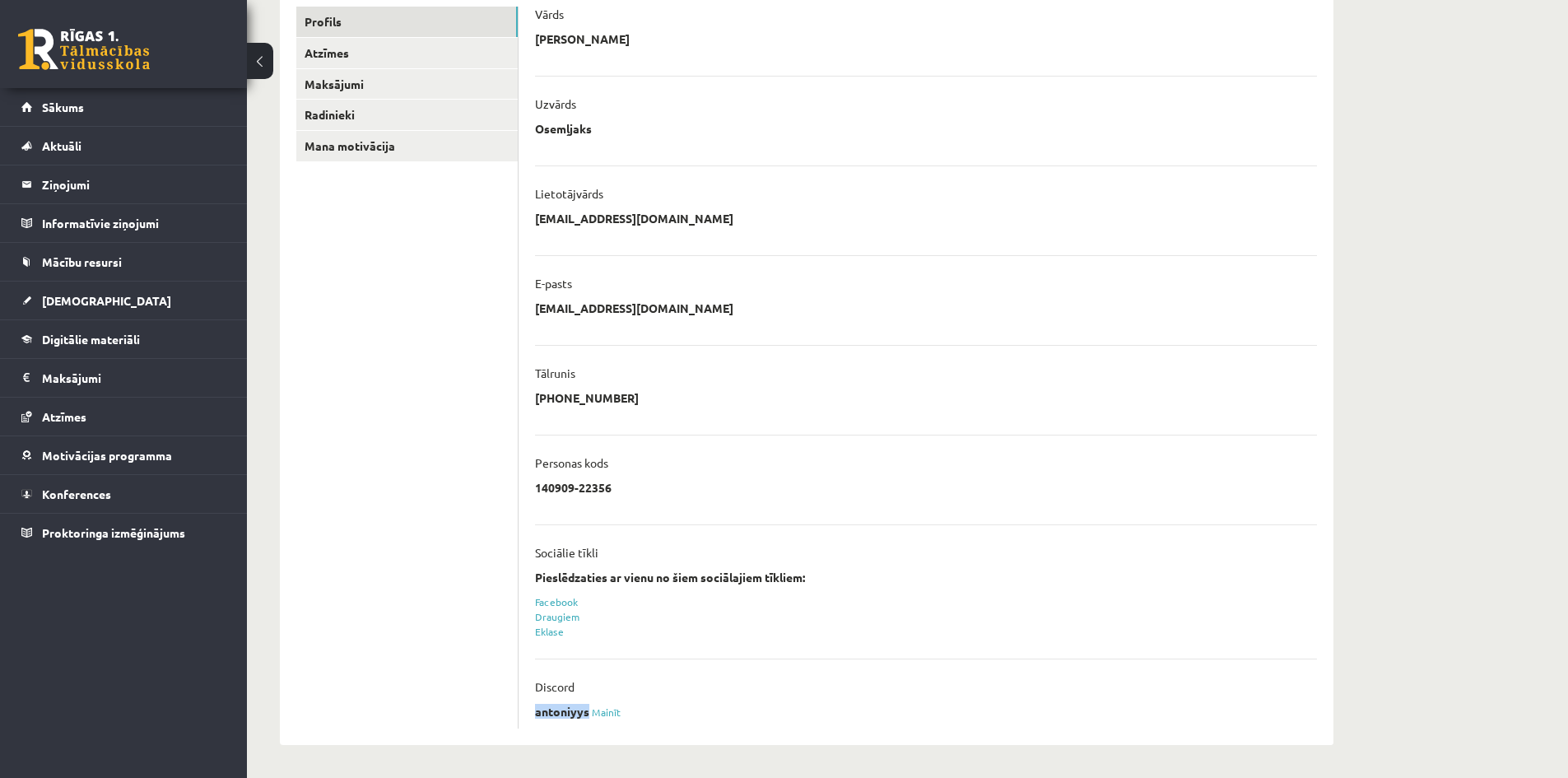
drag, startPoint x: 538, startPoint y: 711, endPoint x: 586, endPoint y: 713, distance: 48.0
click at [586, 713] on p "antoniyys" at bounding box center [563, 711] width 54 height 15
click at [421, 507] on ul "Profils Atzīmes Maksājumi Radinieki Mana motivācija" at bounding box center [407, 367] width 222 height 722
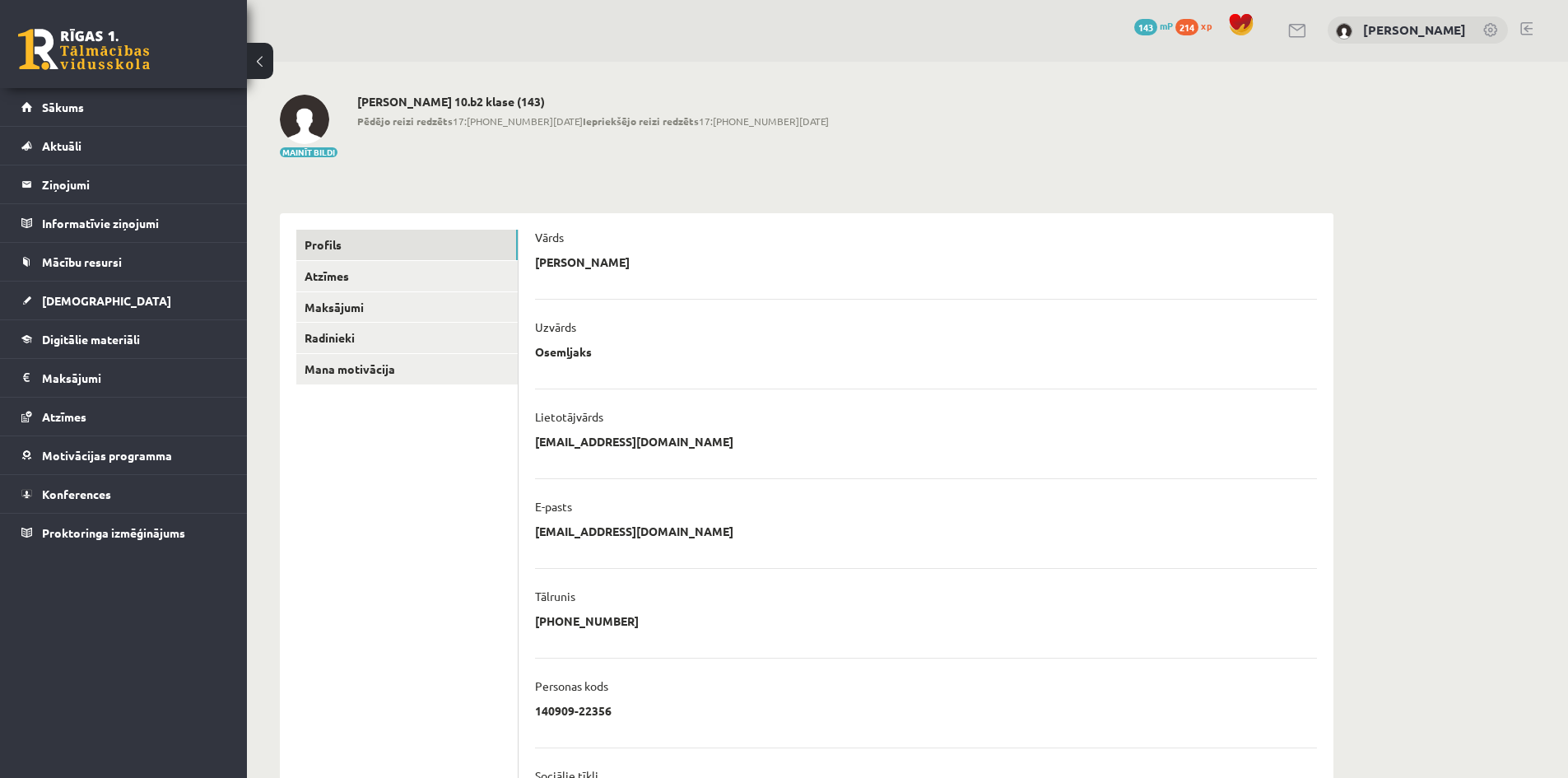
scroll to position [0, 0]
click at [396, 271] on link "Atzīmes" at bounding box center [407, 277] width 221 height 31
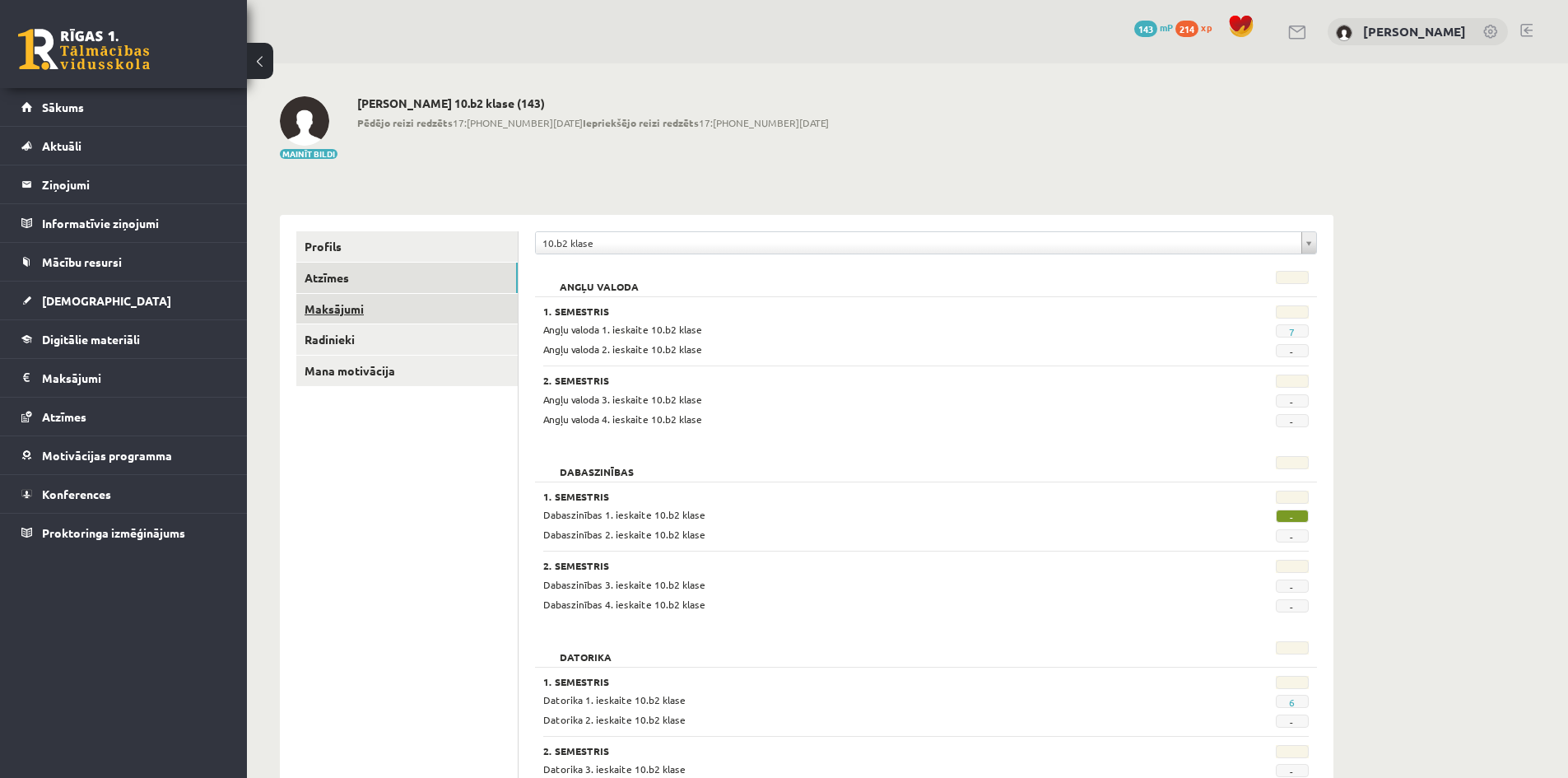
click at [324, 318] on link "Maksājumi" at bounding box center [407, 309] width 221 height 31
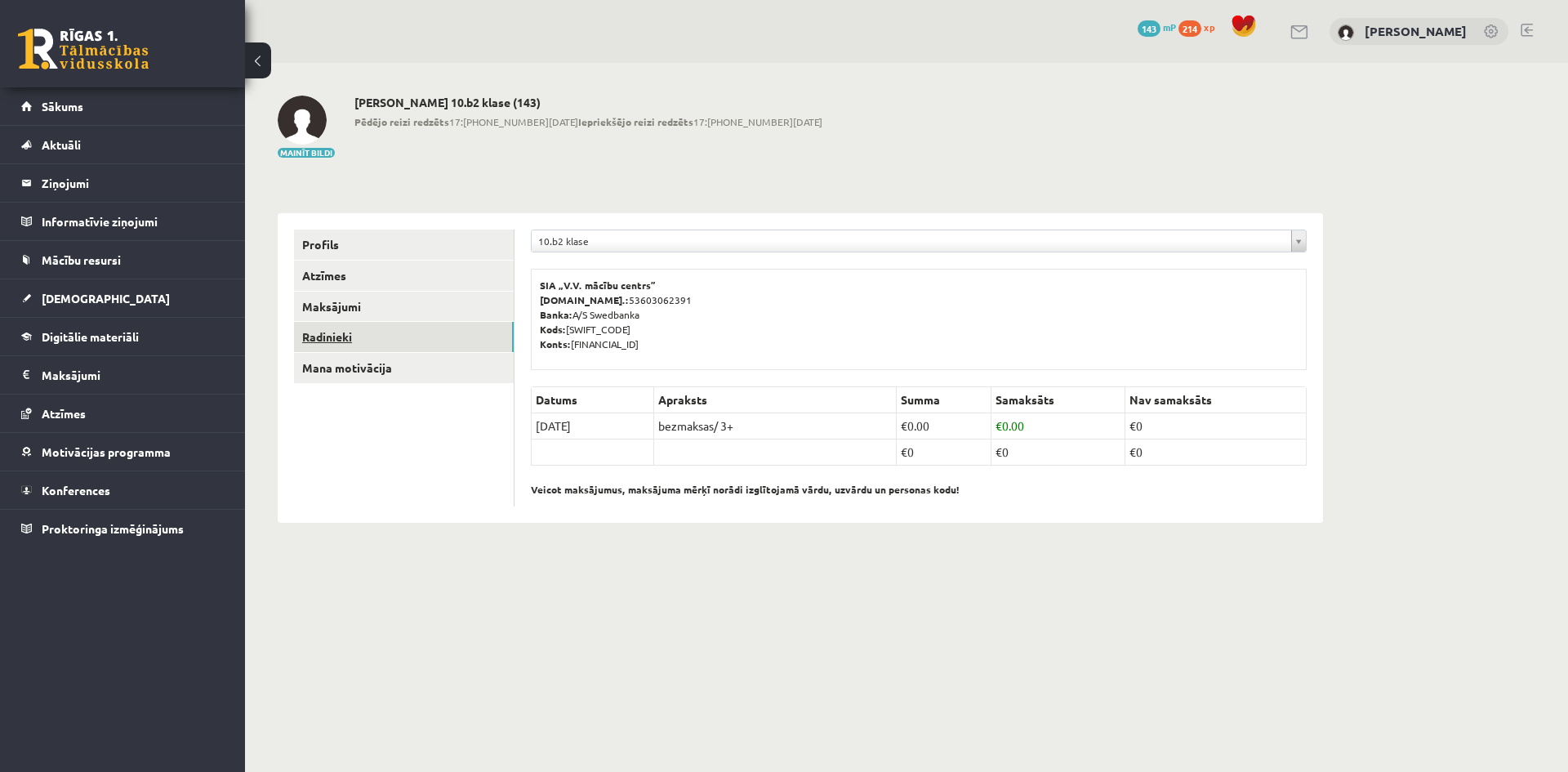
click at [340, 335] on link "Radinieki" at bounding box center [403, 336] width 219 height 30
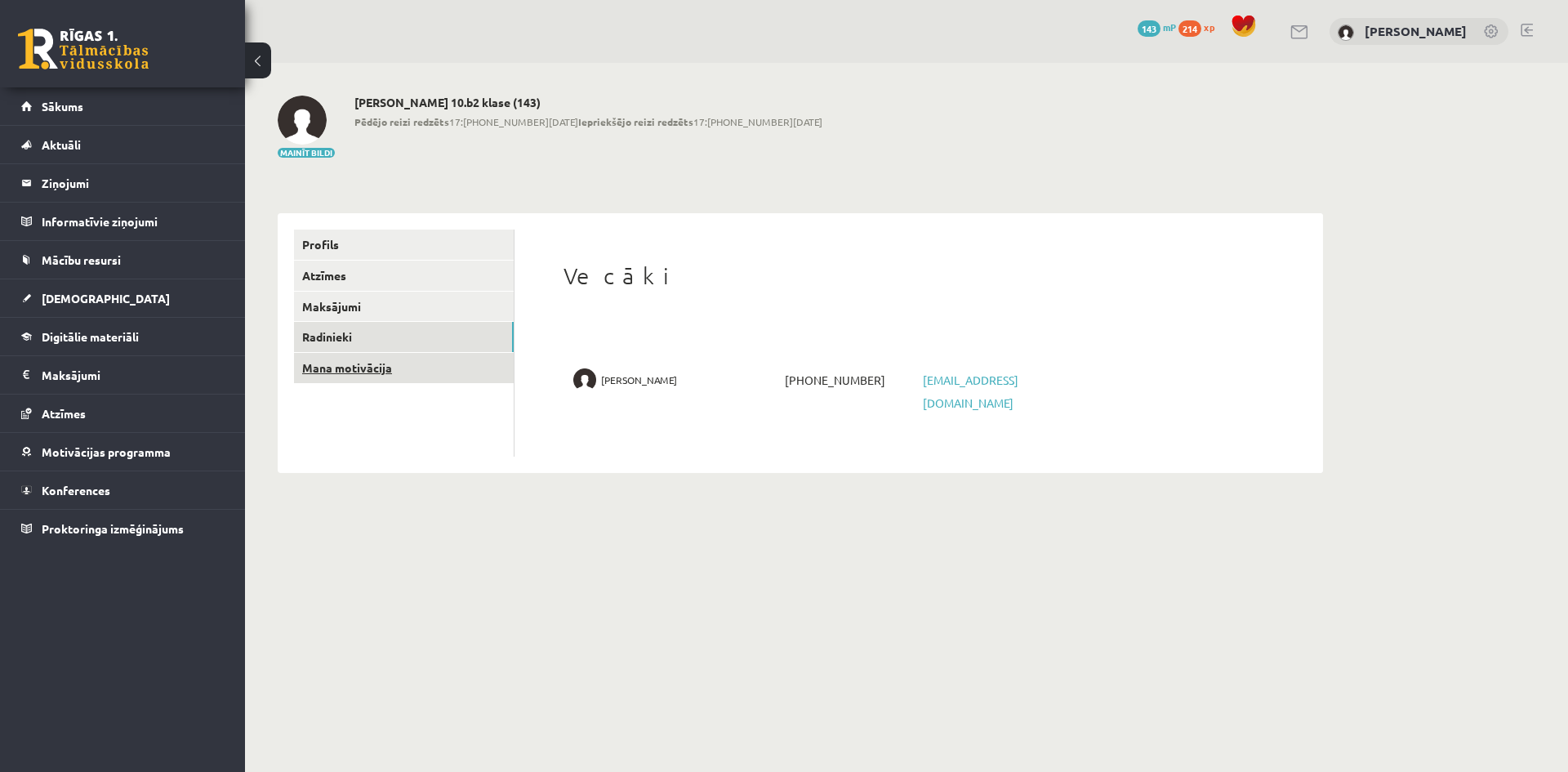
click at [354, 370] on link "Mana motivācija" at bounding box center [403, 368] width 219 height 30
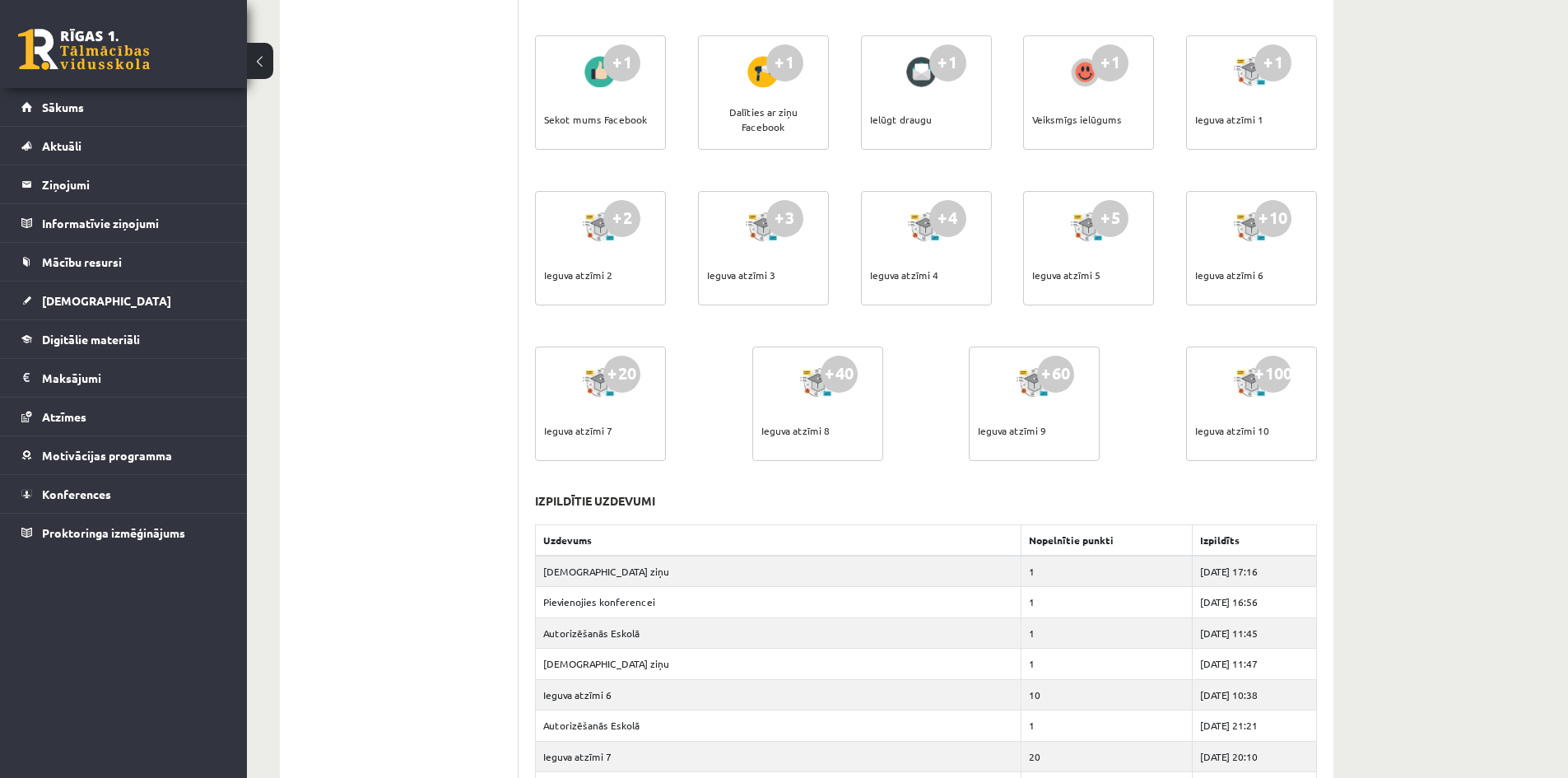
scroll to position [329, 0]
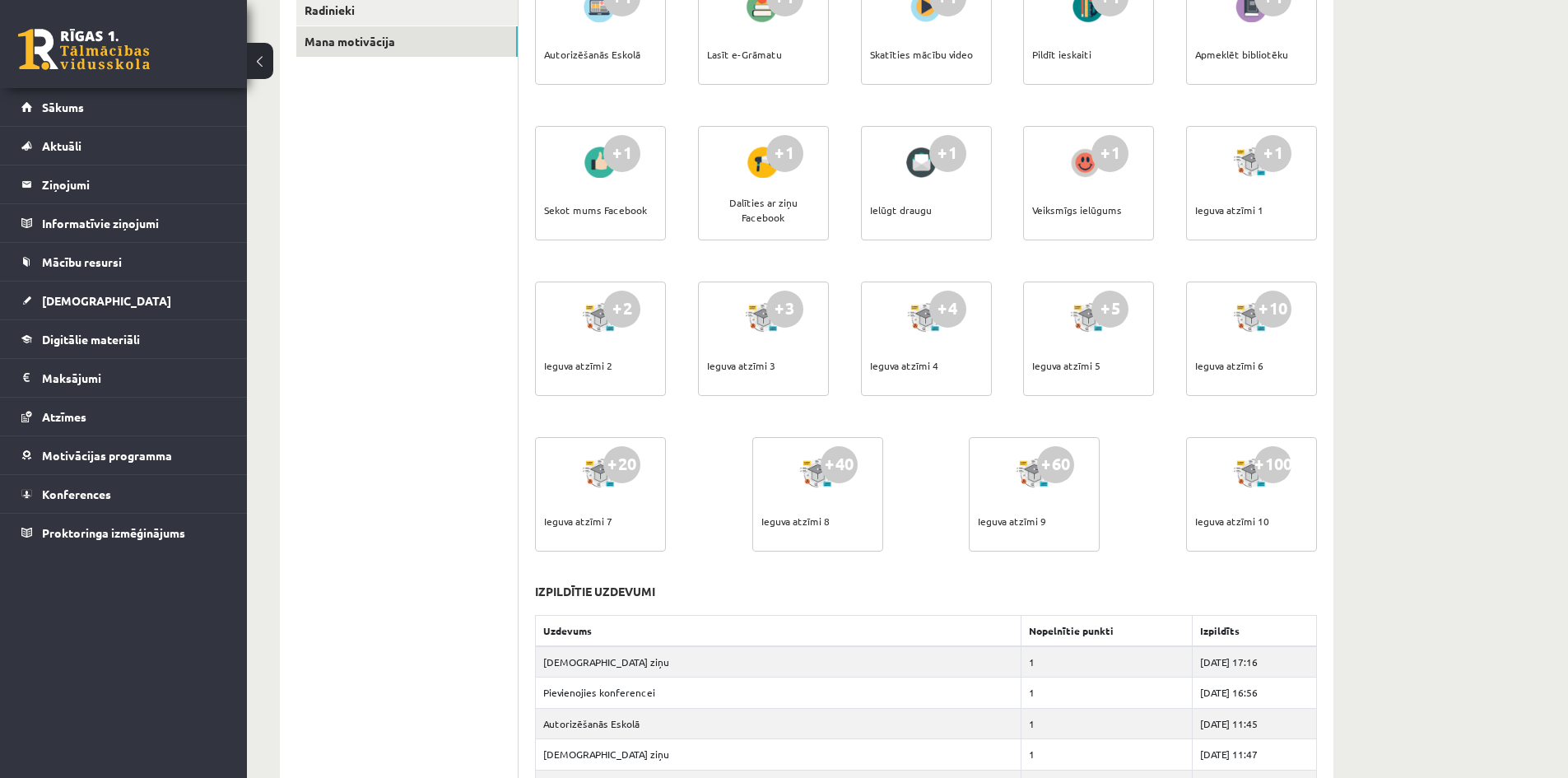
drag, startPoint x: 1097, startPoint y: 363, endPoint x: 1116, endPoint y: 331, distance: 37.2
click at [1127, 363] on div "+5 Ieguva atzīmi 5" at bounding box center [1088, 338] width 131 height 115
click at [1150, 303] on div "+5 Ieguva atzīmi 5" at bounding box center [1088, 338] width 131 height 115
click at [1265, 361] on div "+10 Ieguva atzīmi 6" at bounding box center [1251, 338] width 131 height 115
drag, startPoint x: 1257, startPoint y: 306, endPoint x: 1285, endPoint y: 304, distance: 28.1
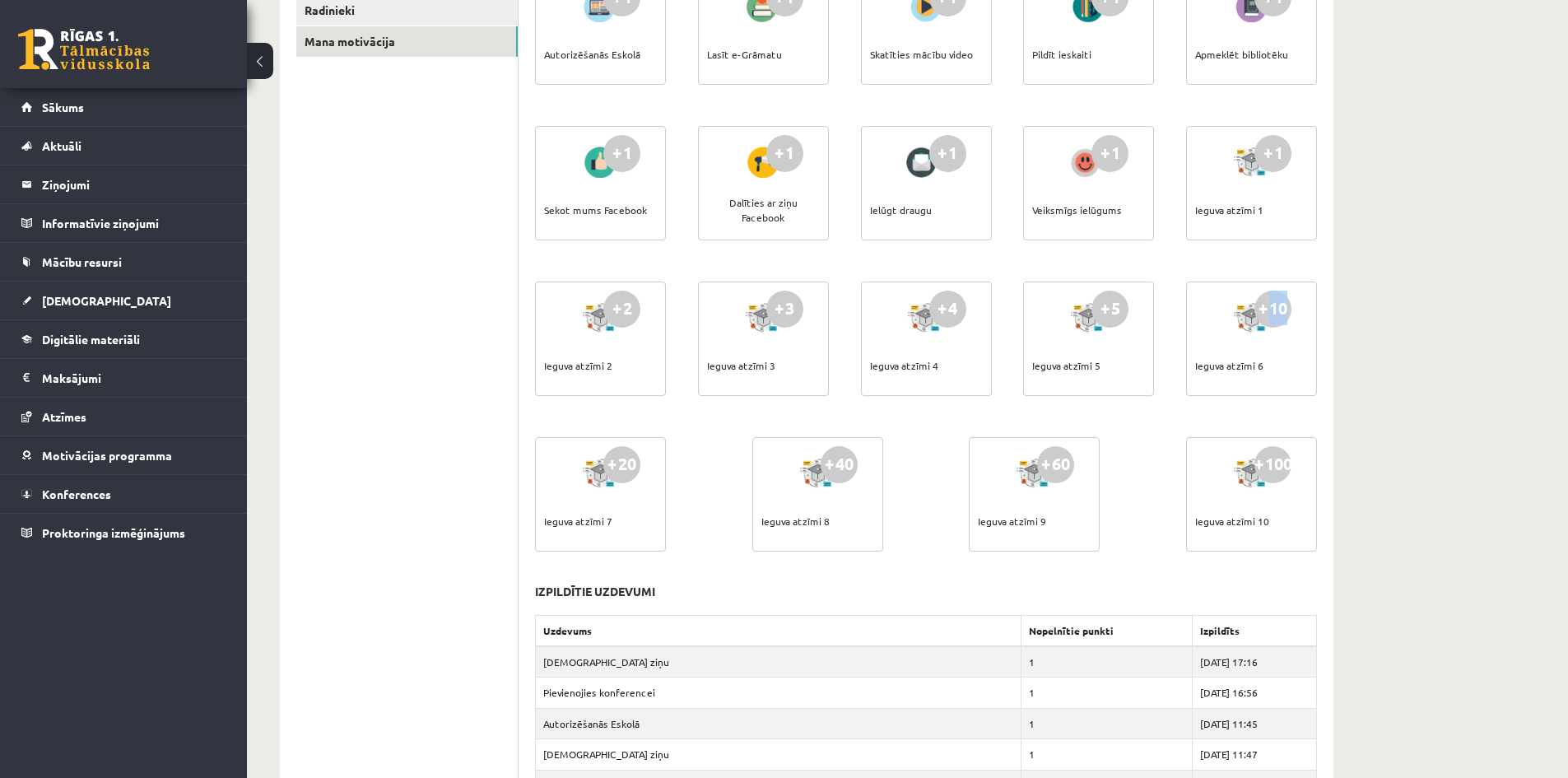
click at [1286, 304] on div "+10 Ieguva atzīmi 6" at bounding box center [1251, 338] width 131 height 115
drag, startPoint x: 596, startPoint y: 517, endPoint x: 635, endPoint y: 464, distance: 65.8
click at [624, 506] on div "+20 Ieguva atzīmi 7" at bounding box center [600, 494] width 131 height 115
drag, startPoint x: 624, startPoint y: 450, endPoint x: 859, endPoint y: 551, distance: 255.8
click at [649, 456] on div "+20 Ieguva atzīmi 7" at bounding box center [600, 494] width 131 height 115
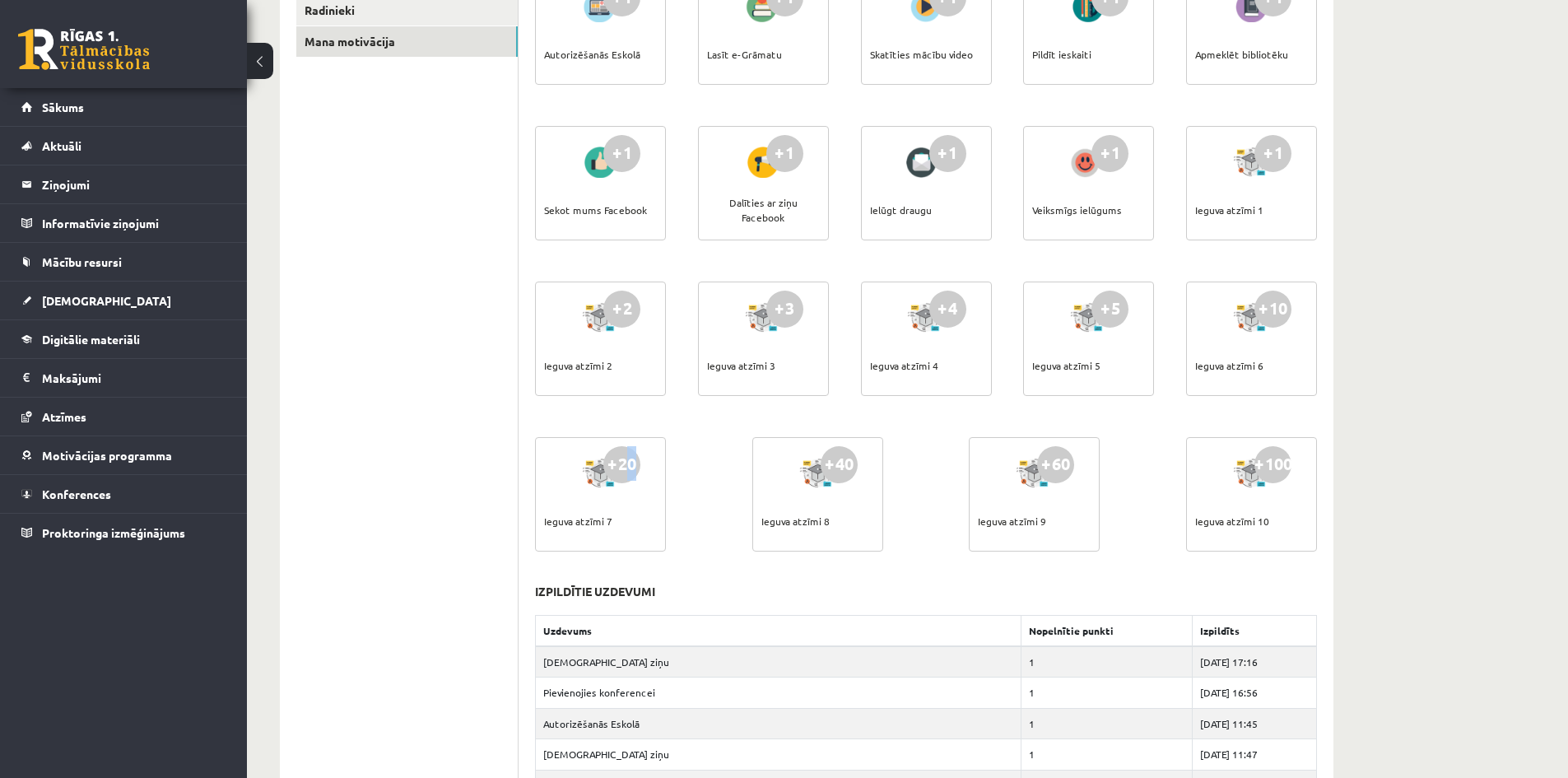
drag, startPoint x: 823, startPoint y: 515, endPoint x: 826, endPoint y: 483, distance: 32.1
click at [826, 514] on div "Ieguva atzīmi 8" at bounding box center [795, 521] width 68 height 58
drag, startPoint x: 876, startPoint y: 468, endPoint x: 891, endPoint y: 475, distance: 16.6
click at [884, 470] on div "+1 Autorizēšanās Eskolā +1 Lasīt e-Grāmatu +1 Skatīties mācību video +1 Pildīt …" at bounding box center [926, 277] width 790 height 622
drag, startPoint x: 1044, startPoint y: 522, endPoint x: 1055, endPoint y: 510, distance: 16.3
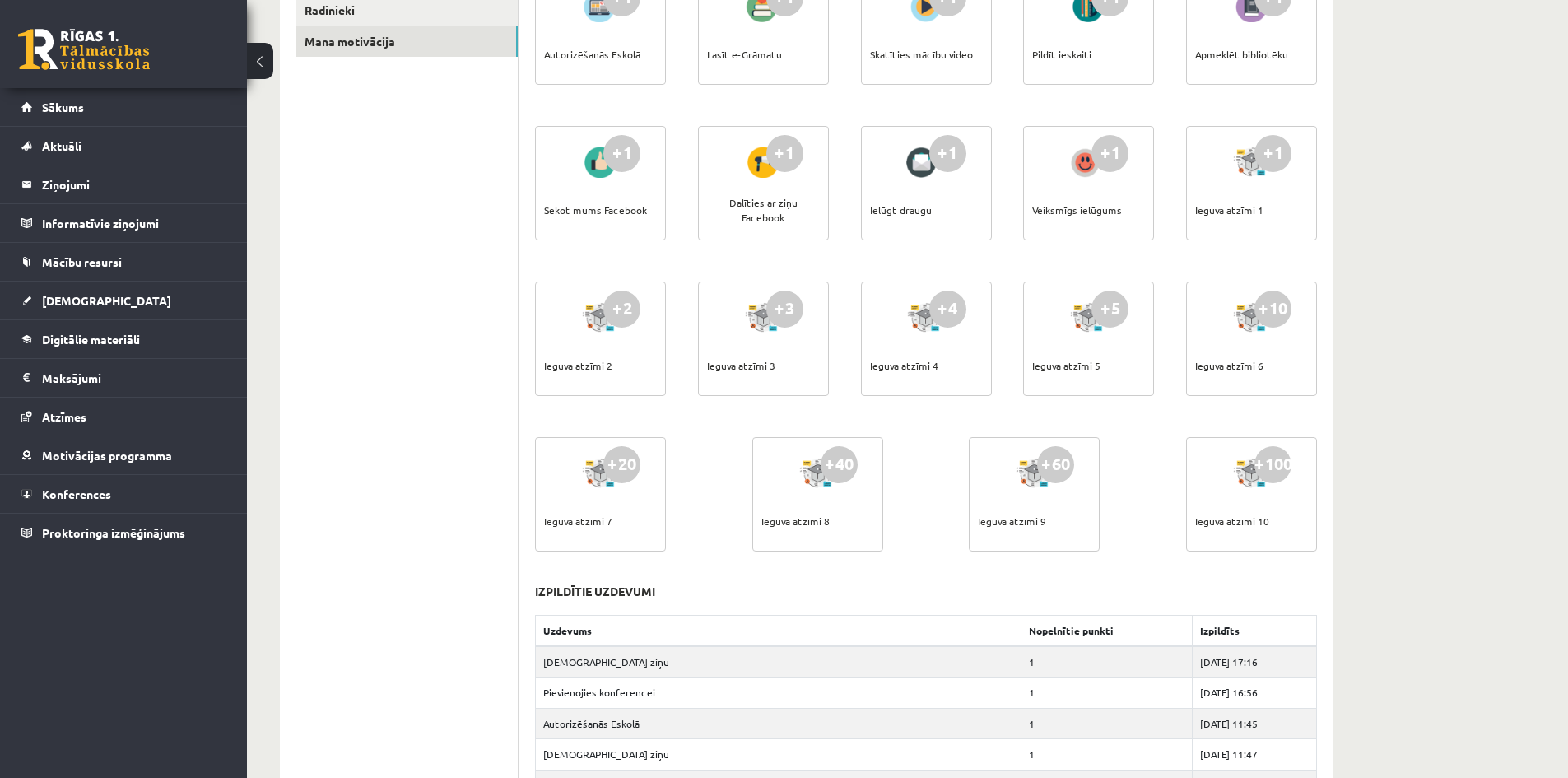
click at [1053, 513] on div "+60 Ieguva atzīmi 9" at bounding box center [1034, 494] width 131 height 115
drag, startPoint x: 1063, startPoint y: 459, endPoint x: 1181, endPoint y: 501, distance: 125.3
click at [1081, 462] on div "+60 Ieguva atzīmi 9" at bounding box center [1034, 494] width 131 height 115
drag, startPoint x: 1258, startPoint y: 521, endPoint x: 1262, endPoint y: 497, distance: 24.3
click at [1276, 521] on div "+100 Ieguva atzīmi 10" at bounding box center [1251, 494] width 131 height 115
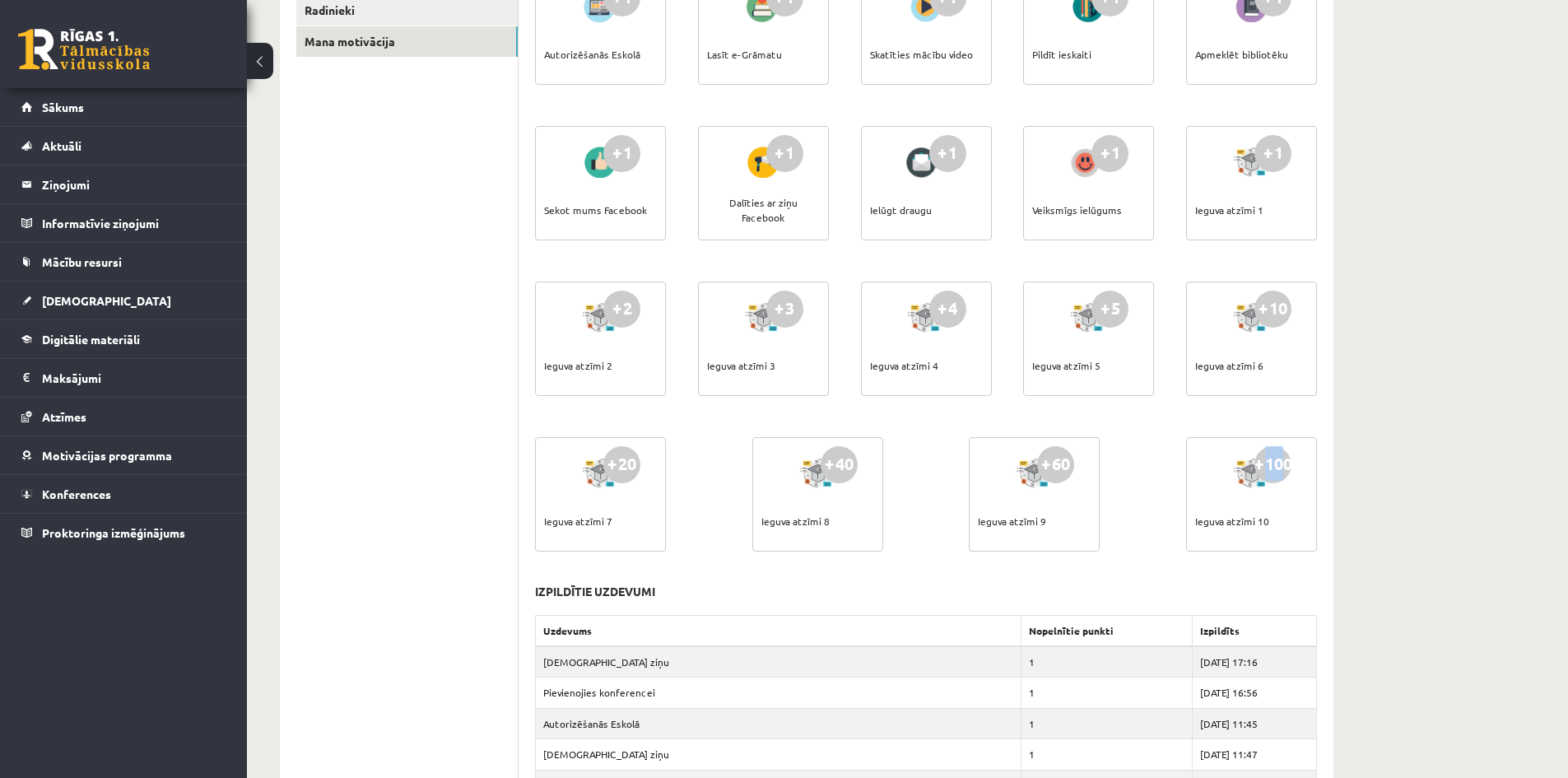
click at [1299, 464] on div "+100 Ieguva atzīmi 10" at bounding box center [1251, 494] width 131 height 115
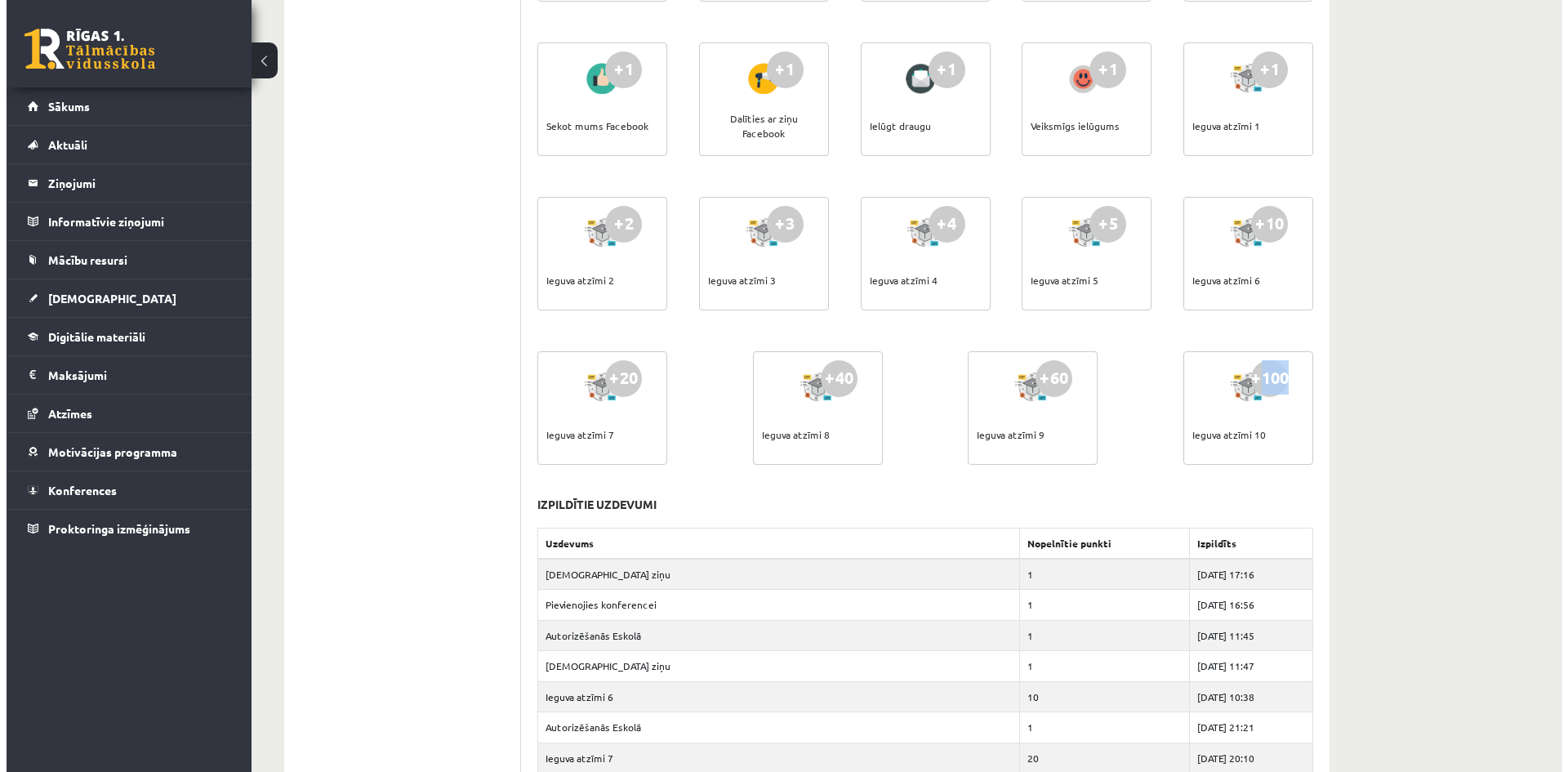
scroll to position [0, 0]
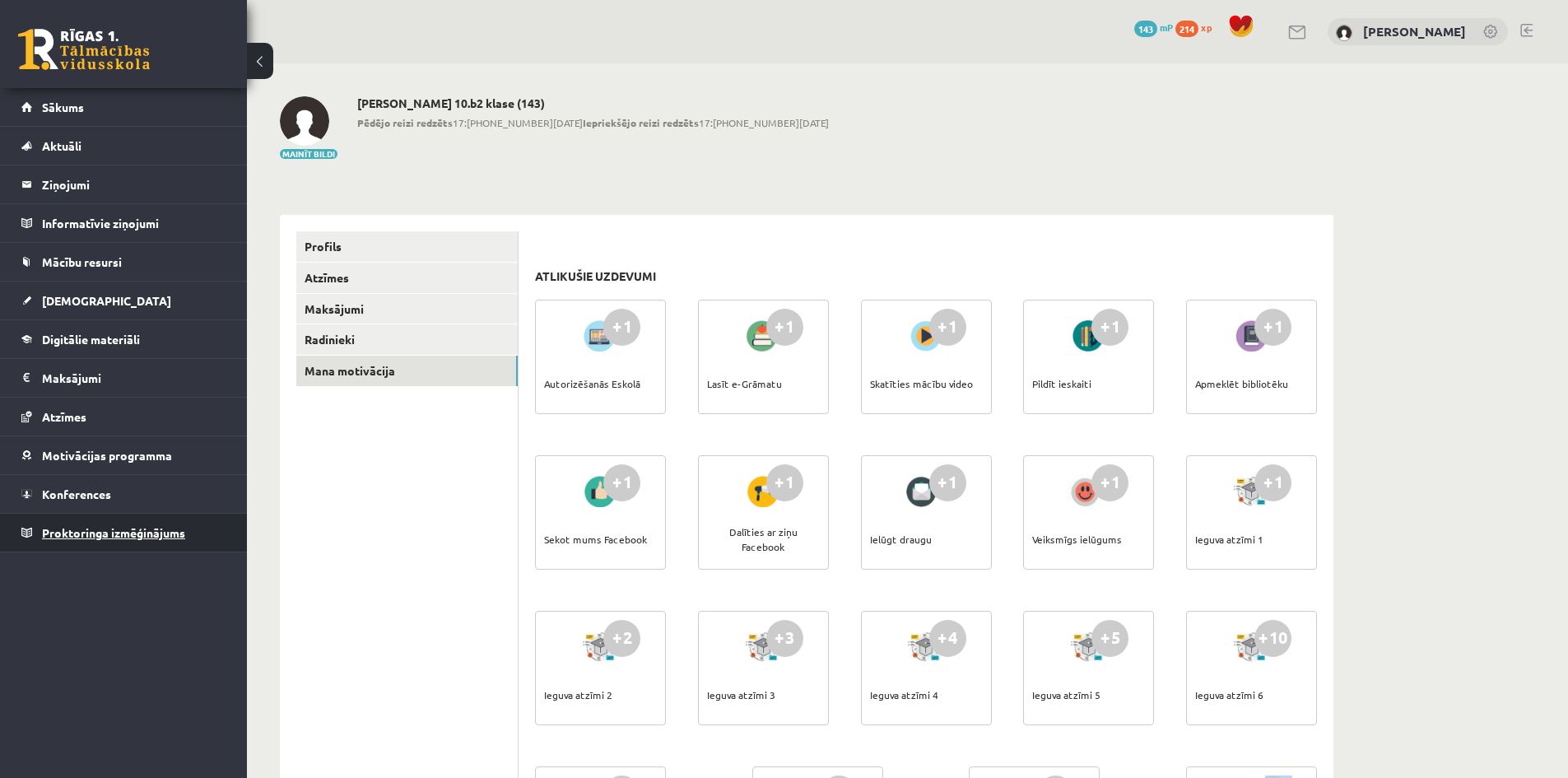
click at [163, 535] on span "Proktoringa izmēģinājums" at bounding box center [114, 533] width 144 height 15
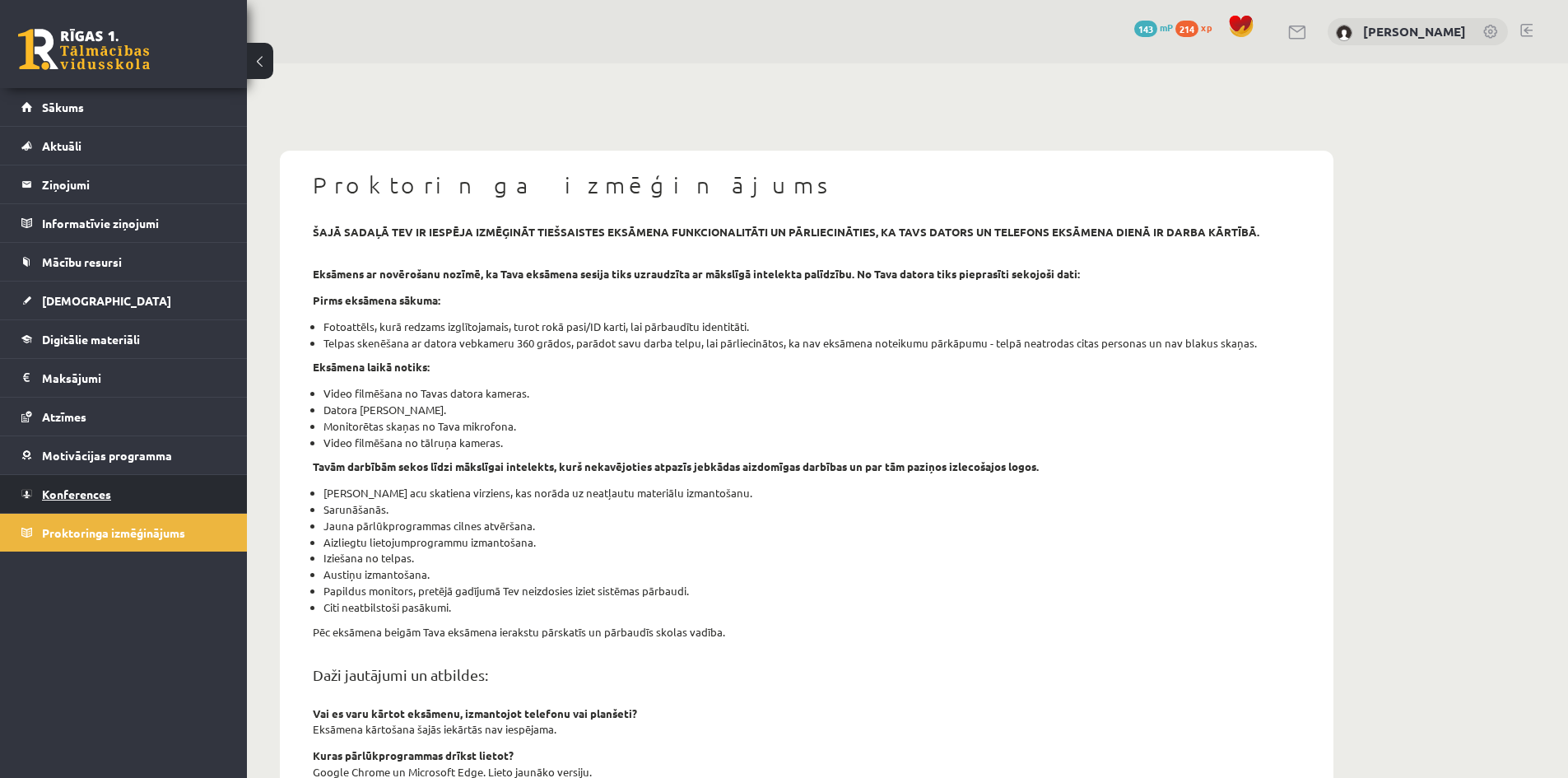
click at [103, 493] on span "Konferences" at bounding box center [77, 494] width 69 height 15
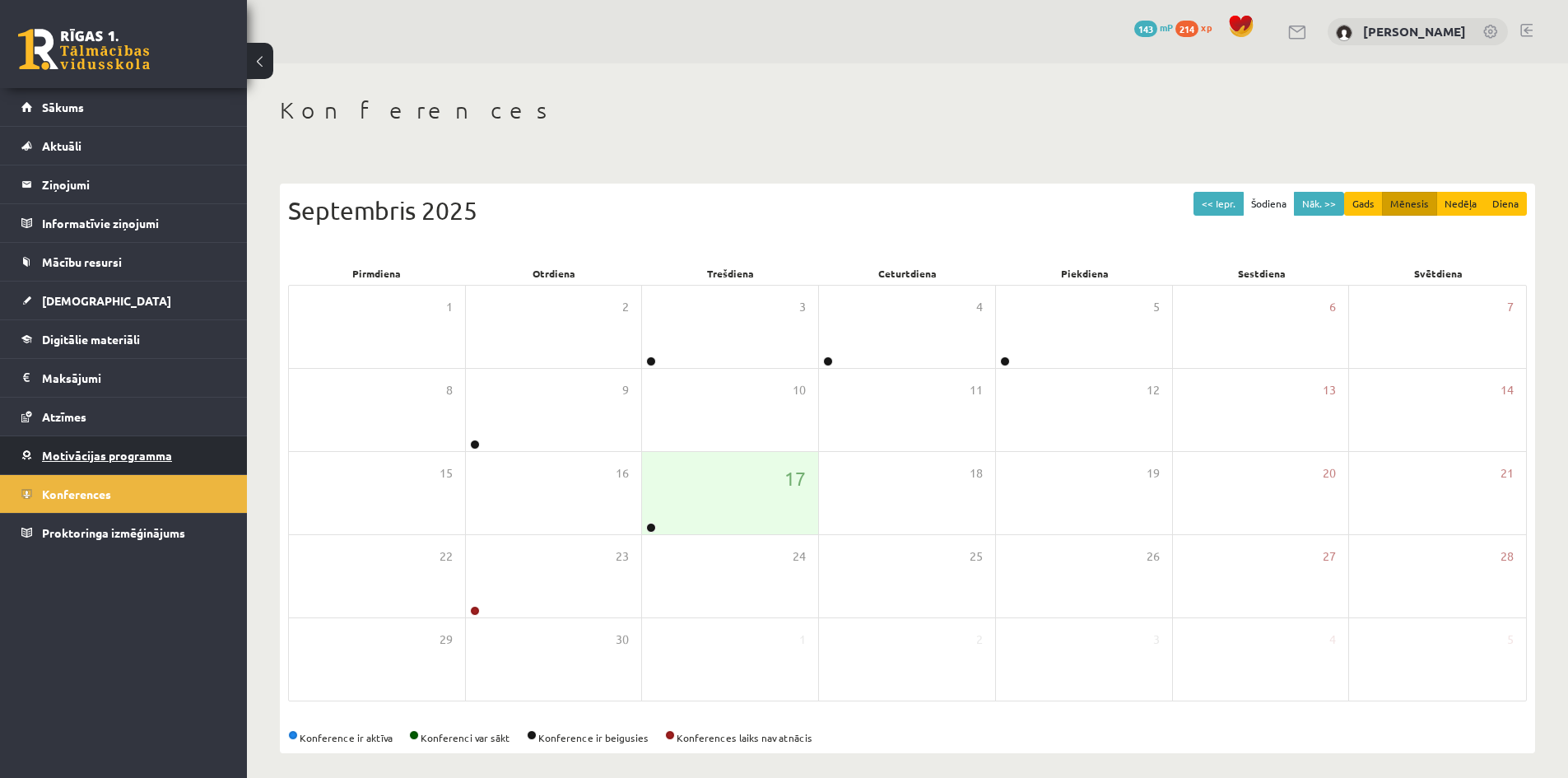
click at [107, 457] on span "Motivācijas programma" at bounding box center [107, 455] width 130 height 15
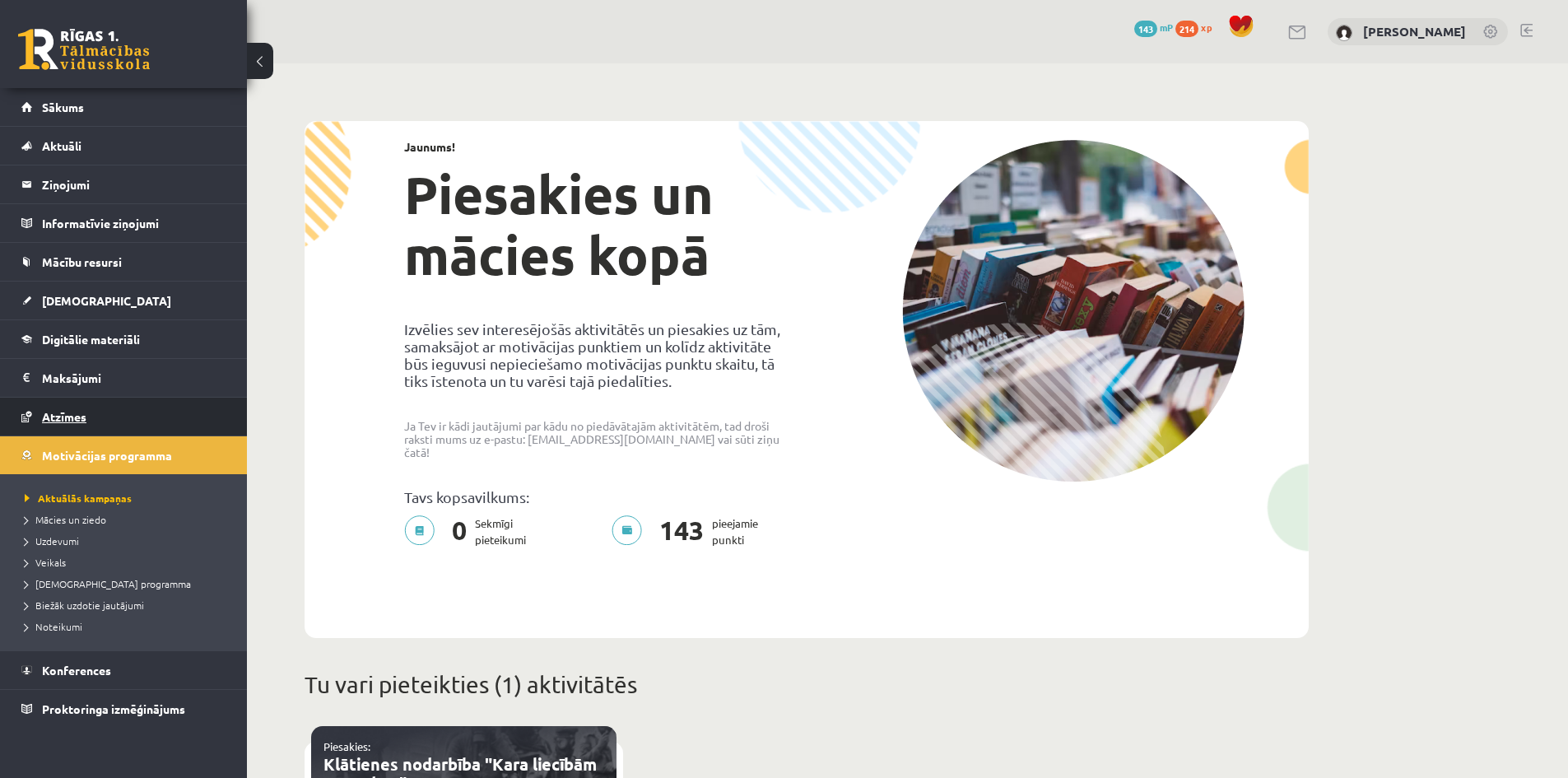
click at [61, 418] on span "Atzīmes" at bounding box center [64, 417] width 45 height 15
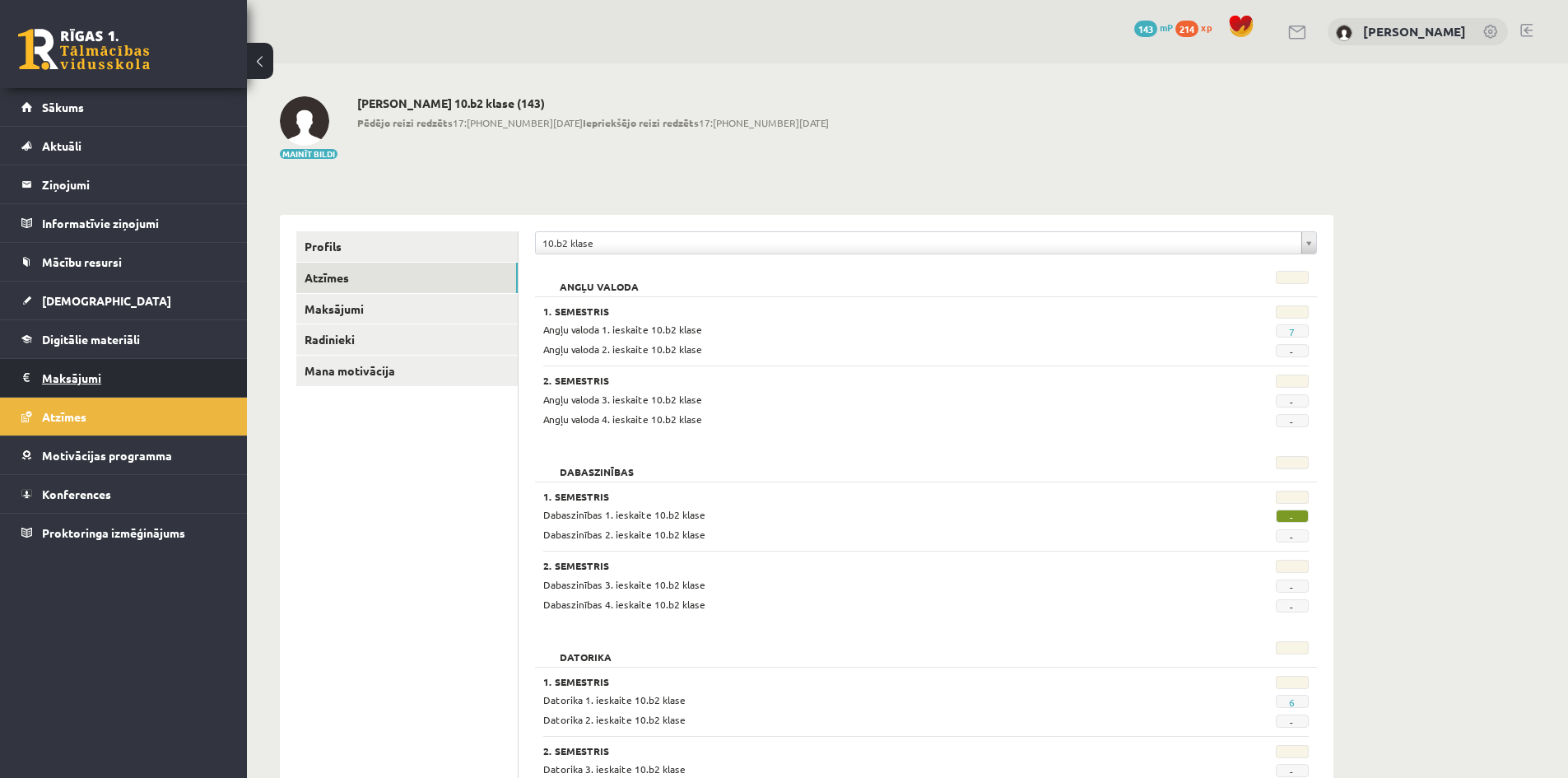
click at [58, 379] on legend "Maksājumi 0" at bounding box center [134, 378] width 185 height 38
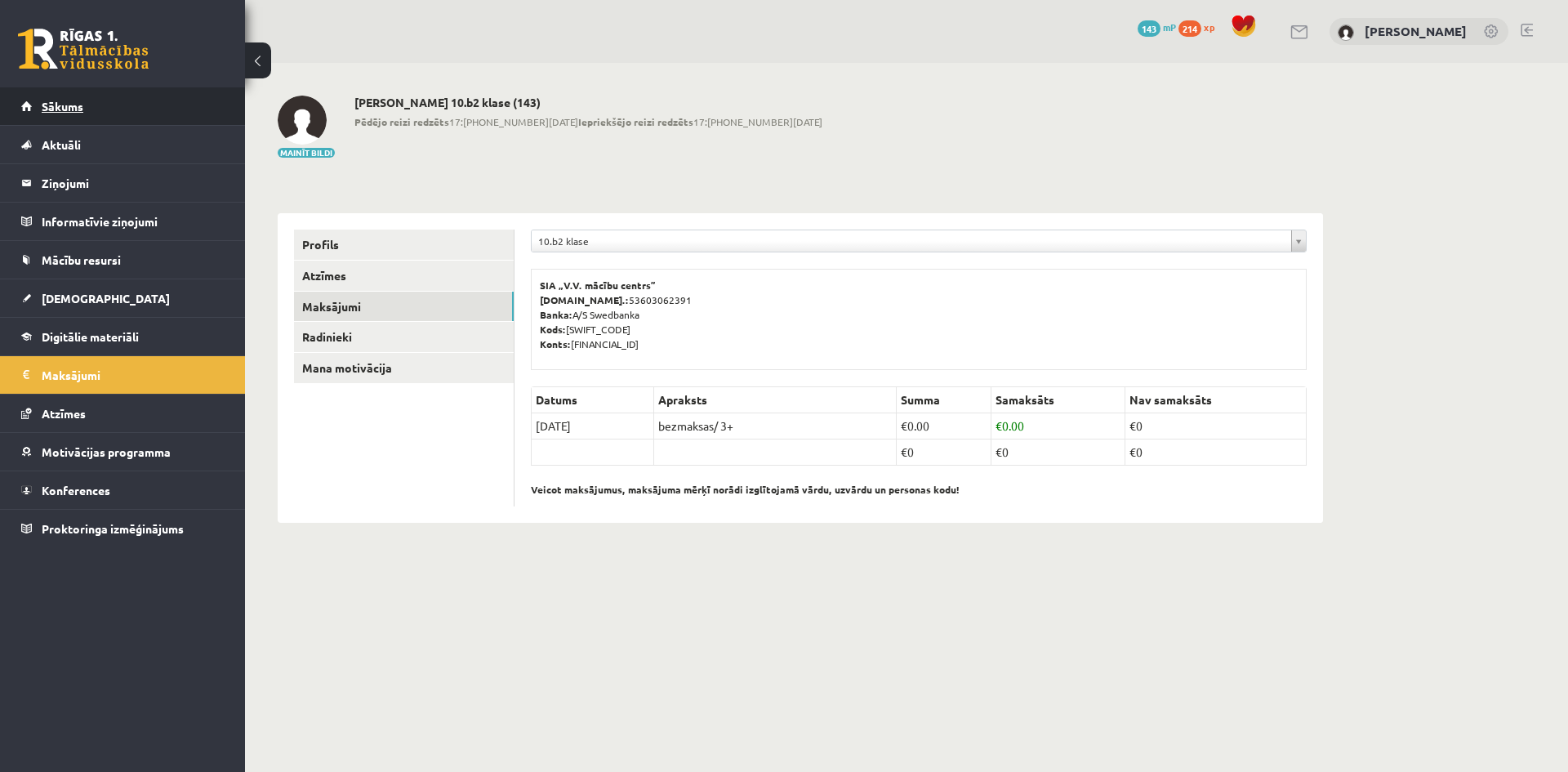
click at [71, 91] on link "Sākums" at bounding box center [123, 106] width 203 height 38
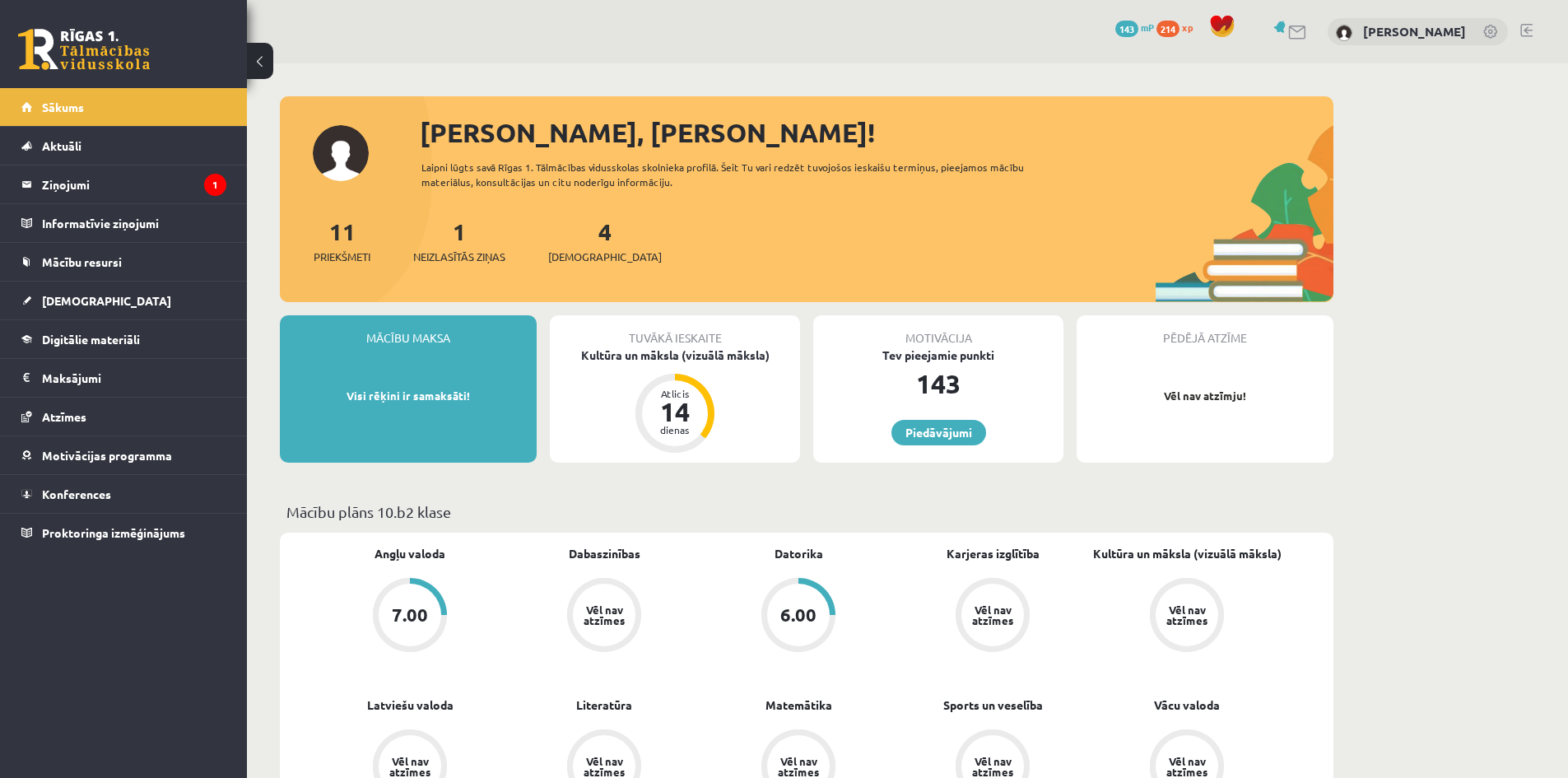
click at [93, 67] on link at bounding box center [84, 50] width 132 height 41
click at [87, 137] on link "Aktuāli" at bounding box center [124, 146] width 205 height 38
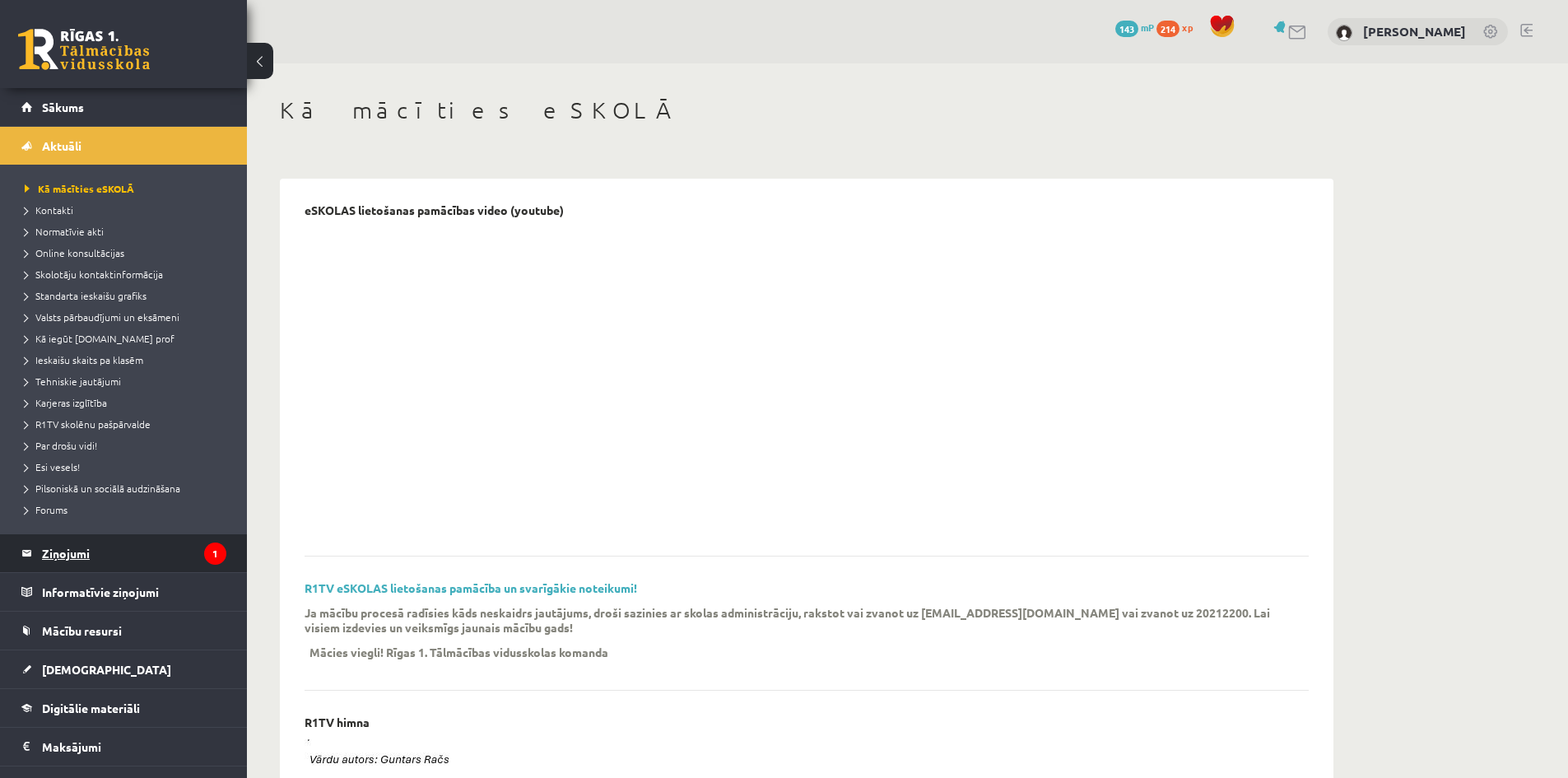
click at [66, 557] on legend "Ziņojumi 1" at bounding box center [134, 554] width 185 height 38
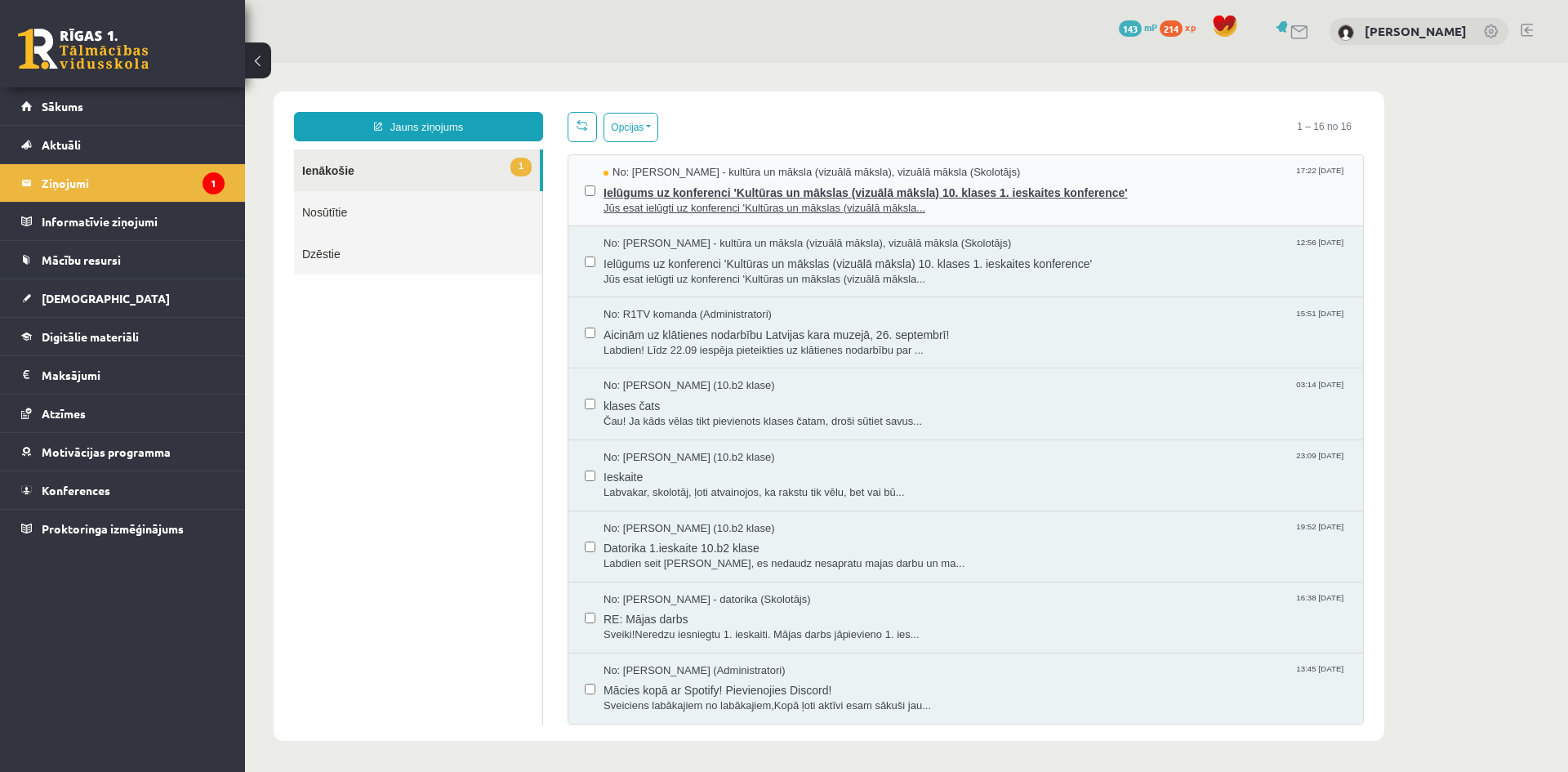
click at [660, 201] on span "Jūs esat ielūgti uz konferenci 'Kultūras un mākslas (vizuālā māksla..." at bounding box center [975, 208] width 743 height 16
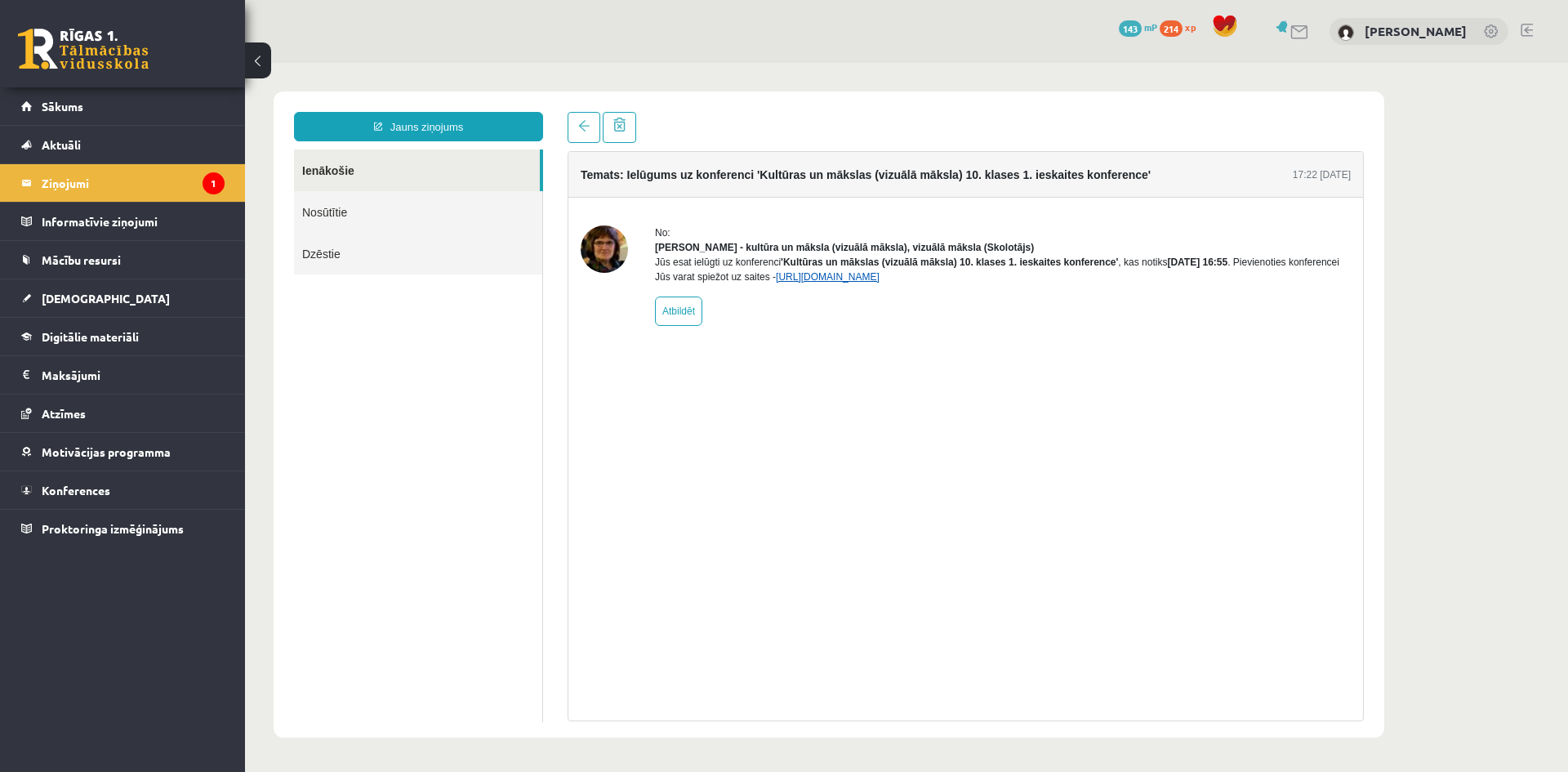
click at [800, 282] on link "[URL][DOMAIN_NAME]" at bounding box center [827, 277] width 104 height 11
drag, startPoint x: 1277, startPoint y: 174, endPoint x: 1307, endPoint y: 175, distance: 30.0
click at [1307, 175] on div "17:22 [DATE]" at bounding box center [1322, 175] width 58 height 15
click at [880, 282] on link "[URL][DOMAIN_NAME]" at bounding box center [827, 277] width 104 height 11
click at [79, 478] on link "Konferences" at bounding box center [123, 490] width 203 height 38
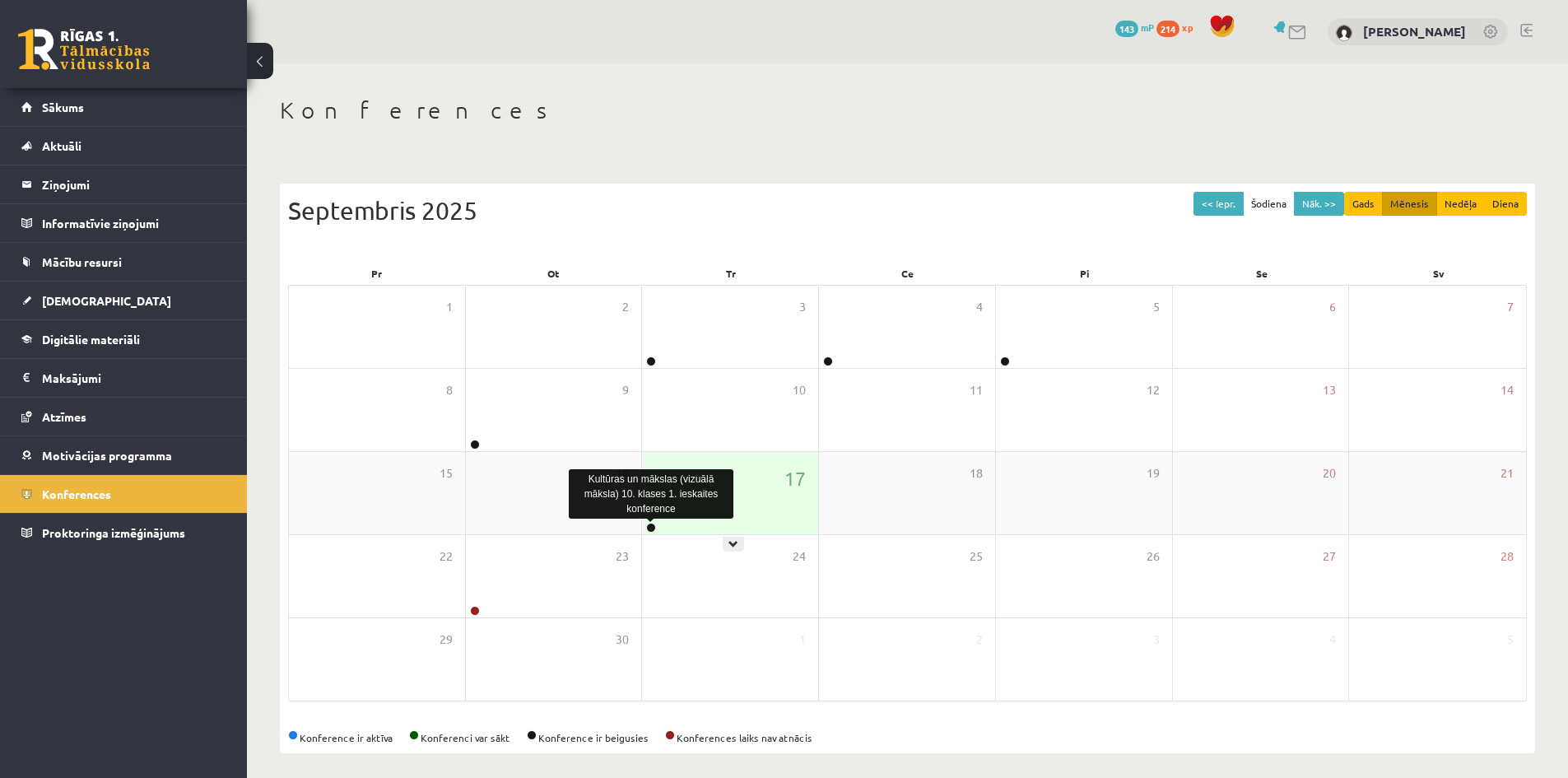
click at [649, 529] on link at bounding box center [651, 528] width 10 height 10
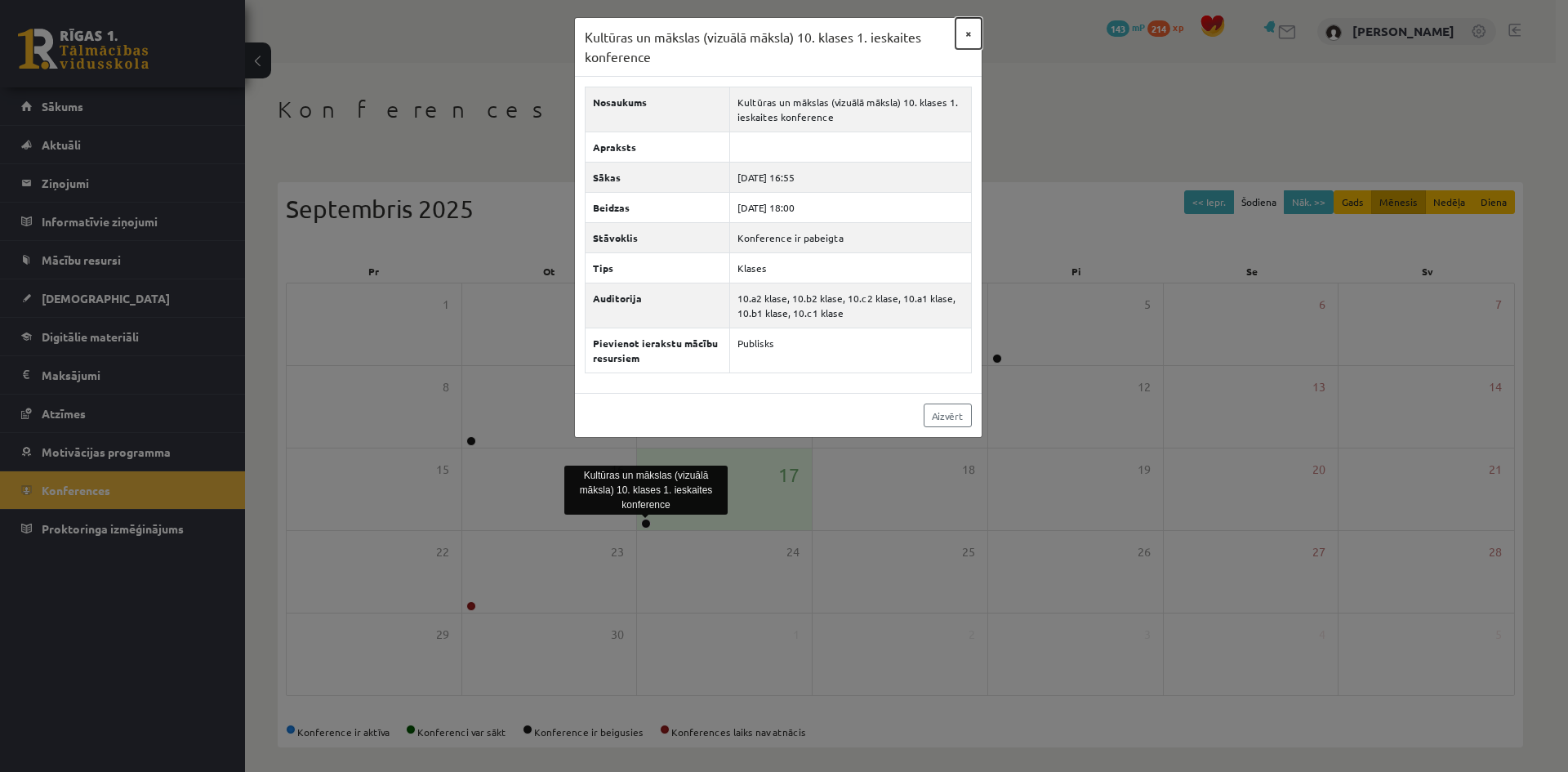
click at [975, 29] on button "×" at bounding box center [968, 34] width 26 height 31
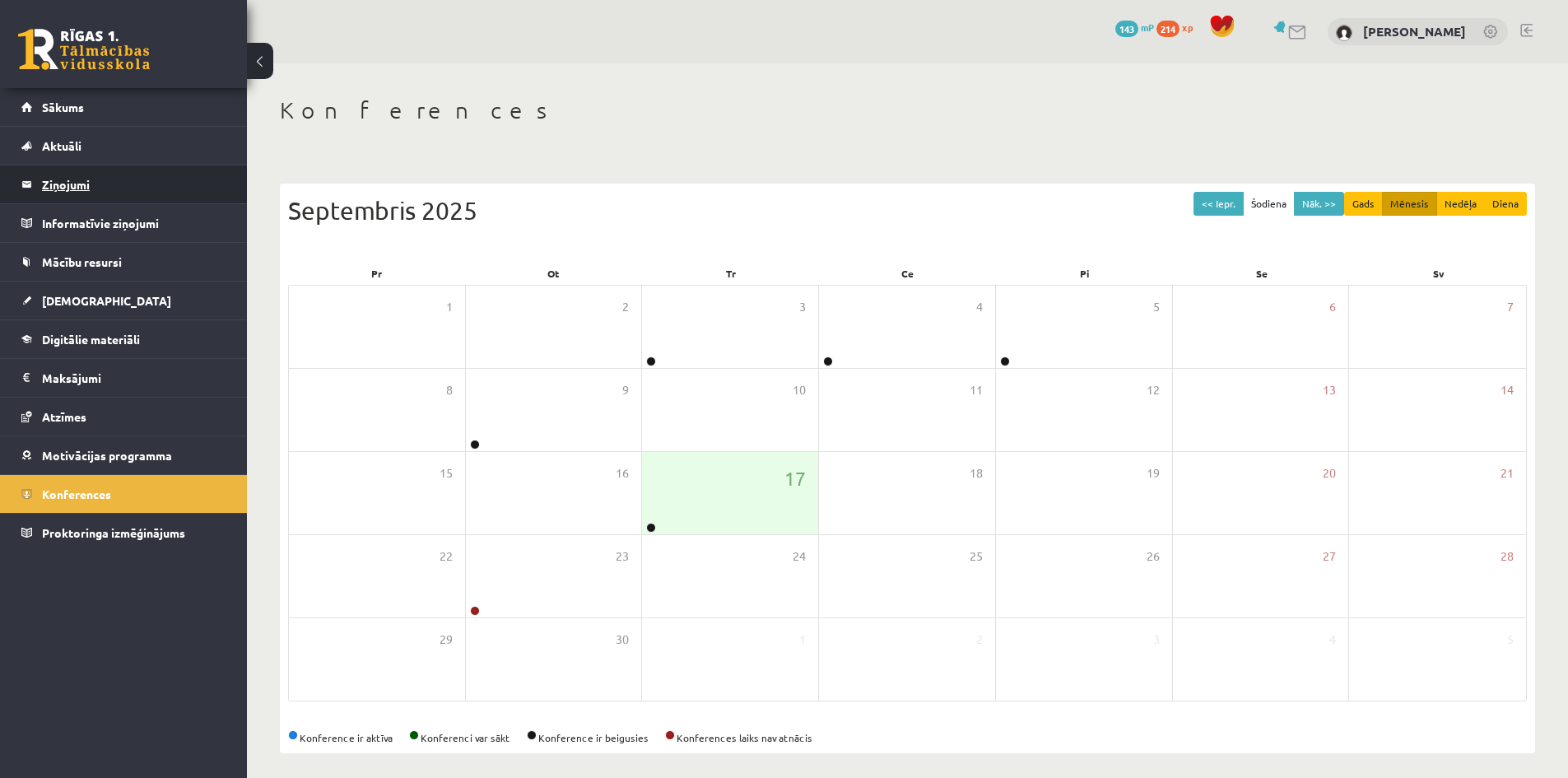
click at [55, 186] on legend "Ziņojumi 1" at bounding box center [134, 185] width 185 height 38
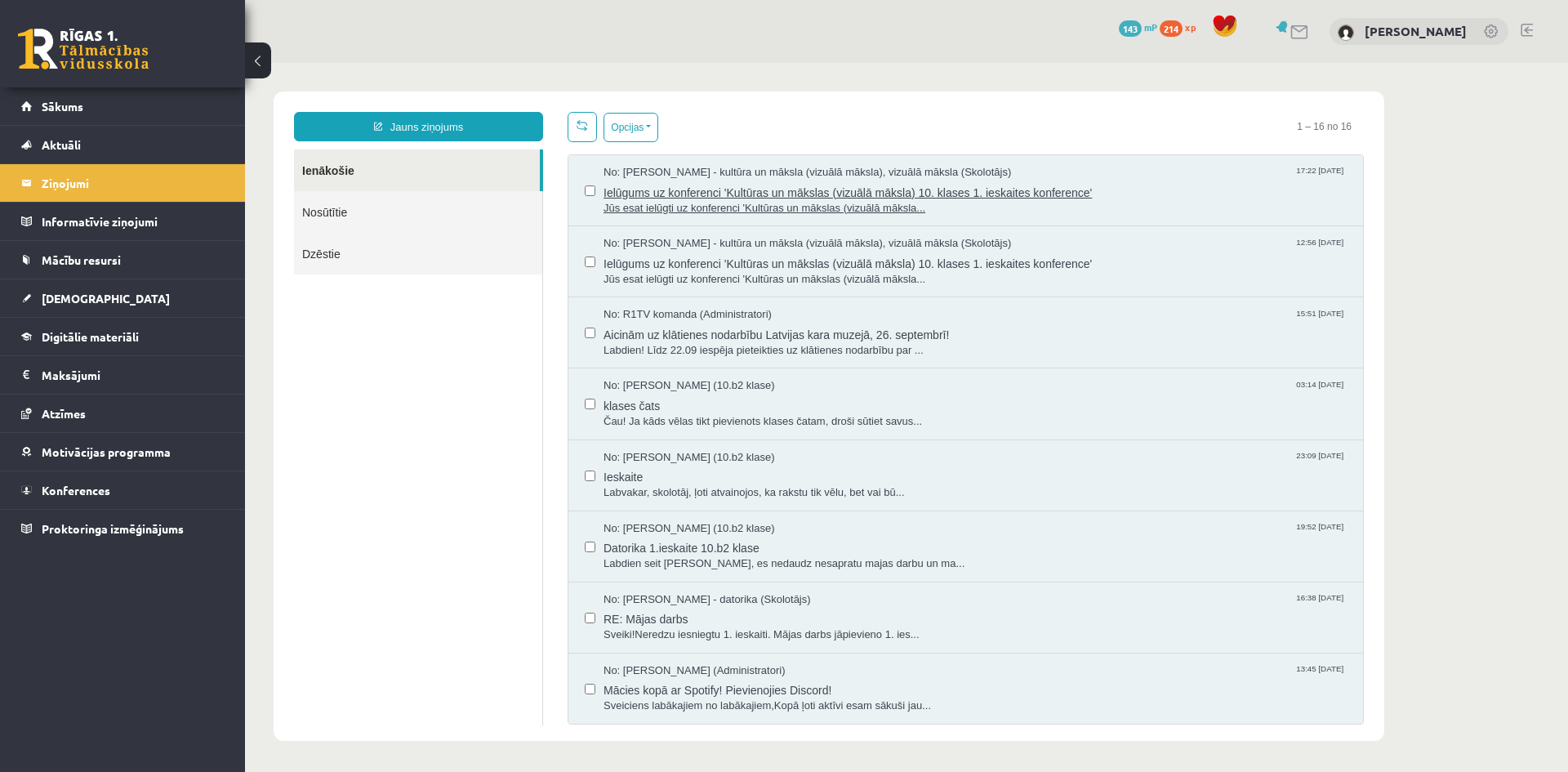
click at [712, 211] on span "Jūs esat ielūgti uz konferenci 'Kultūras un mākslas (vizuālā māksla..." at bounding box center [975, 208] width 743 height 16
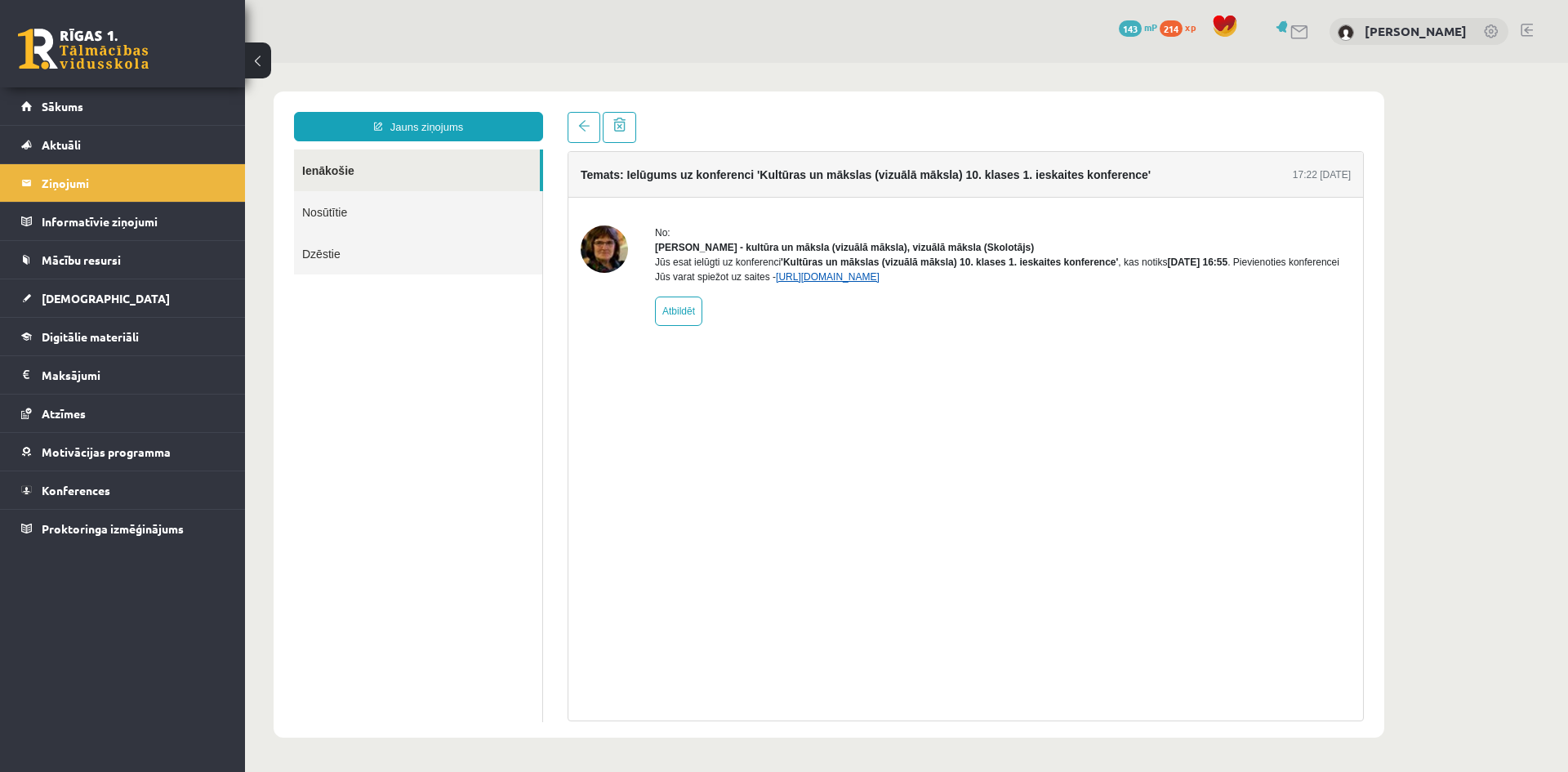
click at [808, 282] on link "[URL][DOMAIN_NAME]" at bounding box center [827, 277] width 104 height 11
click at [804, 282] on link "https://eskola.r1tv.lv/conferences/4499/join" at bounding box center [827, 277] width 104 height 11
click at [91, 479] on link "Konferences" at bounding box center [123, 490] width 203 height 38
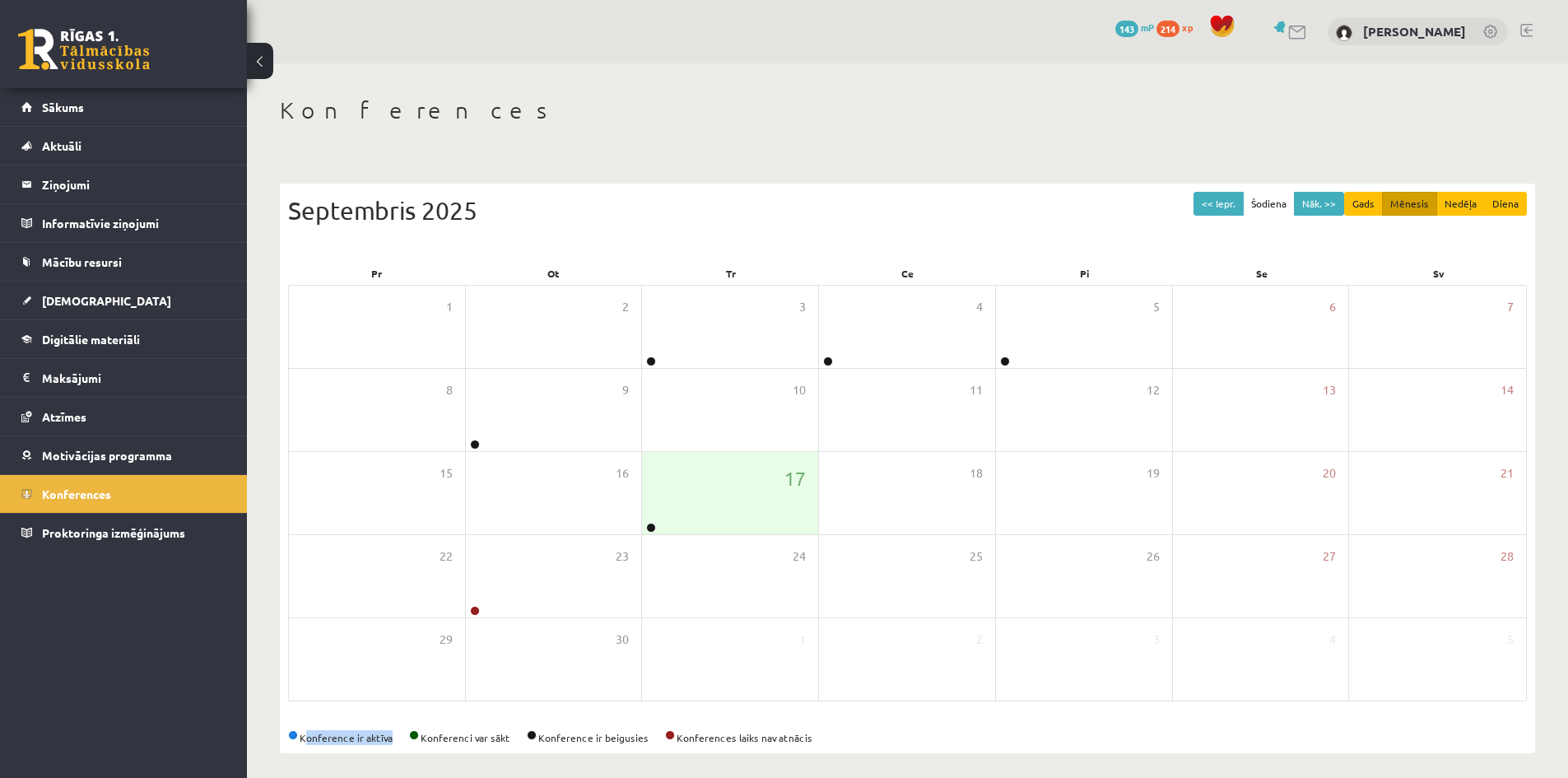
drag, startPoint x: 340, startPoint y: 738, endPoint x: 392, endPoint y: 735, distance: 52.1
click at [390, 738] on div "Konference ir aktīva Konferenci var sākt Konference ir beigusies Konferences la…" at bounding box center [907, 738] width 1239 height 15
click at [397, 733] on div "Konference ir aktīva Konferenci var sākt Konference ir beigusies Konferences la…" at bounding box center [907, 738] width 1239 height 15
drag, startPoint x: 742, startPoint y: 738, endPoint x: 827, endPoint y: 741, distance: 85.1
click at [827, 741] on div "Konference ir aktīva Konferenci var sākt Konference ir beigusies Konferences la…" at bounding box center [907, 738] width 1239 height 15
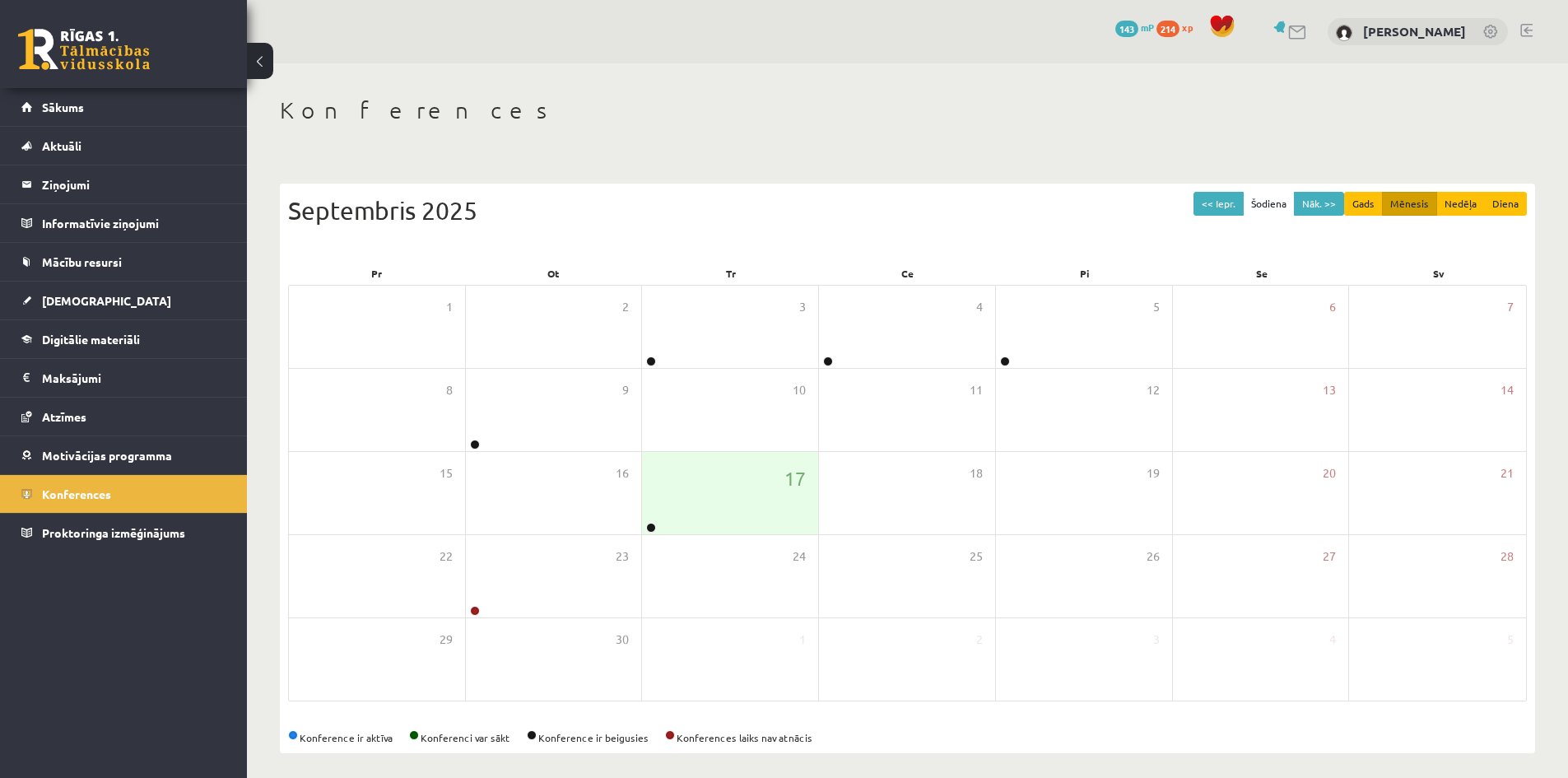
click at [680, 738] on div "Konference ir aktīva Konferenci var sākt Konference ir beigusies Konferences la…" at bounding box center [907, 738] width 1239 height 15
drag, startPoint x: 690, startPoint y: 743, endPoint x: 787, endPoint y: 743, distance: 97.0
click at [784, 747] on div "<< Iepr. Šodiena Nāk. >> Gads Mēnesis Nedēļa Diena Septembris 2025 Pr Ot Tr Ce …" at bounding box center [907, 469] width 1255 height 570
drag, startPoint x: 539, startPoint y: 740, endPoint x: 660, endPoint y: 738, distance: 121.0
click at [666, 739] on div "Konference ir aktīva Konferenci var sākt Konference ir beigusies Konferences la…" at bounding box center [907, 738] width 1239 height 15
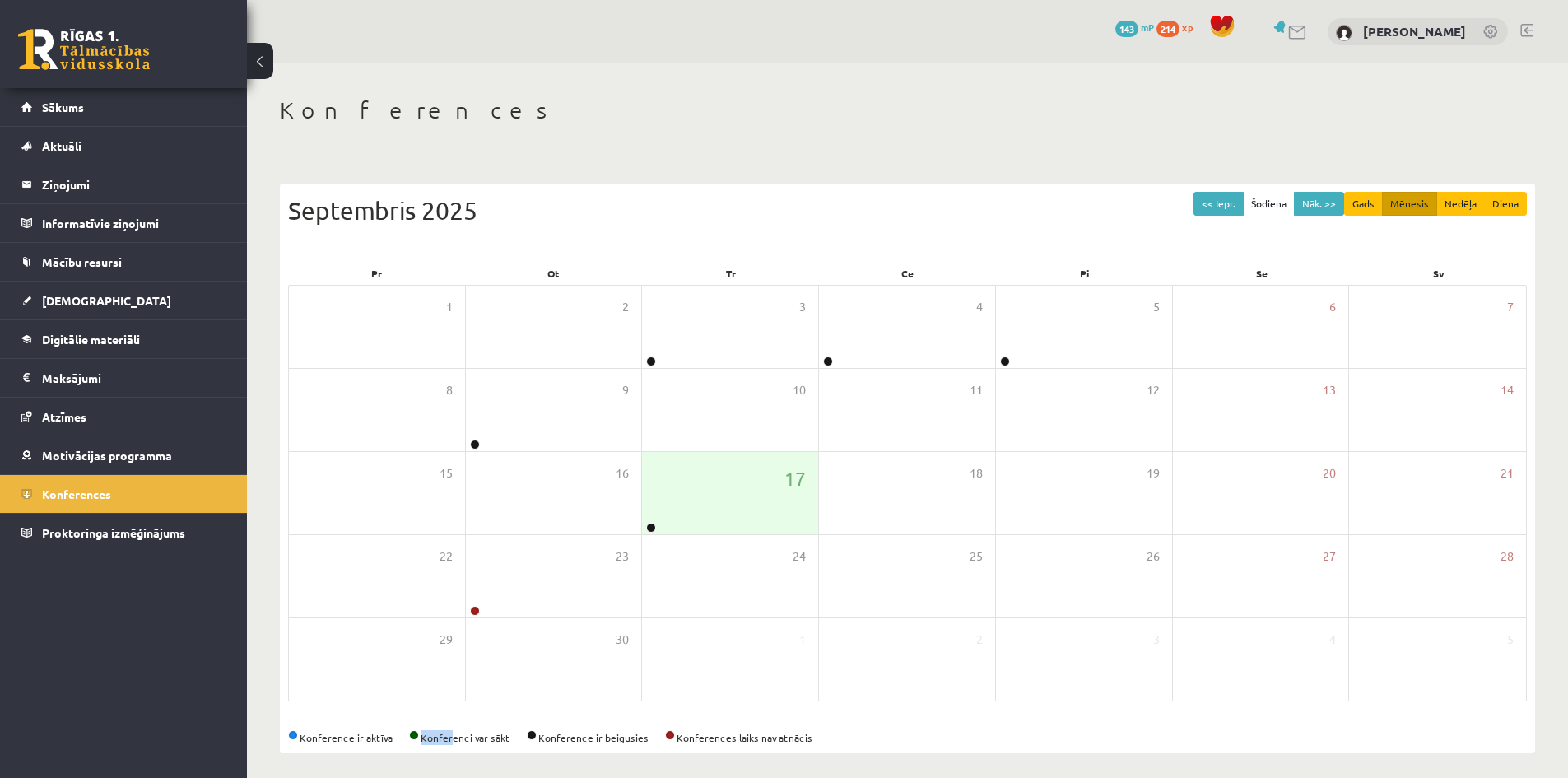
drag, startPoint x: 450, startPoint y: 733, endPoint x: 512, endPoint y: 732, distance: 62.0
click at [509, 733] on div "<< Iepr. Šodiena Nāk. >> Gads Mēnesis Nedēļa Diena Septembris 2025 Pr Ot Tr Ce …" at bounding box center [907, 469] width 1255 height 570
click at [648, 528] on link at bounding box center [651, 528] width 10 height 10
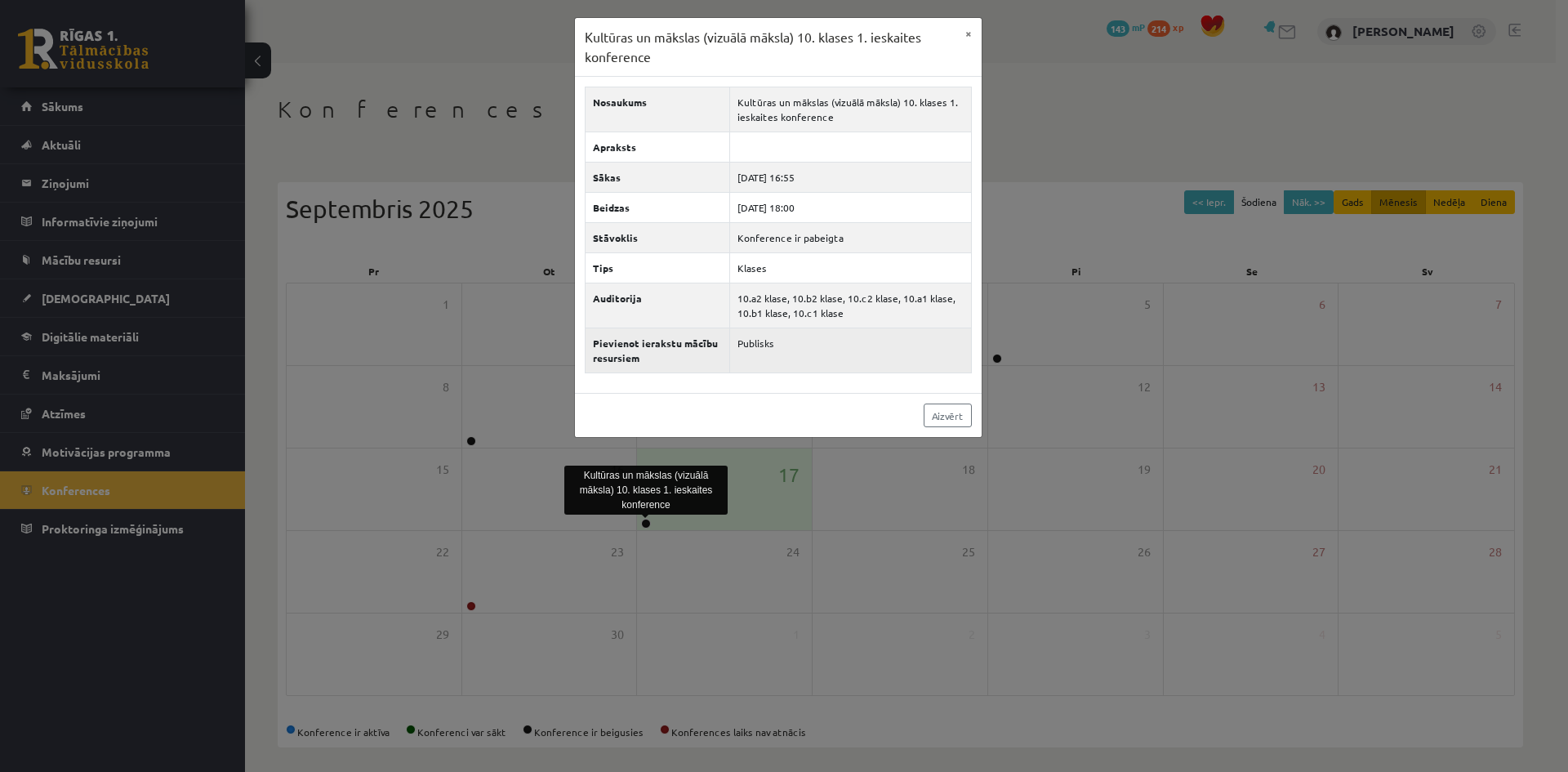
click at [732, 338] on td "Publisks" at bounding box center [849, 350] width 241 height 45
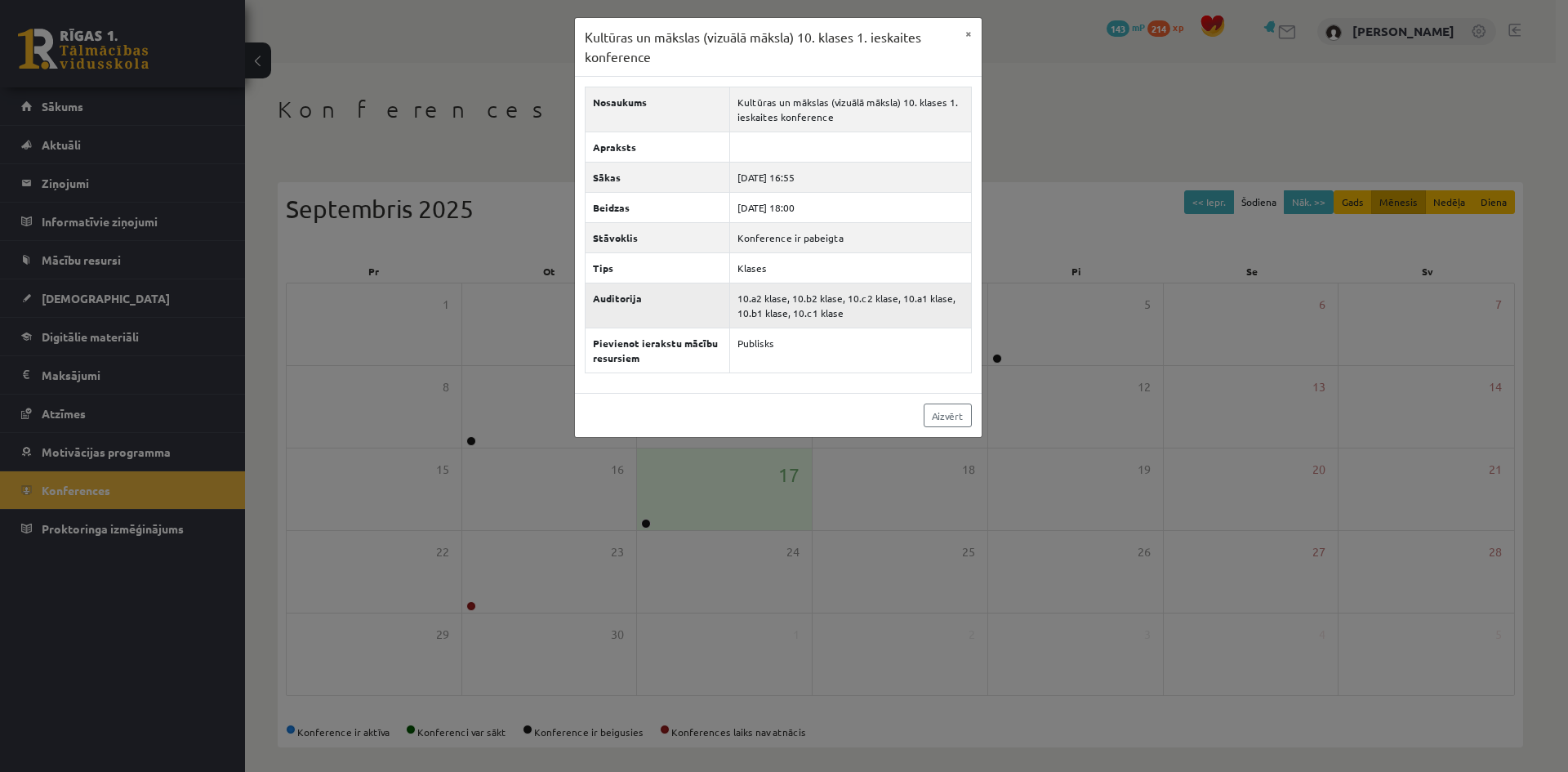
click at [672, 300] on th "Auditorija" at bounding box center [656, 305] width 145 height 45
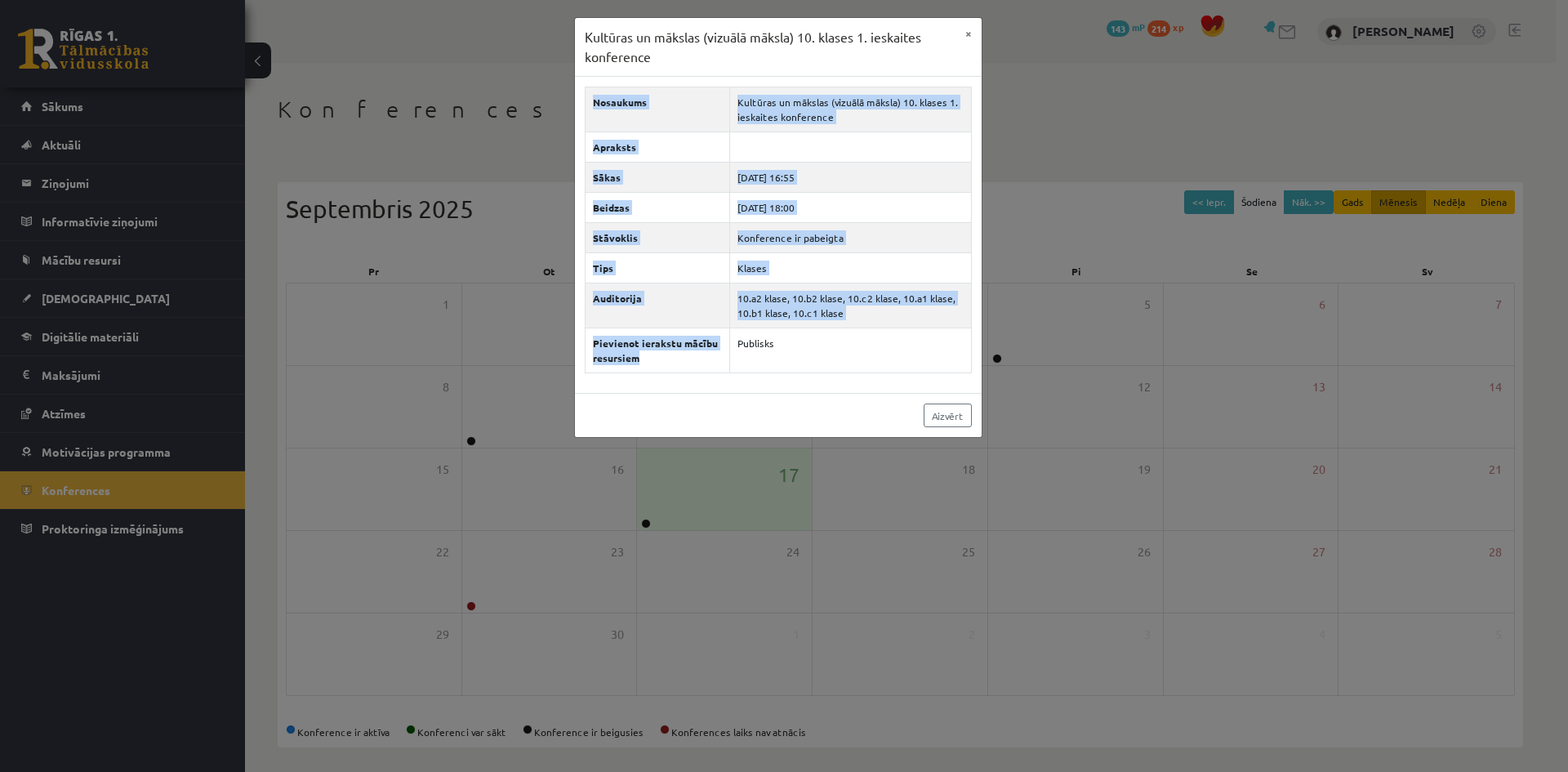
click at [669, 375] on div "Nosaukums Kultūras un mākslas (vizuālā māksla) 10. klases 1. ieskaites konferen…" at bounding box center [777, 235] width 407 height 316
click at [615, 379] on div "Nosaukums Kultūras un mākslas (vizuālā māksla) 10. klases 1. ieskaites konferen…" at bounding box center [777, 235] width 407 height 316
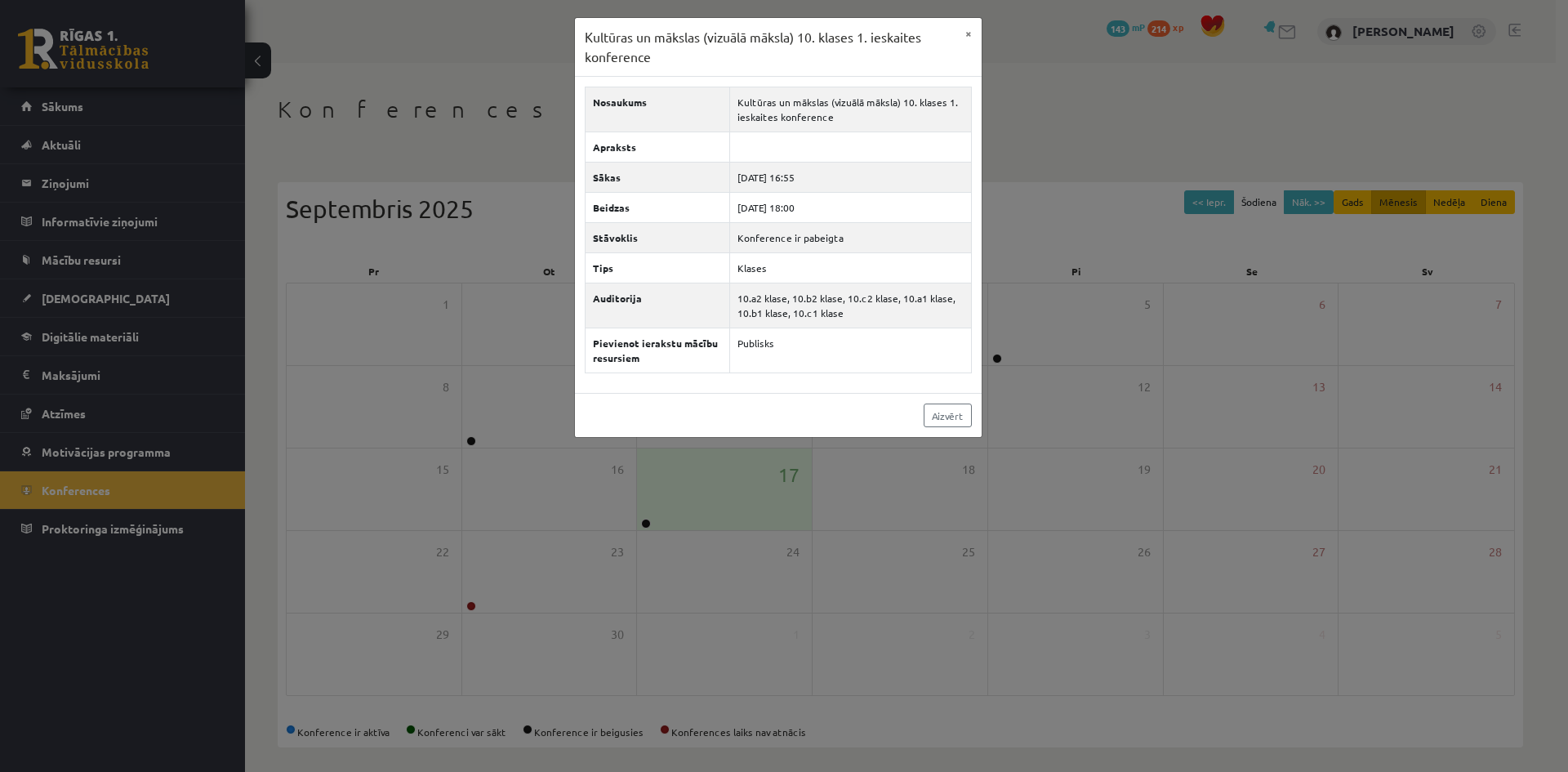
click at [623, 387] on div "Nosaukums Kultūras un mākslas (vizuālā māksla) 10. klases 1. ieskaites konferen…" at bounding box center [777, 235] width 407 height 316
click at [609, 392] on div "Nosaukums Kultūras un mākslas (vizuālā māksla) 10. klases 1. ieskaites konferen…" at bounding box center [777, 235] width 407 height 316
drag, startPoint x: 609, startPoint y: 395, endPoint x: 670, endPoint y: 403, distance: 61.5
click at [637, 396] on div "Aizvērt" at bounding box center [777, 415] width 407 height 44
click at [966, 29] on button "×" at bounding box center [968, 34] width 26 height 31
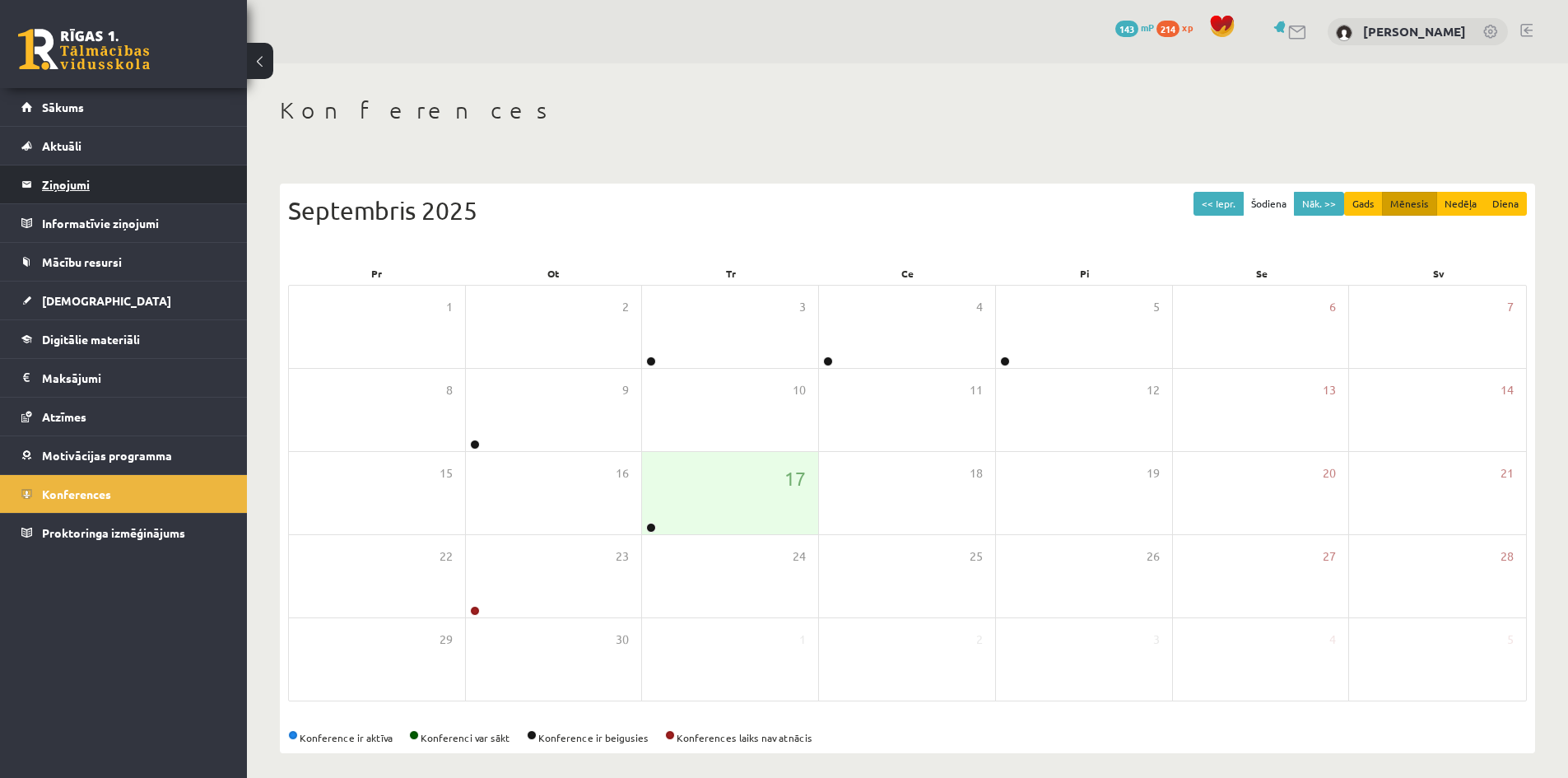
click at [54, 178] on legend "Ziņojumi 1" at bounding box center [134, 185] width 185 height 38
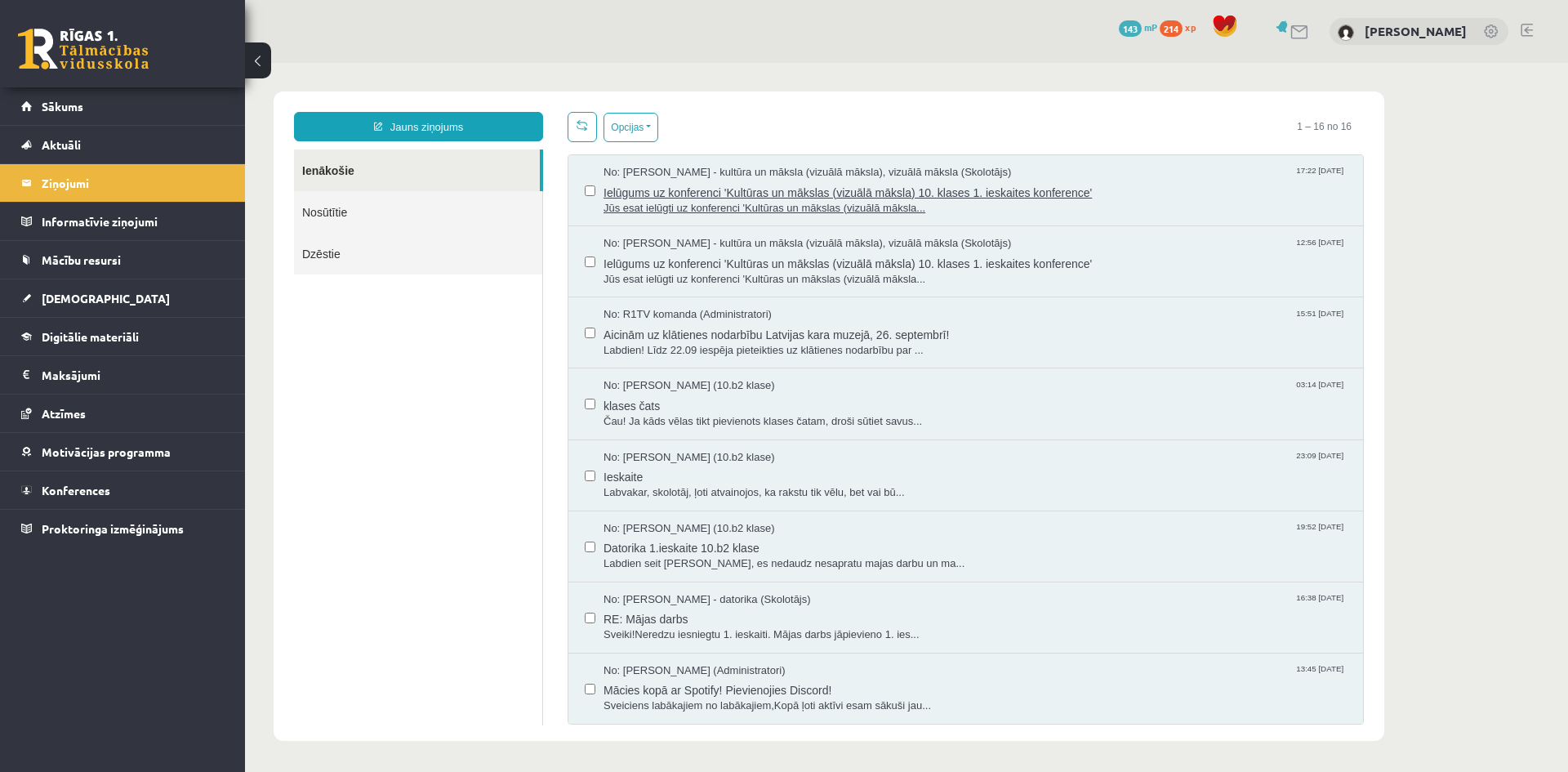
click at [783, 192] on span "Ielūgums uz konferenci 'Kultūras un mākslas (vizuālā māksla) 10. klases 1. iesk…" at bounding box center [975, 191] width 743 height 20
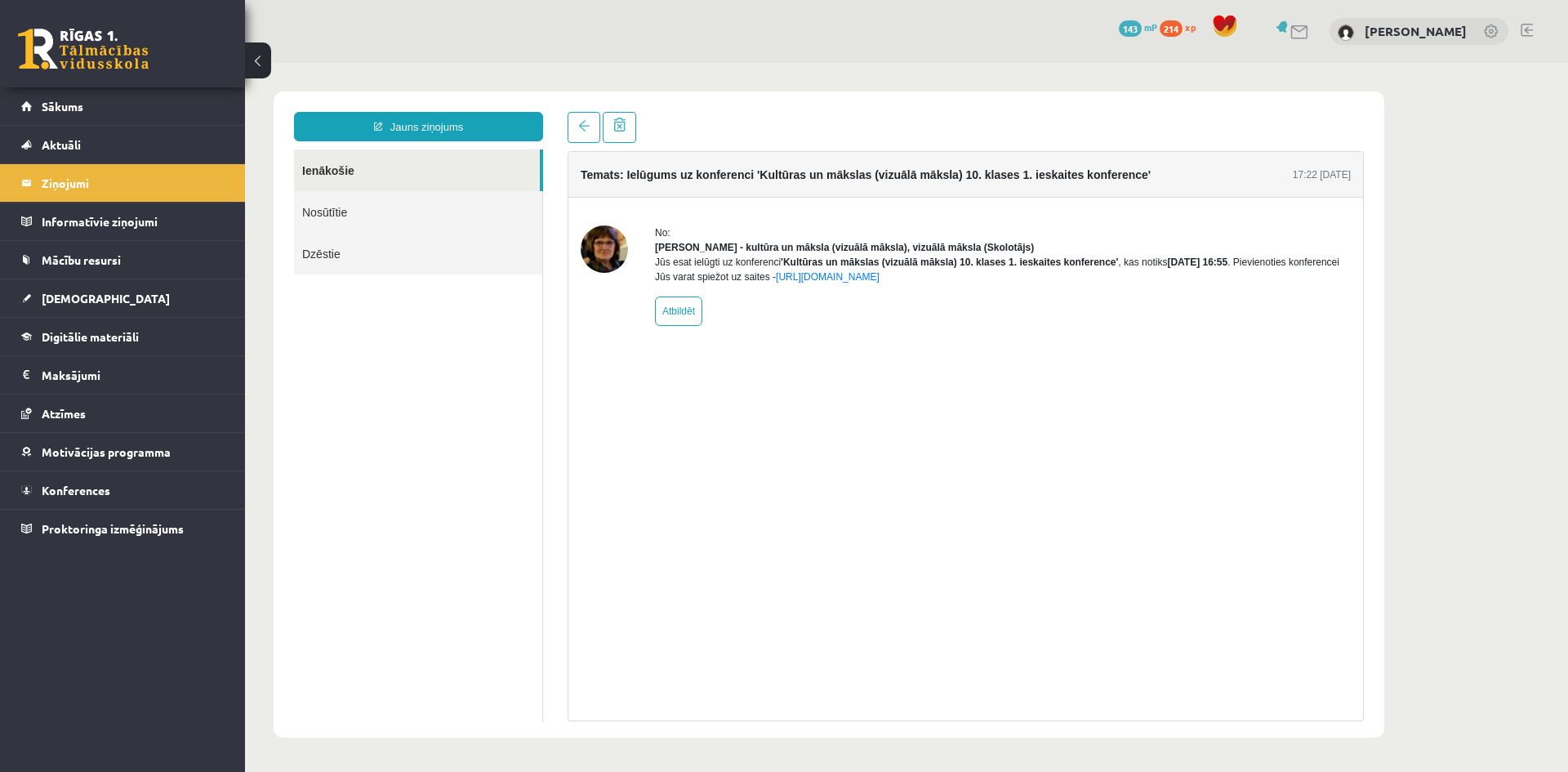
click at [825, 284] on div "Jūs esat ielūgti uz konferenci 'Kultūras un mākslas (vizuālā māksla) 10. klases…" at bounding box center [1003, 269] width 696 height 29
click at [819, 282] on link "https://eskola.r1tv.lv/conferences/4499/join" at bounding box center [827, 277] width 104 height 11
click at [875, 282] on link "https://eskola.r1tv.lv/conferences/4499/join" at bounding box center [827, 277] width 104 height 11
click at [872, 282] on link "https://eskola.r1tv.lv/conferences/4499/join" at bounding box center [827, 277] width 104 height 11
click at [822, 282] on link "https://eskola.r1tv.lv/conferences/4499/join" at bounding box center [827, 277] width 104 height 11
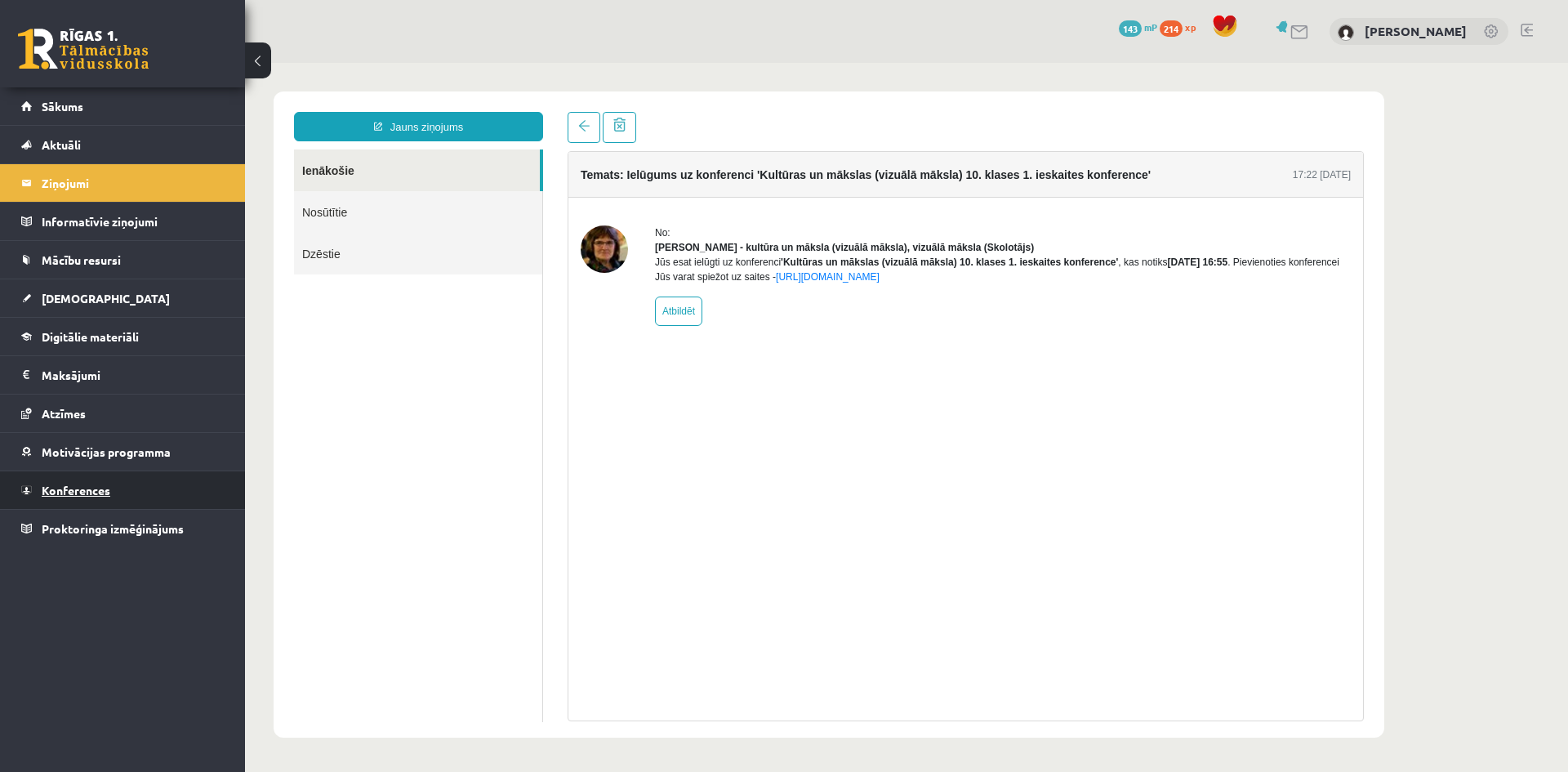
click at [80, 497] on link "Konferences" at bounding box center [123, 490] width 203 height 38
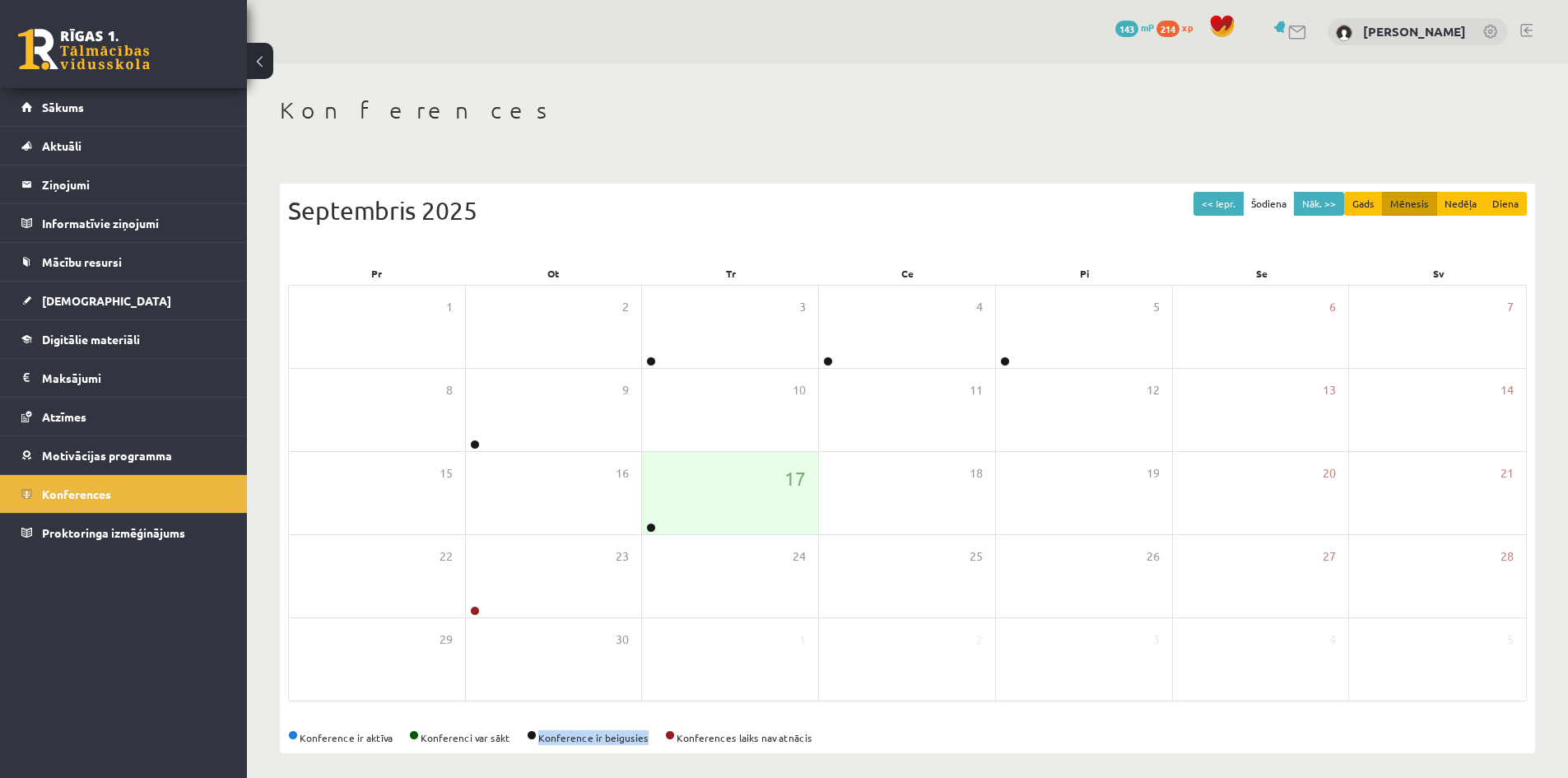
drag, startPoint x: 539, startPoint y: 735, endPoint x: 647, endPoint y: 622, distance: 156.3
click at [653, 731] on div "Konference ir aktīva Konferenci var sākt Konference ir beigusies Konferences la…" at bounding box center [907, 738] width 1239 height 15
drag, startPoint x: 298, startPoint y: 735, endPoint x: 337, endPoint y: 732, distance: 39.1
click at [333, 735] on div "Konference ir aktīva Konferenci var sākt Konference ir beigusies Konferences la…" at bounding box center [907, 738] width 1239 height 15
click at [350, 711] on div "<< Iepr. Šodiena Nāk. >> Gads Mēnesis Nedēļa Diena Septembris 2025 Pr Ot Tr Ce …" at bounding box center [907, 469] width 1255 height 570
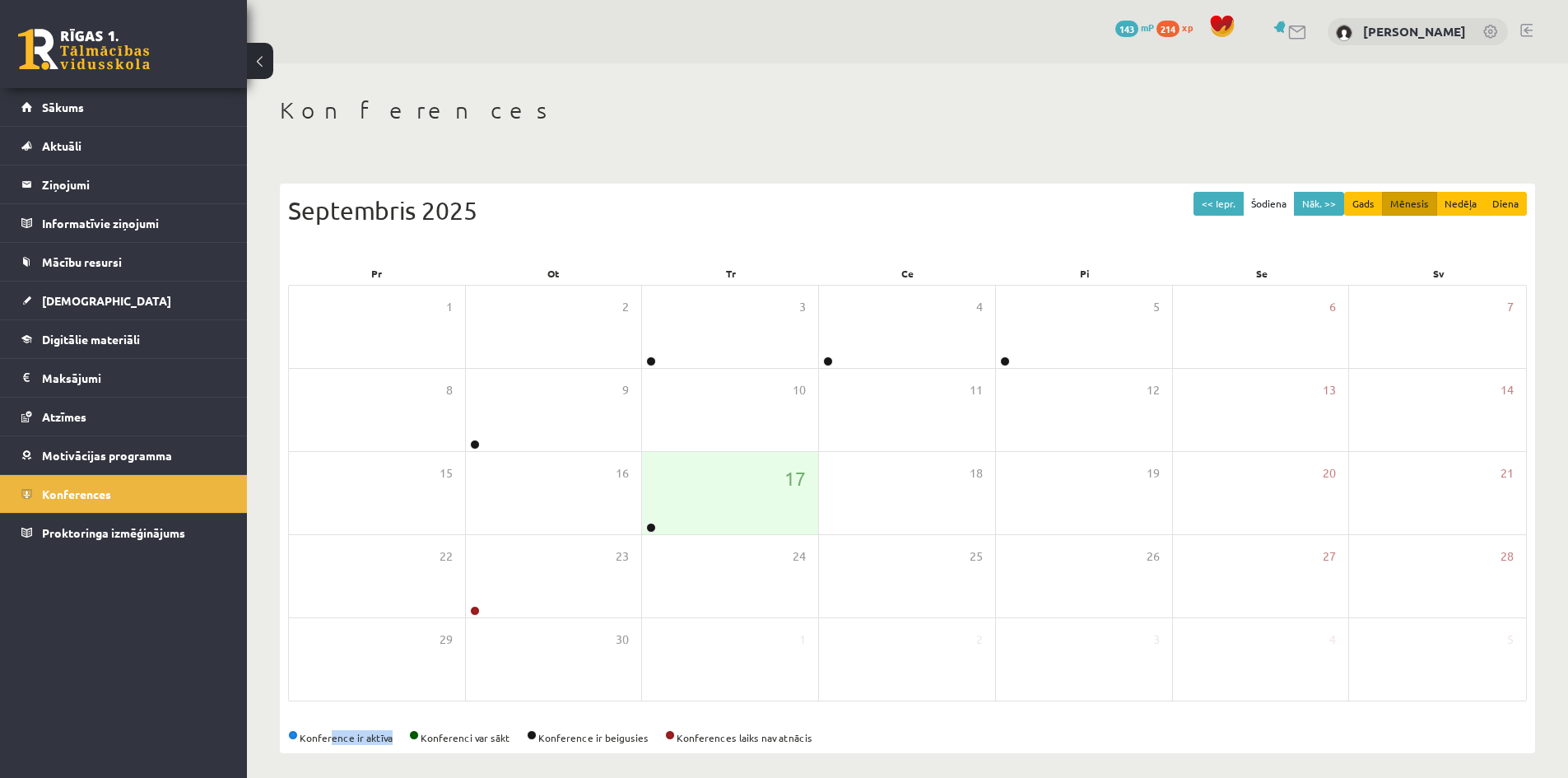
drag, startPoint x: 328, startPoint y: 734, endPoint x: 386, endPoint y: 728, distance: 58.3
click at [386, 728] on div "<< Iepr. Šodiena Nāk. >> Gads Mēnesis Nedēļa Diena Septembris 2025 Pr Ot Tr Ce …" at bounding box center [907, 469] width 1255 height 570
click at [59, 182] on legend "Ziņojumi 1" at bounding box center [134, 185] width 185 height 38
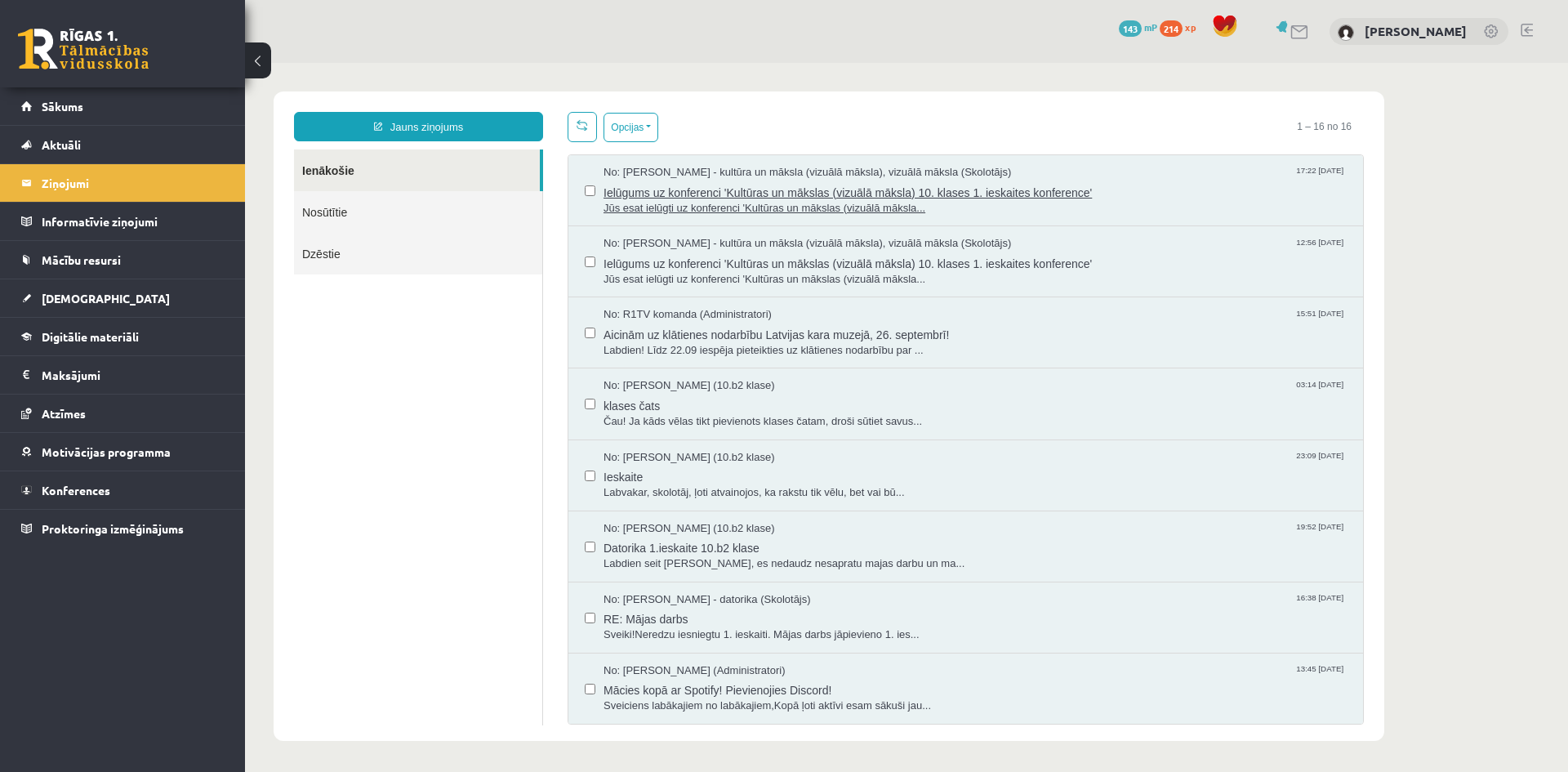
click at [795, 203] on span "Jūs esat ielūgti uz konferenci 'Kultūras un mākslas (vizuālā māksla..." at bounding box center [975, 208] width 743 height 16
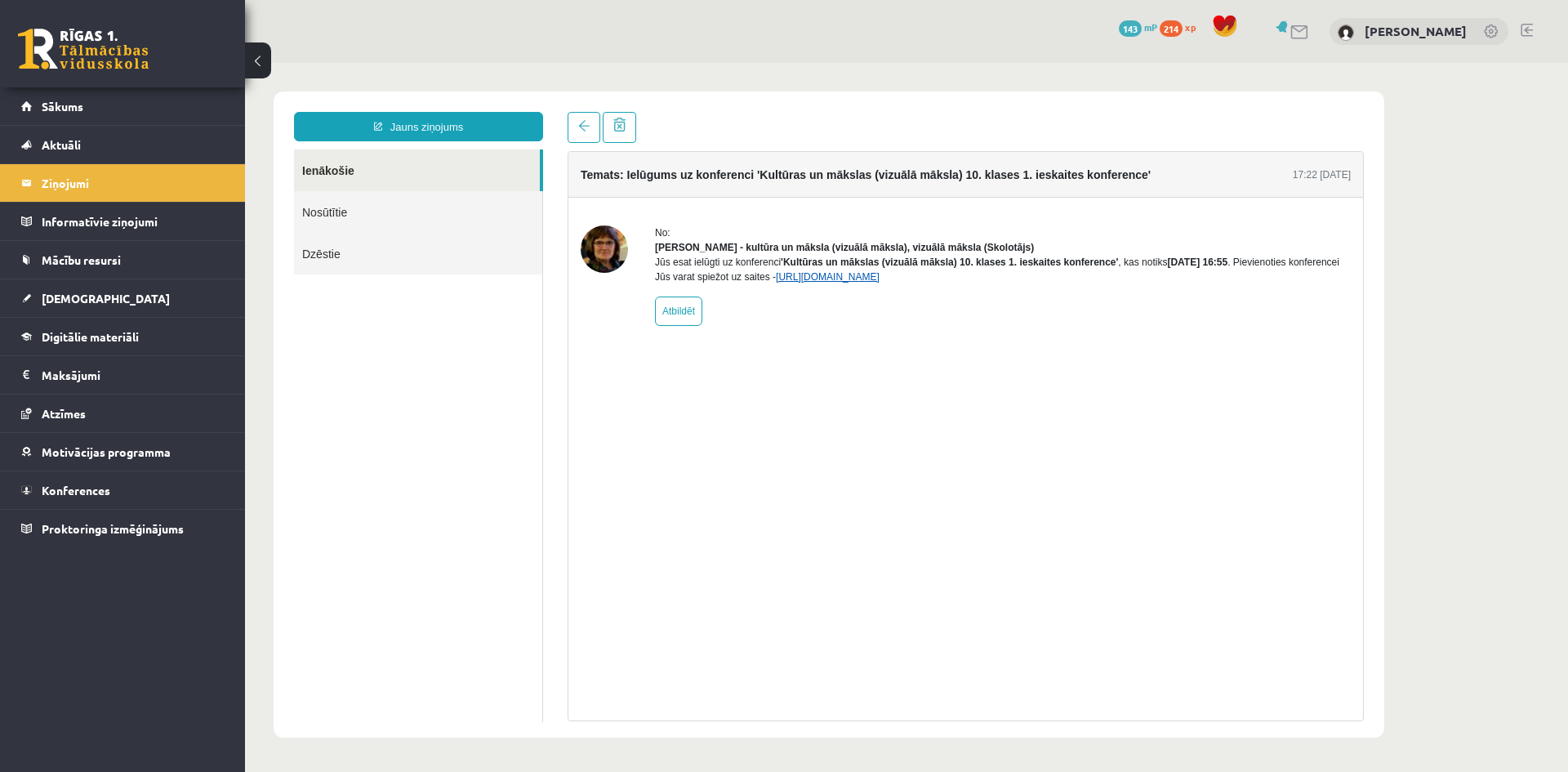
click at [880, 282] on link "https://eskola.r1tv.lv/conferences/4499/join" at bounding box center [827, 277] width 104 height 11
click at [367, 132] on link "Jauns ziņojums" at bounding box center [418, 127] width 249 height 29
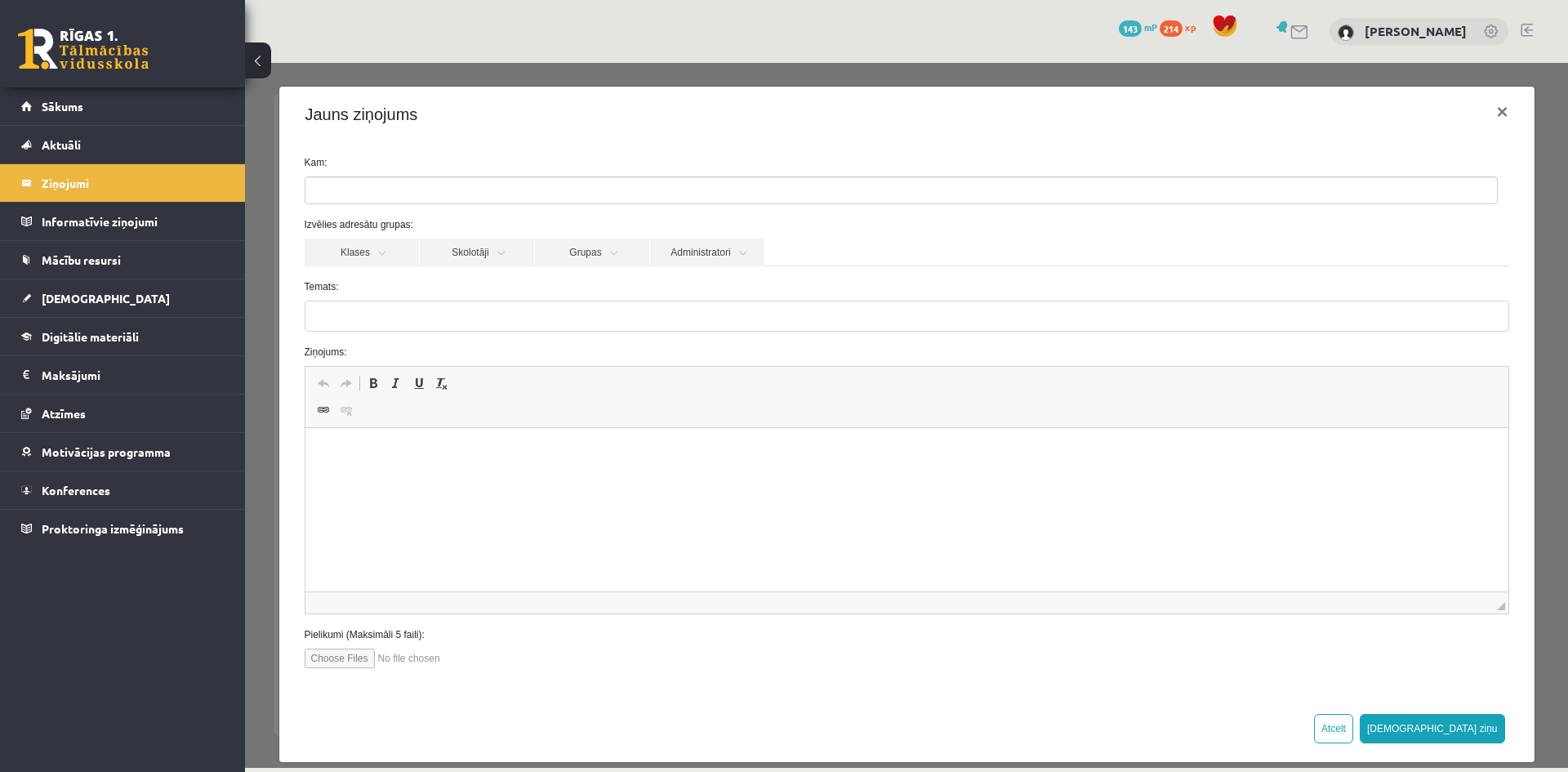
click at [361, 192] on input "search" at bounding box center [334, 191] width 57 height 26
click at [475, 251] on link "Skolotāji" at bounding box center [477, 252] width 115 height 28
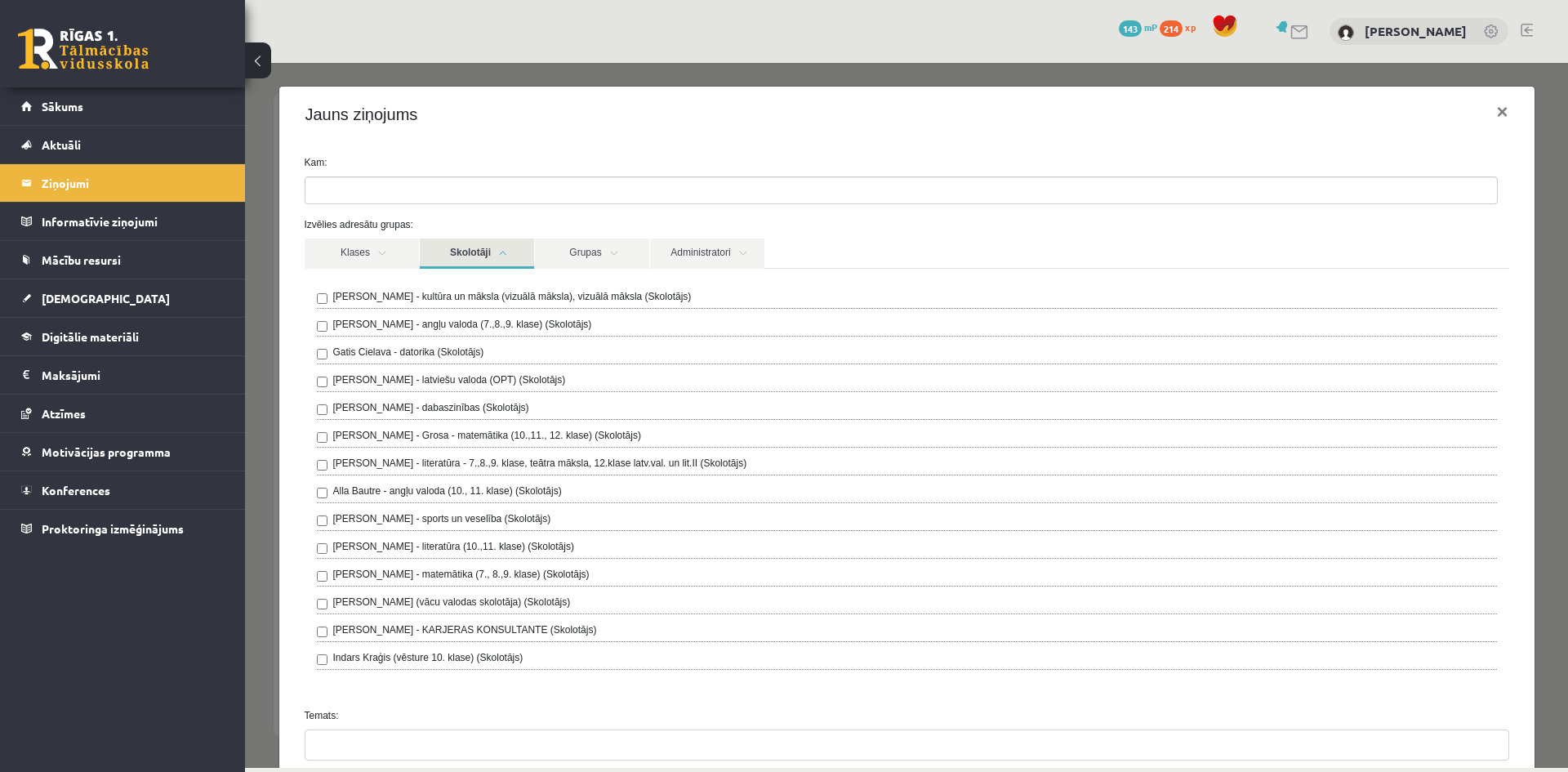
click at [510, 299] on label "[PERSON_NAME] - kultūra un māksla (vizuālā māksla), vizuālā māksla (Skolotājs)" at bounding box center [512, 296] width 358 height 15
click at [698, 140] on div "Jauns ziņojums ×" at bounding box center [907, 115] width 1255 height 56
click at [470, 249] on link "Skolotāji" at bounding box center [477, 253] width 115 height 30
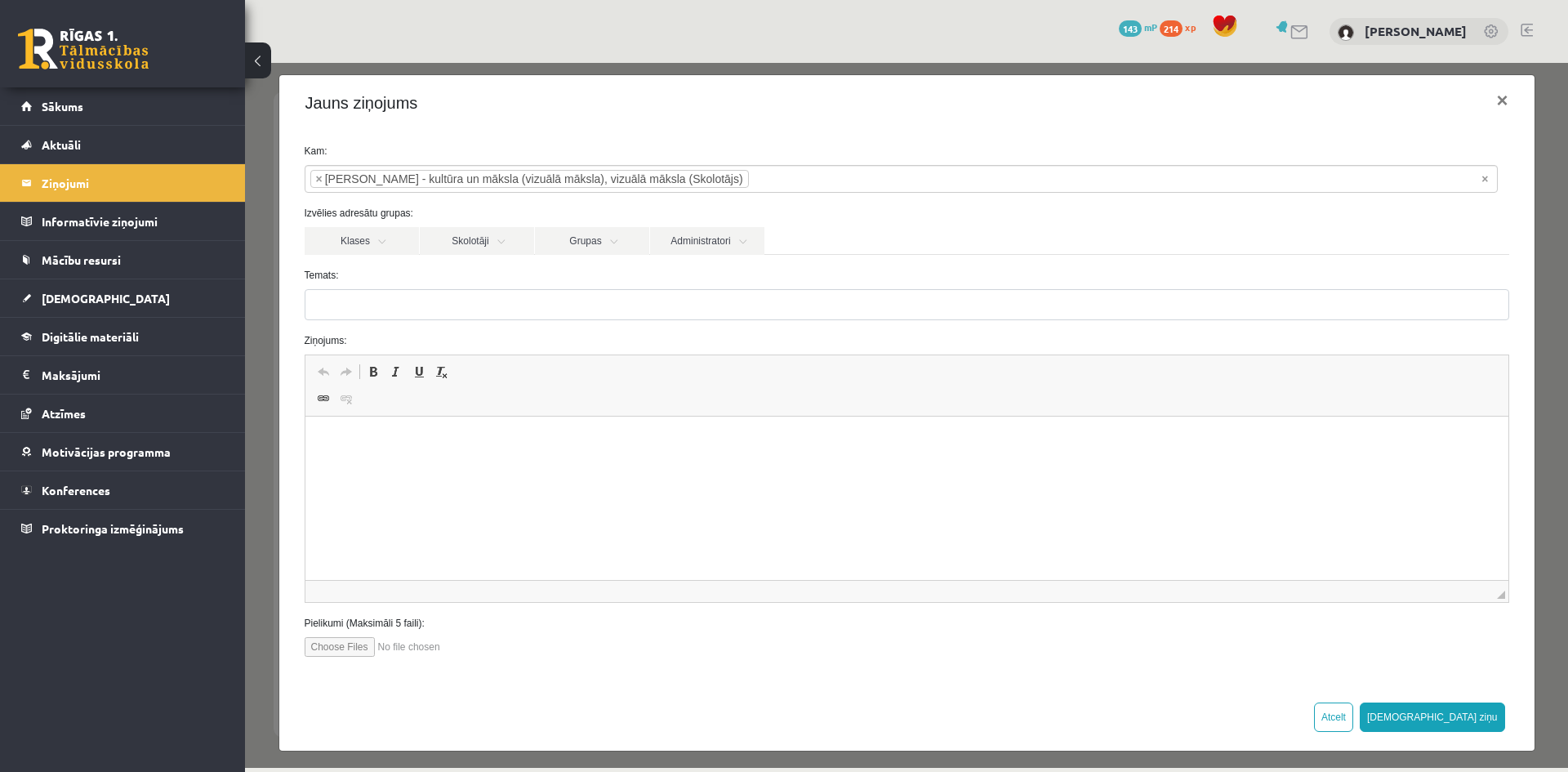
scroll to position [18, 0]
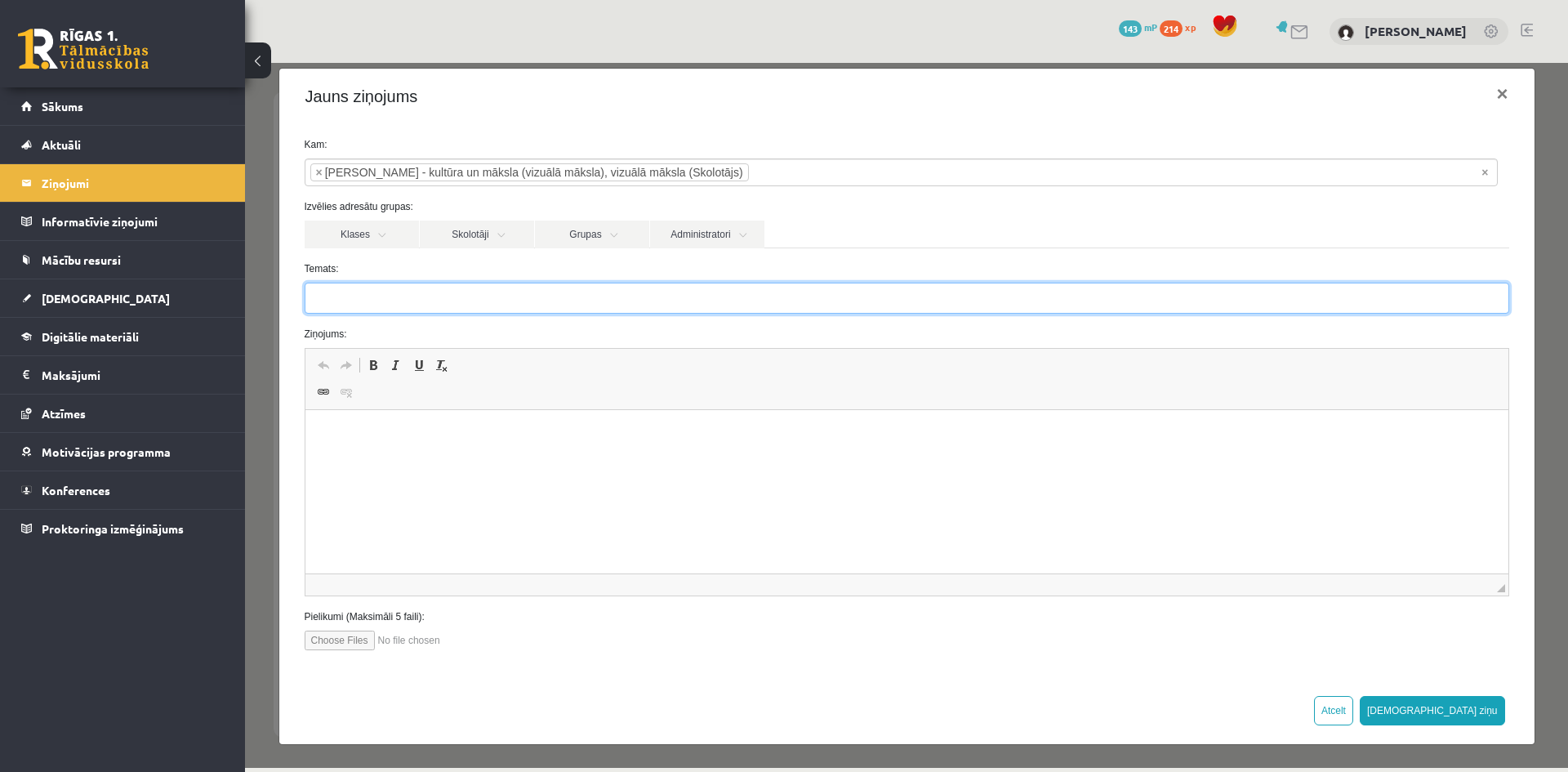
click at [446, 297] on input "Temats:" at bounding box center [907, 298] width 1205 height 31
type input "**********"
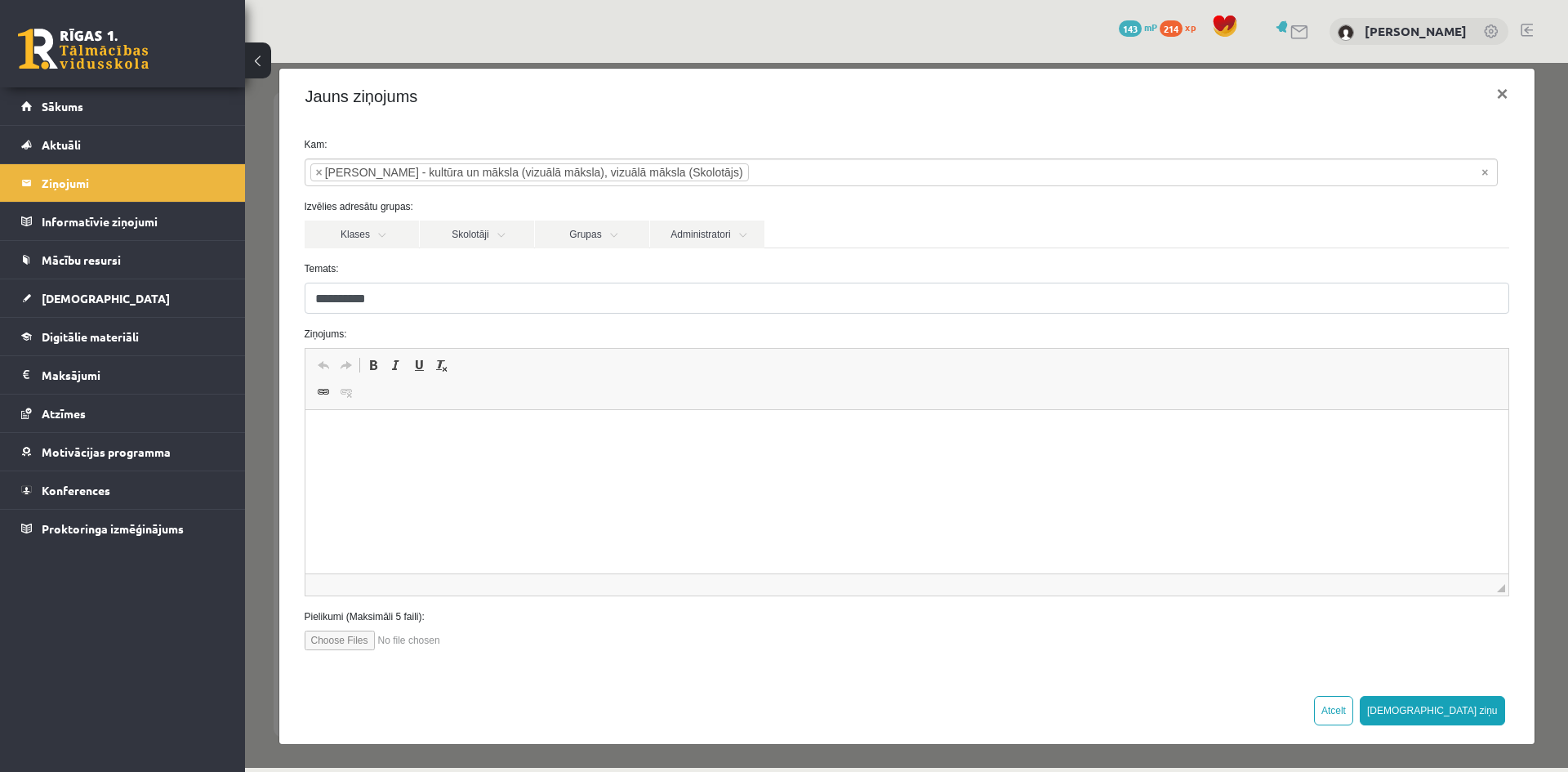
click at [376, 453] on html at bounding box center [906, 435] width 1203 height 50
click at [606, 459] on p "**********" at bounding box center [900, 463] width 1159 height 17
click at [615, 461] on p "**********" at bounding box center [900, 463] width 1159 height 17
click at [503, 461] on p "**********" at bounding box center [900, 463] width 1159 height 17
click at [678, 461] on p "**********" at bounding box center [900, 463] width 1159 height 17
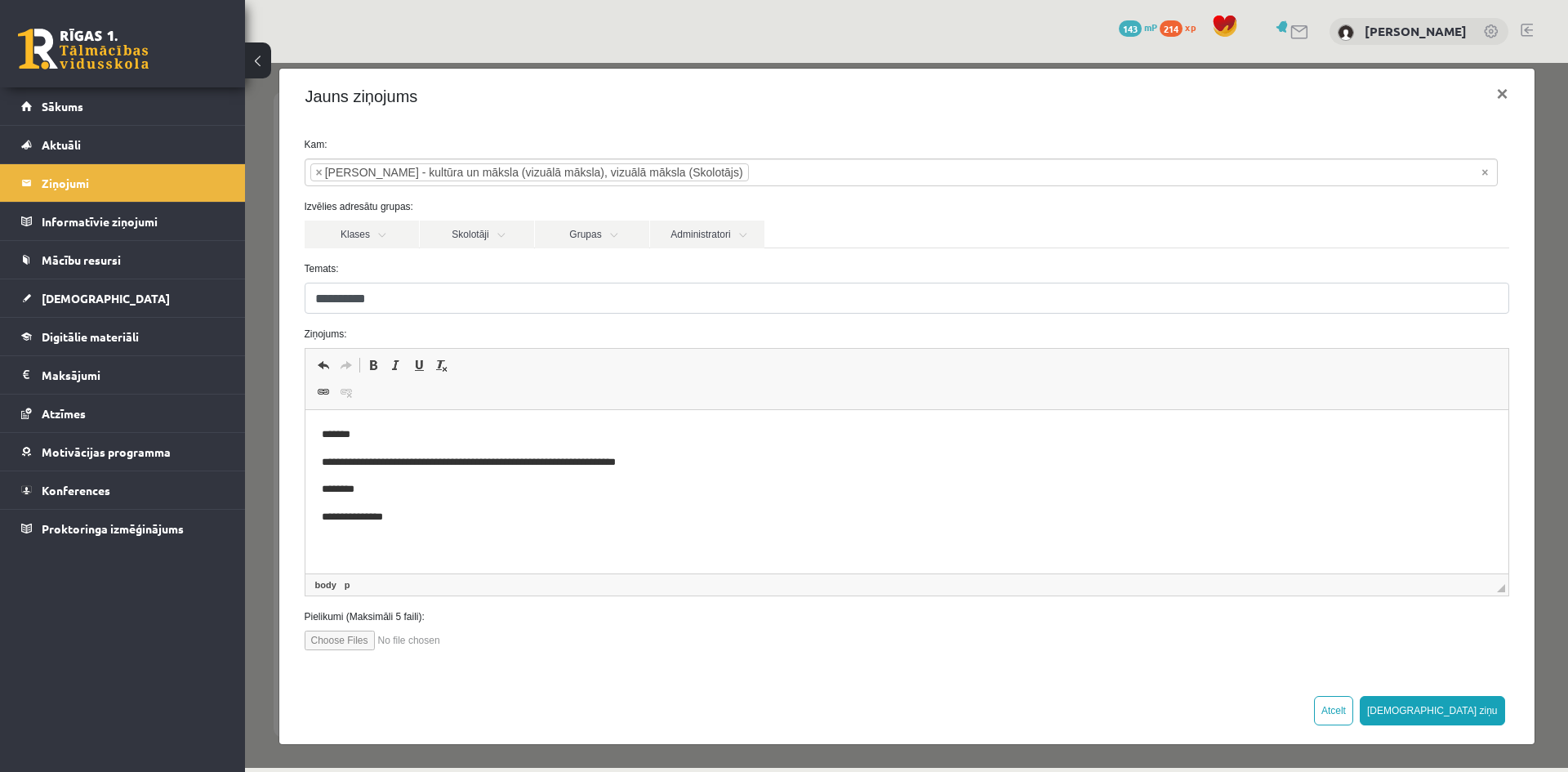
click at [634, 463] on p "**********" at bounding box center [900, 463] width 1159 height 17
click at [640, 467] on p "**********" at bounding box center [900, 463] width 1159 height 17
click at [640, 465] on p "**********" at bounding box center [900, 463] width 1159 height 17
click at [1476, 711] on button "[DEMOGRAPHIC_DATA] ziņu" at bounding box center [1432, 711] width 146 height 29
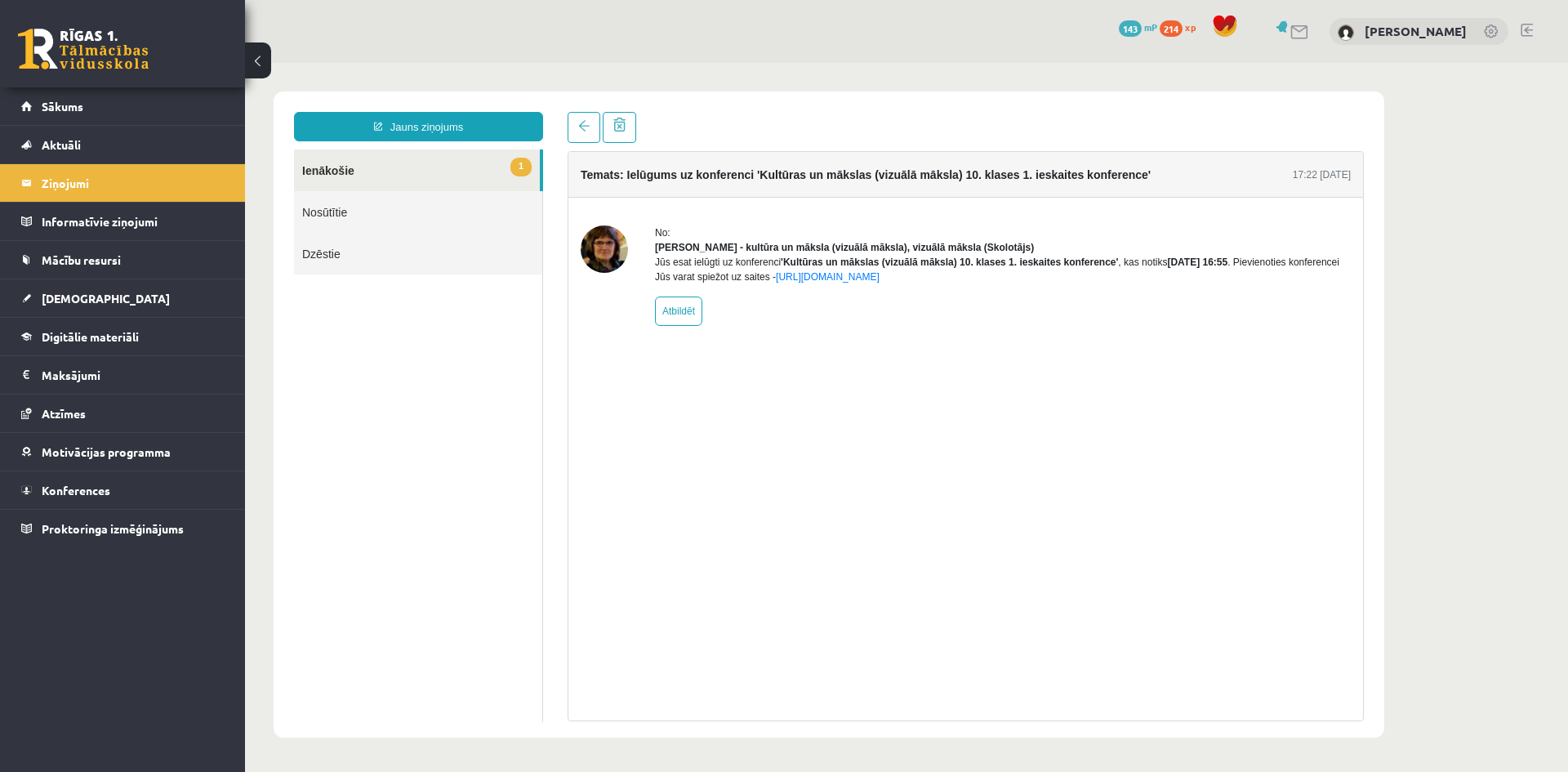
scroll to position [0, 0]
click at [363, 166] on link "1 Ienākošie" at bounding box center [417, 170] width 246 height 42
click at [588, 123] on span at bounding box center [583, 126] width 11 height 11
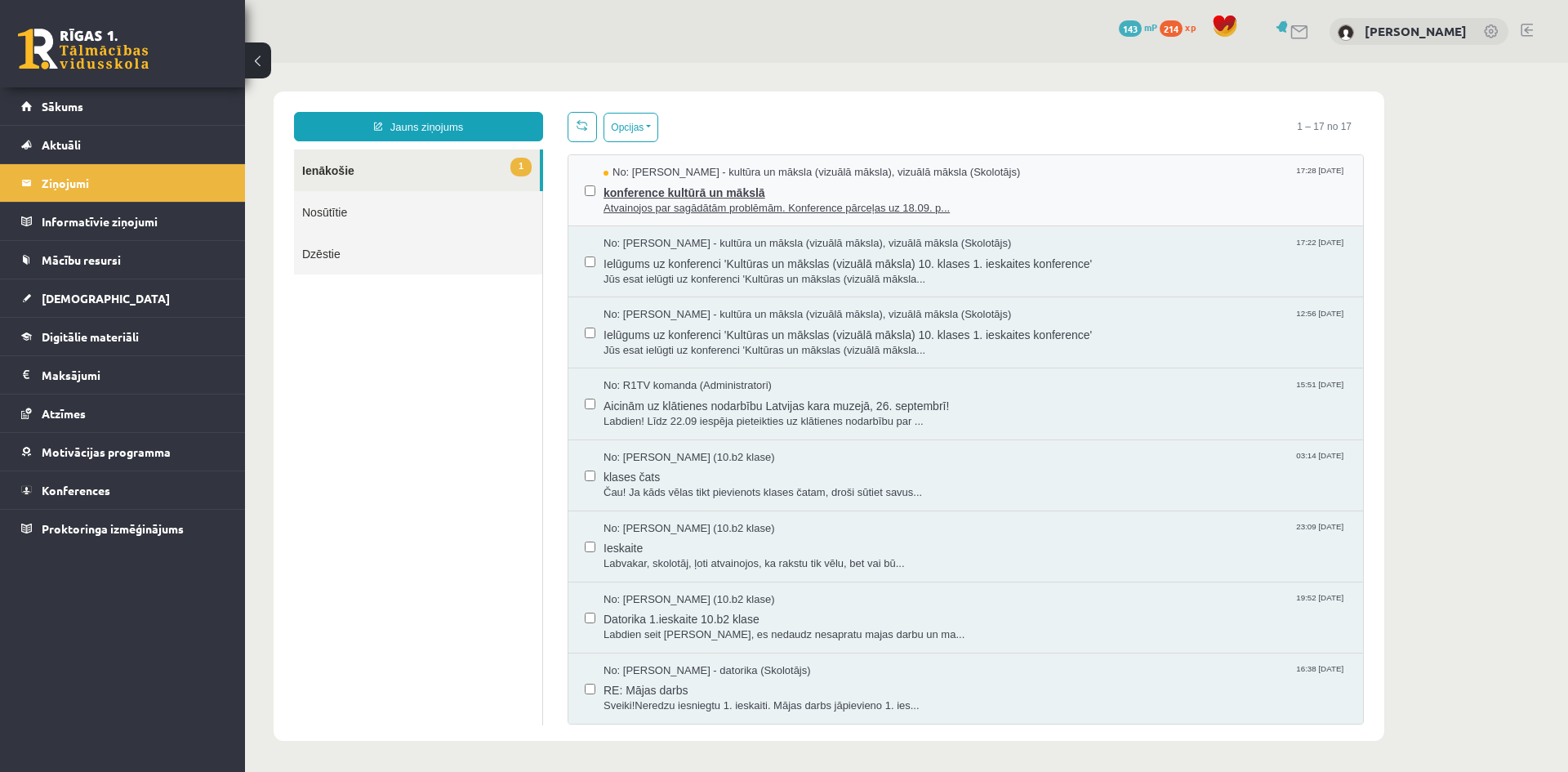
click at [672, 210] on span "Atvainojos par sagādātām problēmām. Konference pārceļas uz 18.09. p..." at bounding box center [975, 208] width 743 height 16
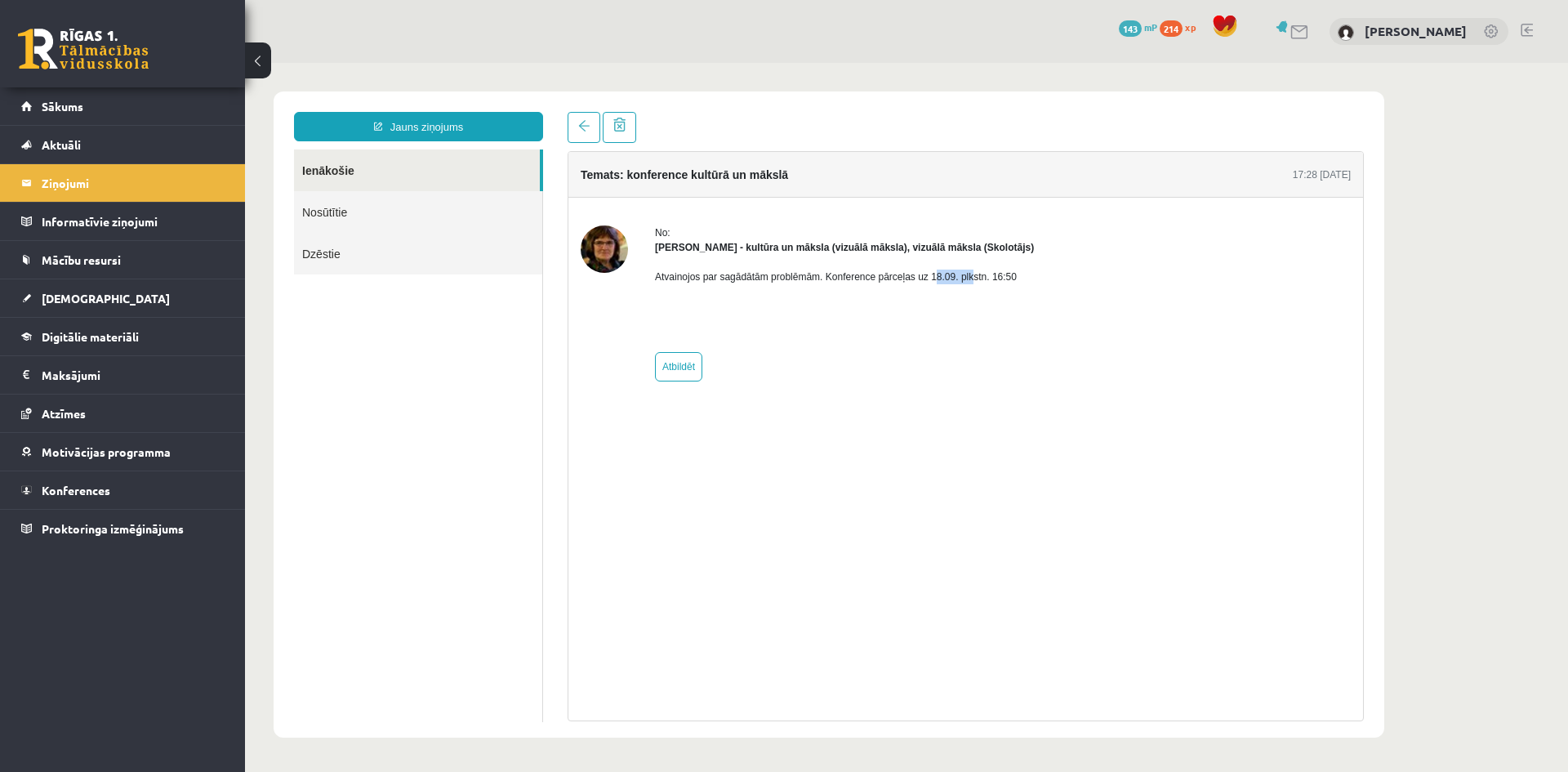
drag, startPoint x: 935, startPoint y: 277, endPoint x: 968, endPoint y: 280, distance: 33.1
click at [968, 280] on p "Atvainojos par sagādātām problēmām. Konference pārceļas uz 18.09. plkstn. 16:50" at bounding box center [844, 277] width 379 height 15
click at [972, 322] on div "Atvainojos par sagādātām problēmām. Konference pārceļas uz 18.09. plkstn. 16:50" at bounding box center [844, 297] width 379 height 85
drag, startPoint x: 896, startPoint y: 278, endPoint x: 963, endPoint y: 279, distance: 67.0
click at [963, 279] on p "Atvainojos par sagādātām problēmām. Konference pārceļas uz 18.09. plkstn. 16:50" at bounding box center [844, 277] width 379 height 15
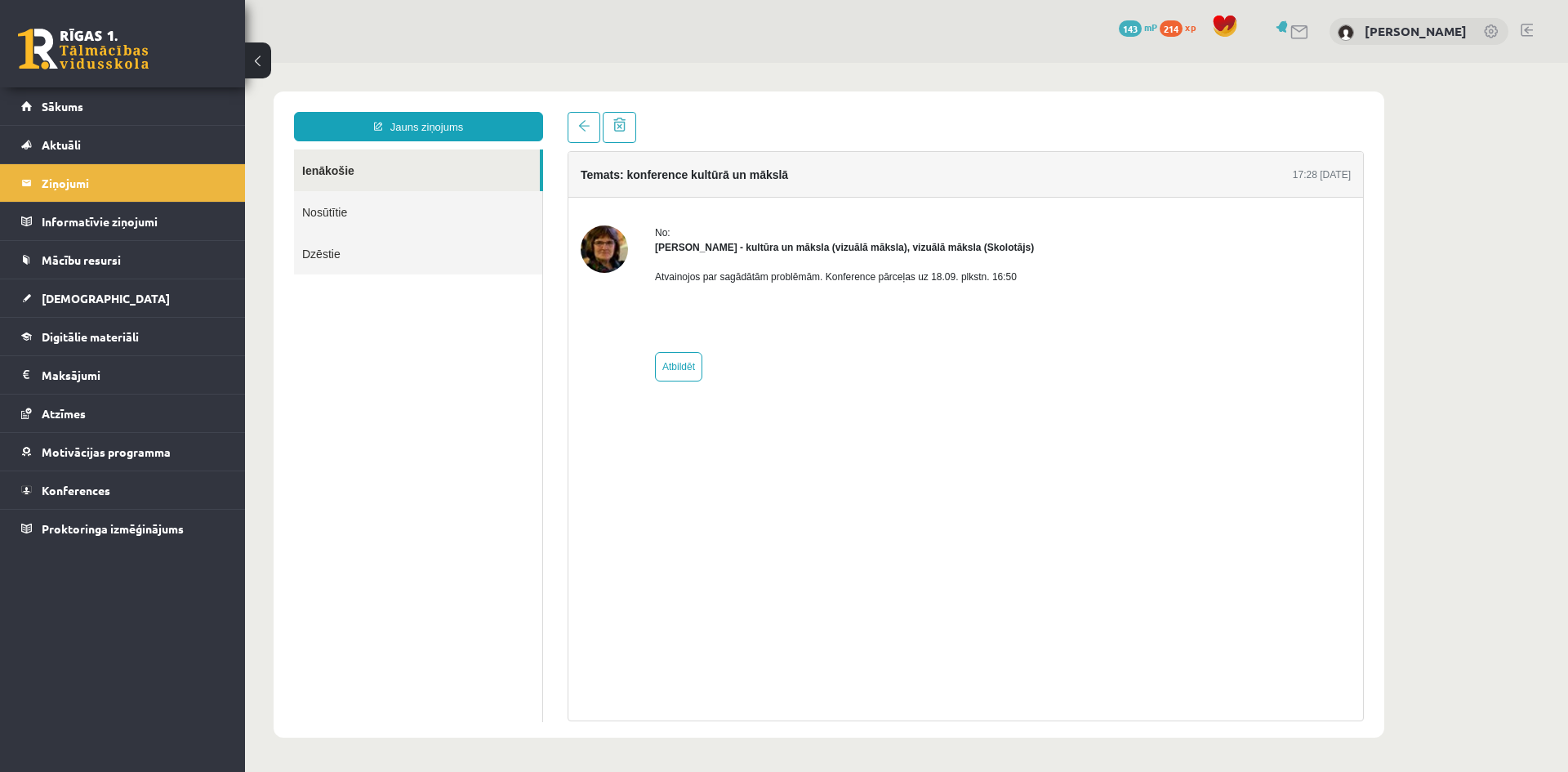
drag, startPoint x: 915, startPoint y: 289, endPoint x: 939, endPoint y: 280, distance: 25.6
click at [922, 287] on div "Atvainojos par sagādātām problēmām. Konference pārceļas uz 18.09. plkstn. 16:50" at bounding box center [844, 297] width 379 height 85
drag, startPoint x: 936, startPoint y: 275, endPoint x: 953, endPoint y: 275, distance: 17.0
click at [954, 275] on p "Atvainojos par sagādātām problēmām. Konference pārceļas uz 18.09. plkstn. 16:50" at bounding box center [844, 277] width 379 height 15
click at [1097, 465] on div "Temats: konference kultūrā un mākslā 17:28 17/09/2025 No: Ilze Kolka - kultūra …" at bounding box center [966, 436] width 796 height 571
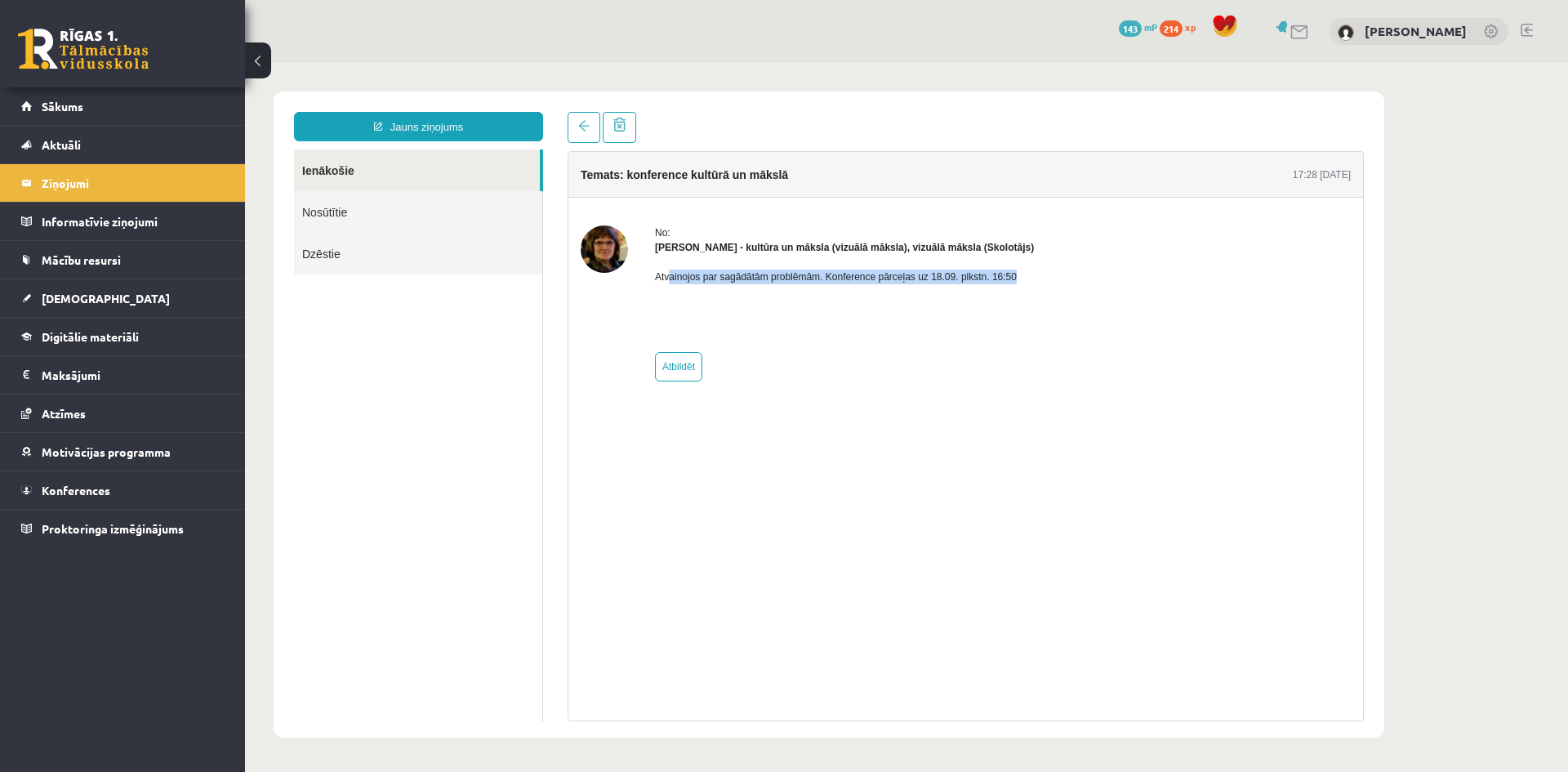
drag, startPoint x: 668, startPoint y: 278, endPoint x: 1015, endPoint y: 282, distance: 347.0
click at [1015, 282] on div "No: Ilze Kolka - kultūra un māksla (vizuālā māksla), vizuālā māksla (Skolotājs)…" at bounding box center [965, 303] width 770 height 156
click at [1028, 300] on div "No: Ilze Kolka - kultūra un māksla (vizuālā māksla), vizuālā māksla (Skolotājs)…" at bounding box center [965, 303] width 770 height 156
drag, startPoint x: 828, startPoint y: 273, endPoint x: 962, endPoint y: 296, distance: 136.0
click at [962, 291] on div "Atvainojos par sagādātām problēmām. Konference pārceļas uz 18.09. plkstn. 16:50" at bounding box center [844, 297] width 379 height 85
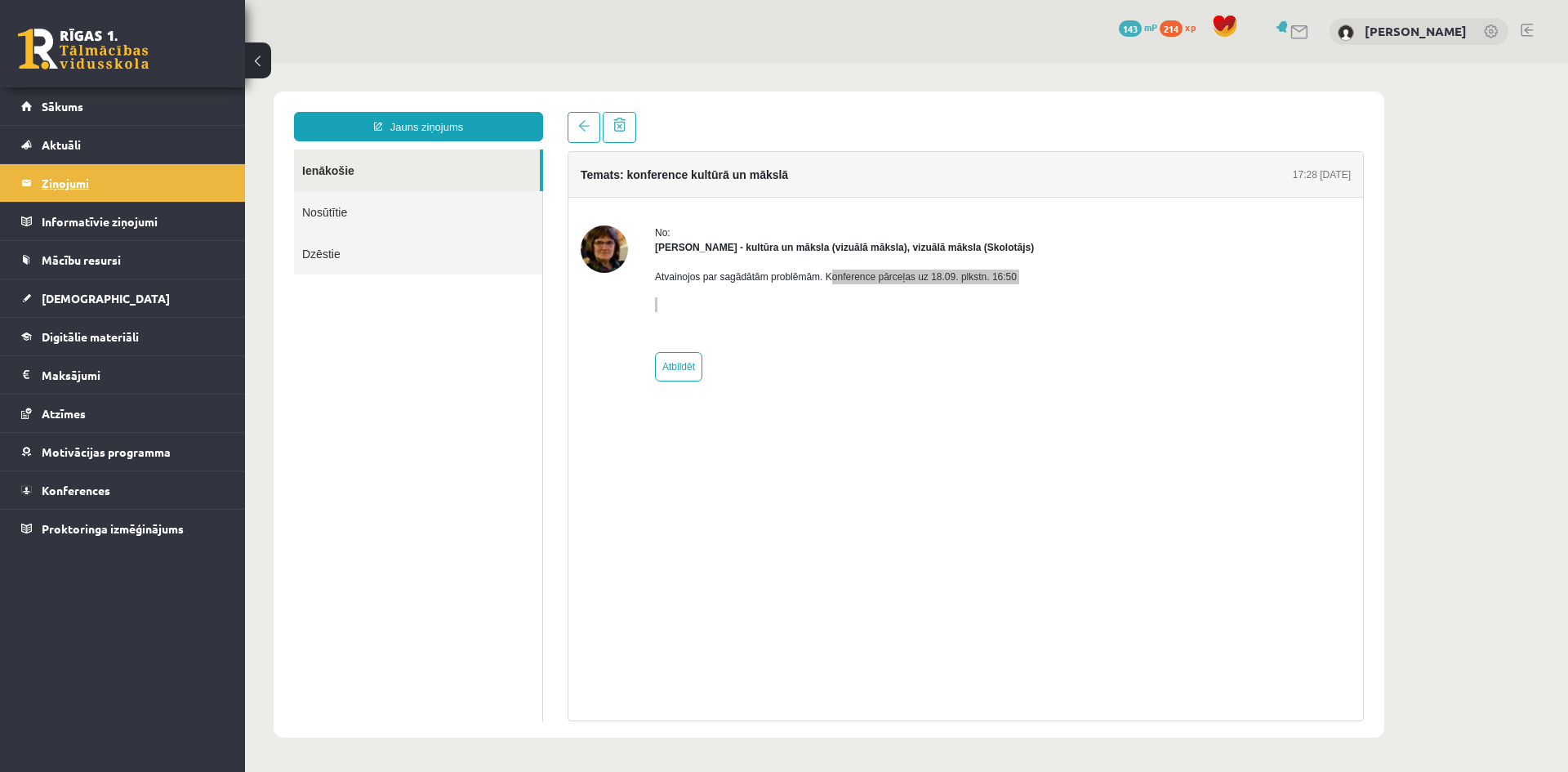
click at [55, 174] on legend "Ziņojumi 1" at bounding box center [133, 183] width 183 height 38
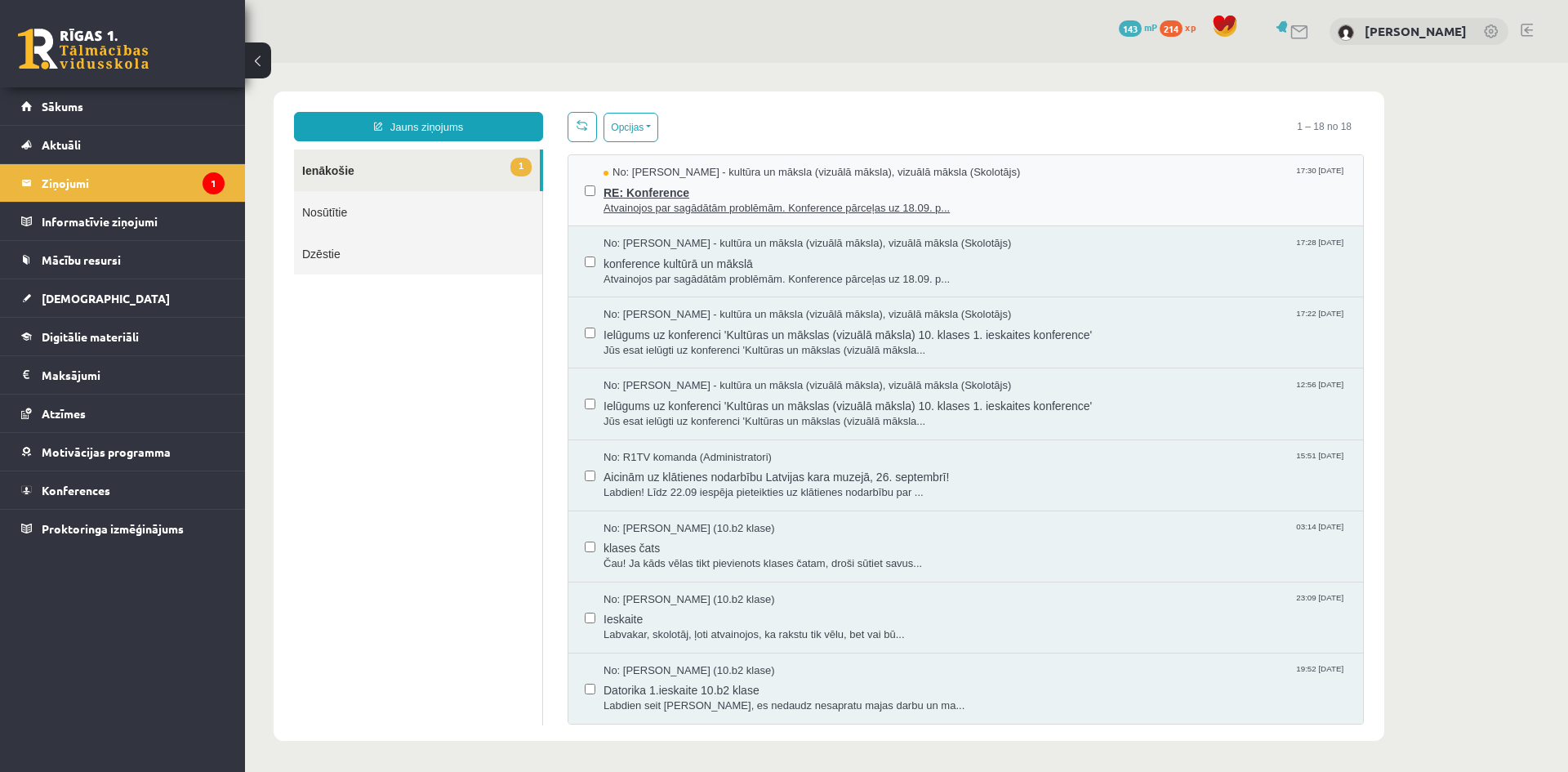
click at [679, 193] on span "RE: Konference" at bounding box center [975, 191] width 743 height 20
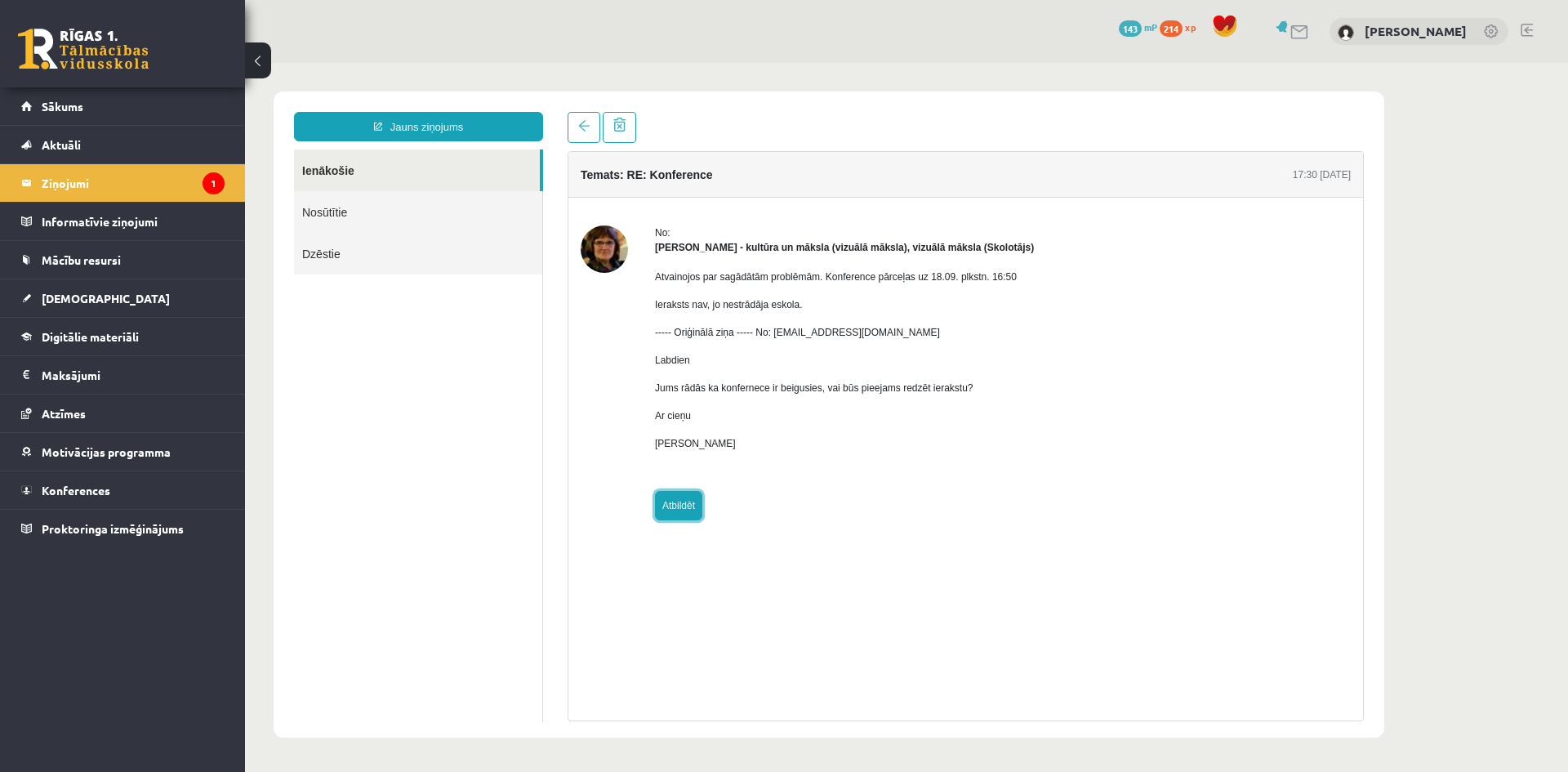
click at [681, 506] on link "Atbildēt" at bounding box center [678, 506] width 47 height 29
type input "**********"
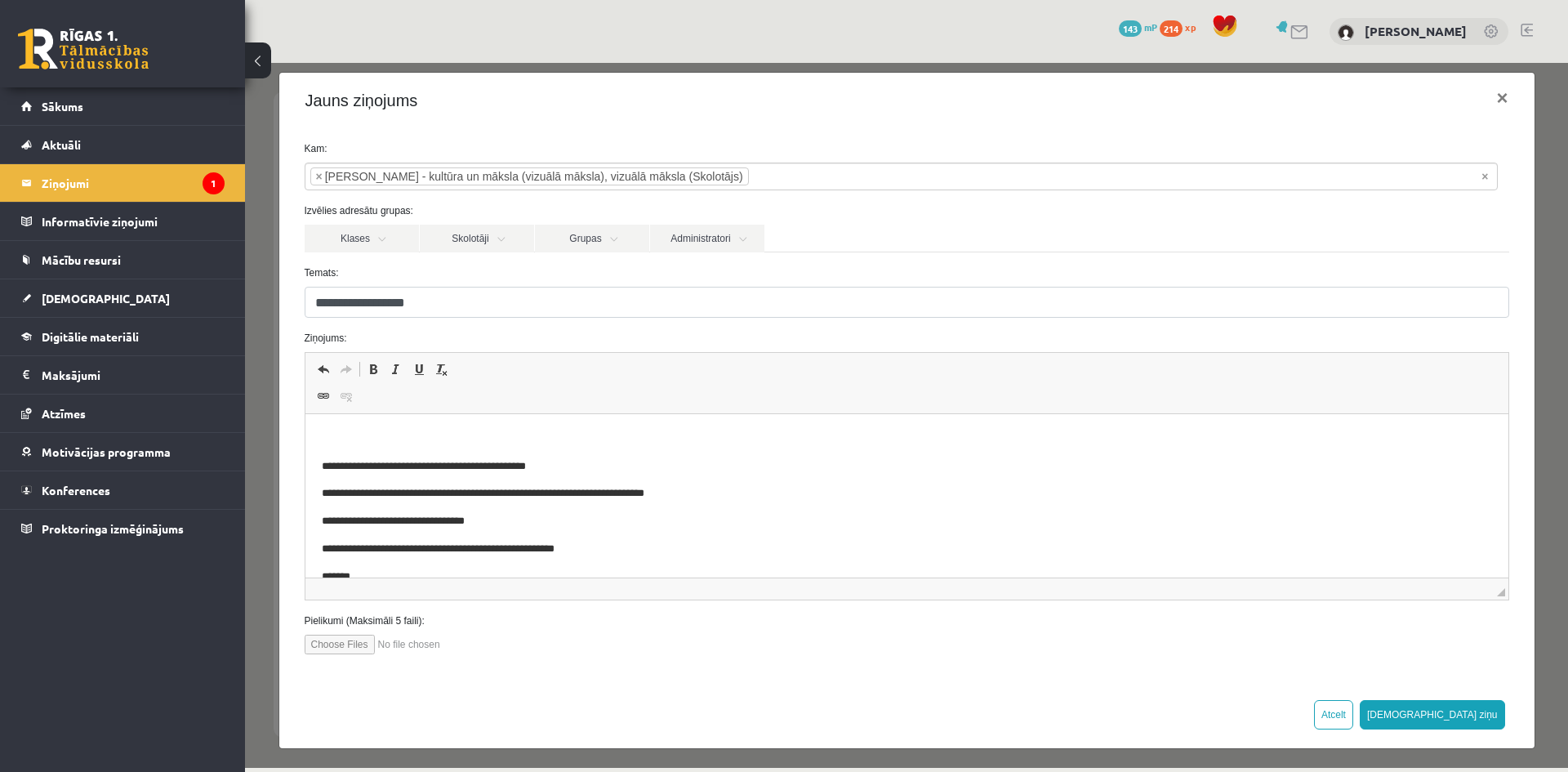
scroll to position [18, 0]
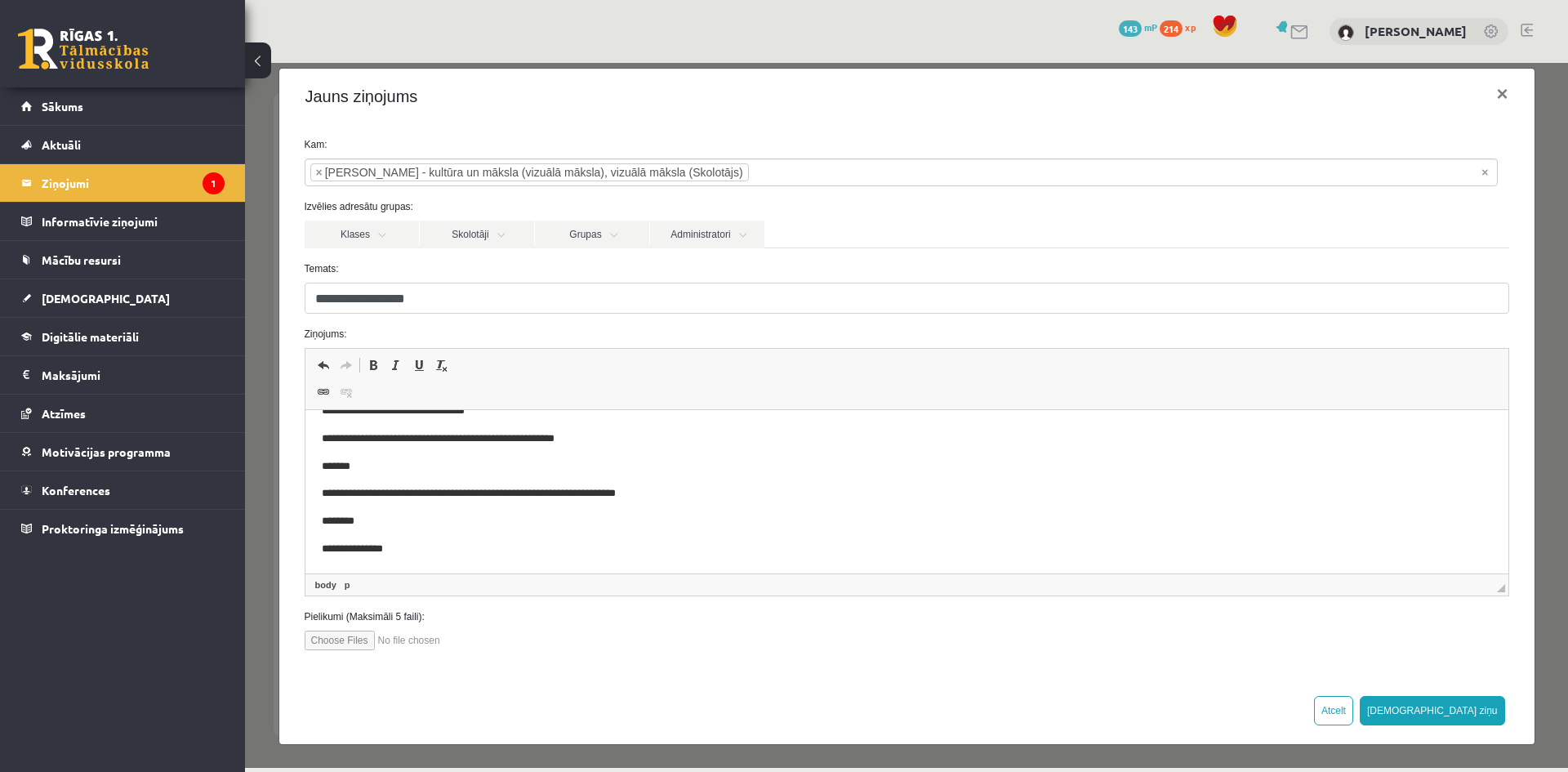
click at [628, 546] on p "**********" at bounding box center [894, 549] width 1147 height 17
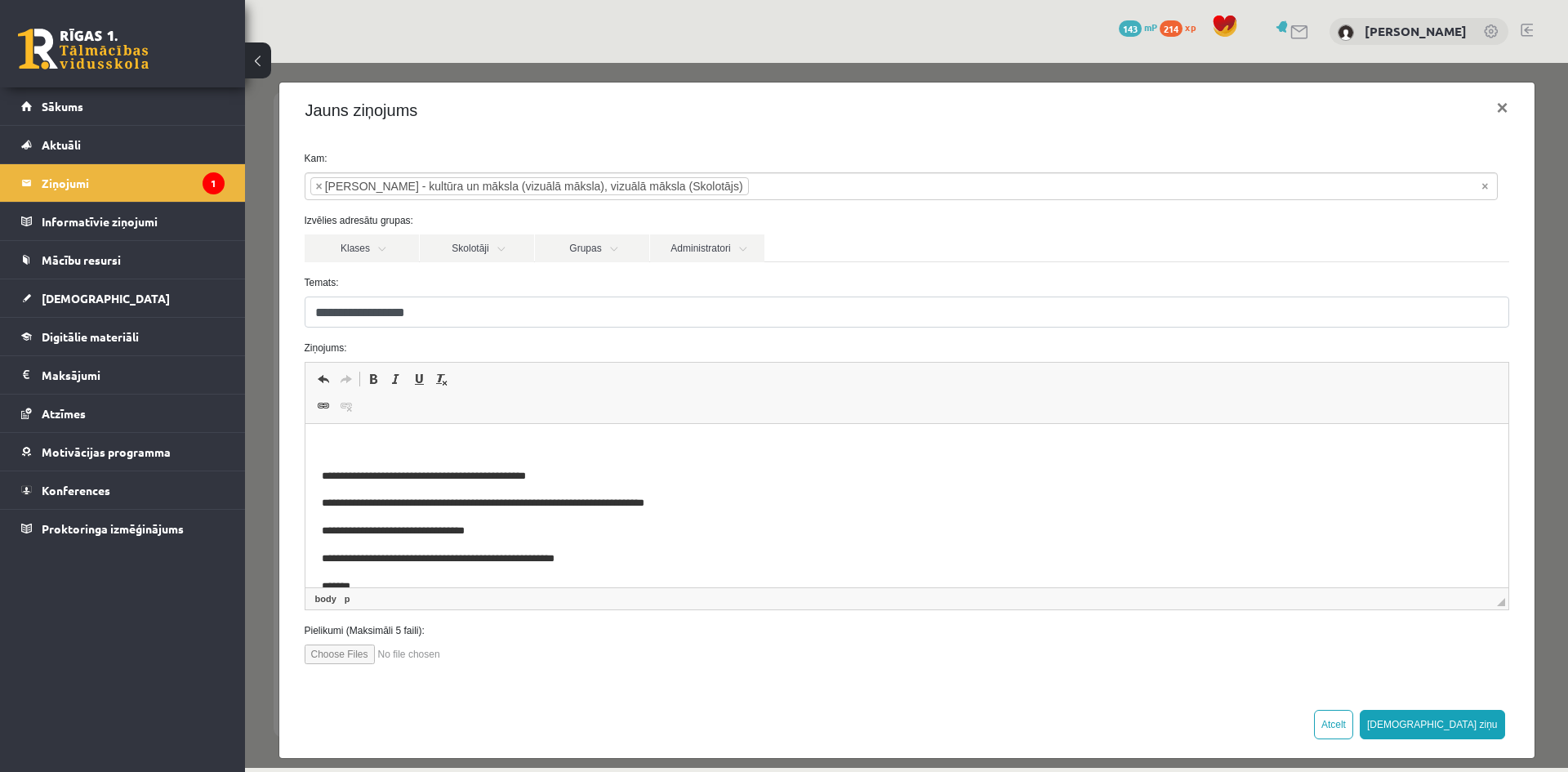
scroll to position [0, 0]
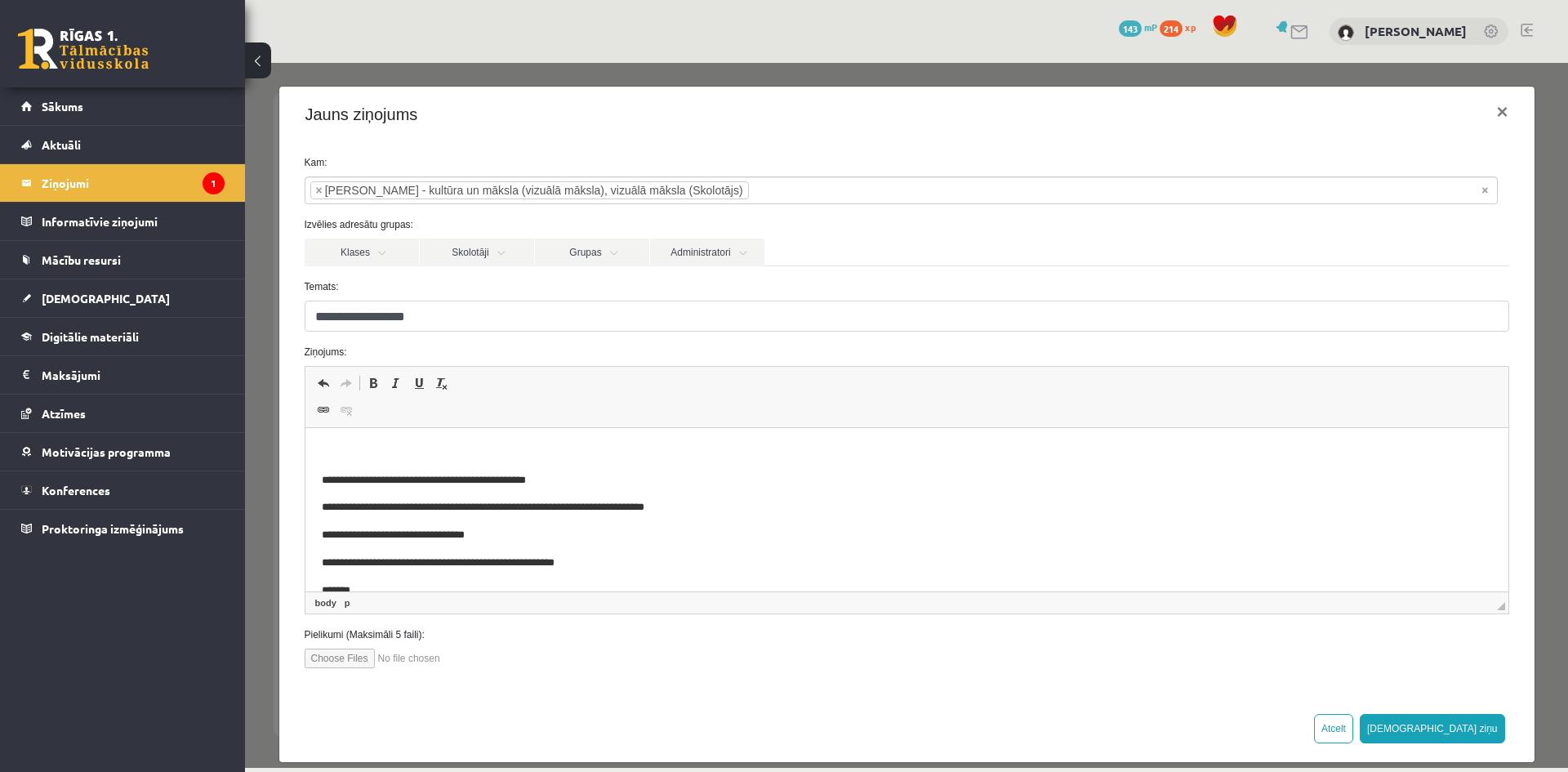
click at [347, 443] on html "**********" at bounding box center [906, 562] width 1203 height 269
click at [1469, 732] on button "[DEMOGRAPHIC_DATA] ziņu" at bounding box center [1432, 729] width 146 height 29
